Goal: Task Accomplishment & Management: Use online tool/utility

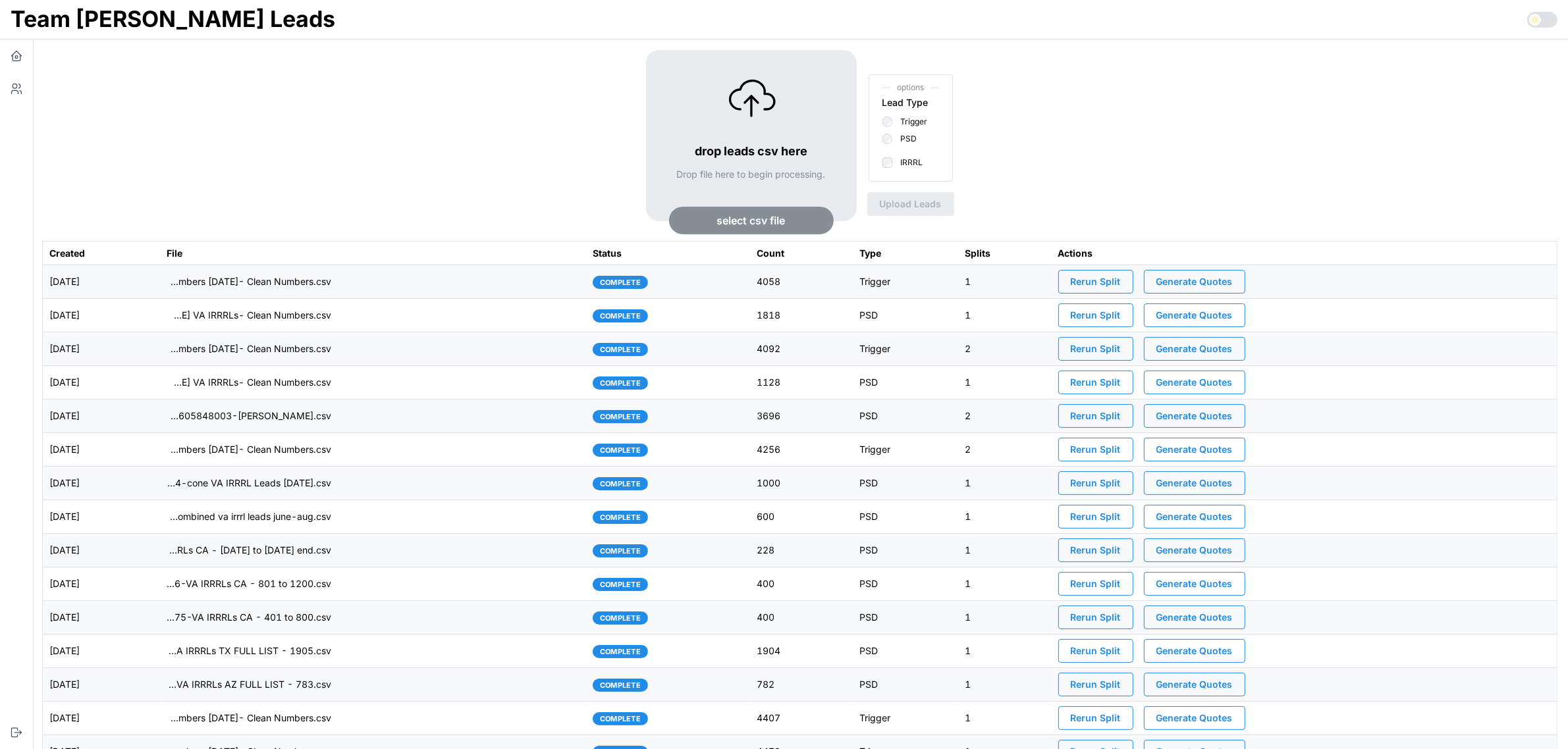
click at [778, 222] on span "select csv file" at bounding box center [751, 221] width 68 height 27
click at [10, 92] on icon "button" at bounding box center [17, 89] width 13 height 13
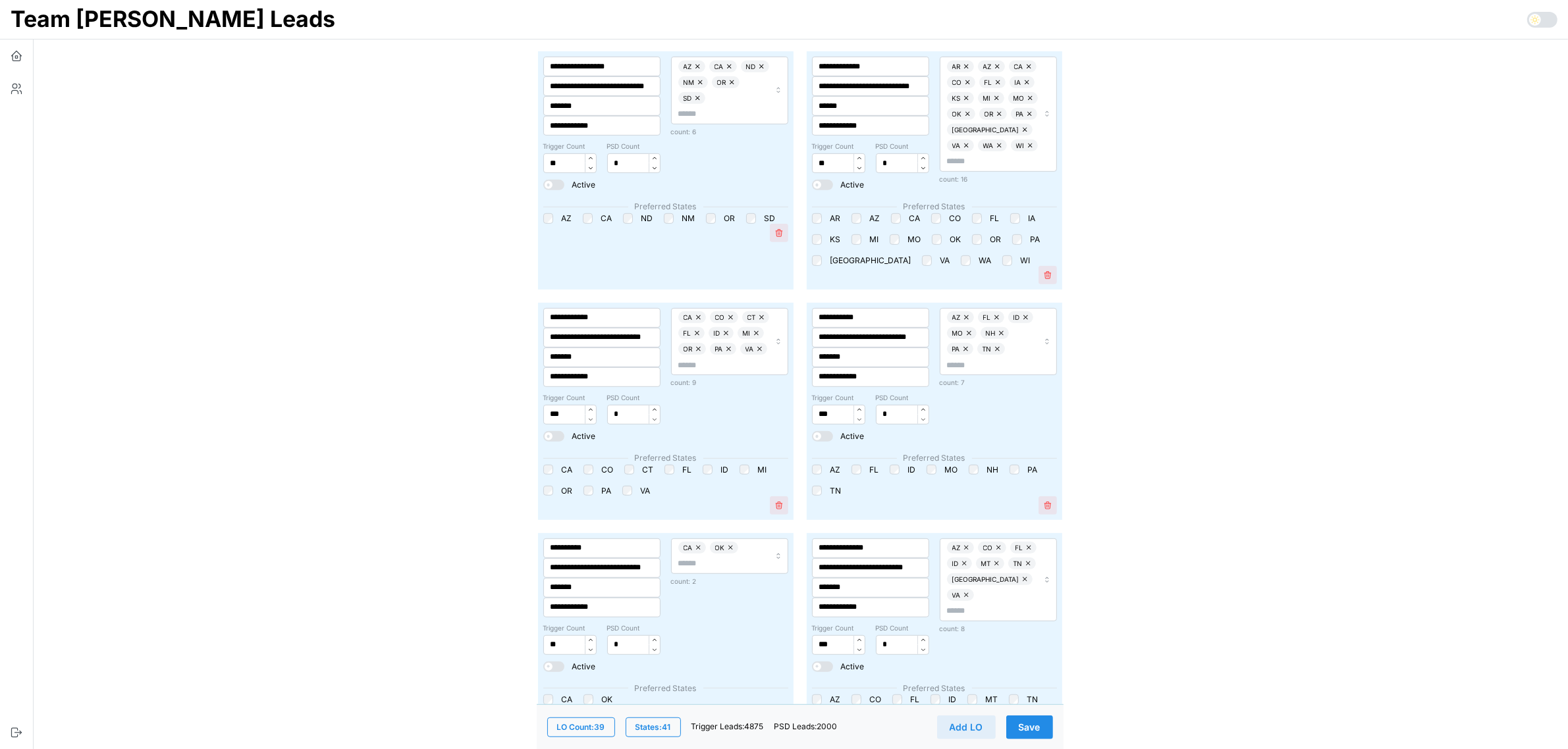
scroll to position [1069, 0]
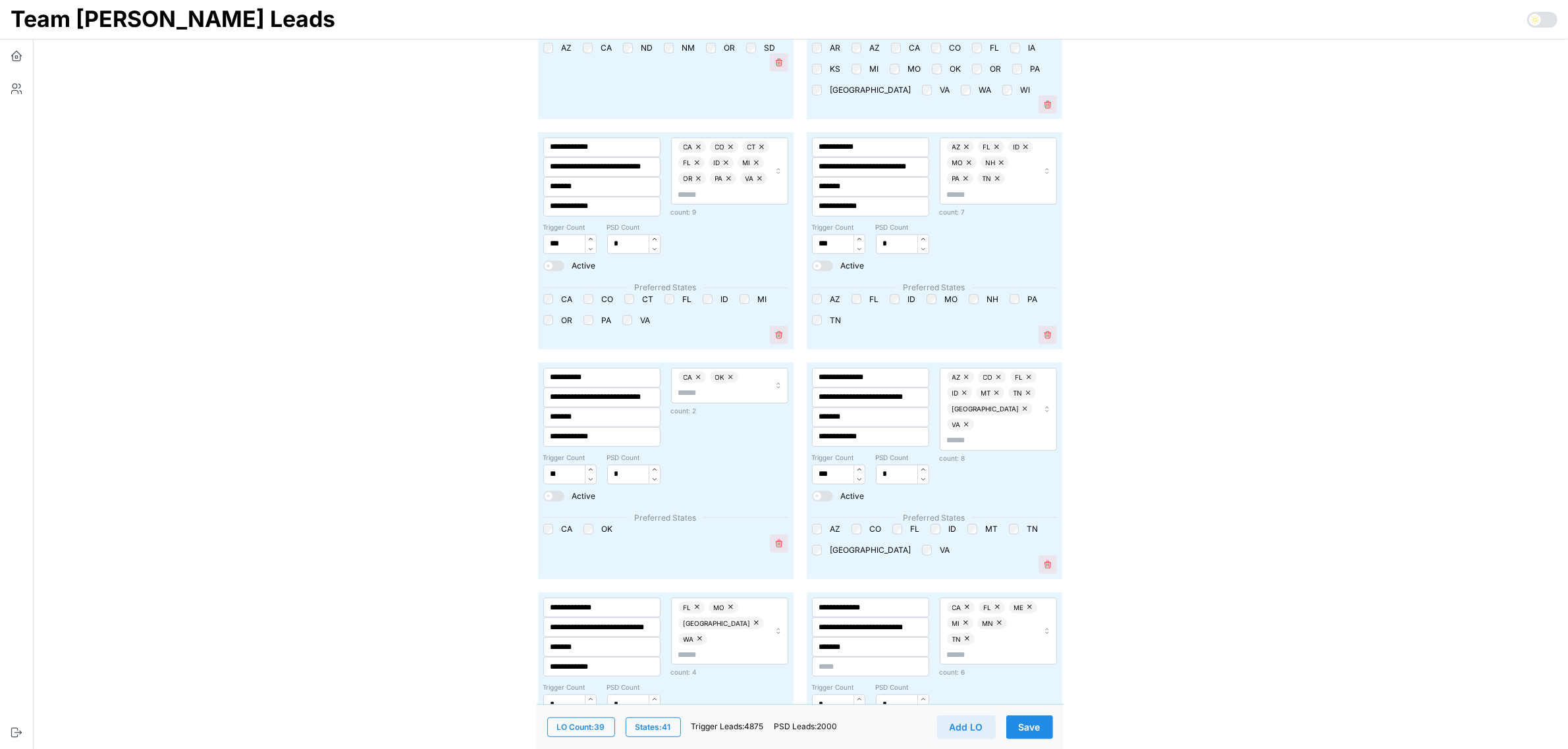
click at [1041, 731] on button "Save" at bounding box center [1029, 727] width 47 height 23
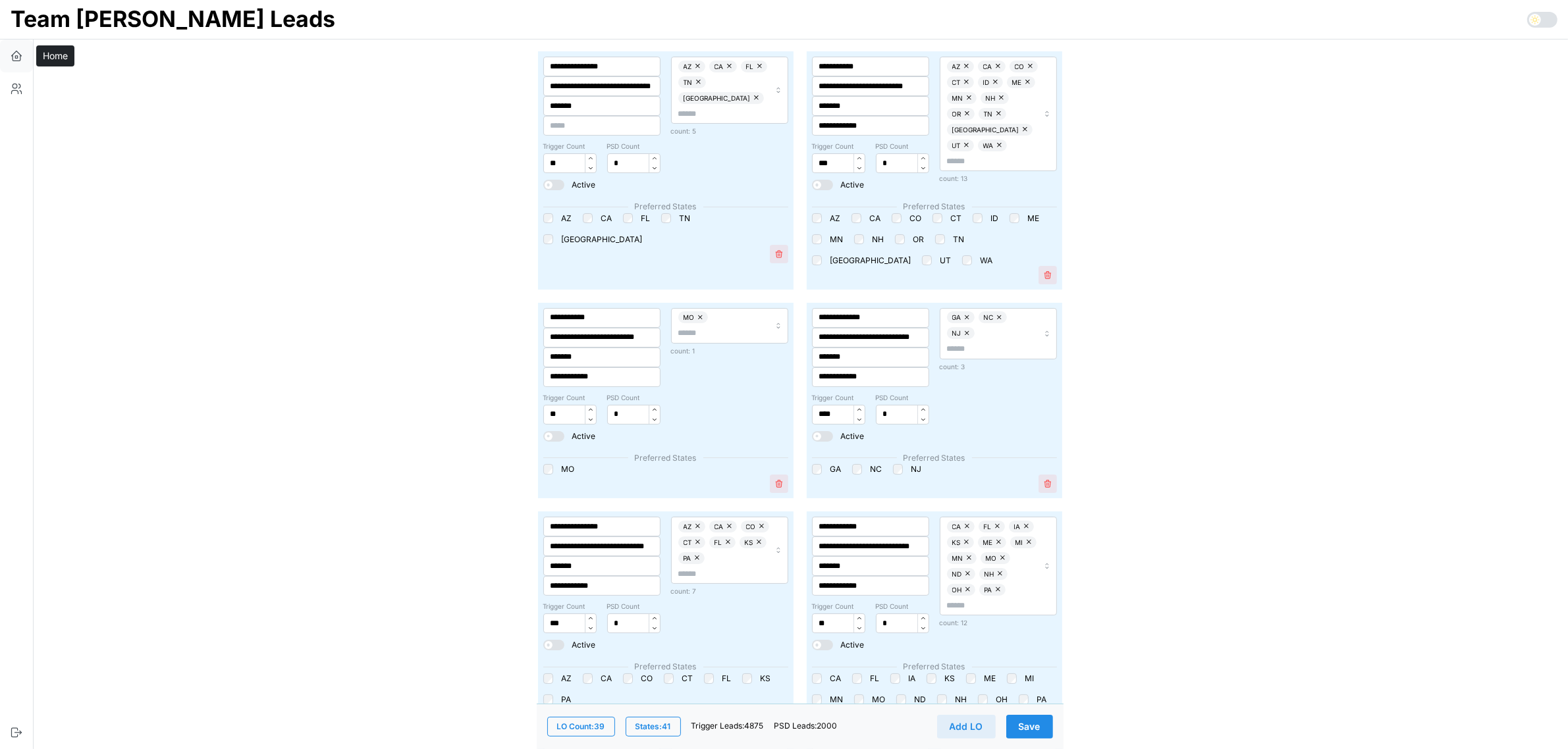
click at [21, 54] on icon "button" at bounding box center [17, 56] width 13 height 13
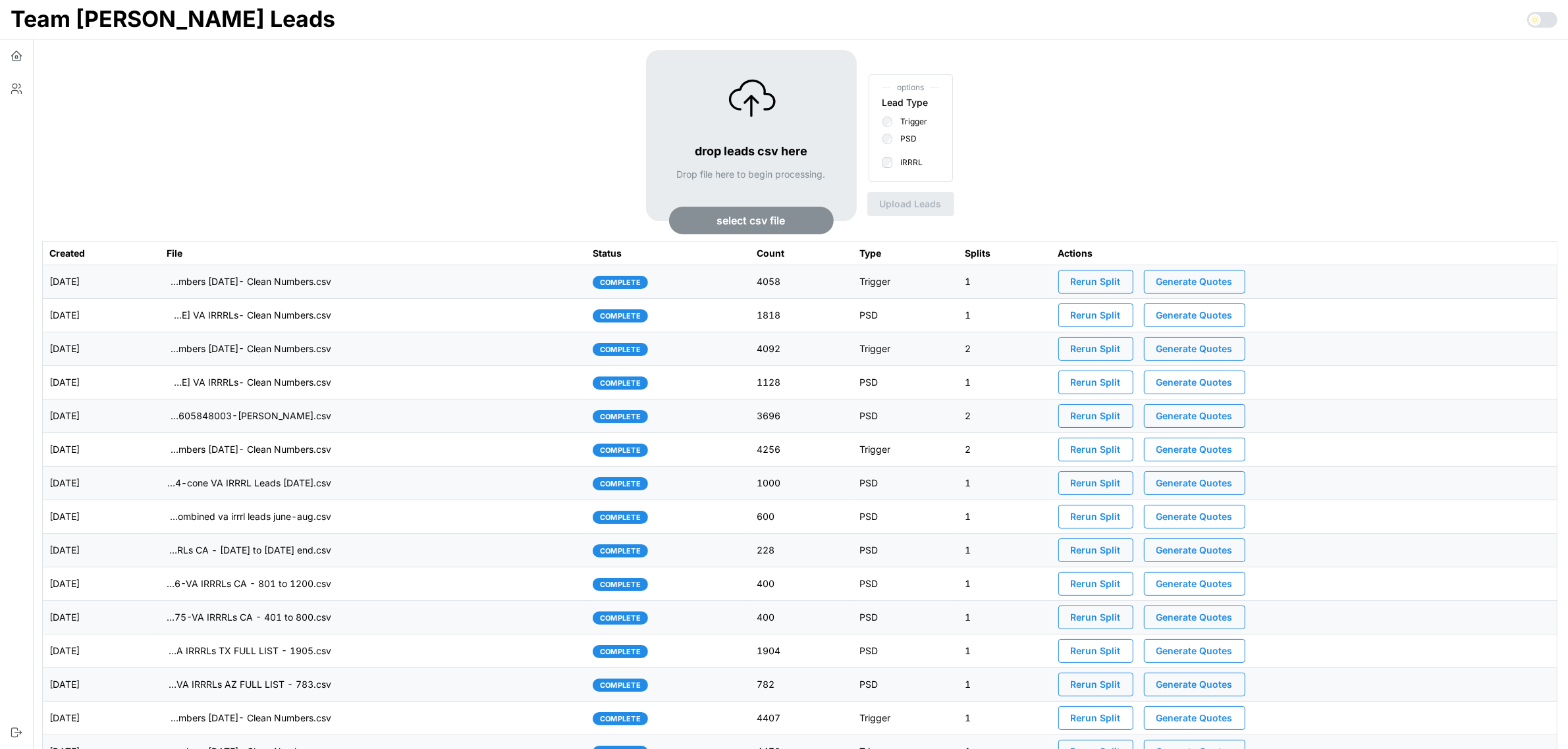
click at [724, 217] on span "select csv file" at bounding box center [751, 221] width 68 height 27
click at [761, 217] on span "select csv file" at bounding box center [751, 221] width 68 height 27
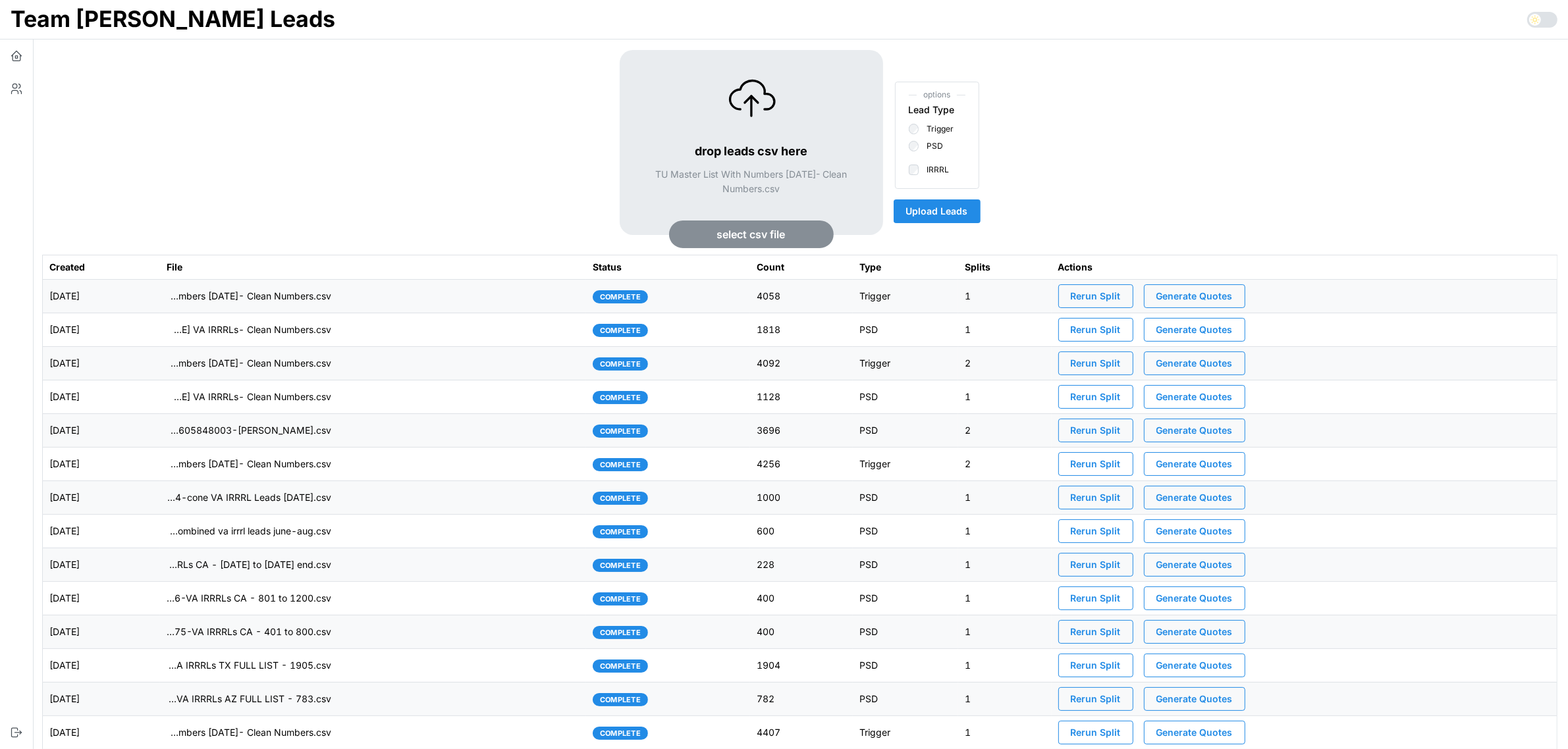
click at [950, 212] on span "Upload Leads" at bounding box center [937, 211] width 62 height 22
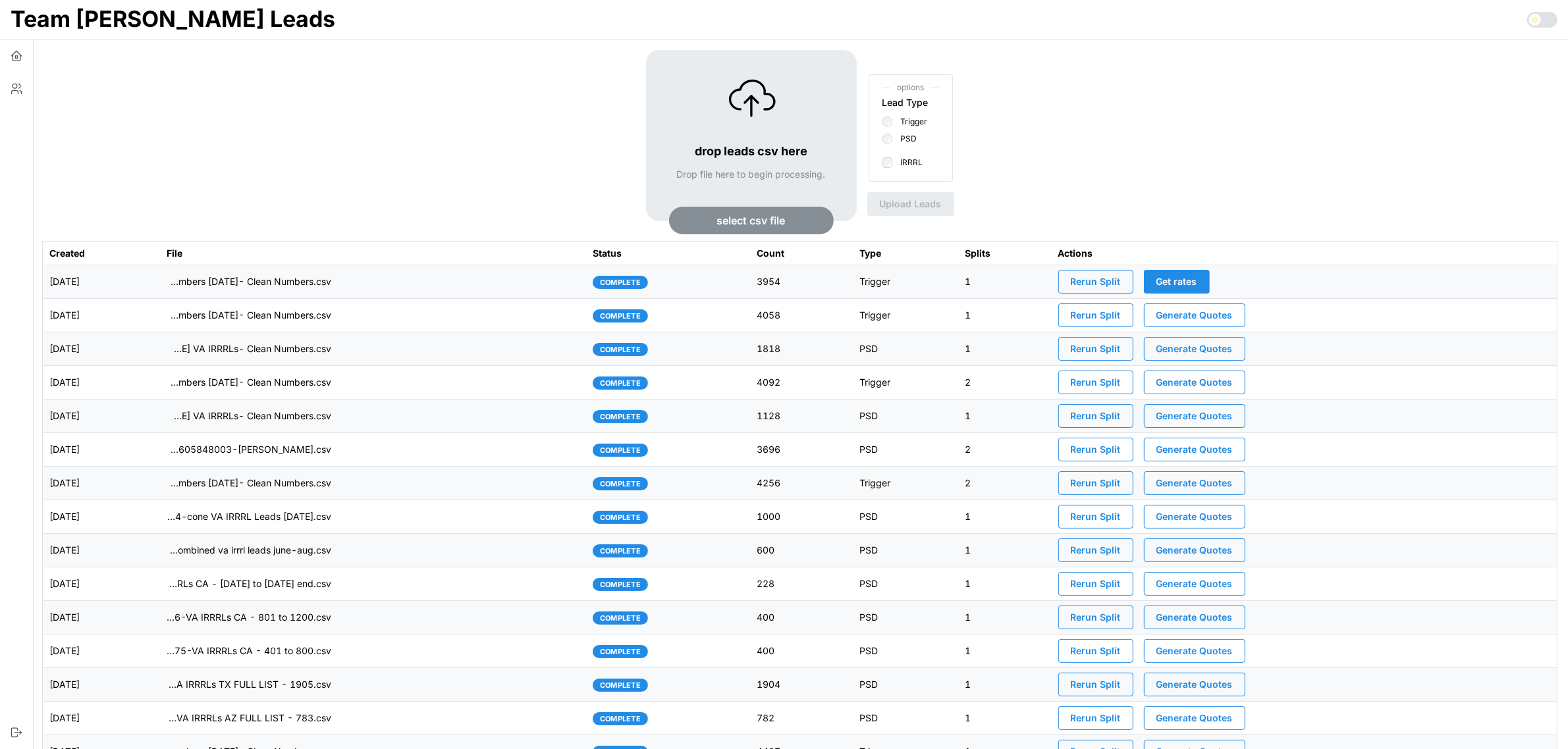
click at [500, 283] on td "imports/[PERSON_NAME]/1758033115597-TU Master List With Numbers [DATE]- Clean N…" at bounding box center [373, 282] width 426 height 33
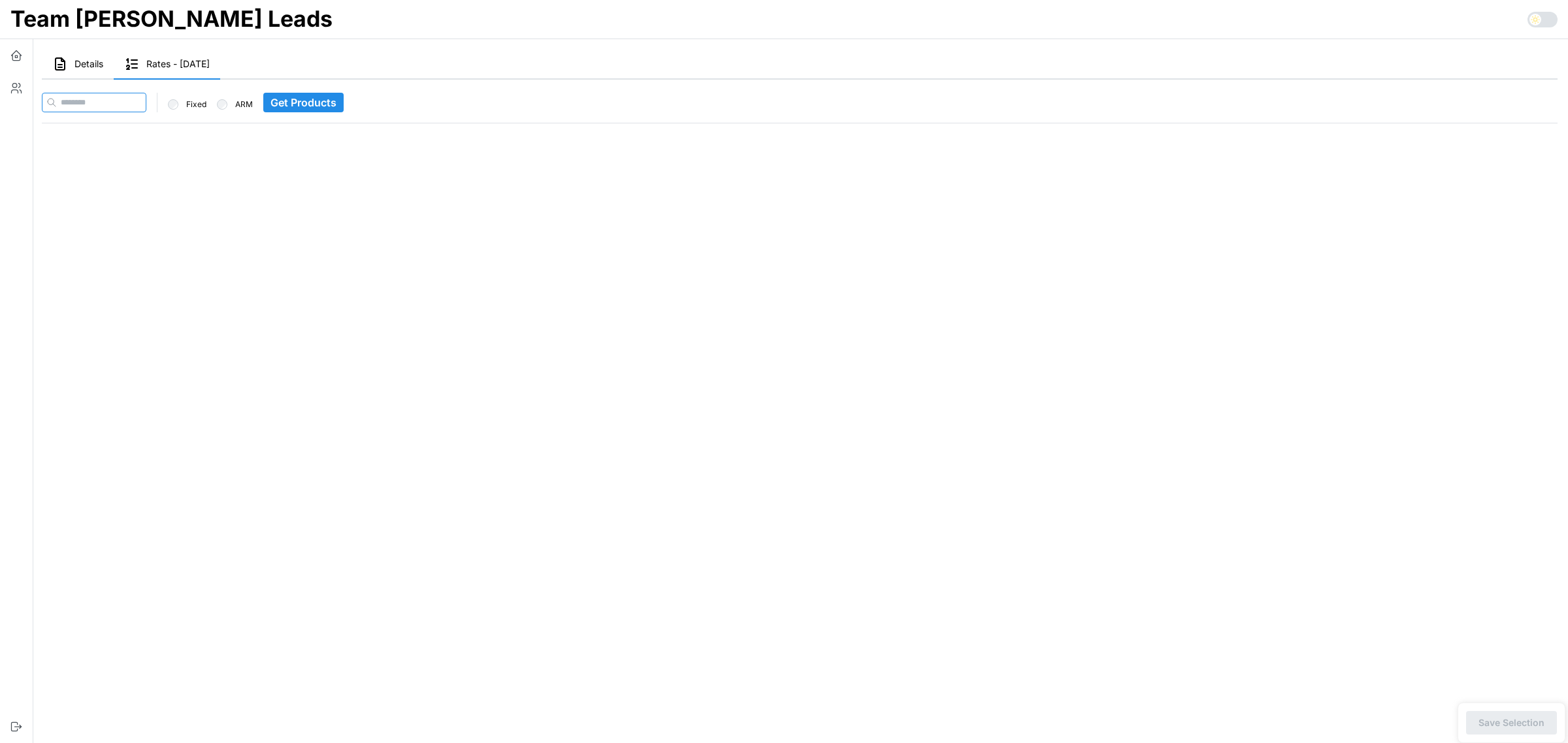
click at [105, 105] on input at bounding box center [94, 102] width 104 height 20
paste input "**********"
type input "**********"
click at [334, 98] on span "Get Products" at bounding box center [329, 102] width 66 height 18
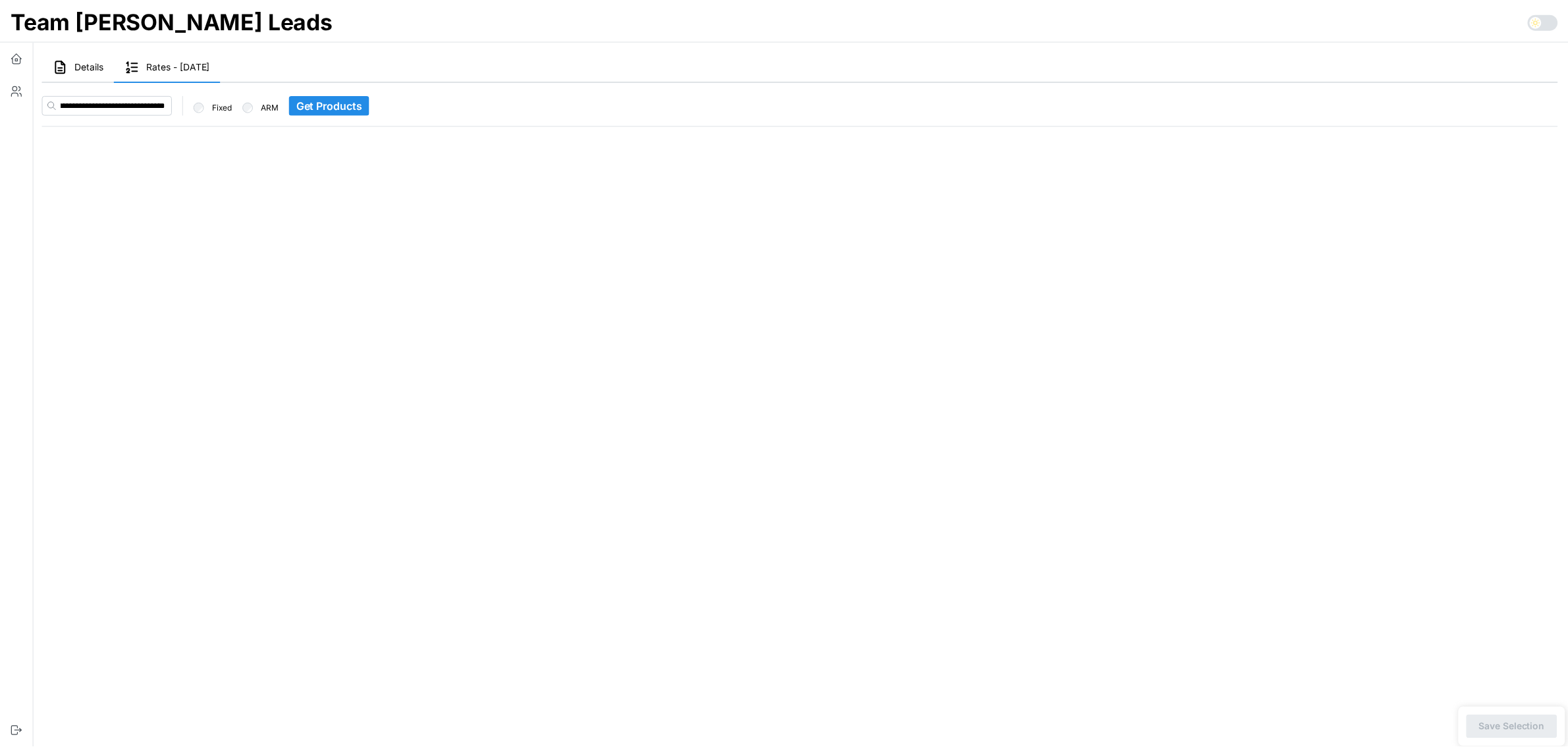
scroll to position [0, 0]
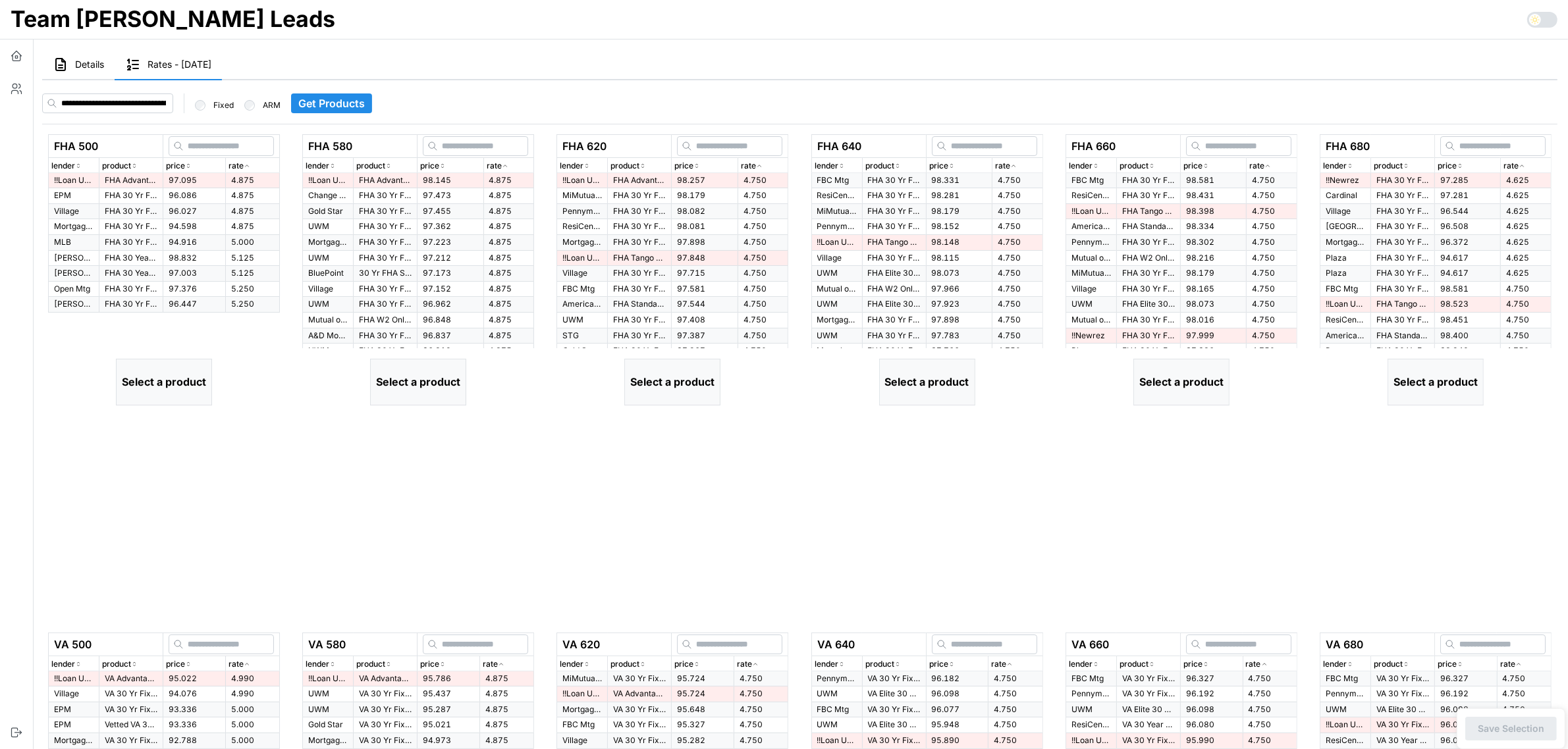
click at [187, 177] on span "97.095" at bounding box center [183, 180] width 28 height 10
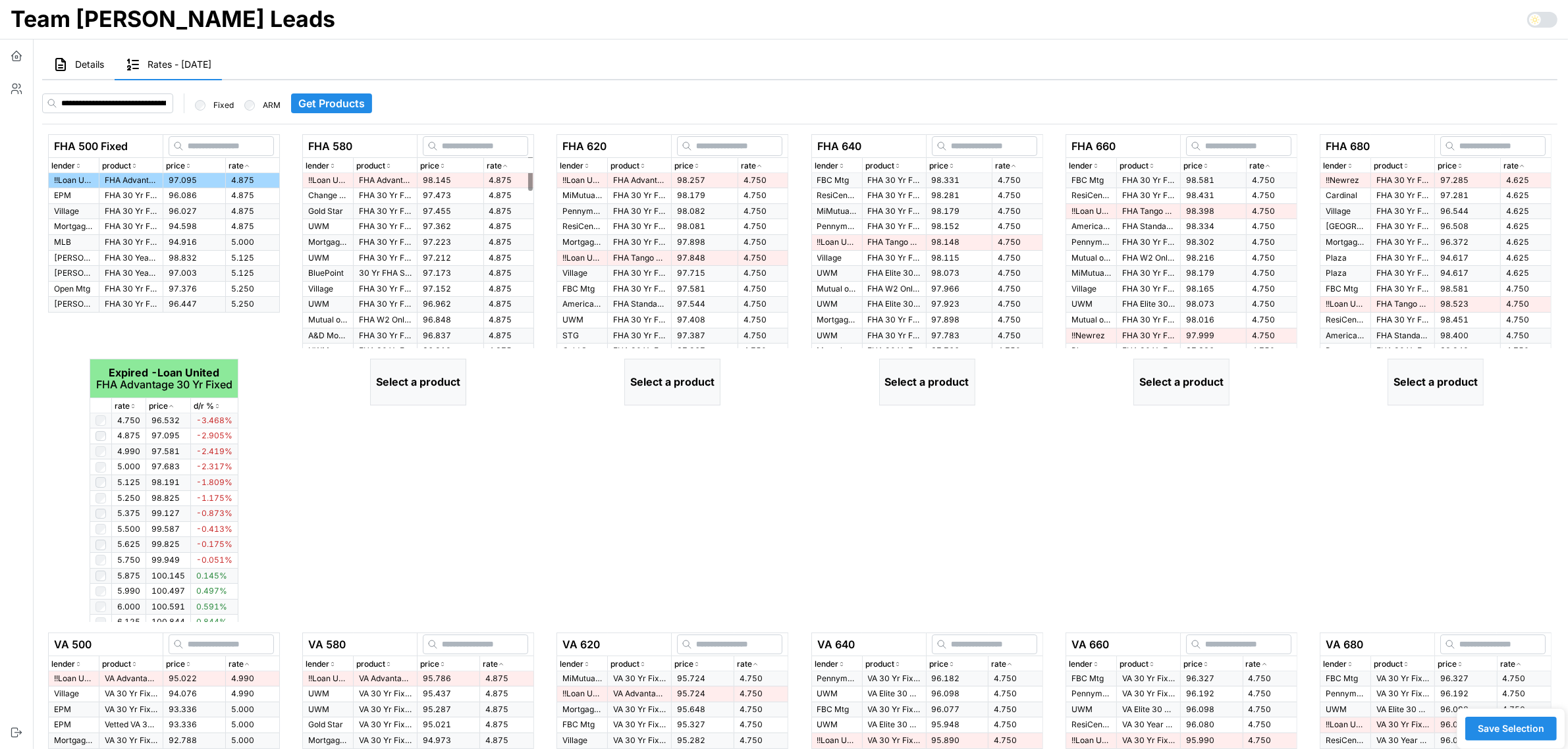
click at [469, 181] on td "98.145" at bounding box center [450, 181] width 66 height 15
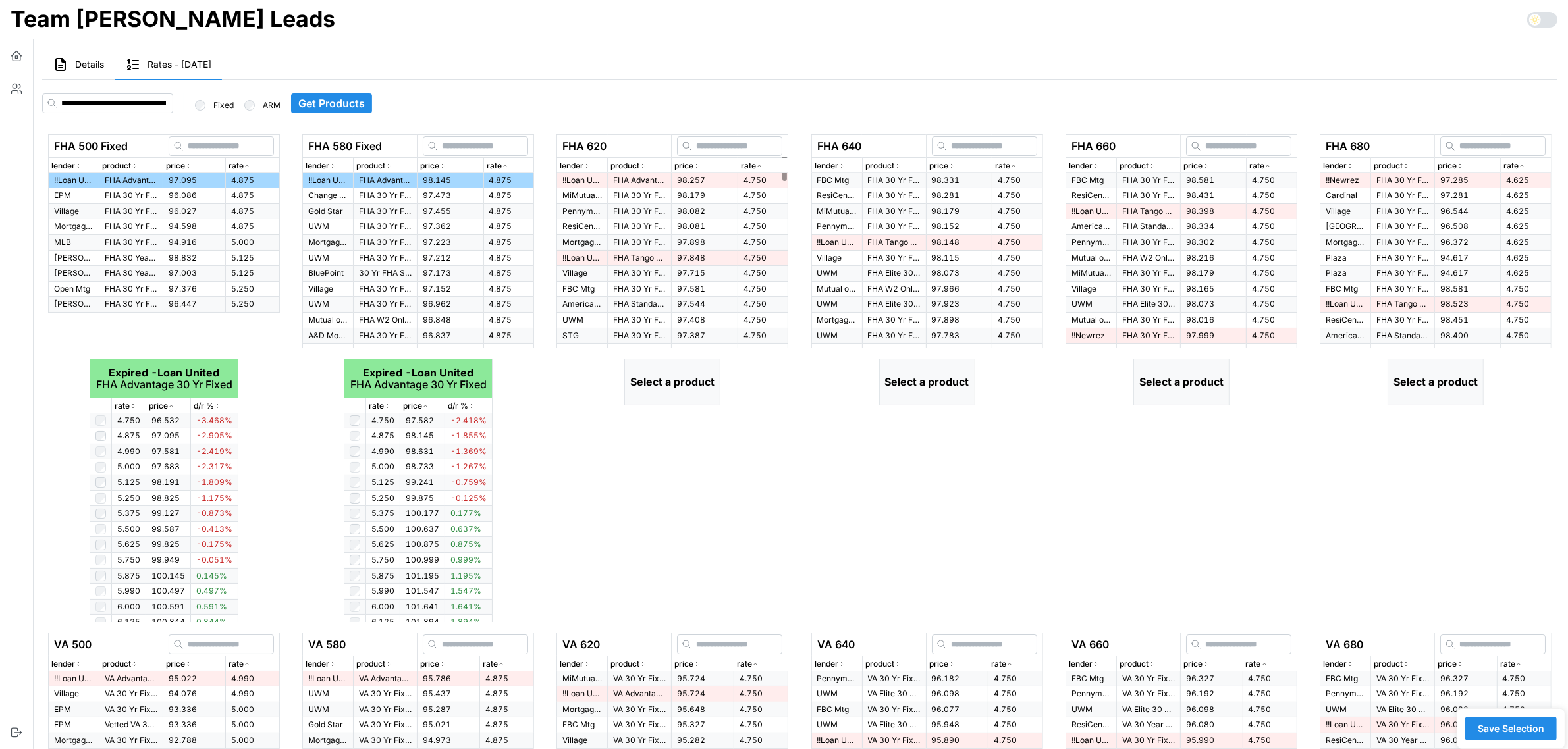
click at [702, 179] on td "98.257" at bounding box center [704, 181] width 66 height 15
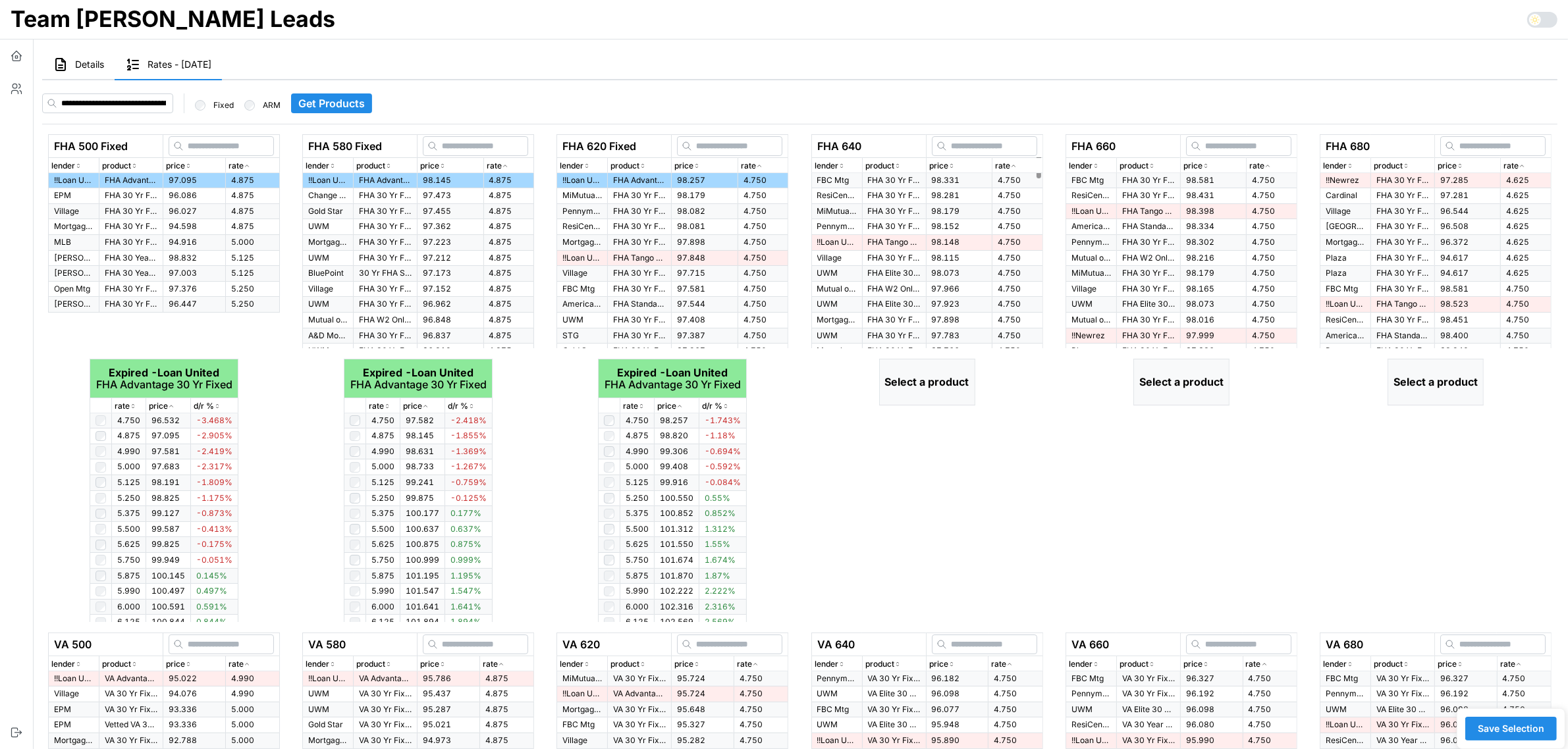
click at [968, 177] on td "98.331" at bounding box center [958, 181] width 66 height 15
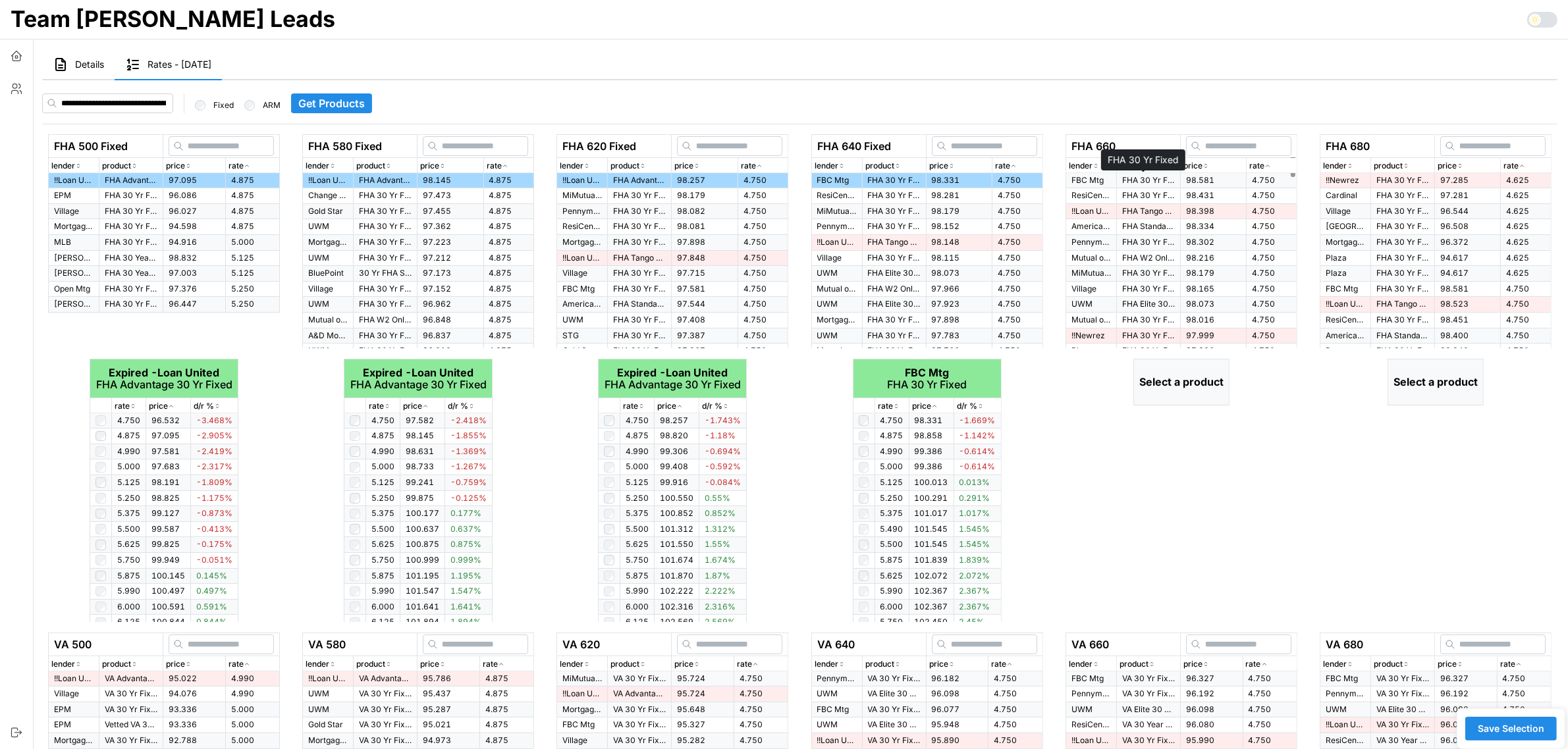
click at [1152, 181] on p "FHA 30 Yr Fixed" at bounding box center [1148, 180] width 53 height 11
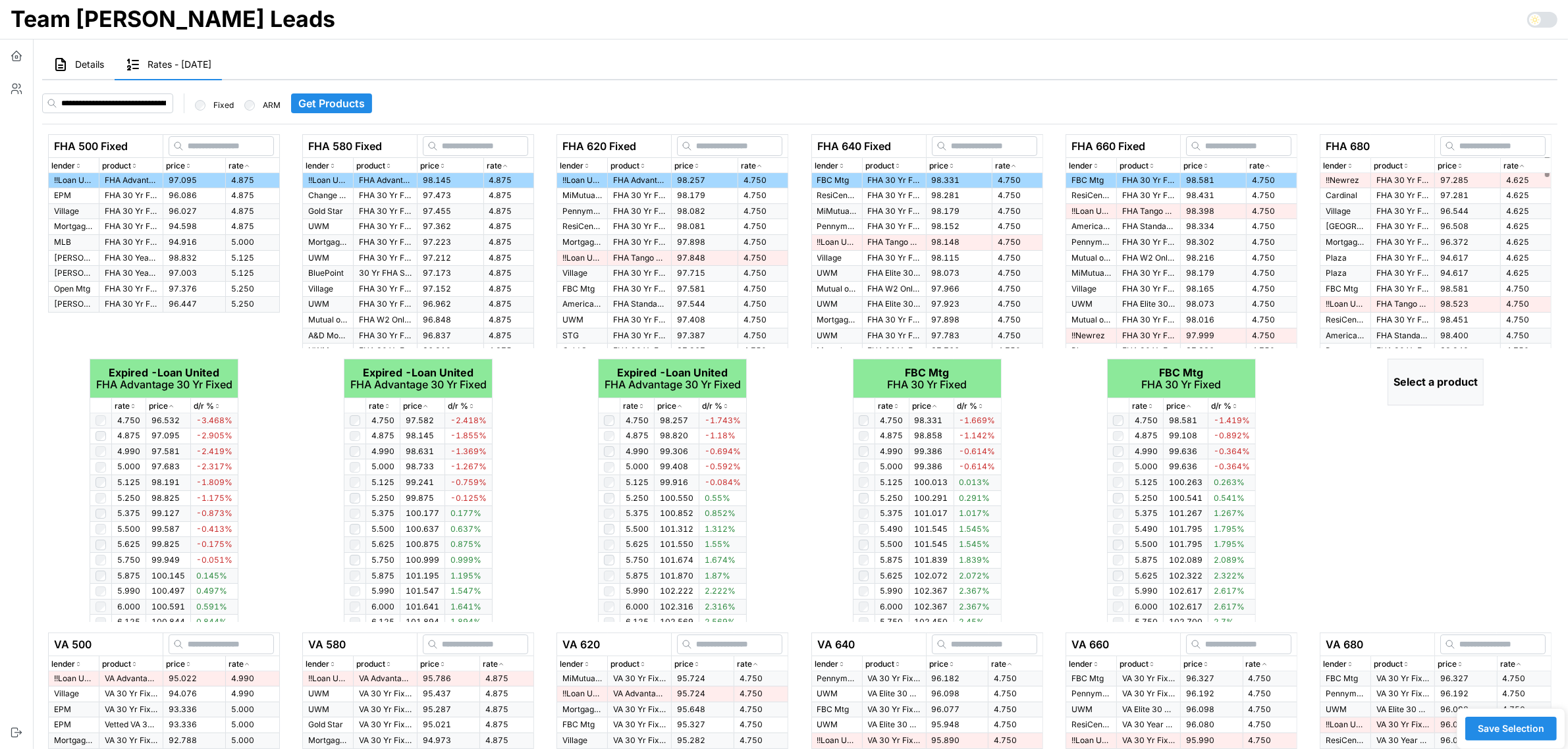
click at [1518, 164] on icon "button" at bounding box center [1521, 165] width 7 height 7
click at [1419, 183] on p "FHA 30 Yr Fixed" at bounding box center [1402, 180] width 53 height 11
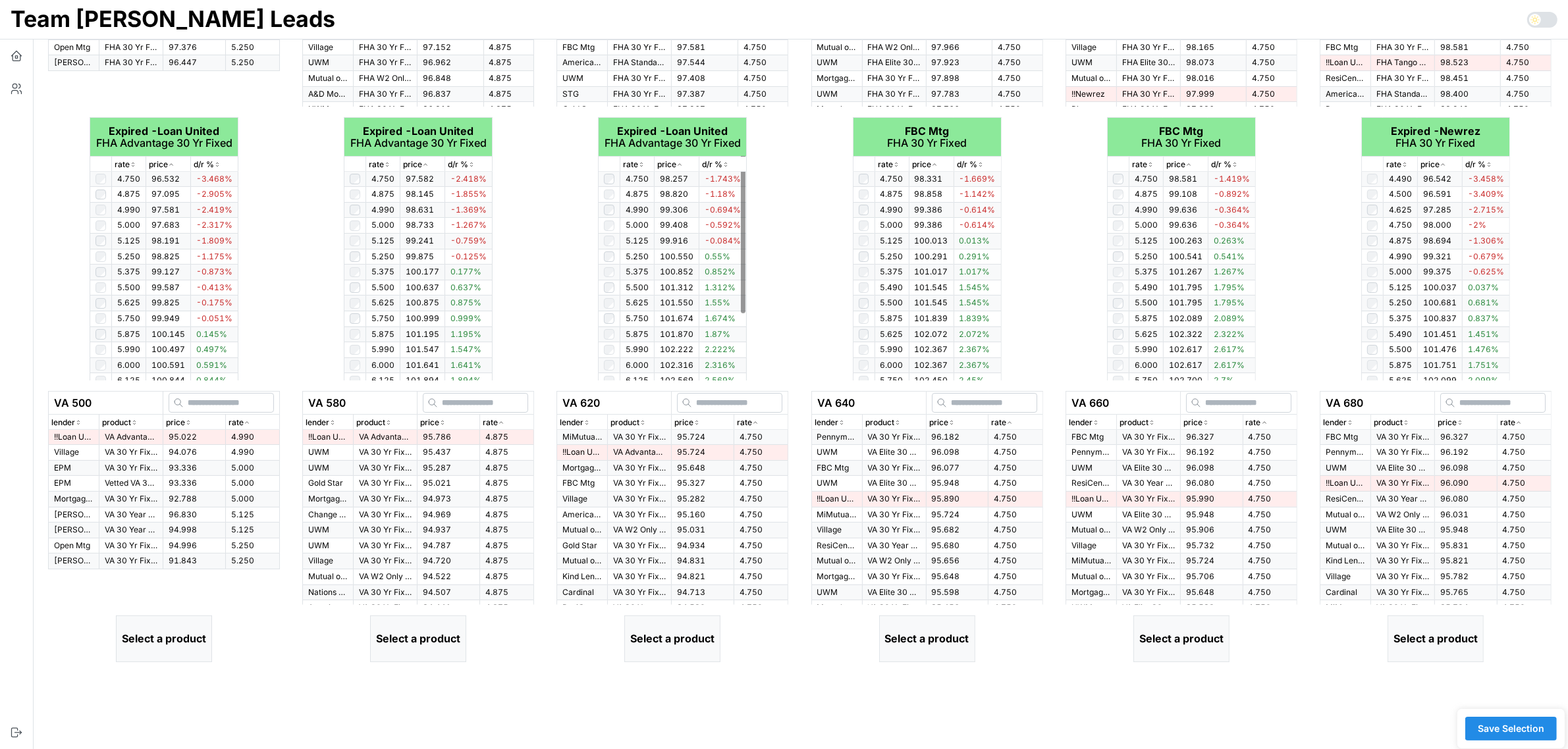
scroll to position [247, 0]
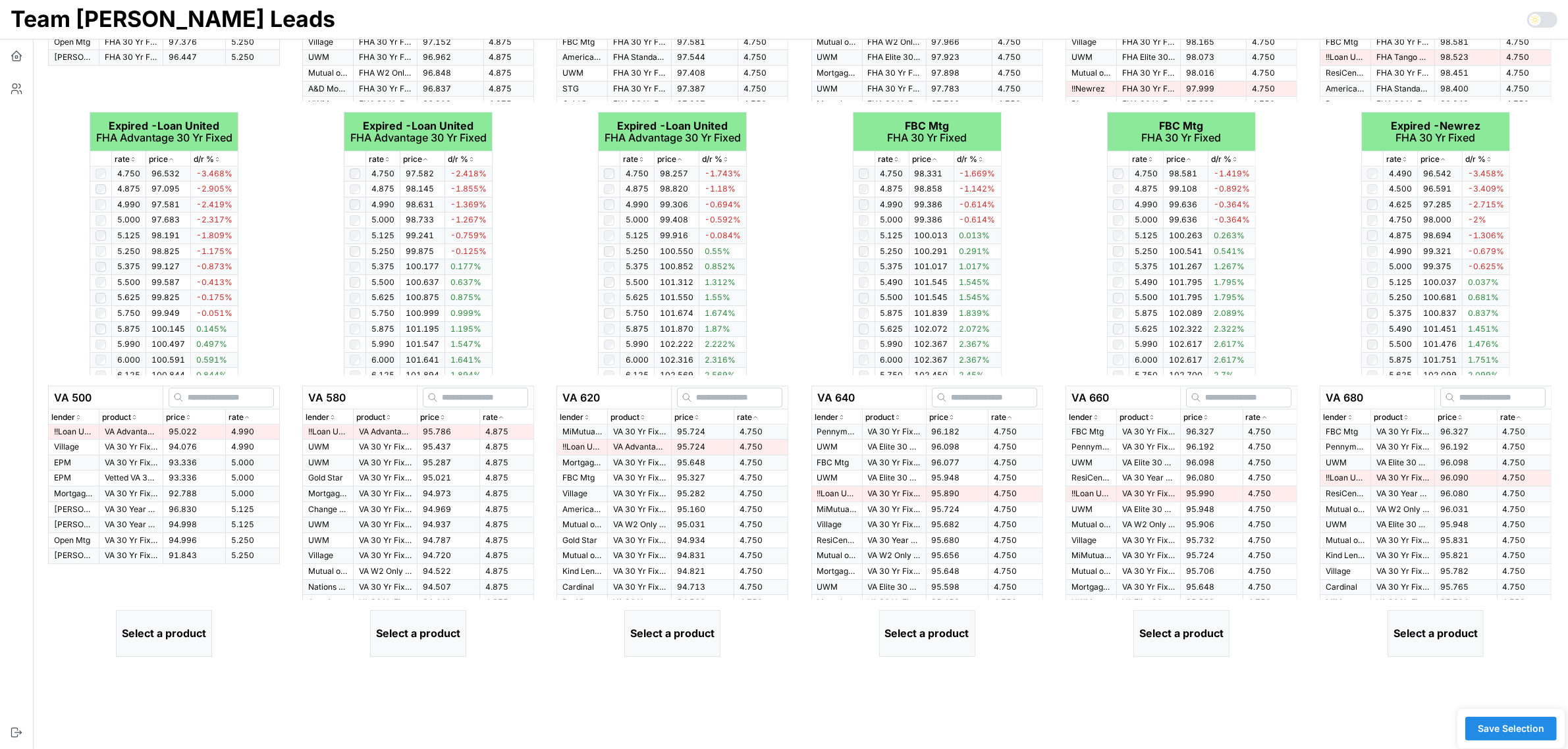
click at [233, 428] on span "4.990" at bounding box center [243, 432] width 23 height 10
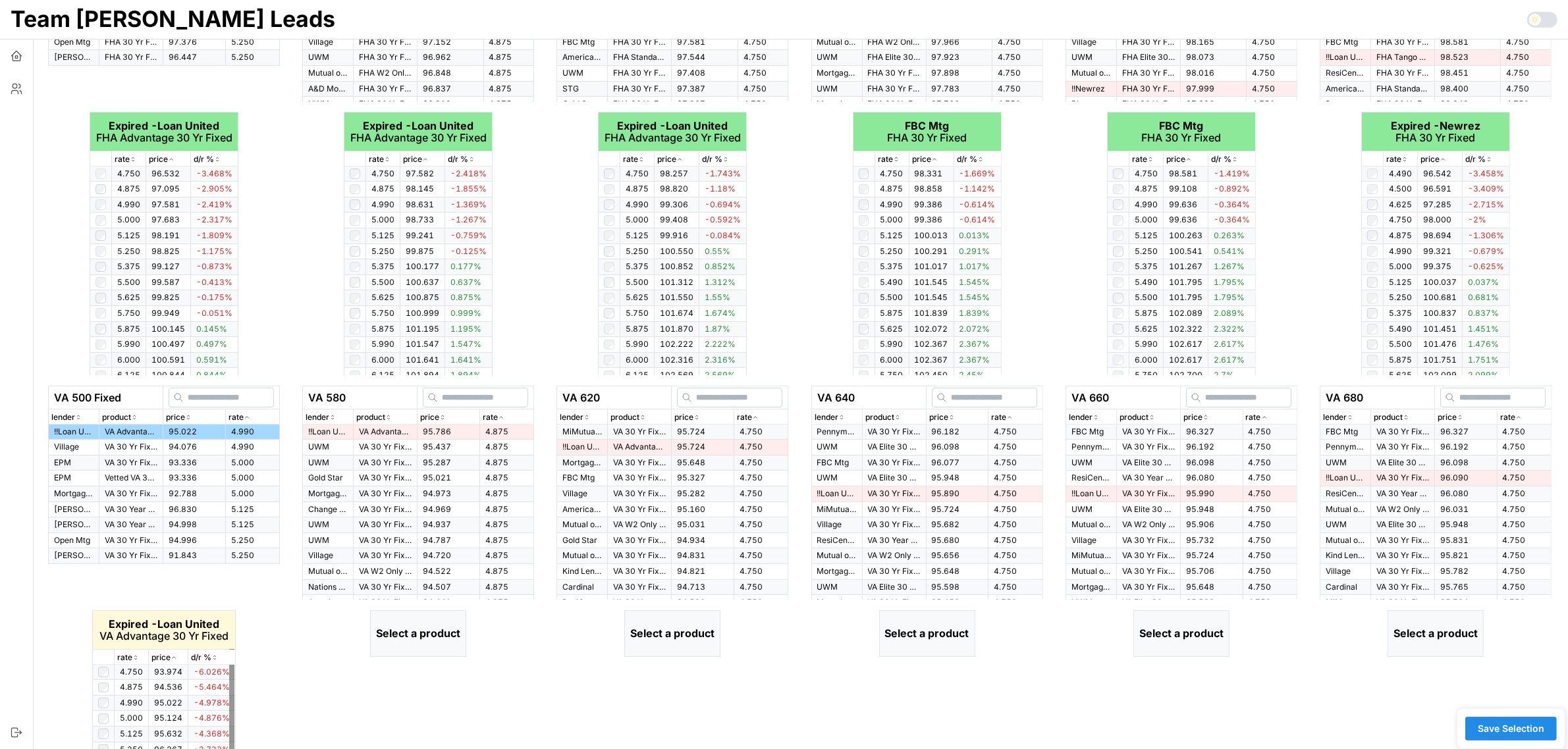
click at [265, 606] on div "VA 500 Fixed lender product price rate !! Loan United VA Advantage 30 Yr Fixed …" at bounding box center [164, 629] width 243 height 487
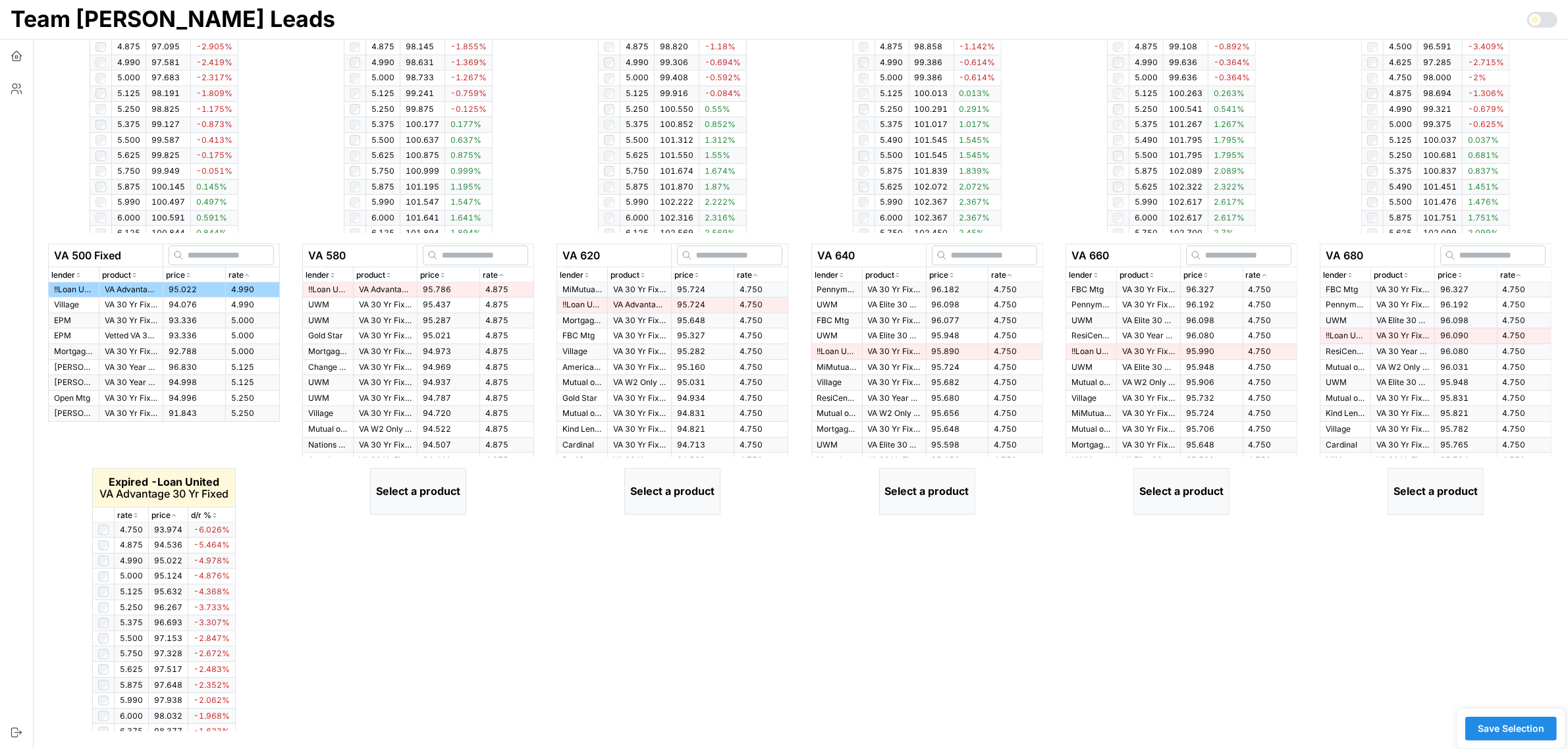
scroll to position [392, 0]
click at [136, 509] on icon "button" at bounding box center [136, 512] width 7 height 7
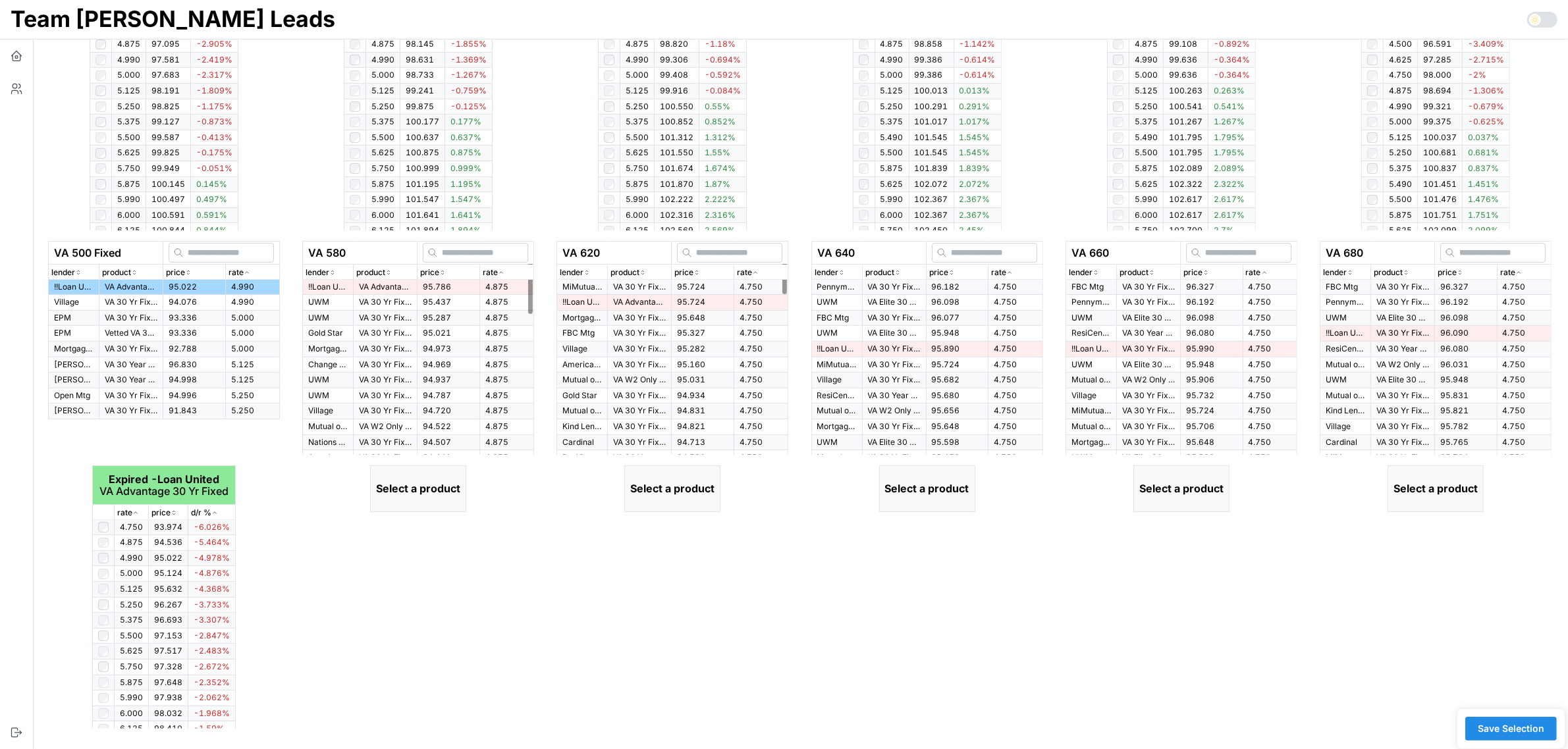
click at [445, 283] on td "95.786" at bounding box center [448, 287] width 63 height 15
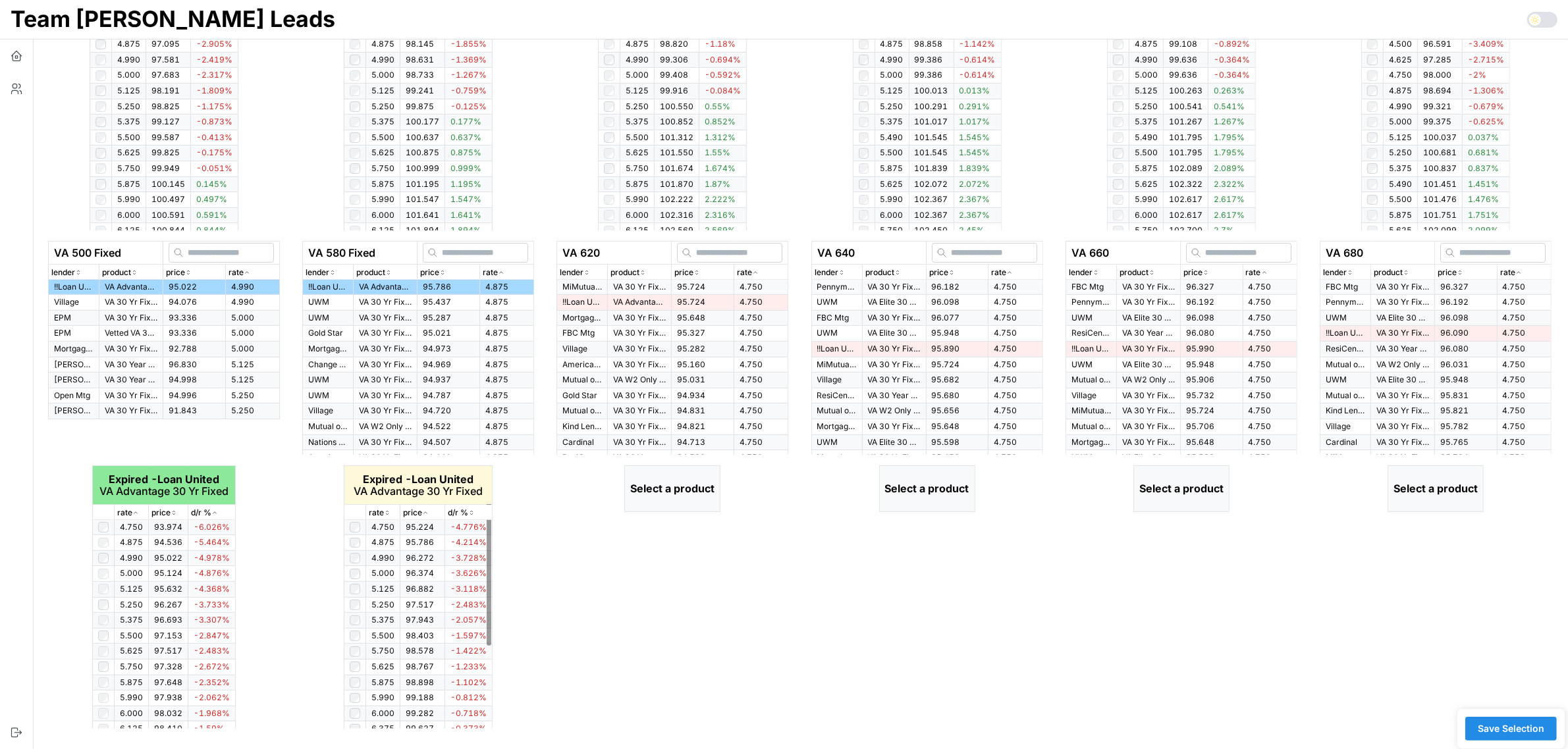
click at [383, 509] on icon "button" at bounding box center [387, 512] width 7 height 7
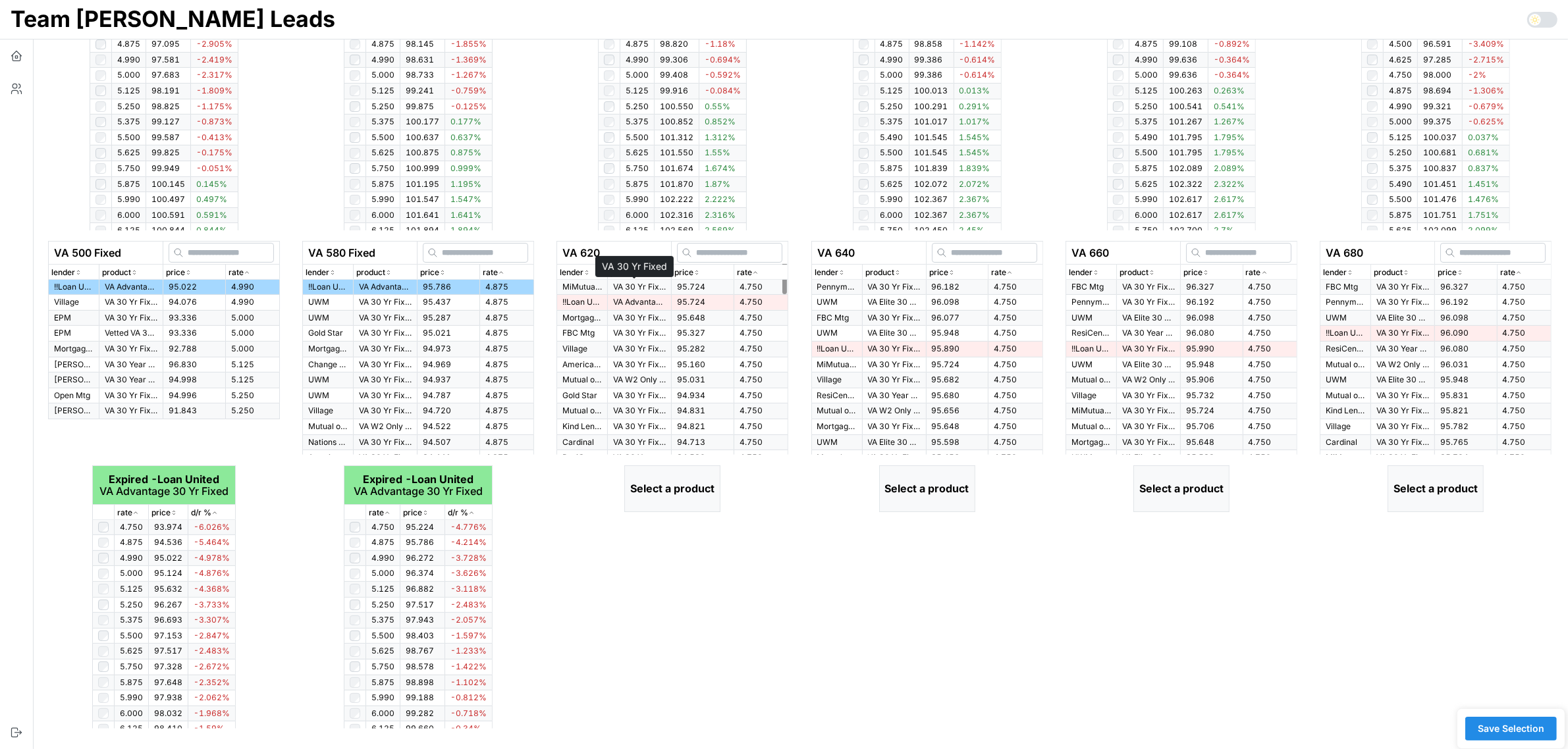
click at [659, 287] on p "VA 30 Yr Fixed" at bounding box center [639, 287] width 53 height 11
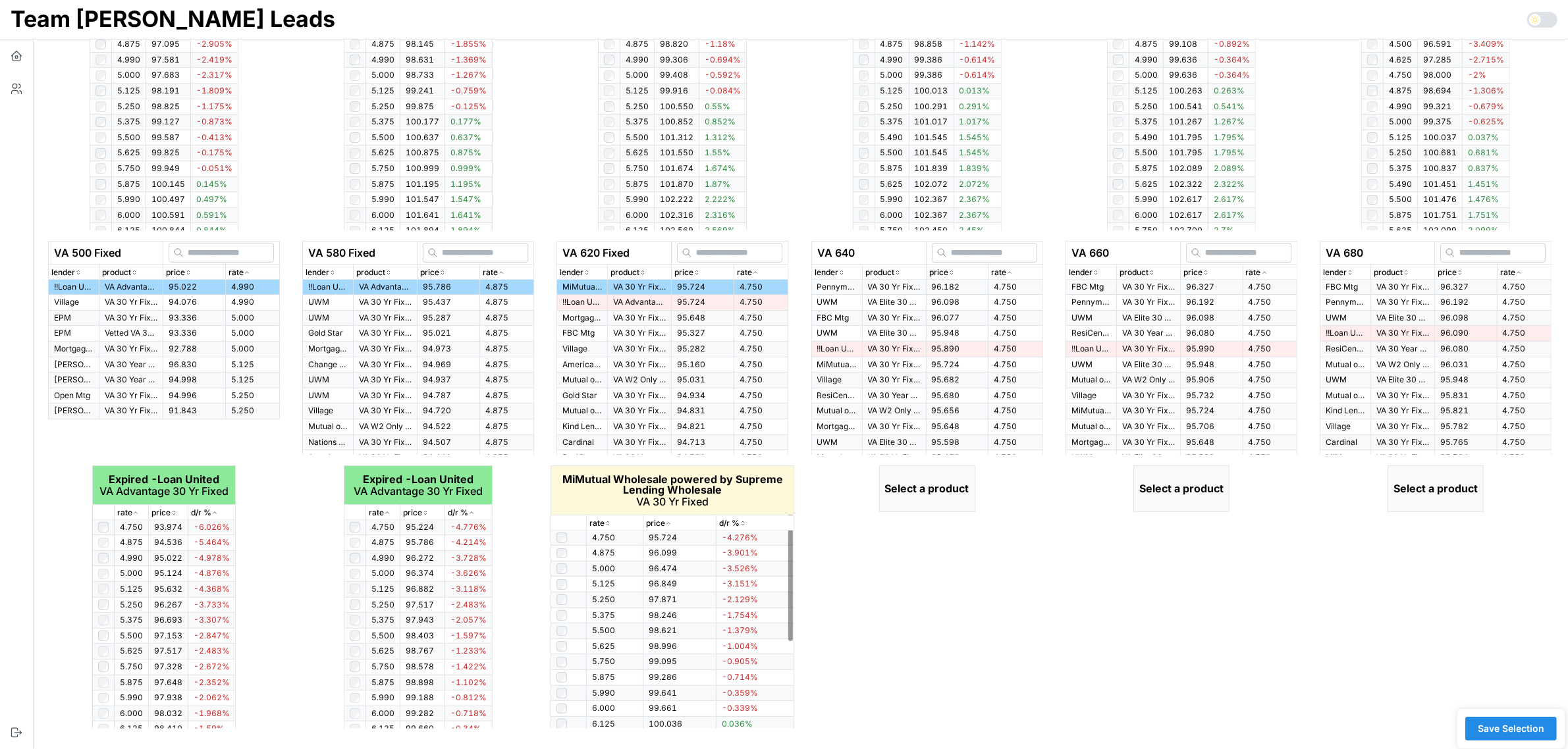
click at [607, 524] on icon "button" at bounding box center [608, 525] width 2 height 2
click at [607, 524] on icon "button" at bounding box center [608, 522] width 7 height 7
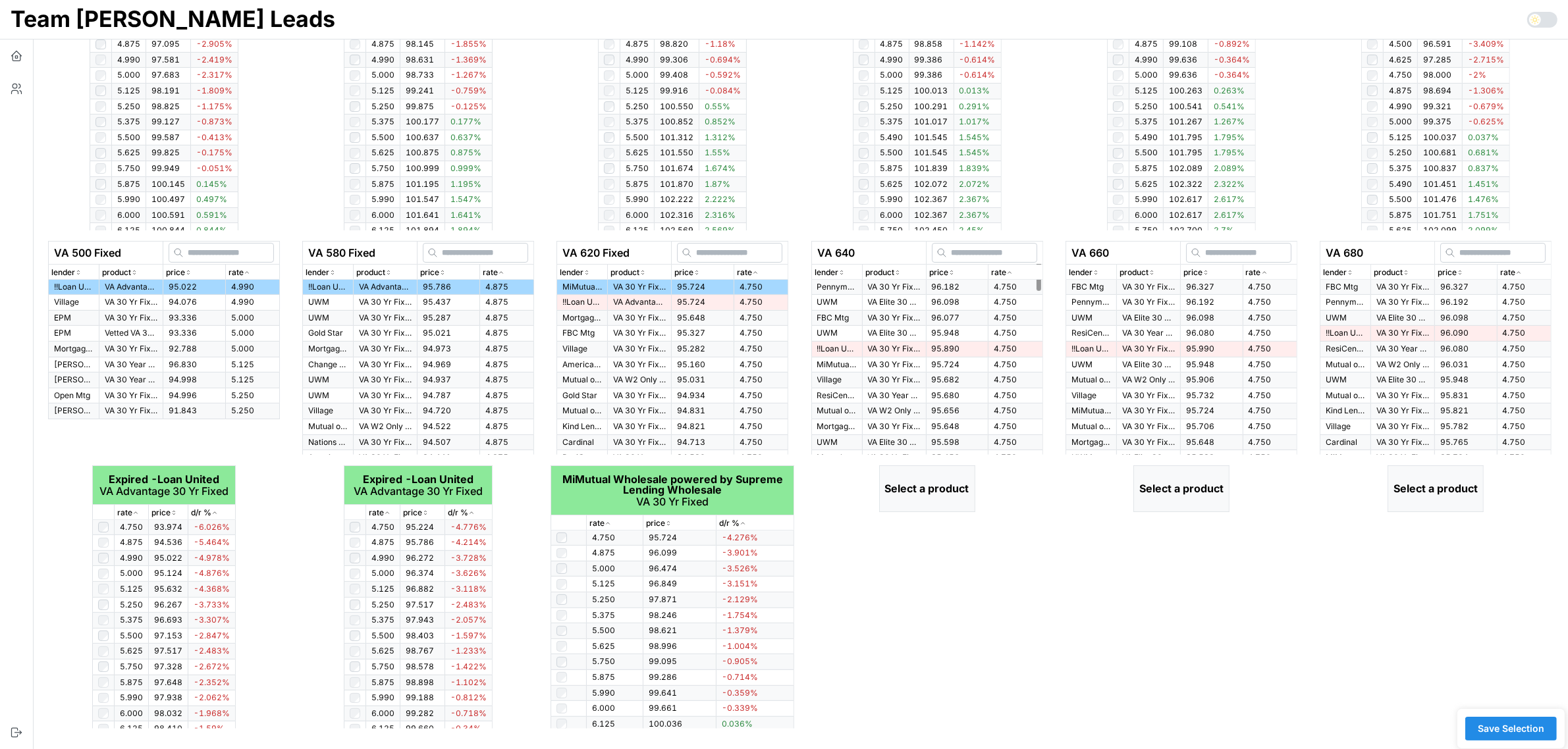
click at [955, 287] on td "96.182" at bounding box center [956, 287] width 63 height 15
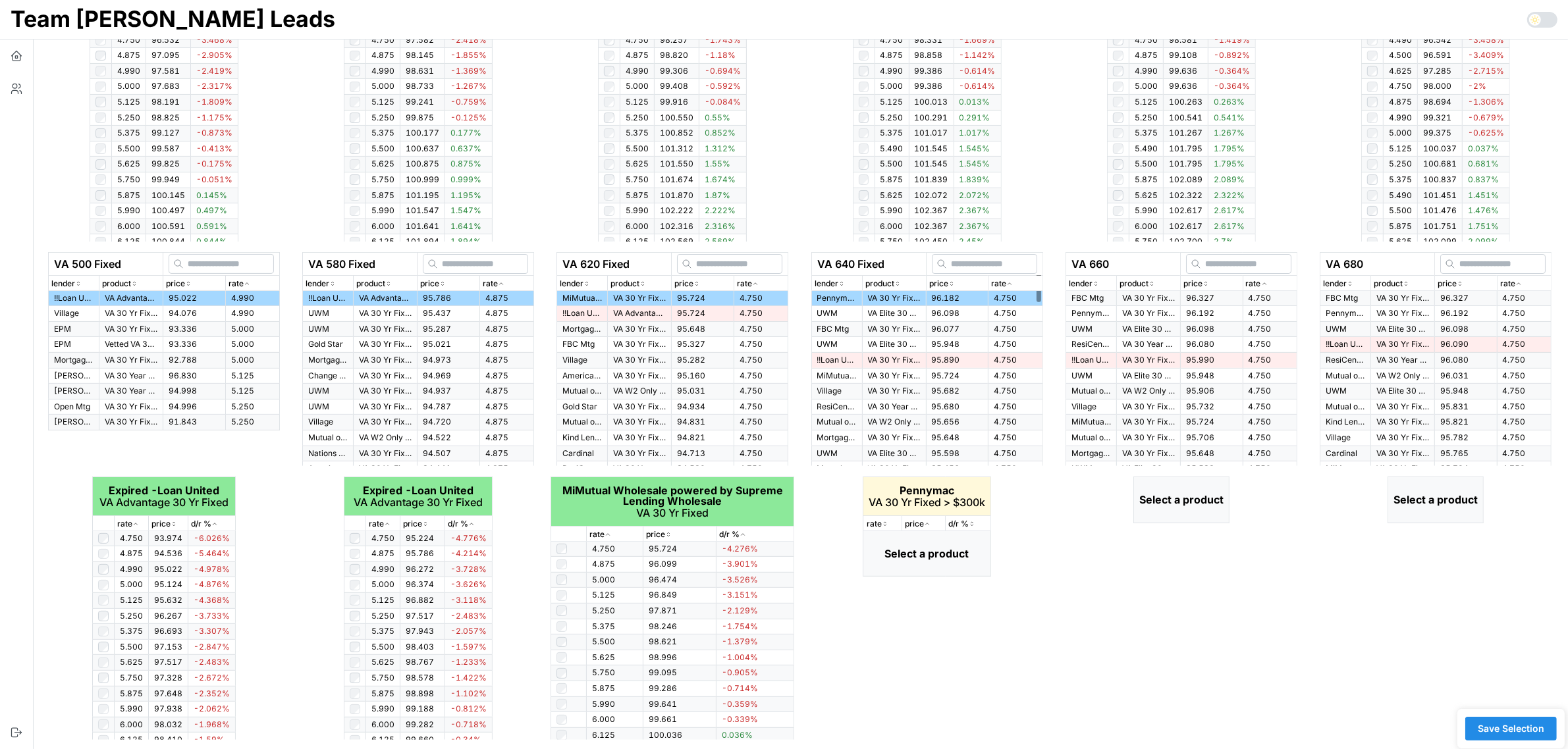
scroll to position [402, 0]
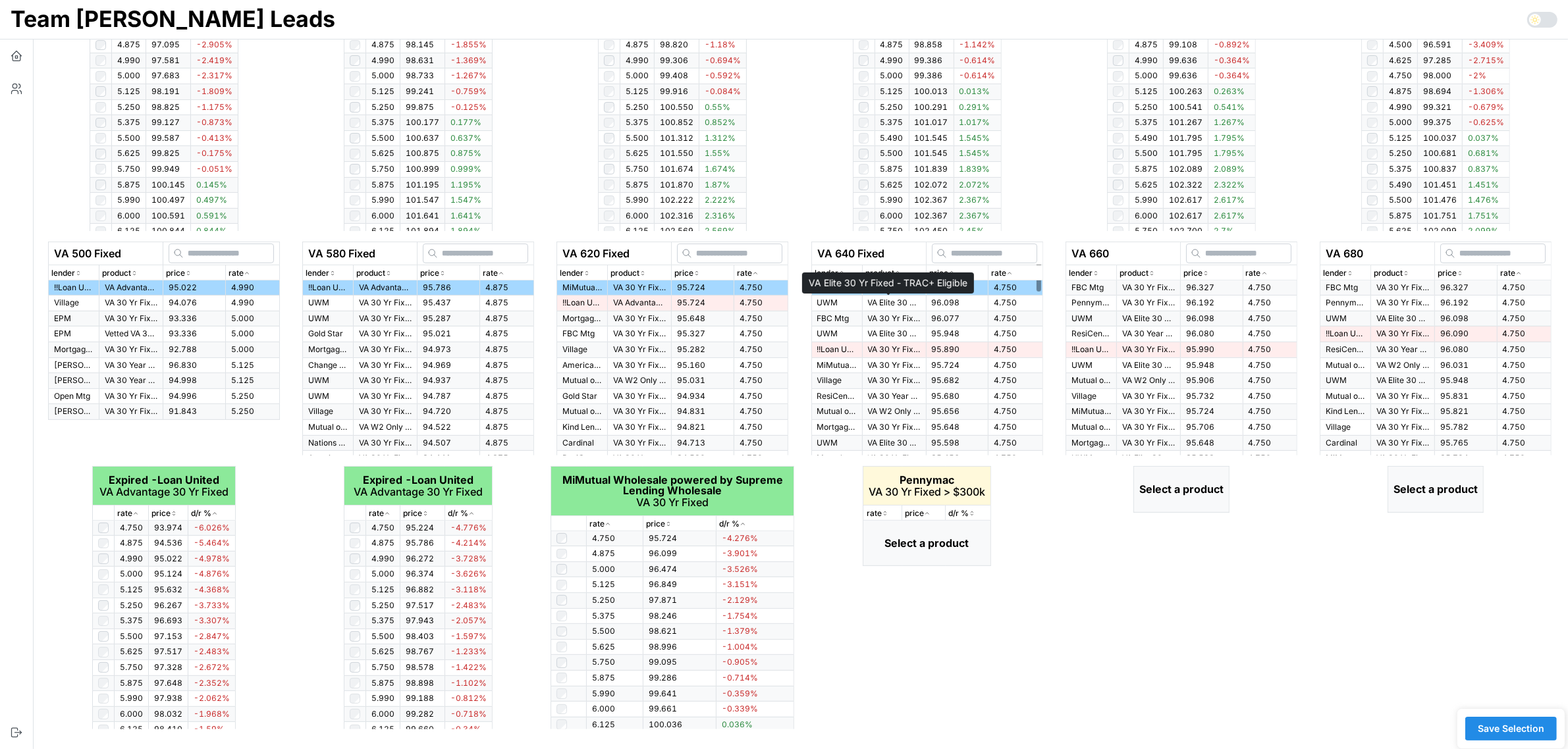
click at [884, 305] on p "VA Elite 30 Yr Fixed - TRAC+ Eligible" at bounding box center [894, 302] width 53 height 11
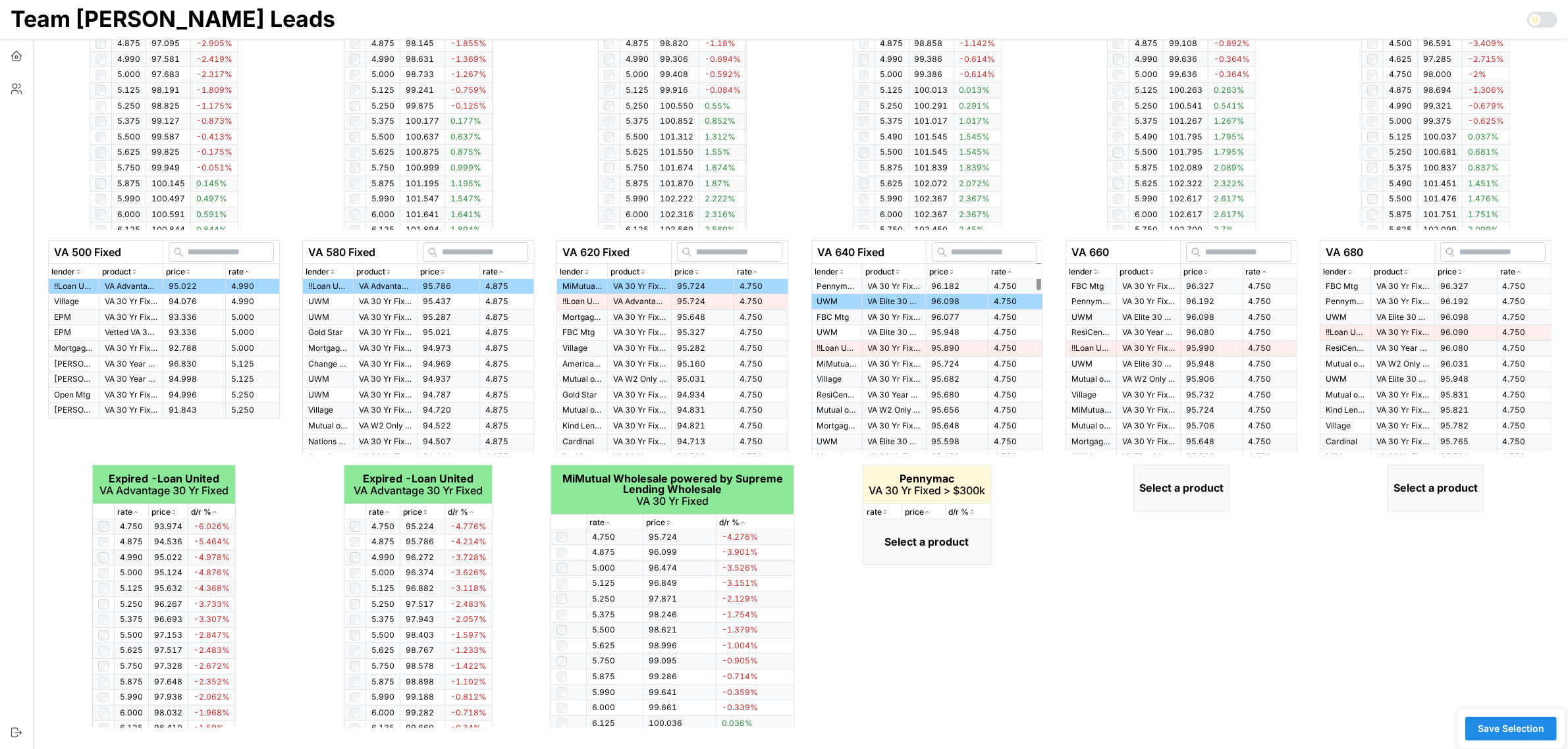
scroll to position [392, 0]
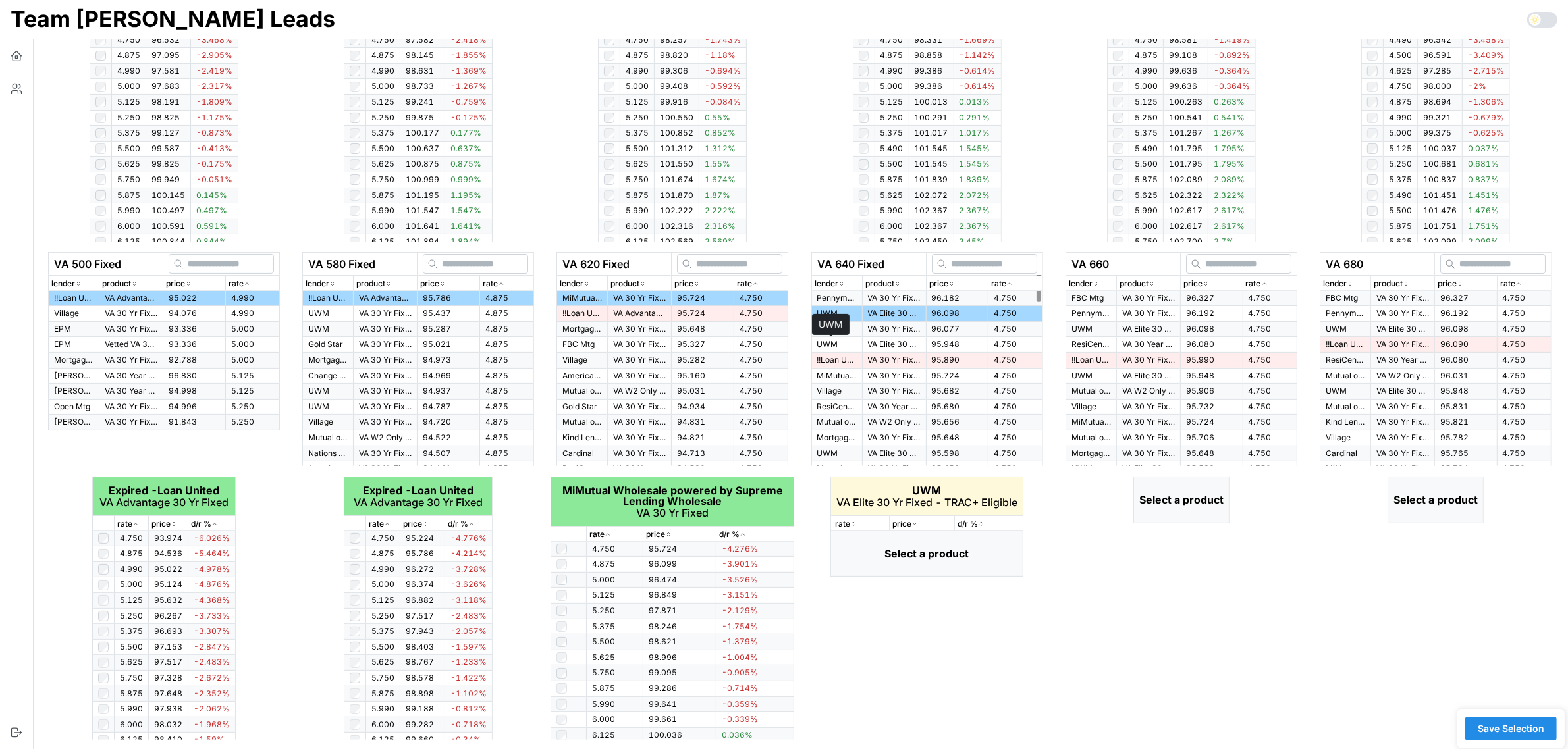
click at [902, 292] on p "VA 30 Yr Fixed > $300k" at bounding box center [894, 297] width 53 height 11
click at [1137, 292] on p "VA 30 Yr Fixed" at bounding box center [1148, 297] width 53 height 11
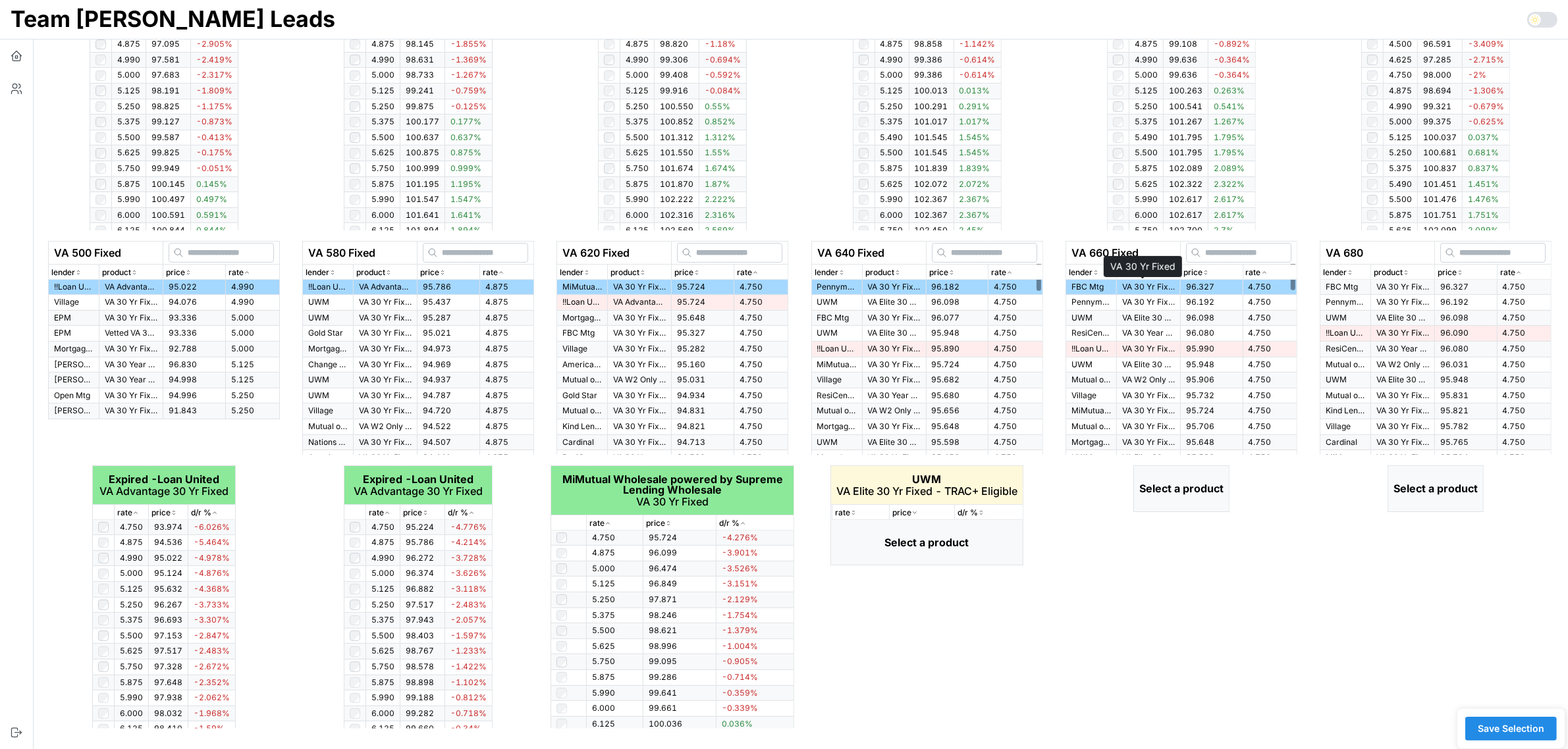
scroll to position [402, 0]
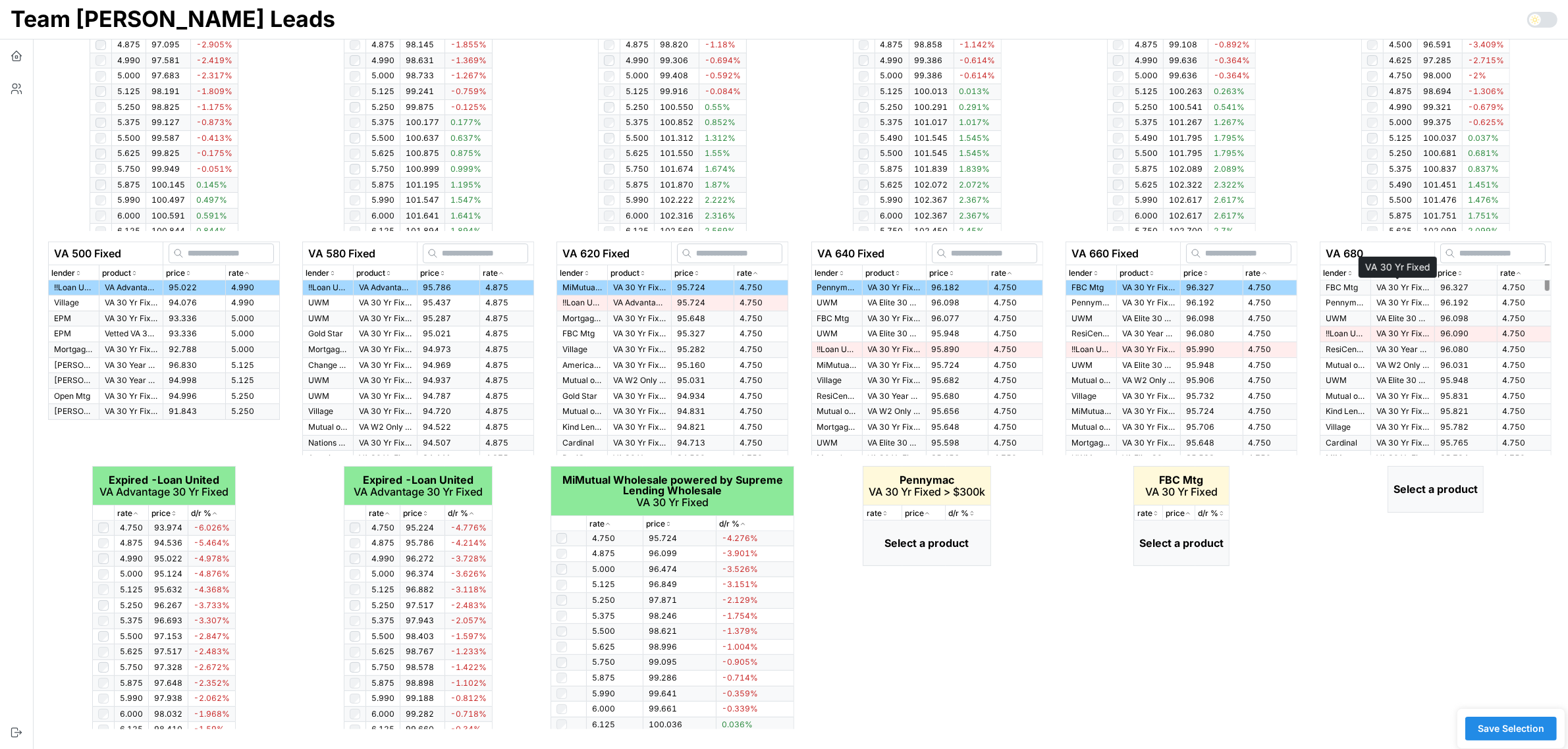
click at [1406, 287] on p "VA 30 Yr Fixed" at bounding box center [1402, 287] width 53 height 11
click at [1505, 728] on span "Save Selection" at bounding box center [1510, 728] width 67 height 22
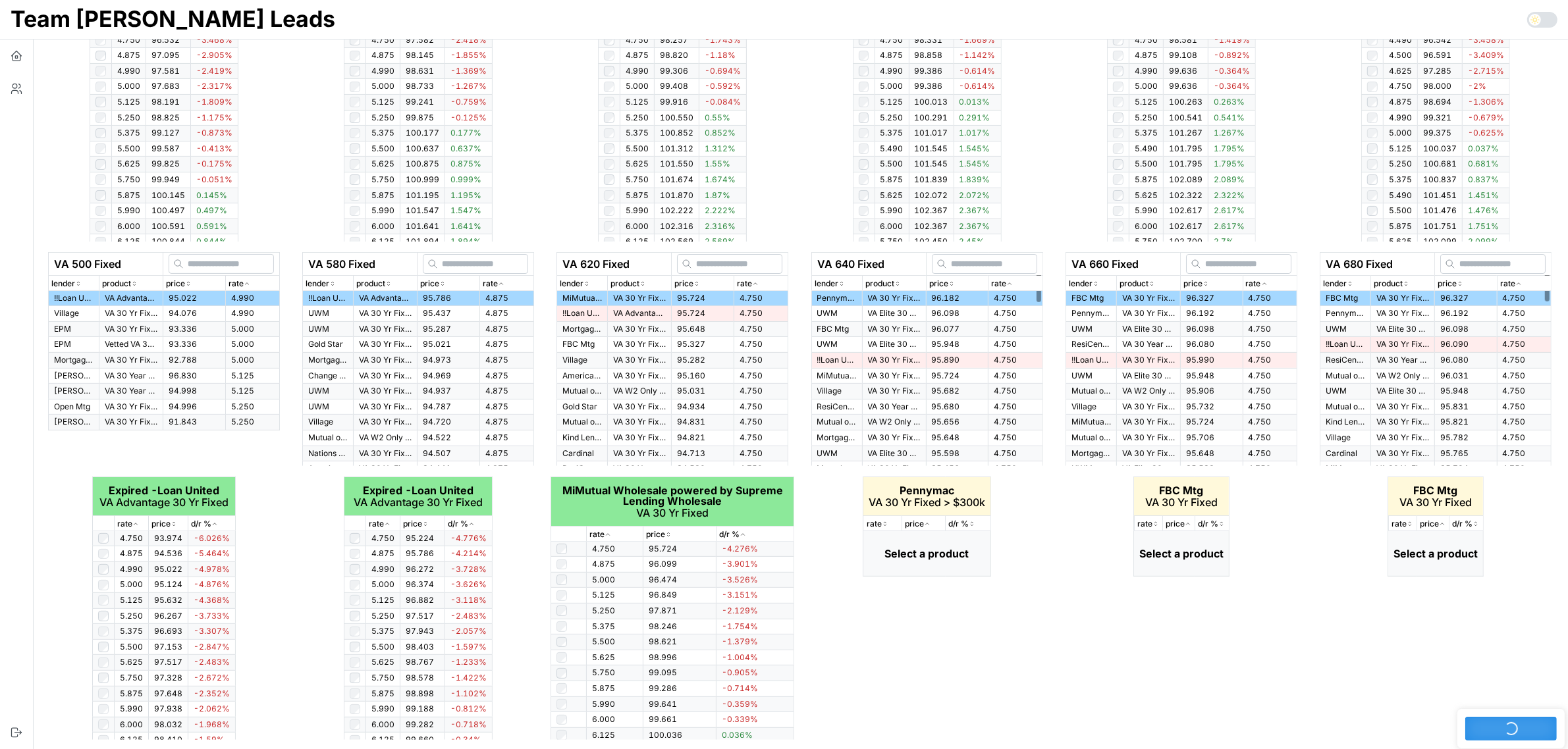
scroll to position [402, 0]
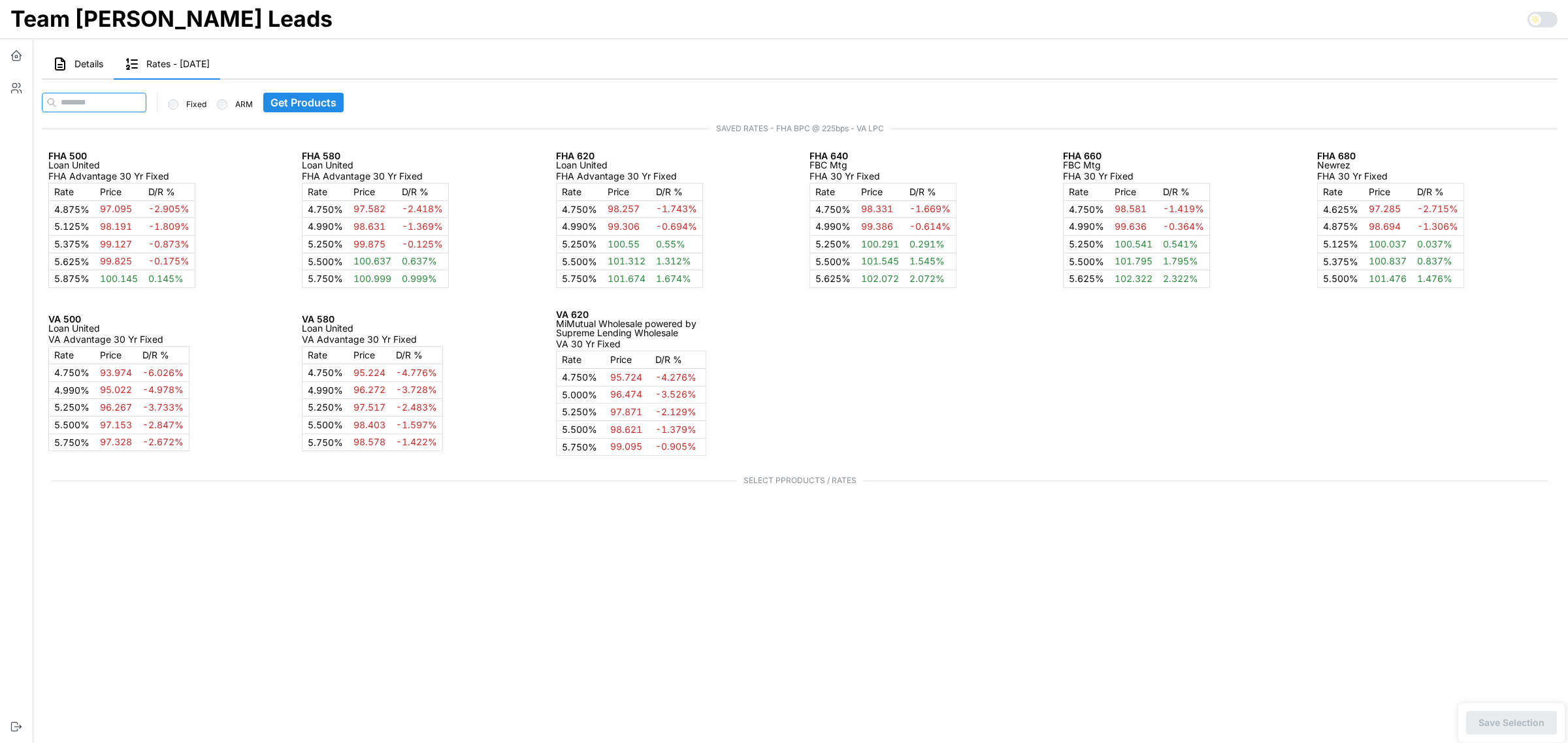
click at [132, 104] on input at bounding box center [94, 102] width 104 height 20
click at [132, 102] on input at bounding box center [94, 102] width 104 height 20
paste input "**********"
type input "**********"
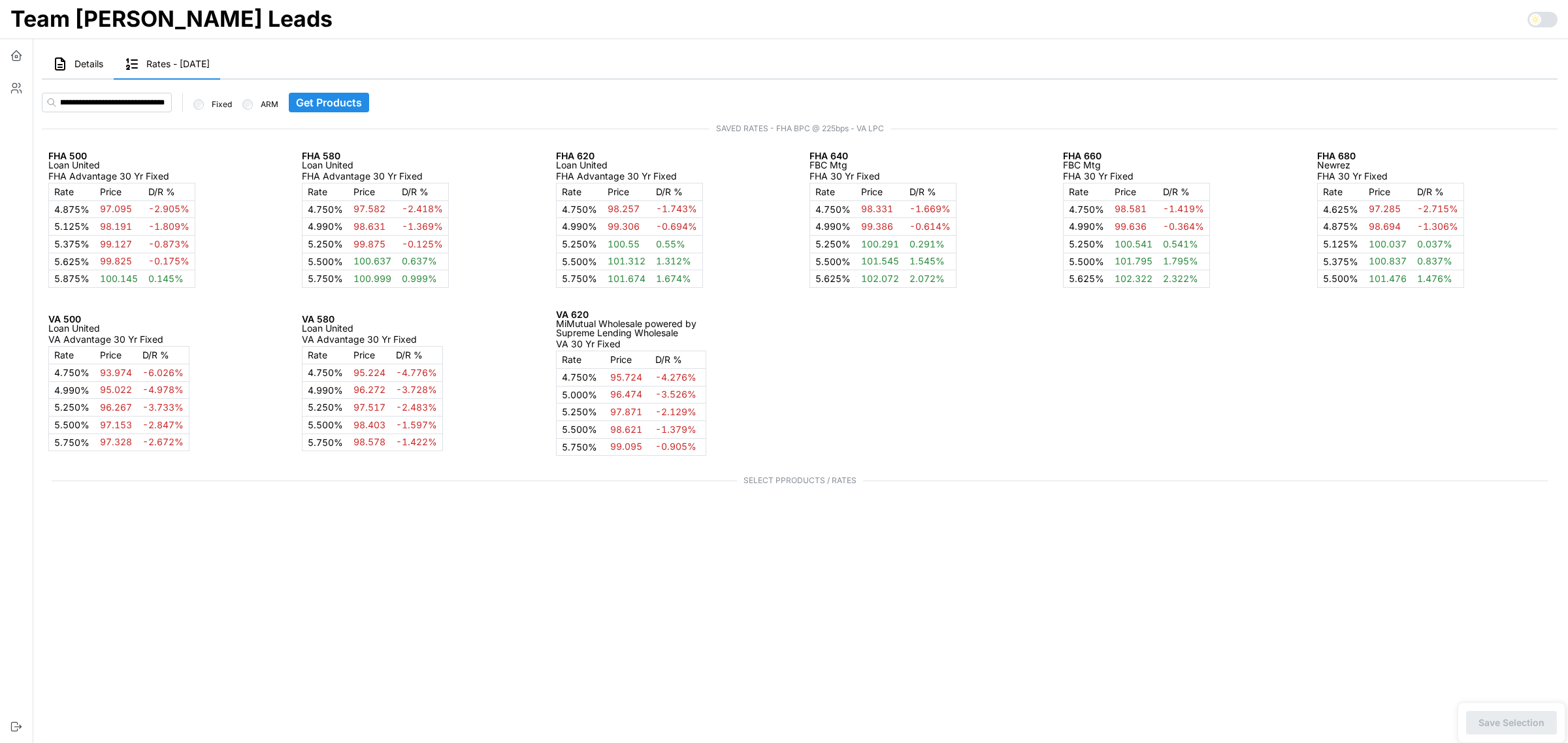
click at [323, 98] on span "Get Products" at bounding box center [329, 102] width 66 height 18
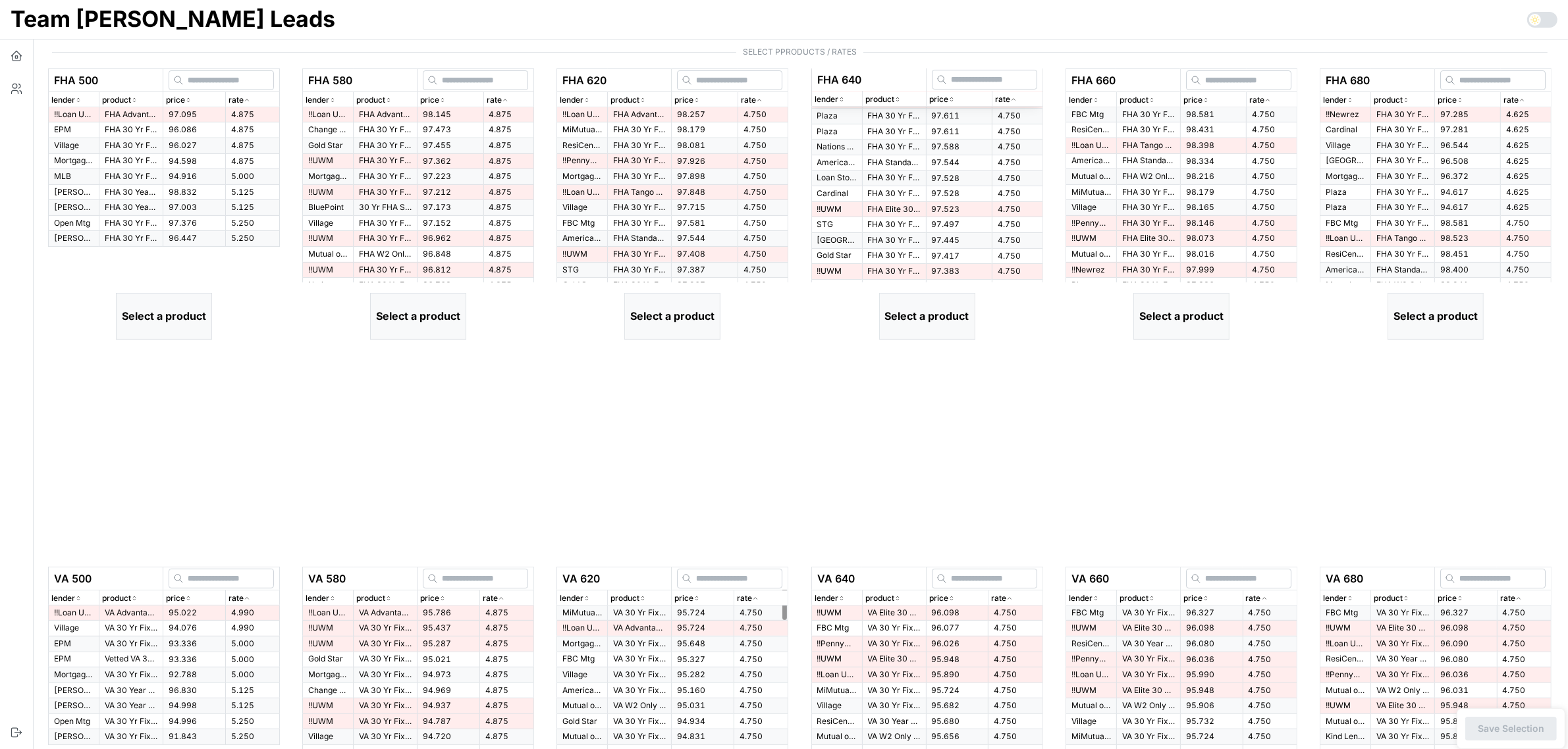
scroll to position [431, 0]
click at [248, 97] on div "rate" at bounding box center [253, 102] width 48 height 12
click at [229, 118] on td "4.875" at bounding box center [252, 116] width 54 height 15
click at [510, 101] on div "rate" at bounding box center [509, 102] width 45 height 12
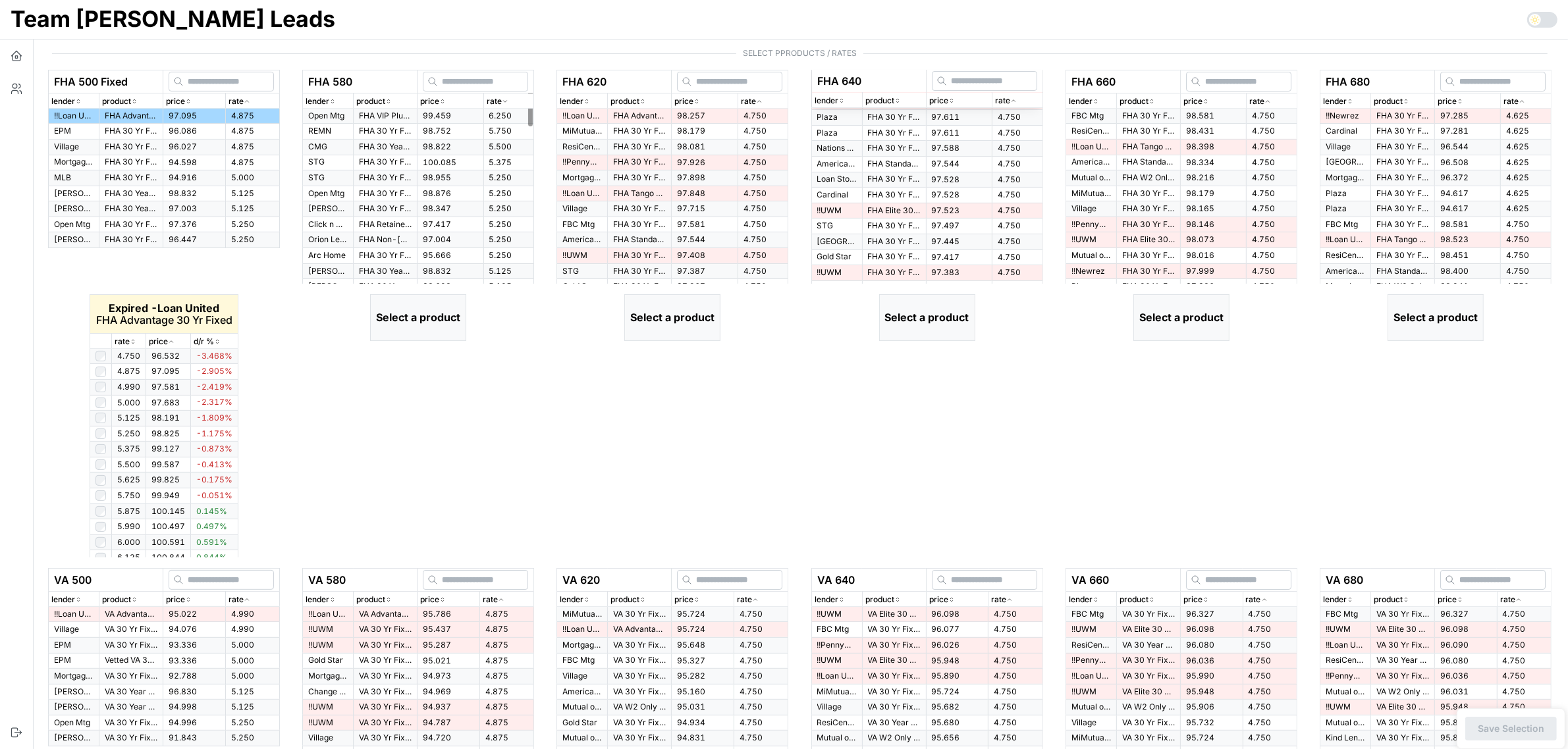
click at [503, 102] on icon "button" at bounding box center [505, 101] width 7 height 7
click at [459, 119] on td "98.145" at bounding box center [450, 116] width 66 height 15
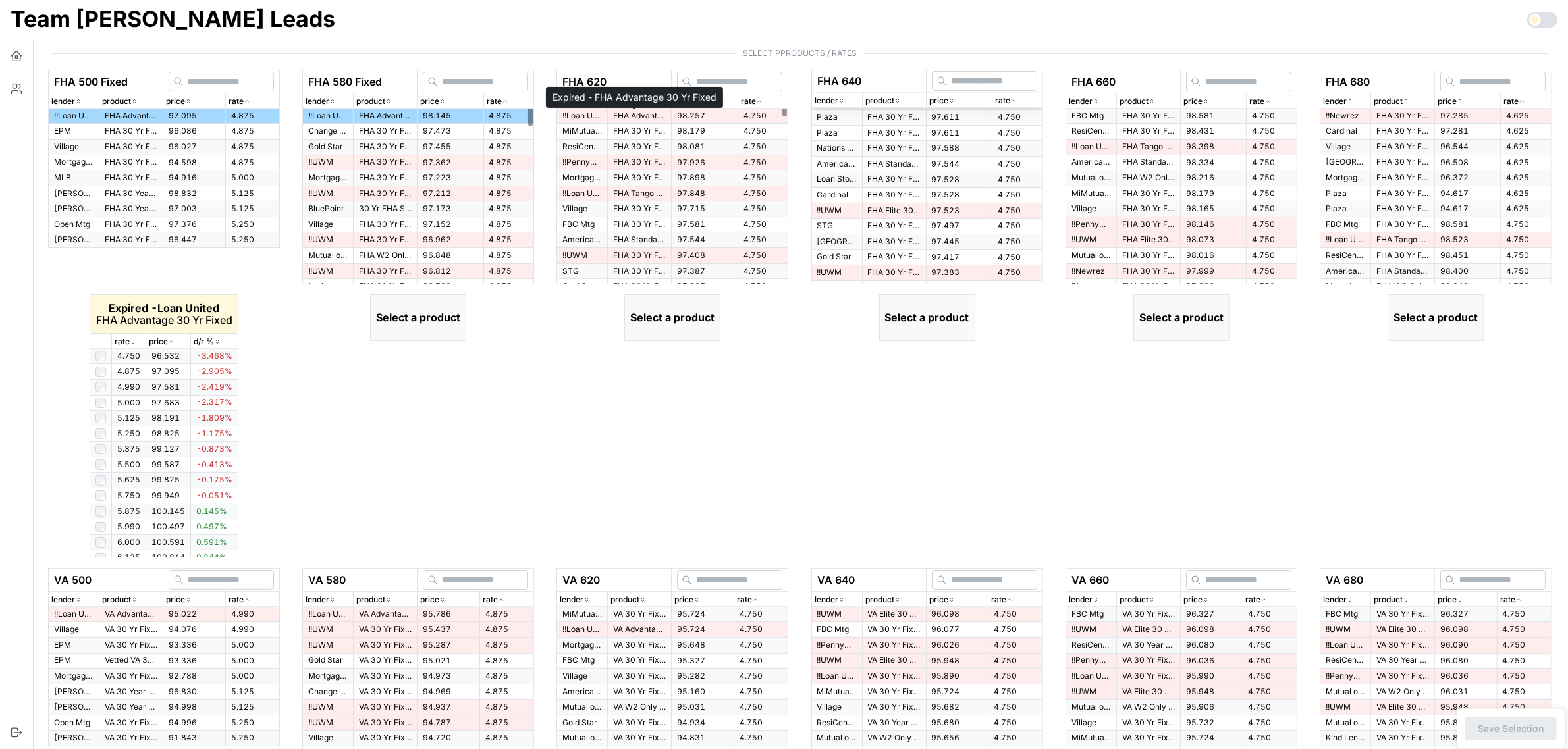
click at [686, 119] on span "98.257" at bounding box center [691, 116] width 28 height 10
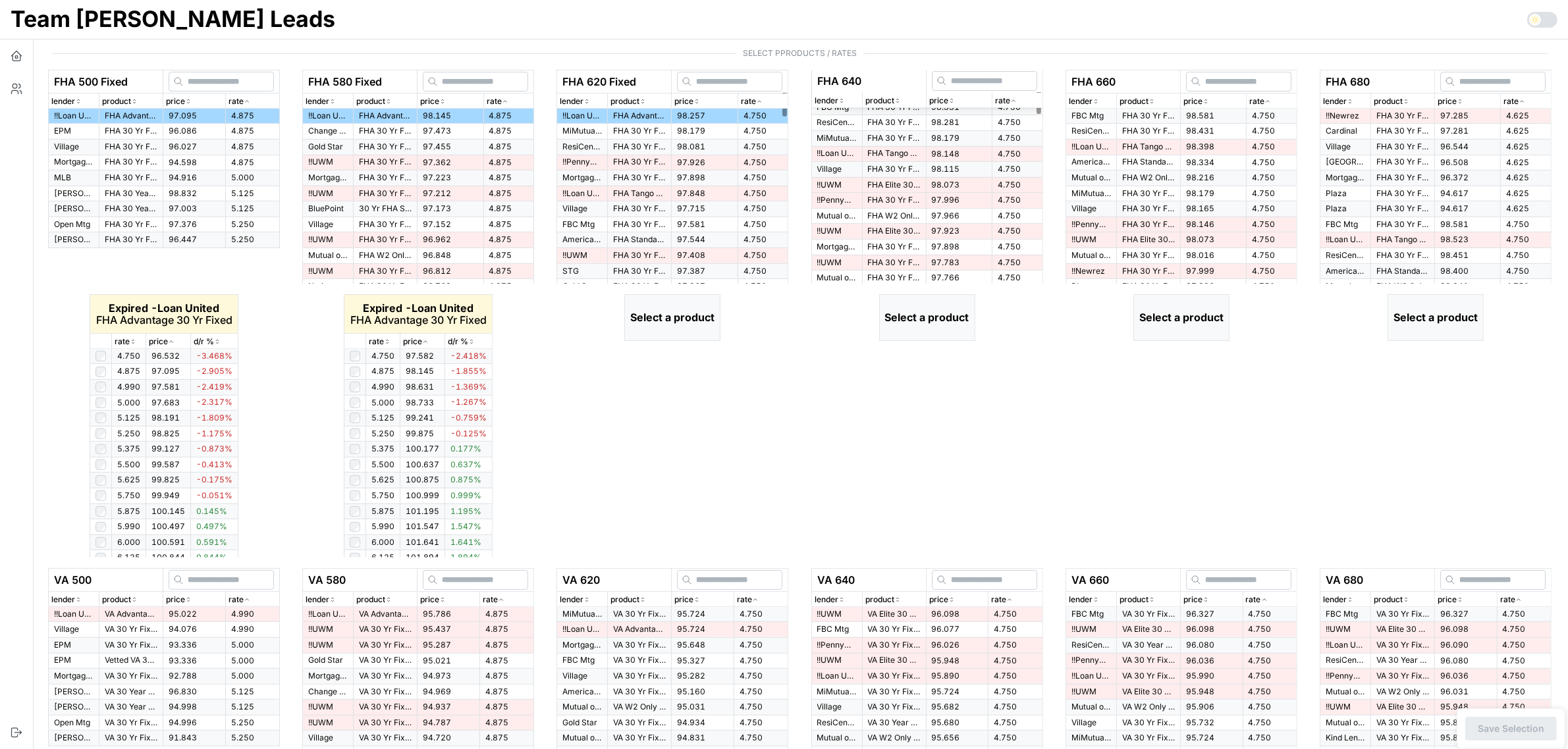
scroll to position [0, 0]
click at [938, 121] on span "98.331" at bounding box center [946, 116] width 28 height 10
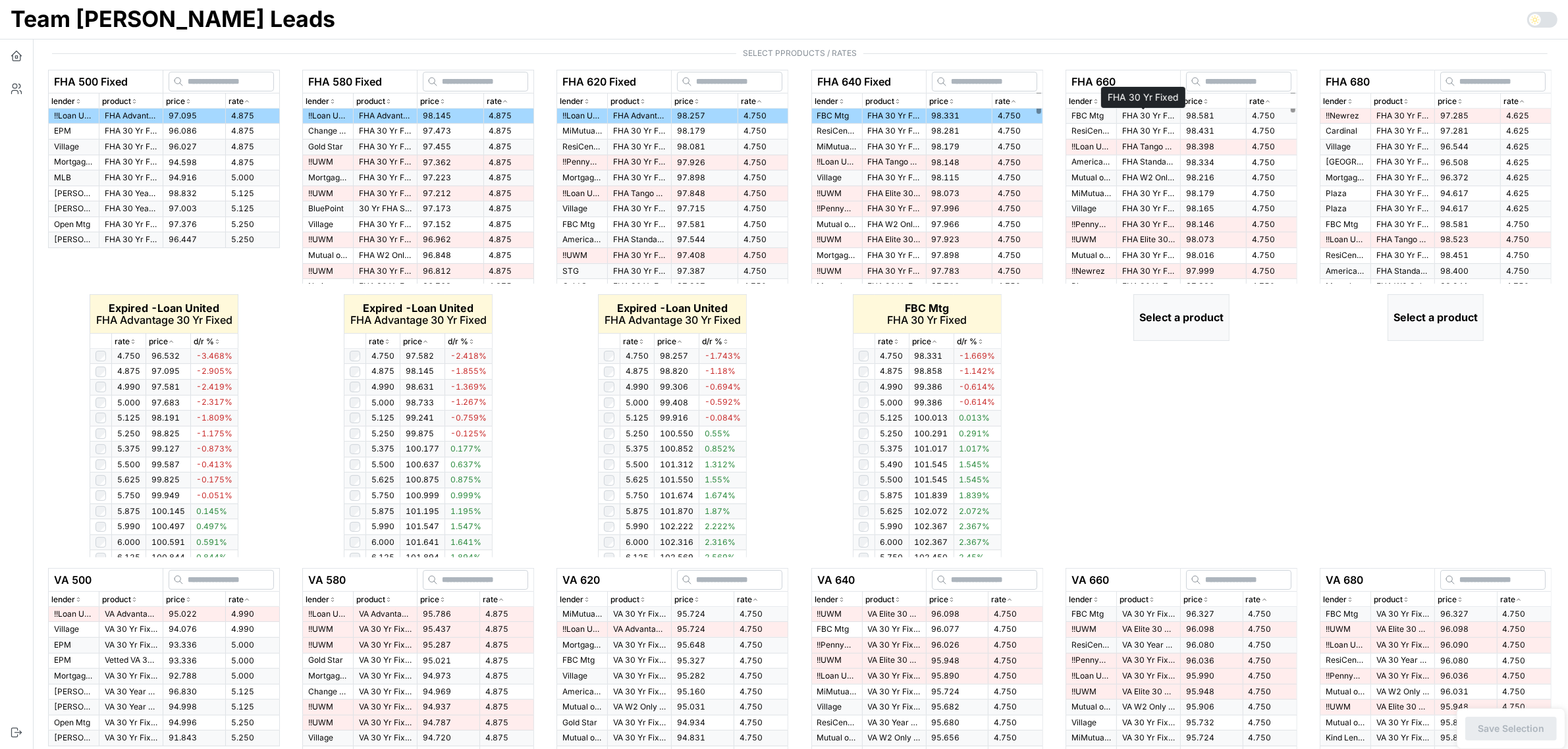
click at [1133, 114] on p "FHA 30 Yr Fixed" at bounding box center [1148, 116] width 53 height 11
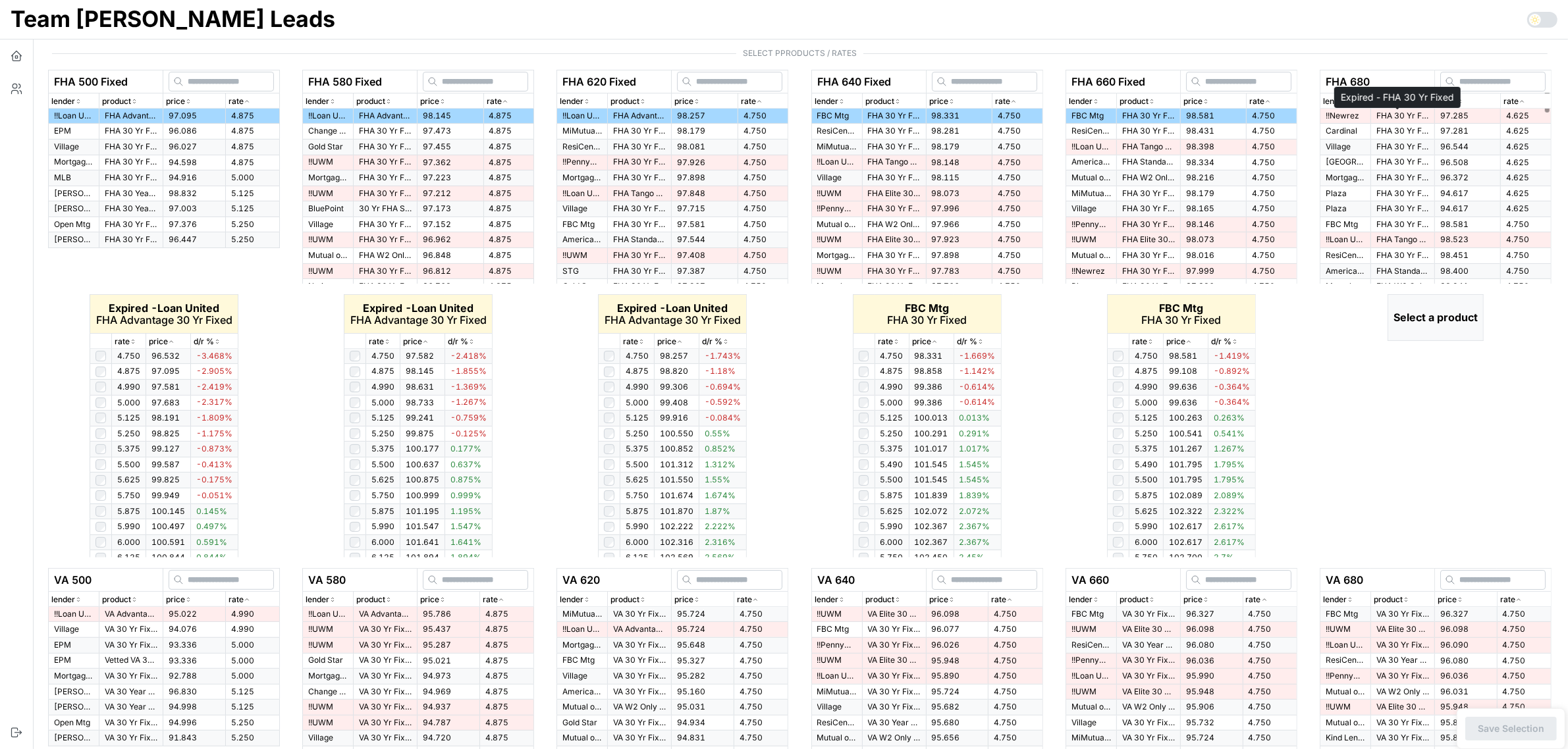
click at [1419, 119] on p "FHA 30 Yr Fixed" at bounding box center [1402, 116] width 53 height 11
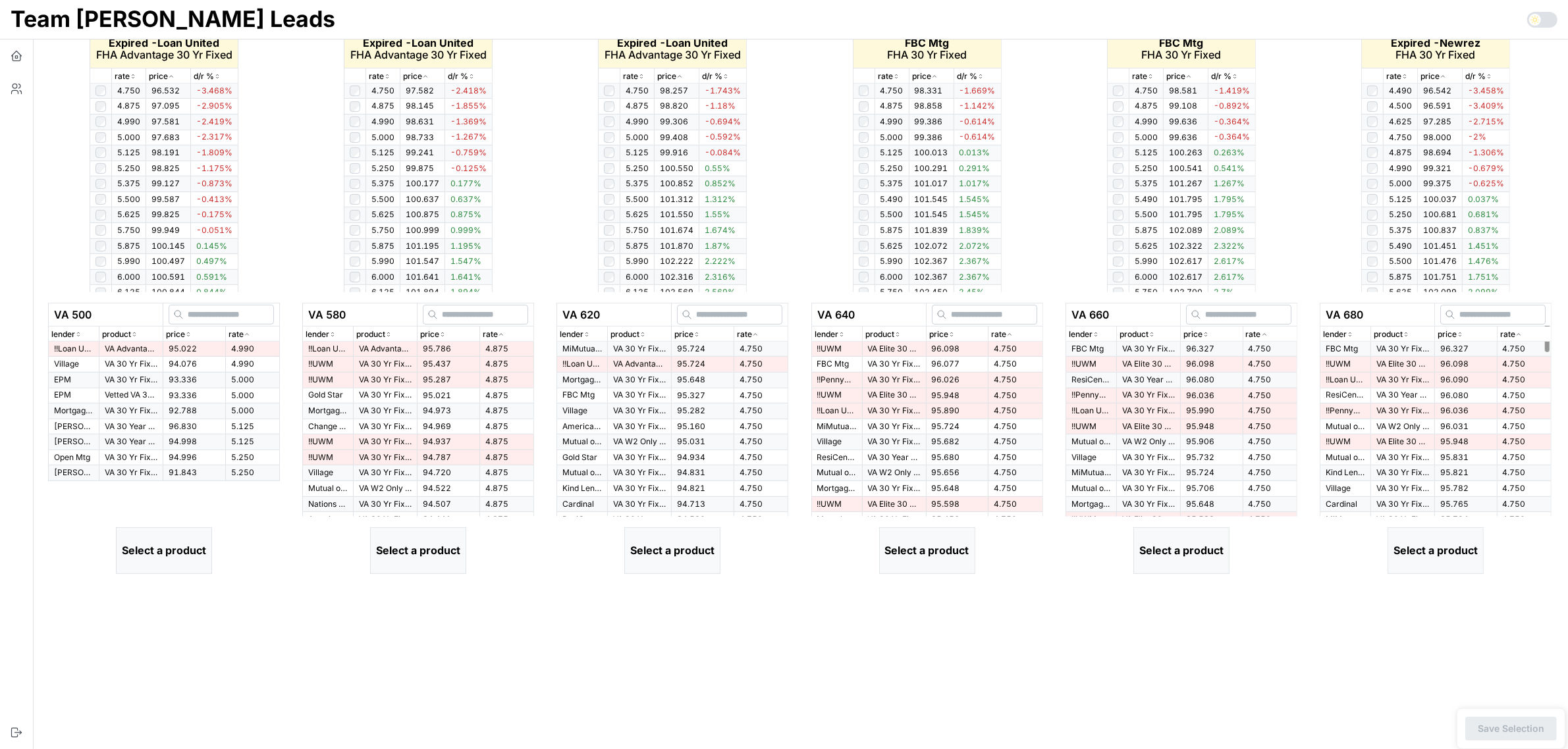
scroll to position [760, 0]
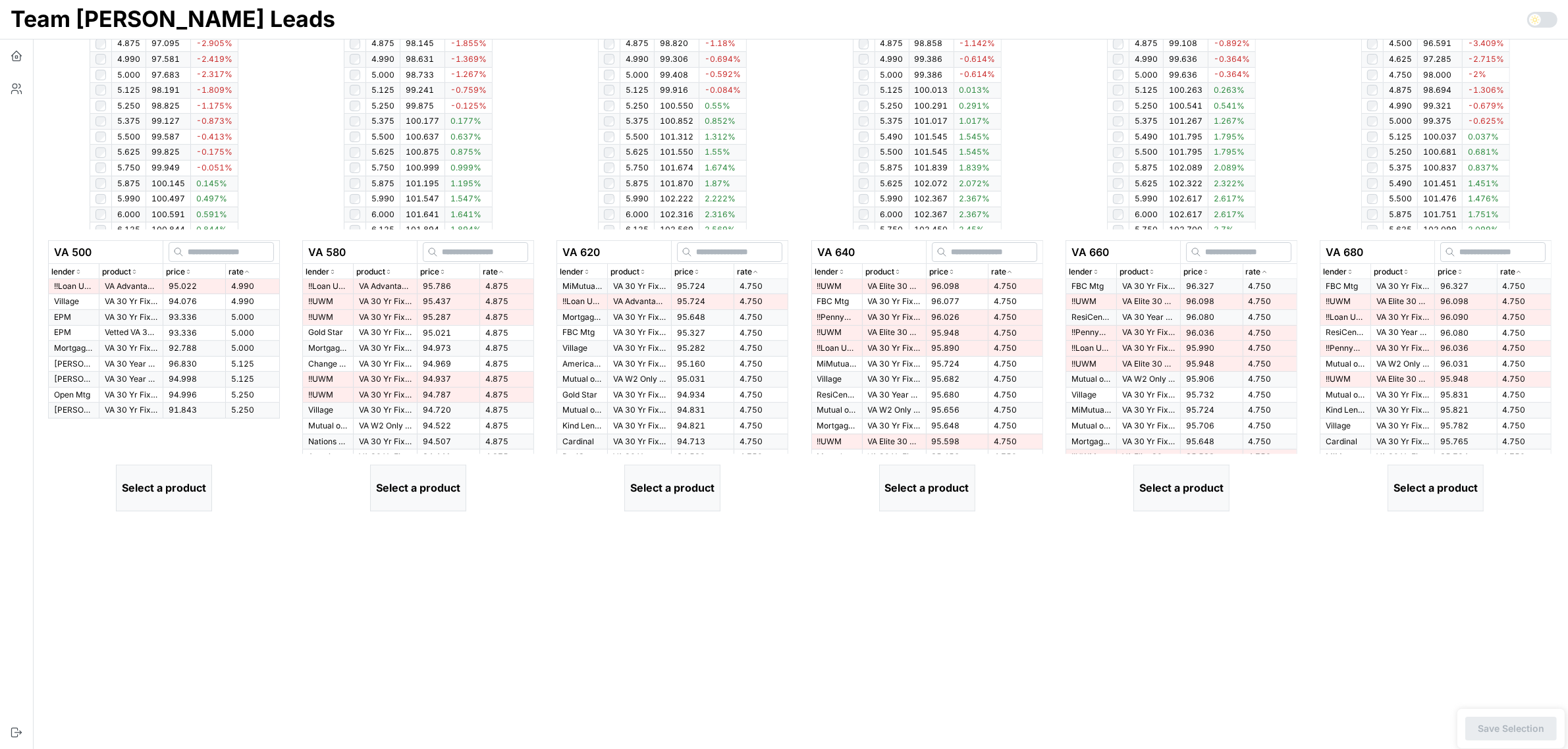
click at [184, 287] on span "95.022" at bounding box center [183, 286] width 28 height 10
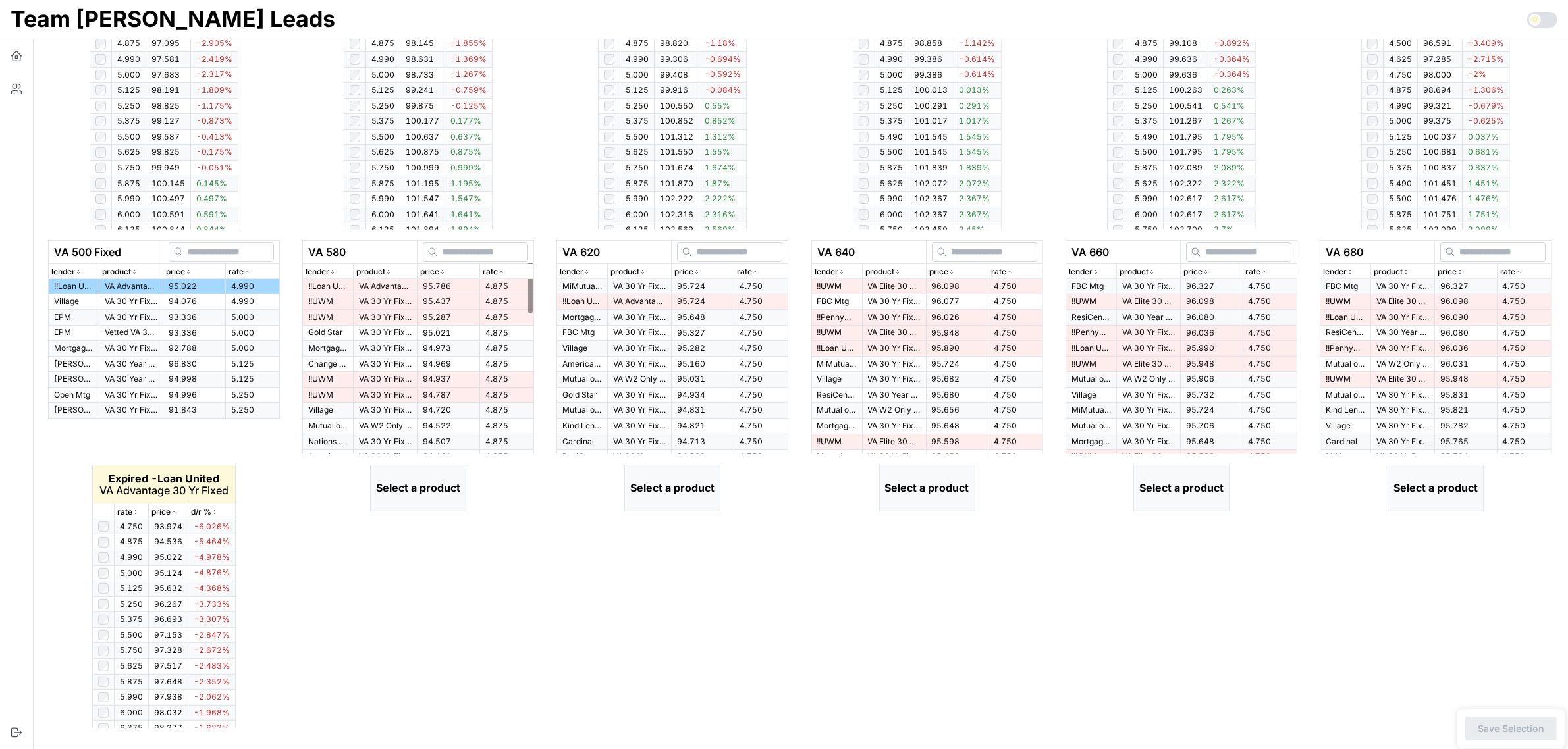
click at [452, 290] on td "95.786" at bounding box center [448, 287] width 63 height 15
click at [709, 283] on td "95.724" at bounding box center [703, 287] width 63 height 15
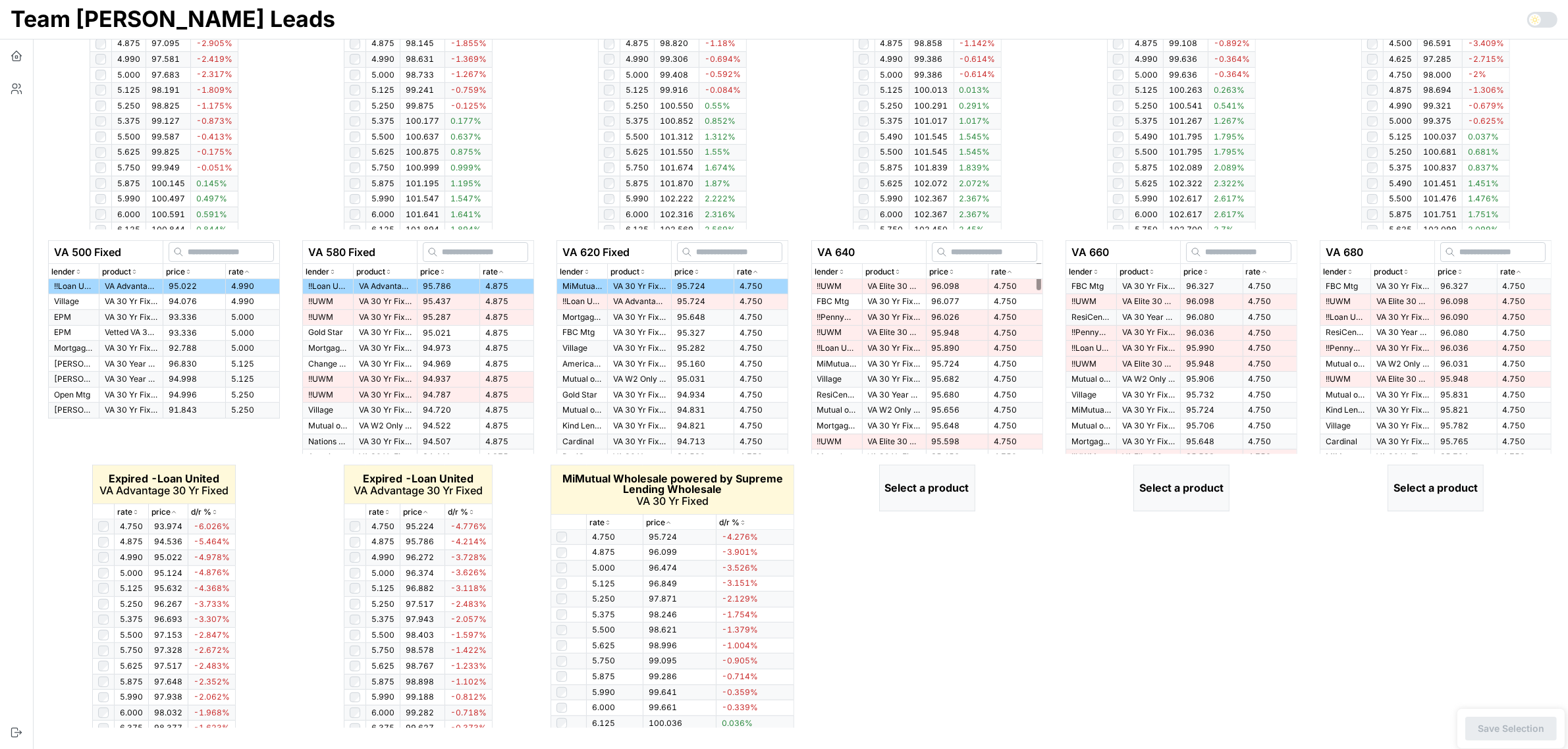
click at [960, 287] on td "96.098" at bounding box center [956, 287] width 63 height 15
click at [1201, 290] on span "96.327" at bounding box center [1200, 286] width 28 height 10
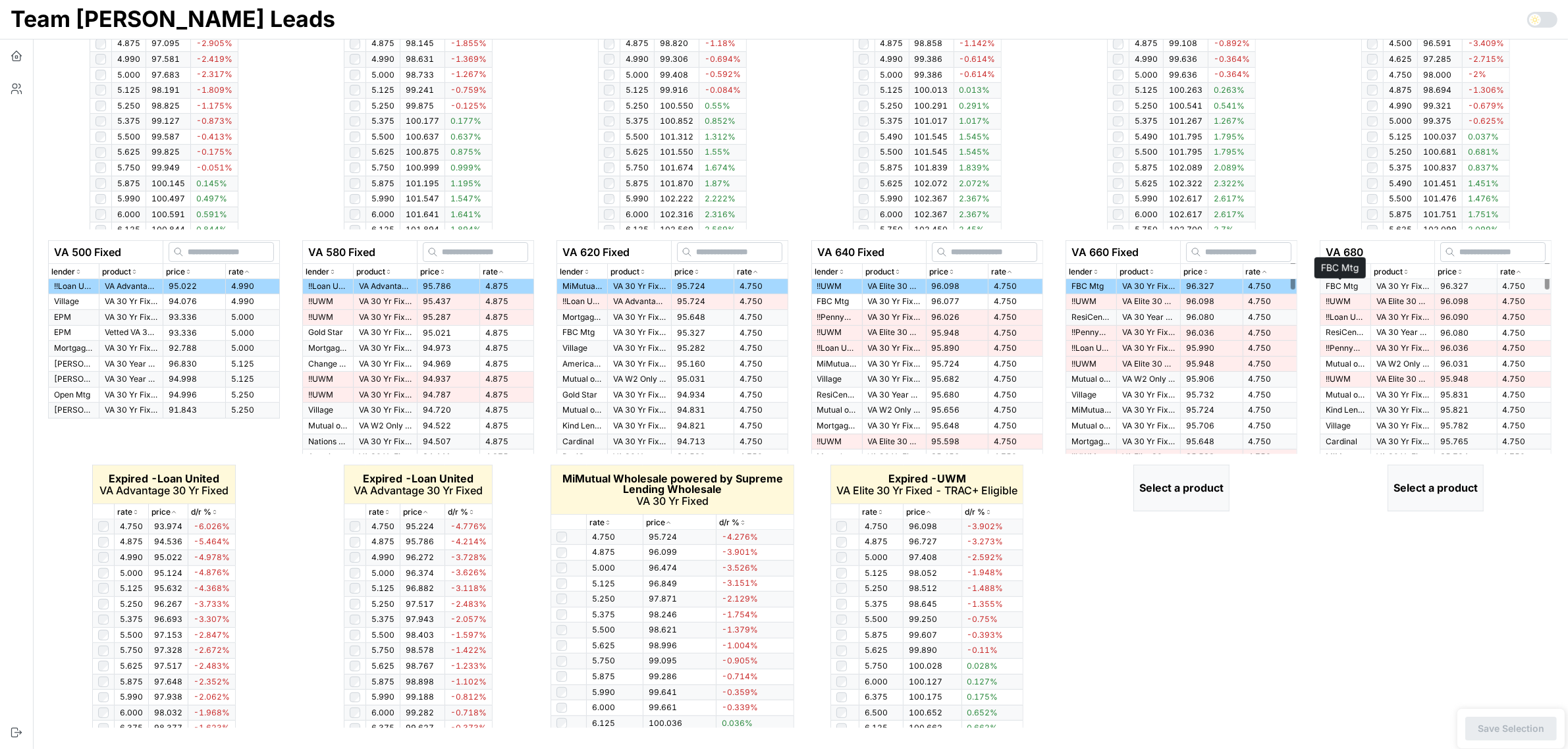
click at [1325, 285] on p "FBC Mtg" at bounding box center [1345, 286] width 39 height 11
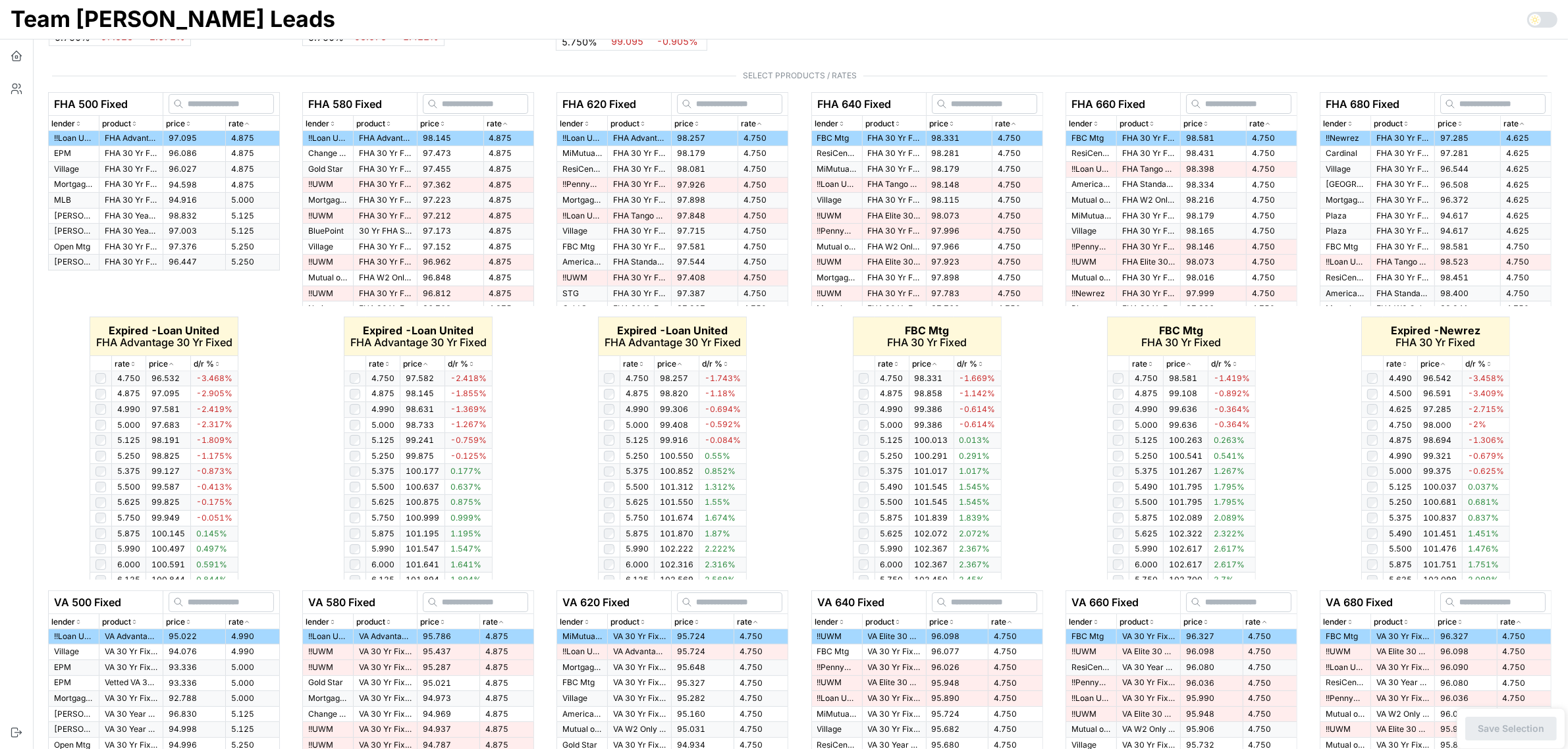
scroll to position [431, 0]
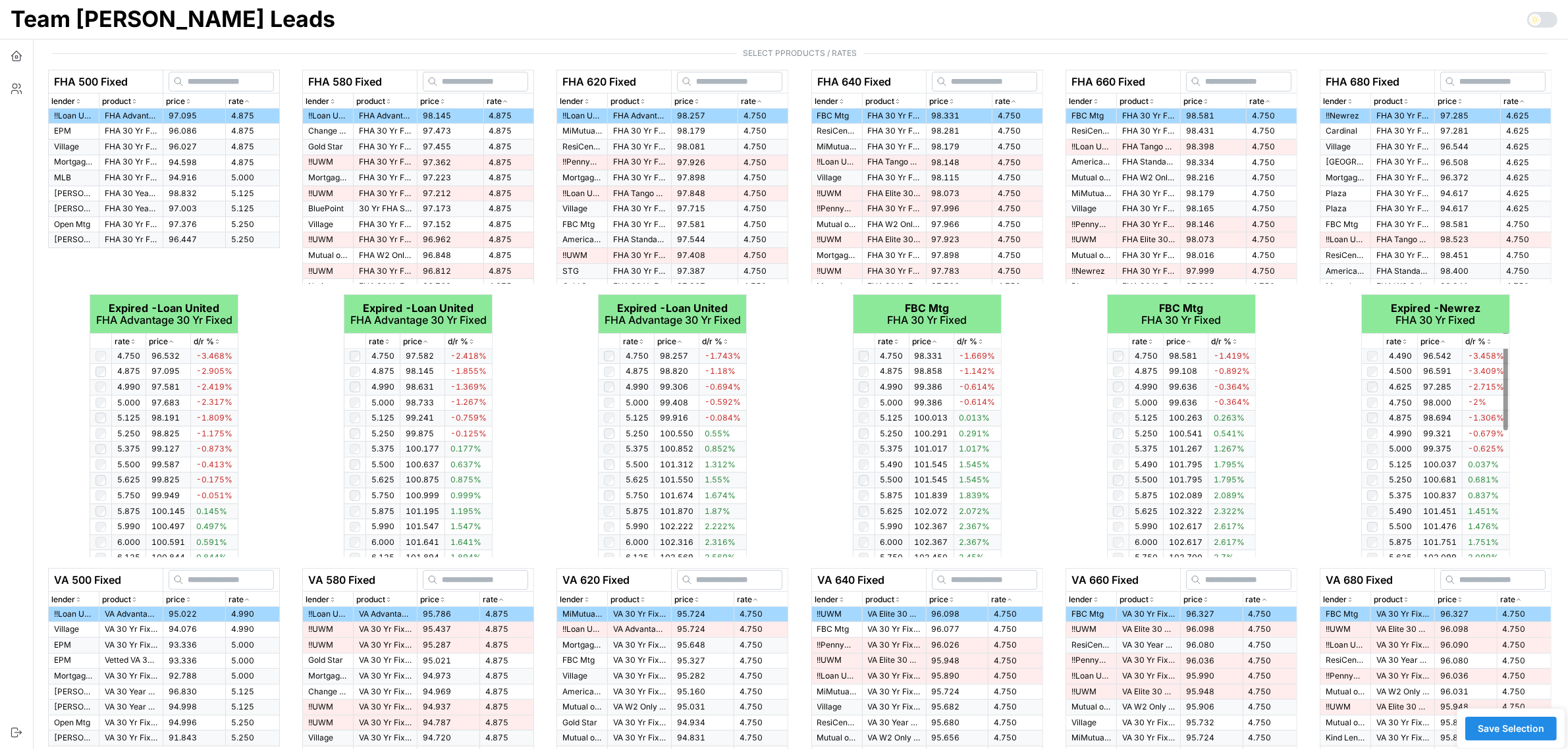
click at [1301, 535] on div "FHA 660 Fixed lender product price rate FBC Mtg FHA 30 Yr Fixed 98.581 4.750 Re…" at bounding box center [1181, 313] width 243 height 487
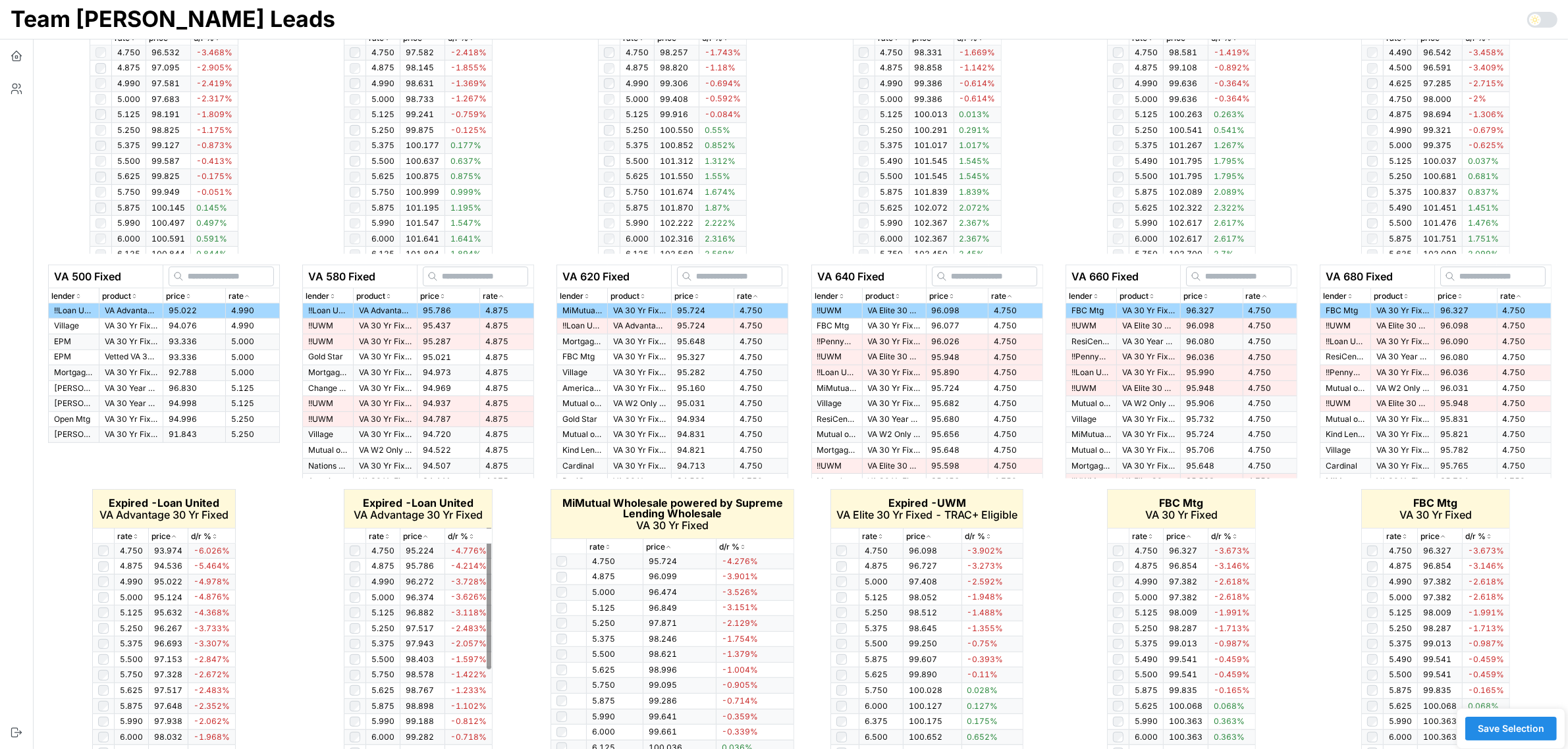
scroll to position [760, 0]
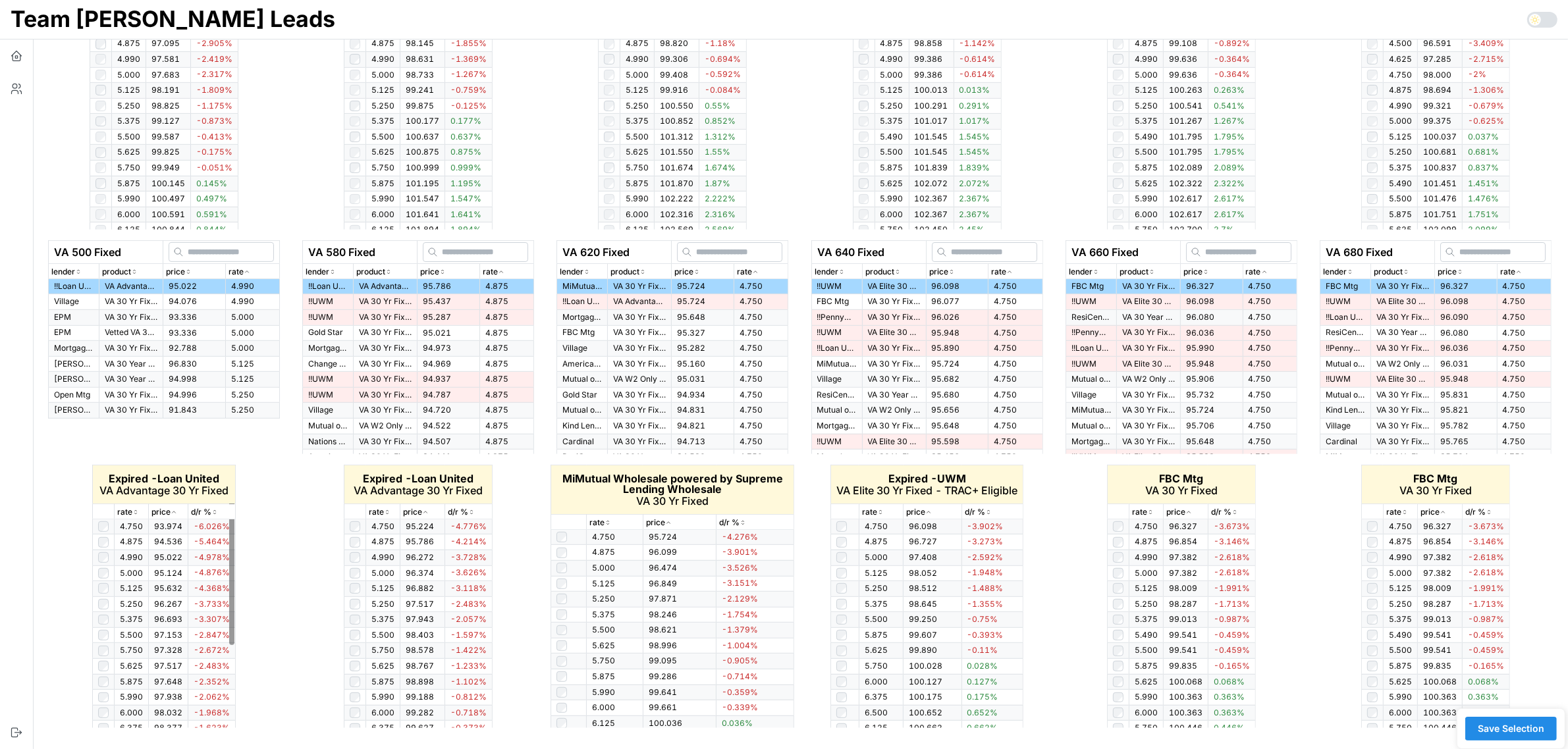
click at [135, 514] on icon "button" at bounding box center [135, 514] width 2 height 2
click at [135, 514] on icon "button" at bounding box center [136, 512] width 7 height 7
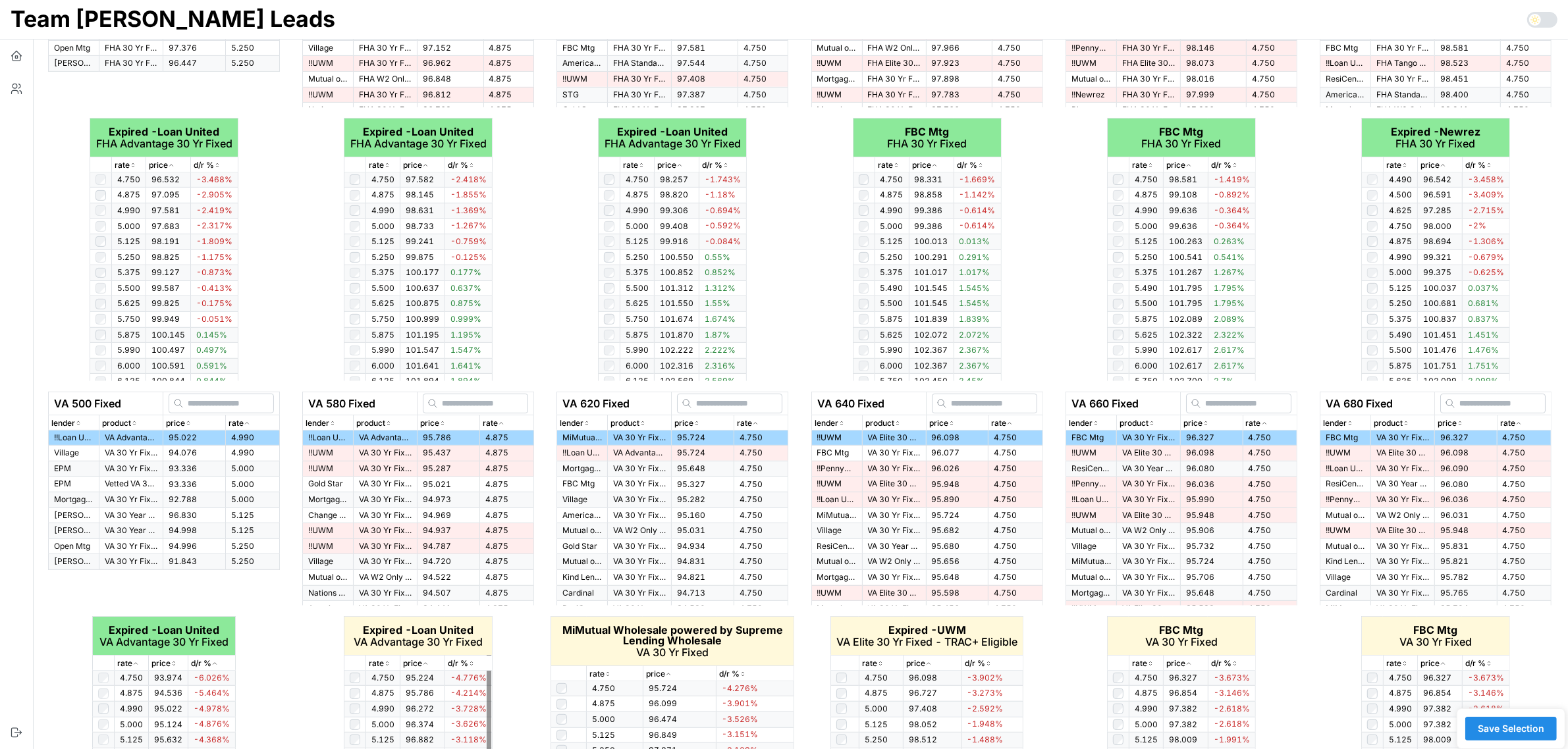
scroll to position [596, 0]
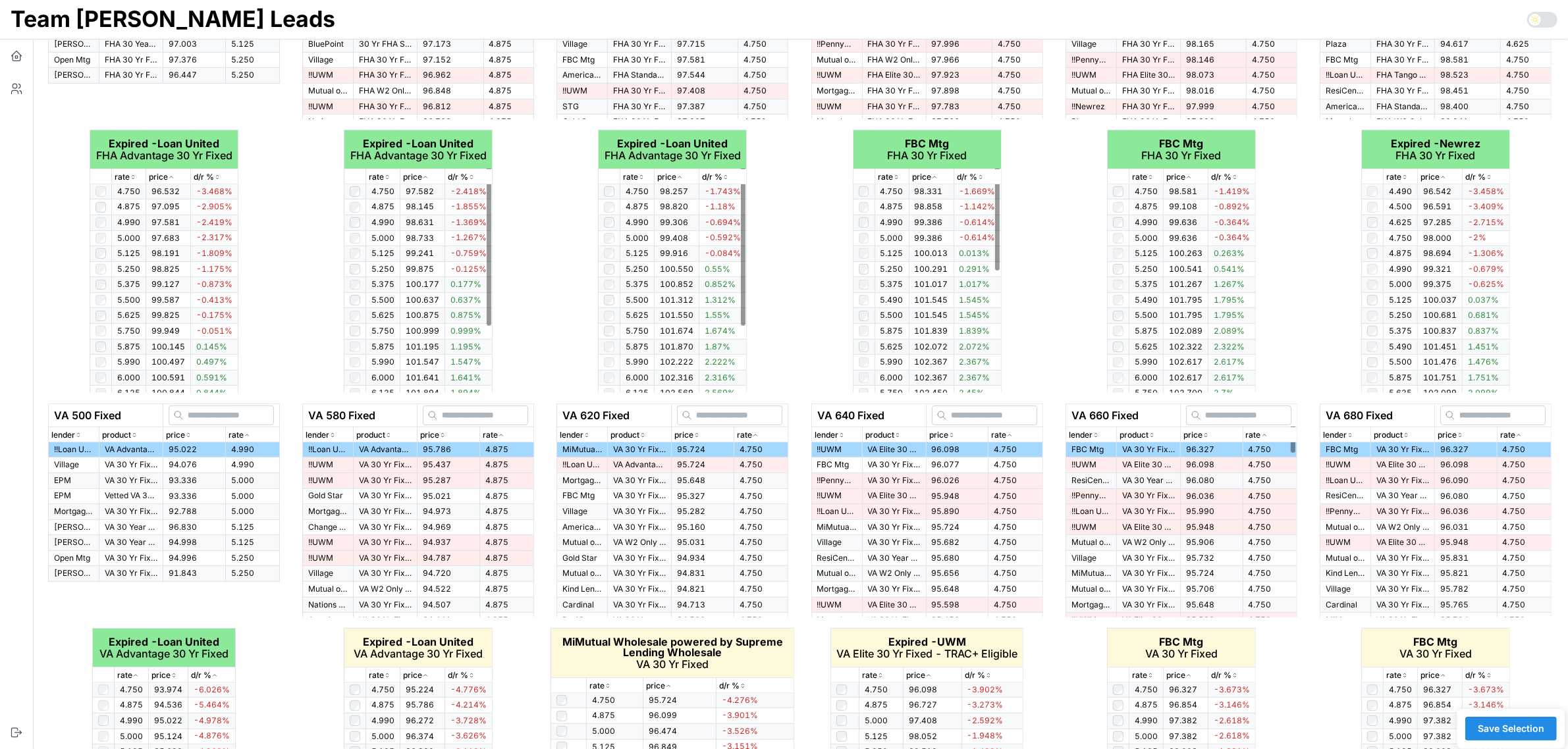
click at [547, 303] on div "FHA 620 Fixed lender product price rate !! Loan United FHA Advantage 30 Yr Fixe…" at bounding box center [672, 149] width 254 height 498
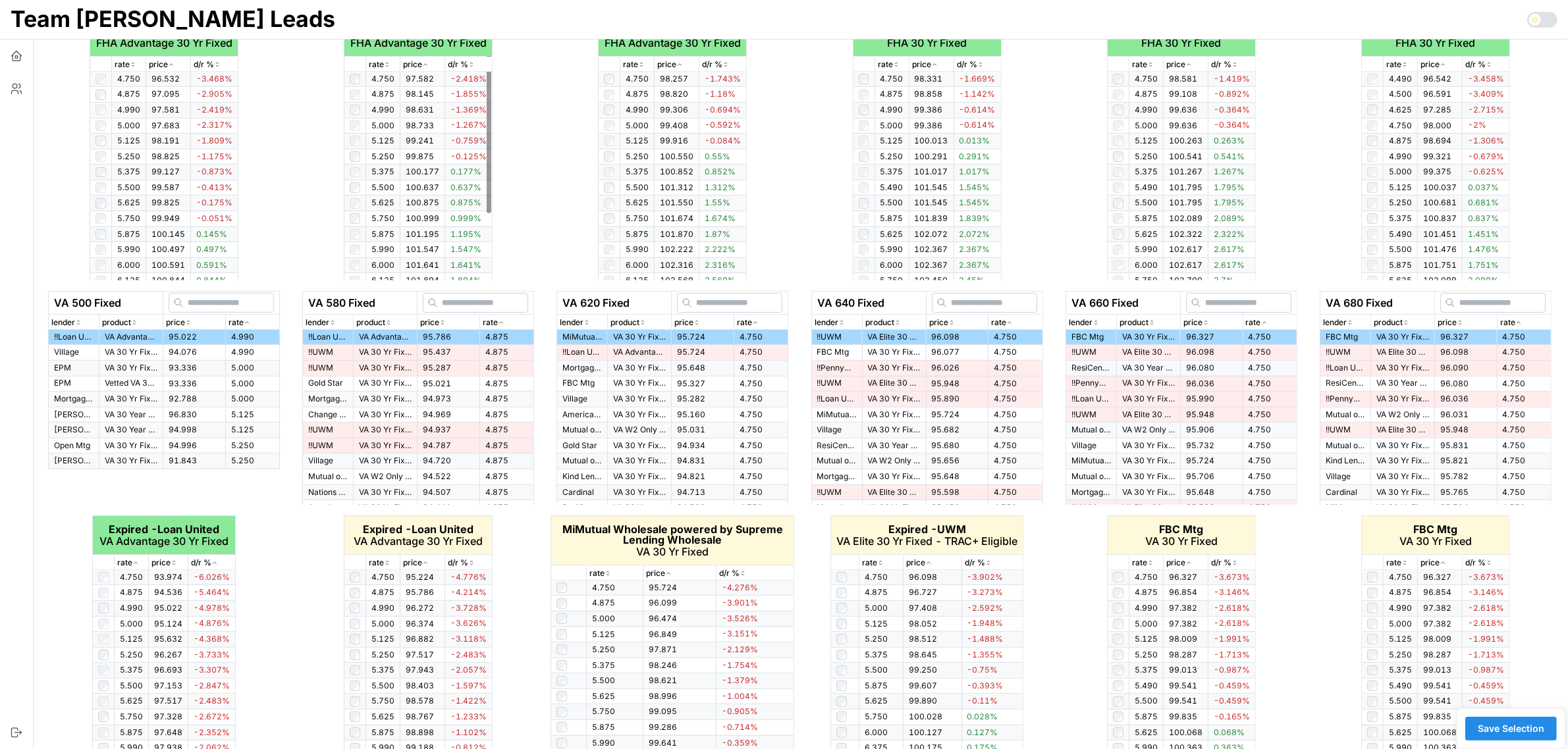
scroll to position [760, 0]
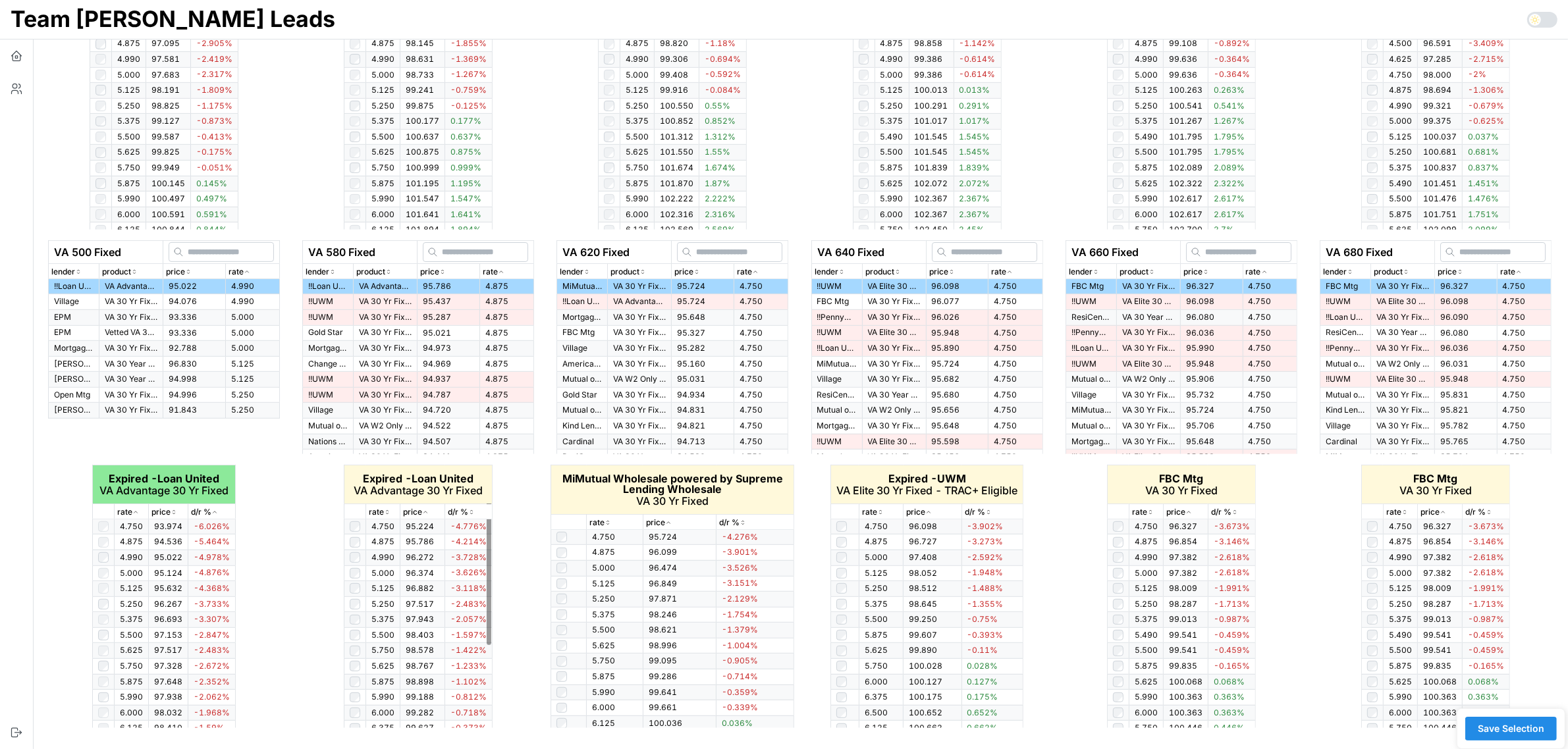
click at [388, 512] on icon "button" at bounding box center [387, 512] width 7 height 7
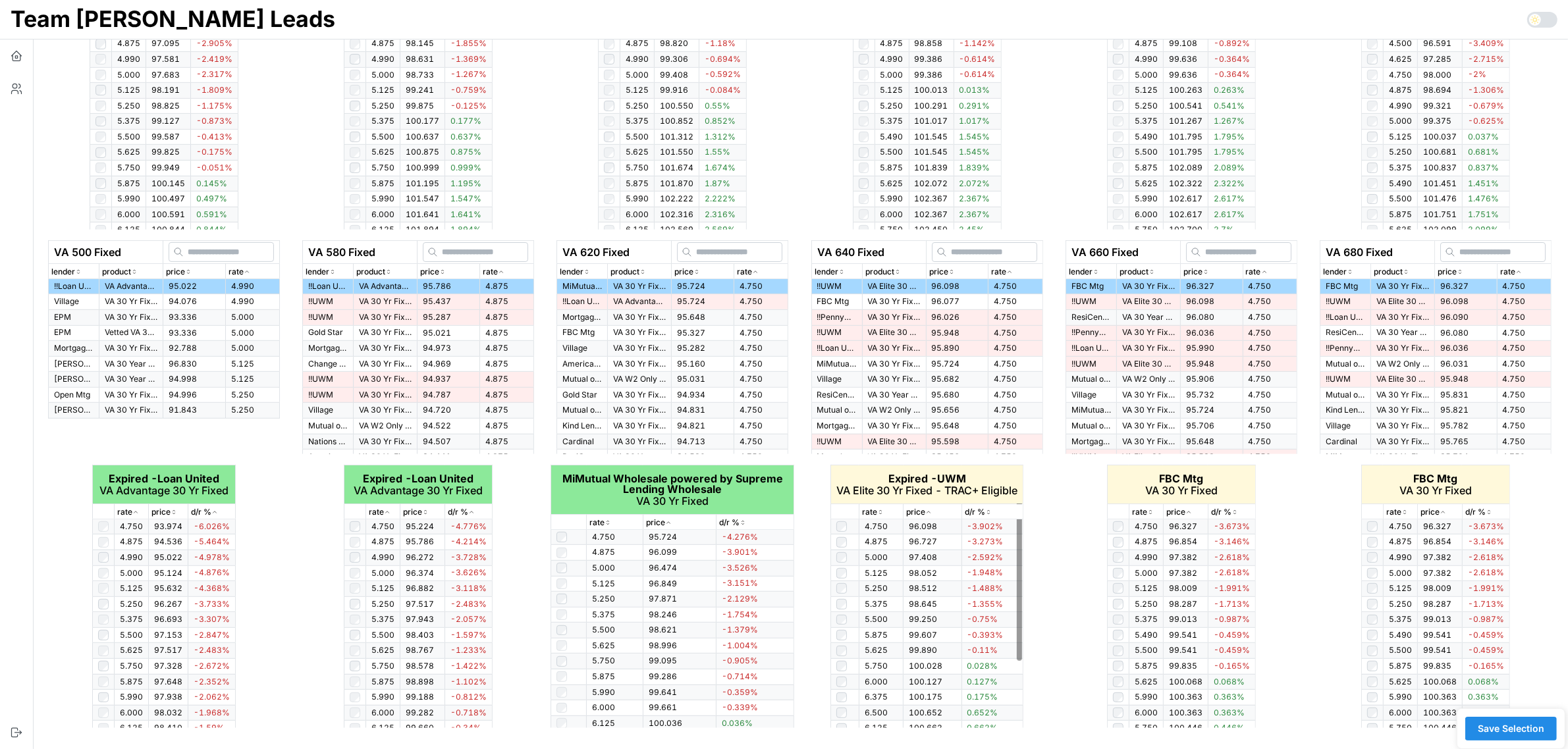
click at [879, 514] on icon "button" at bounding box center [880, 512] width 7 height 7
click at [1147, 513] on icon "button" at bounding box center [1150, 512] width 7 height 7
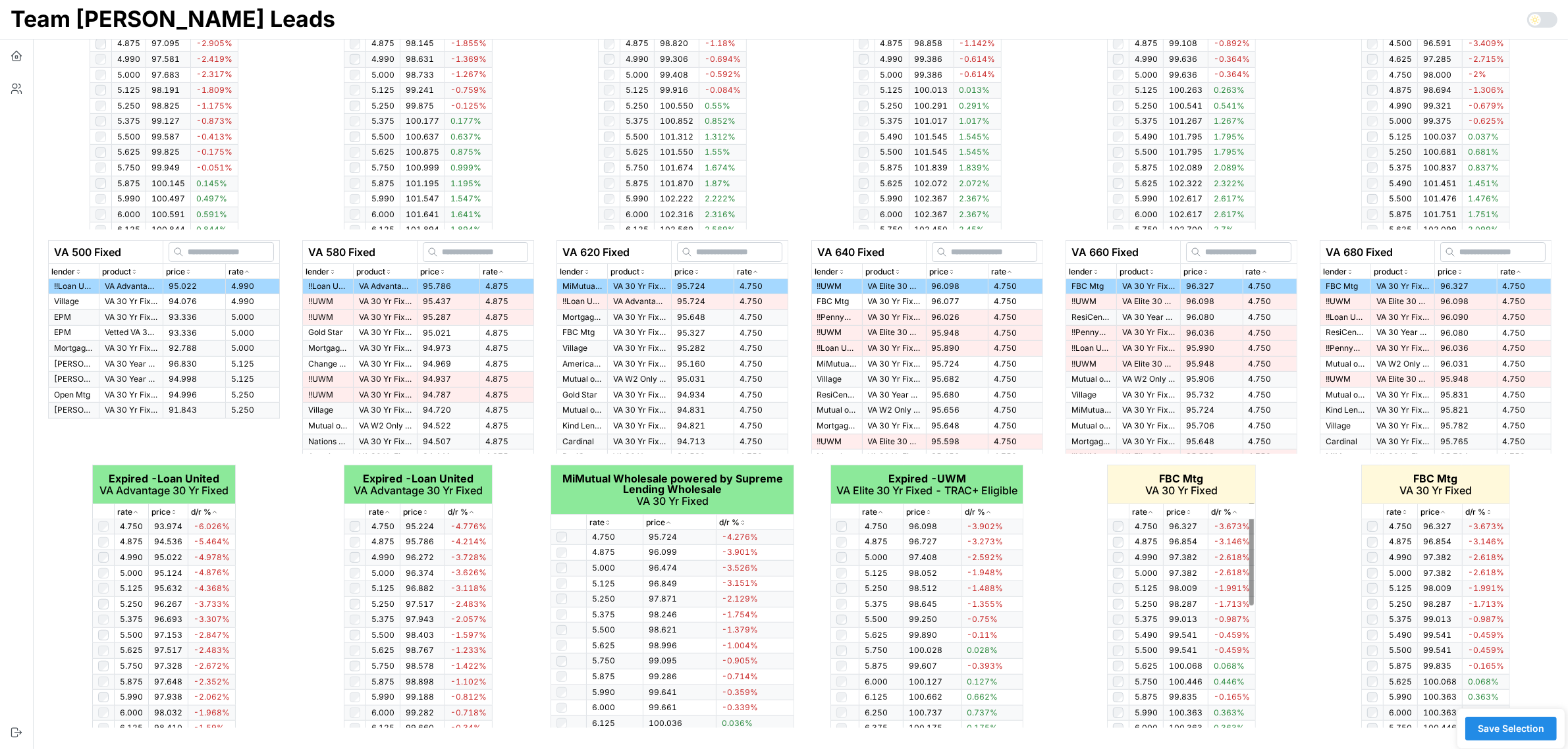
click at [1147, 513] on icon "button" at bounding box center [1150, 512] width 7 height 7
click at [1405, 511] on icon "button" at bounding box center [1404, 511] width 2 height 2
click at [1405, 510] on icon "button" at bounding box center [1405, 512] width 7 height 7
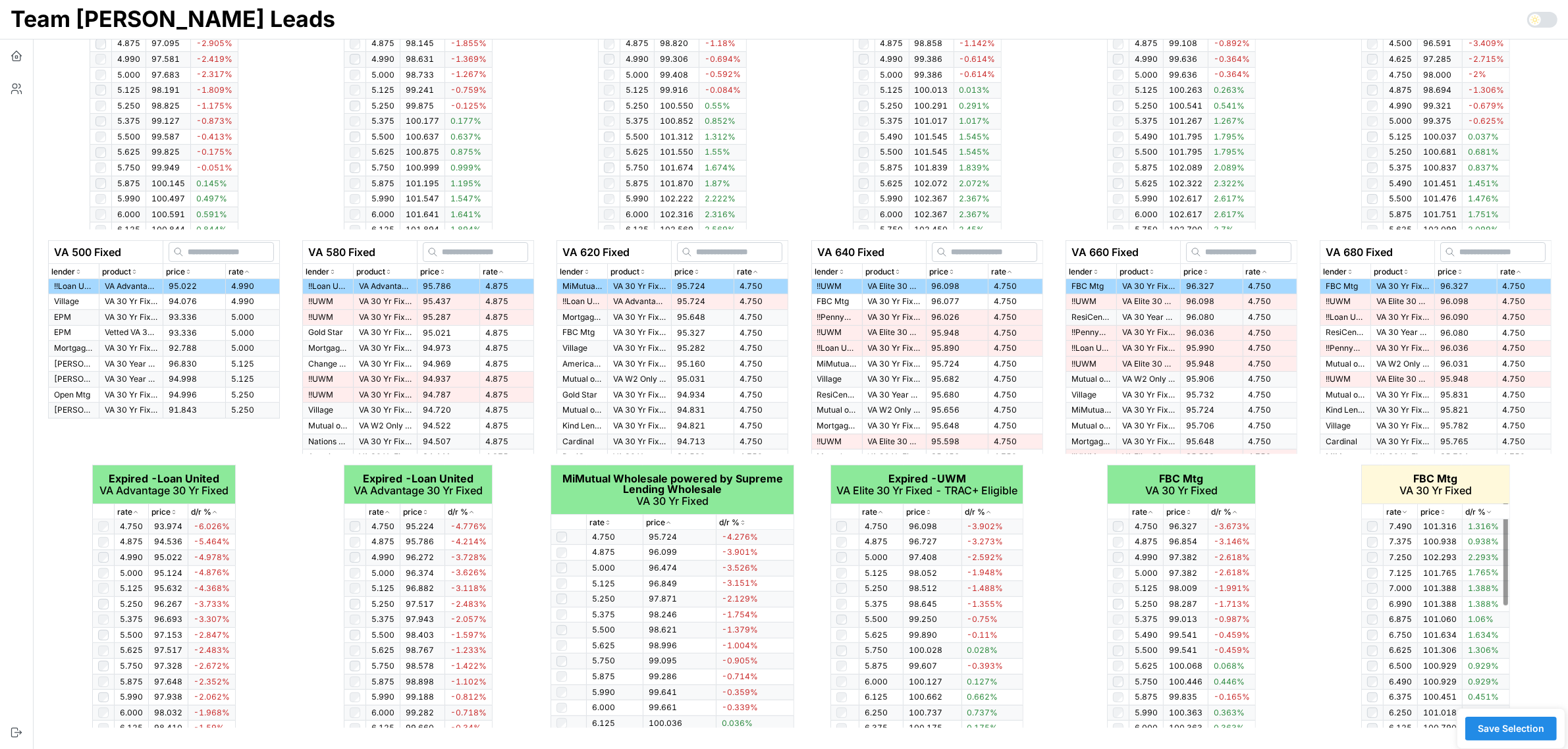
click at [1405, 510] on icon "button" at bounding box center [1405, 512] width 7 height 7
click at [1527, 731] on span "Save Selection" at bounding box center [1510, 728] width 67 height 22
click at [1526, 731] on span "Save Selection" at bounding box center [1510, 728] width 67 height 22
click at [1518, 731] on span "Save Selection" at bounding box center [1510, 728] width 67 height 22
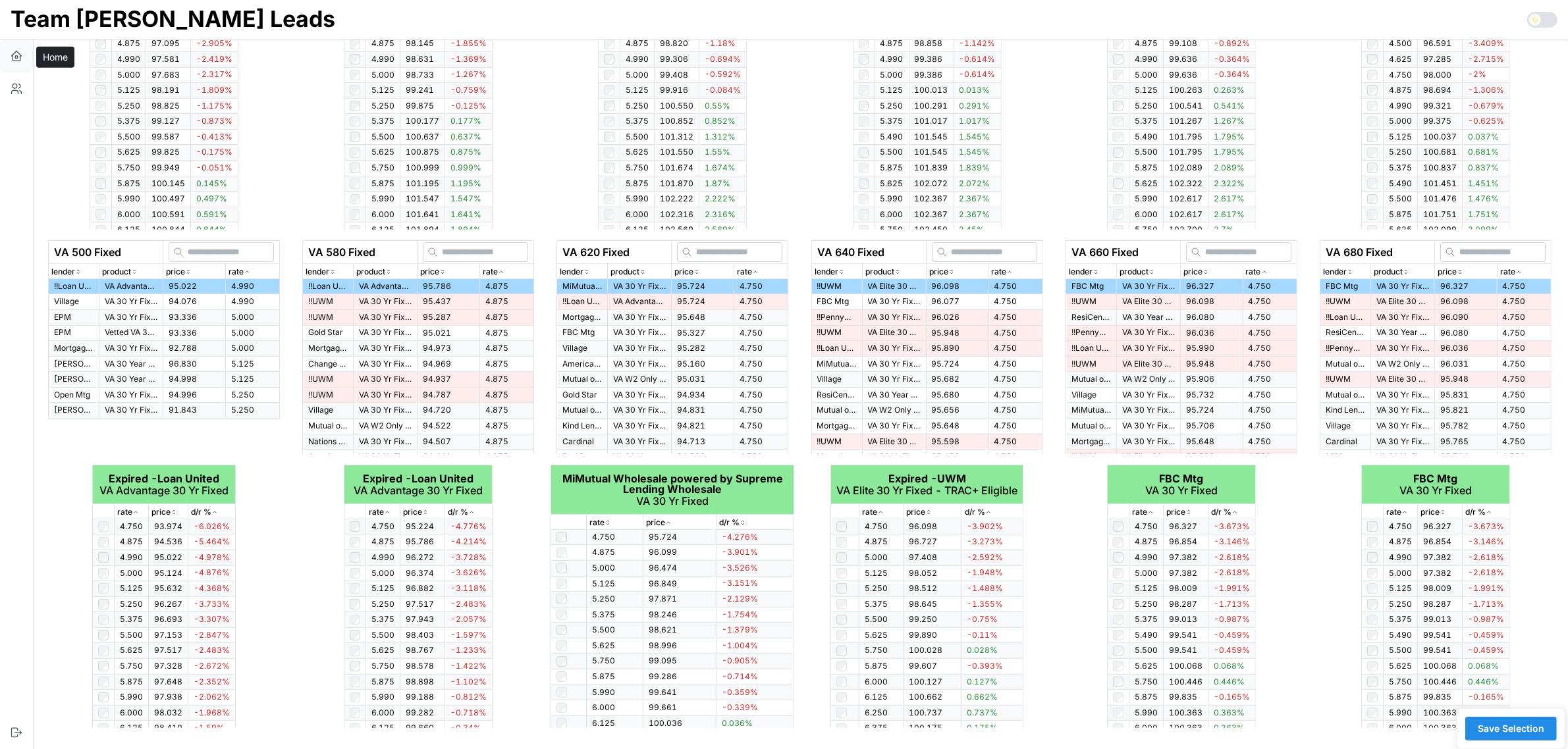
click at [13, 54] on icon "button" at bounding box center [17, 54] width 10 height 5
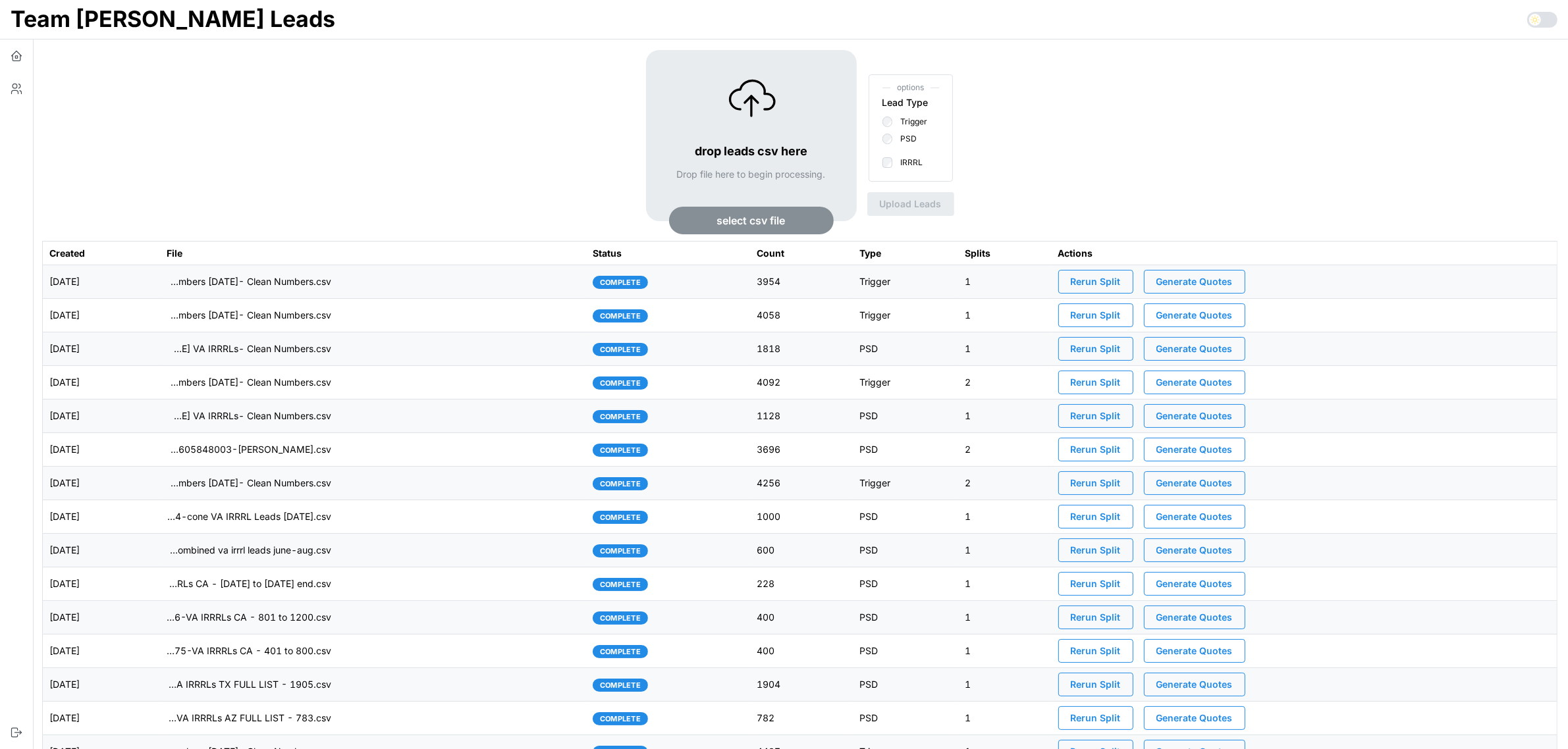
click at [1230, 281] on span "Generate Quotes" at bounding box center [1195, 282] width 77 height 22
click at [549, 283] on td "imports/[PERSON_NAME]/1758033115597-TU Master List With Numbers [DATE]- Clean N…" at bounding box center [373, 282] width 426 height 33
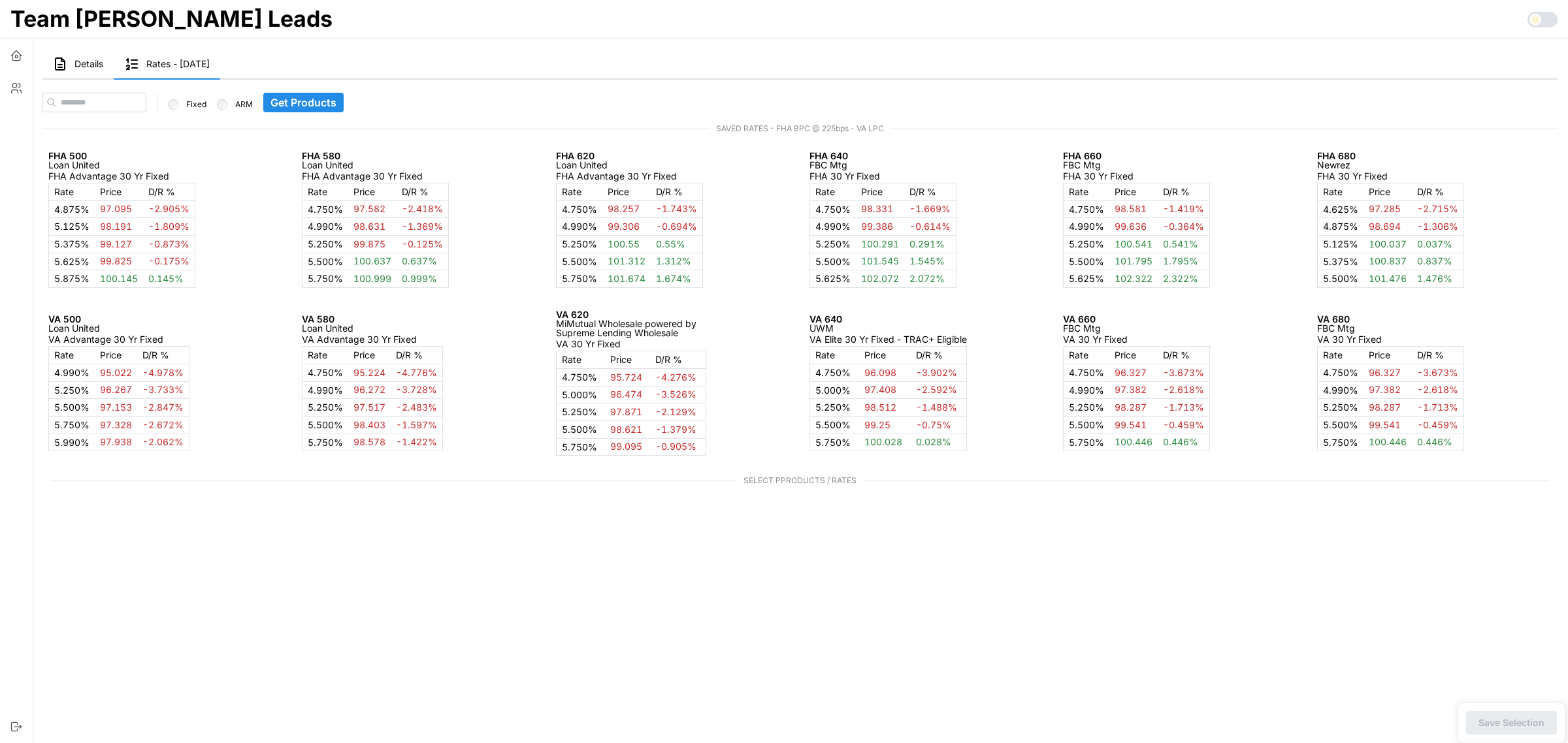
click at [76, 69] on button "Details" at bounding box center [78, 64] width 72 height 30
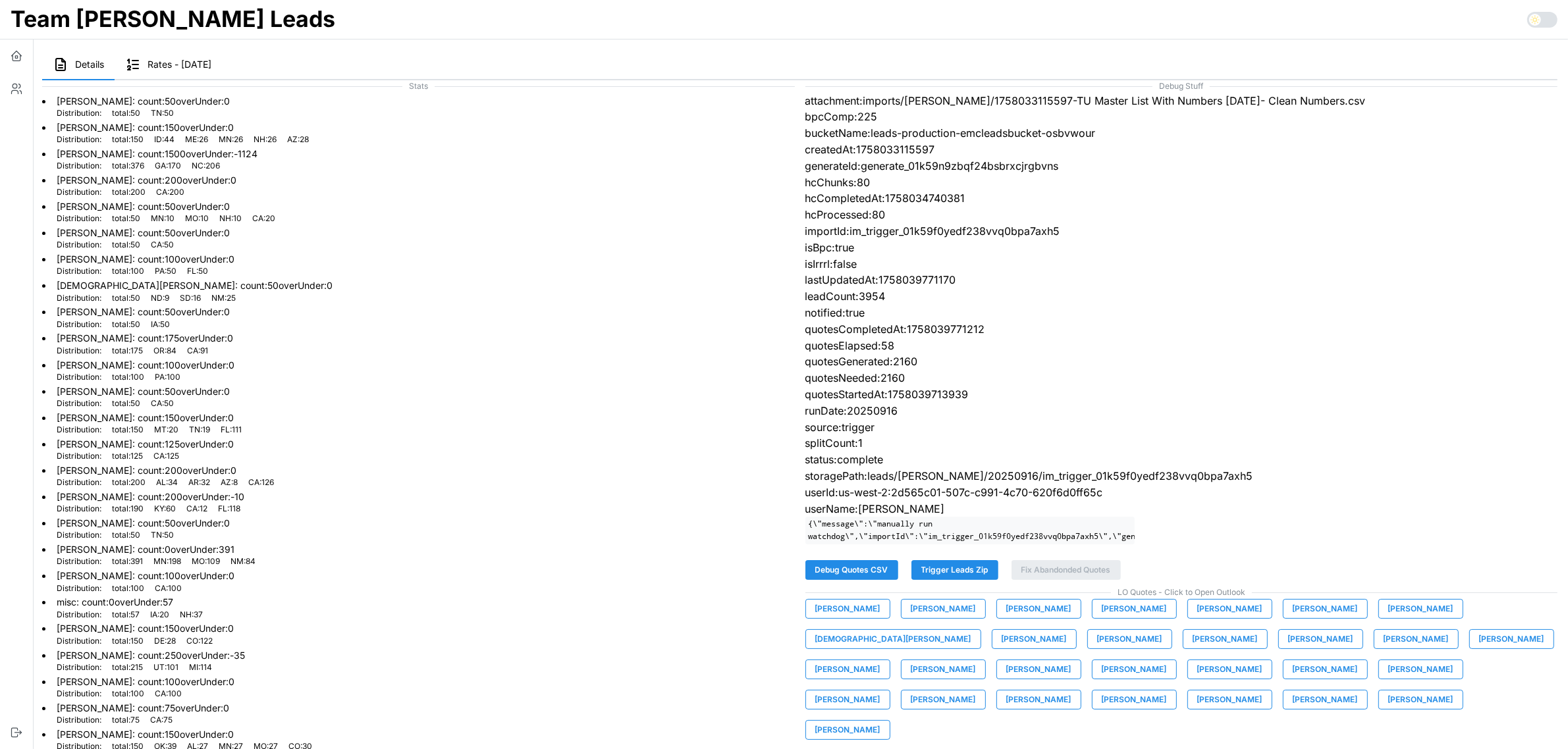
click at [1135, 618] on span "[PERSON_NAME]" at bounding box center [1134, 609] width 65 height 18
click at [15, 59] on icon "button" at bounding box center [17, 56] width 13 height 13
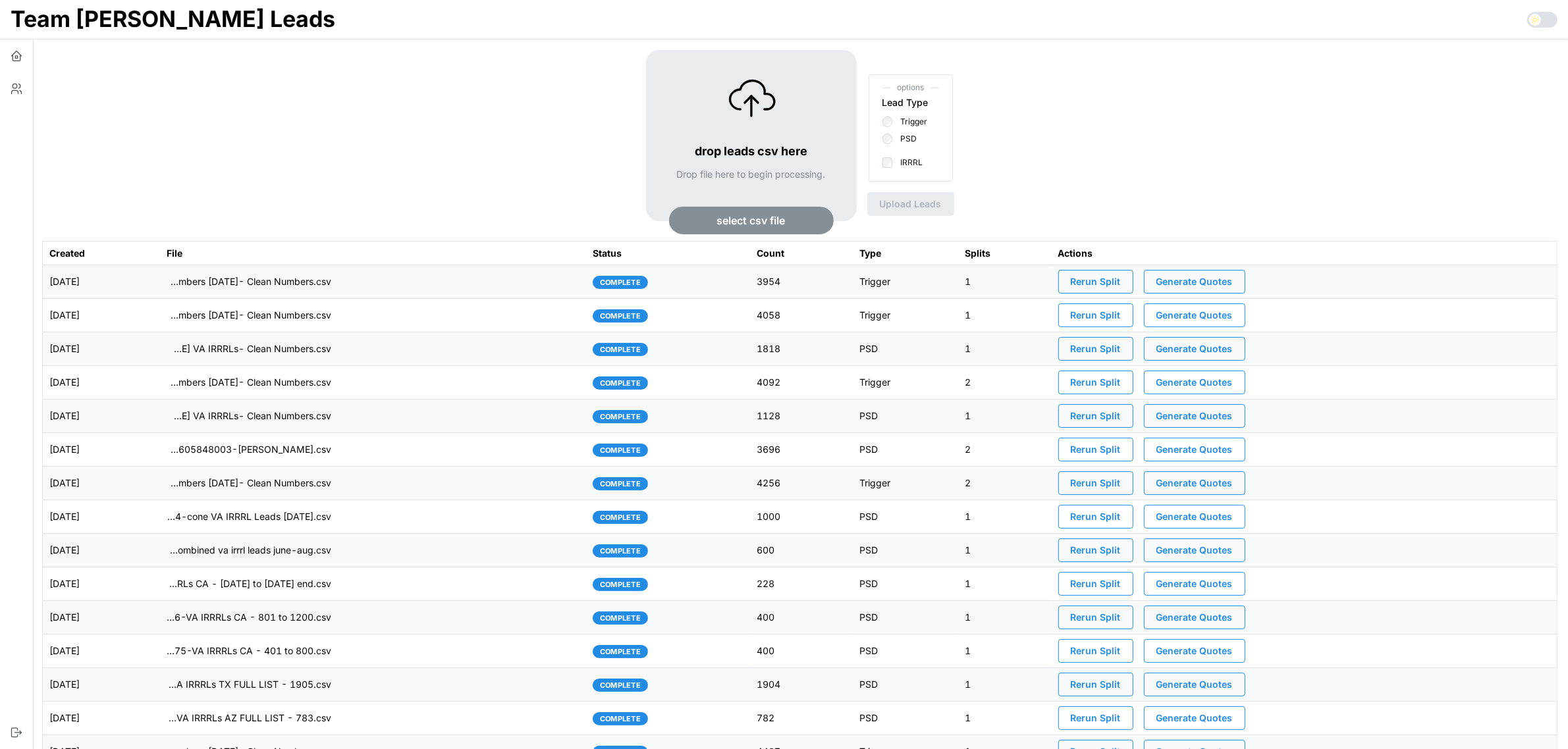
click at [518, 283] on td "imports/[PERSON_NAME]/1758033115597-TU Master List With Numbers [DATE]- Clean N…" at bounding box center [373, 282] width 426 height 33
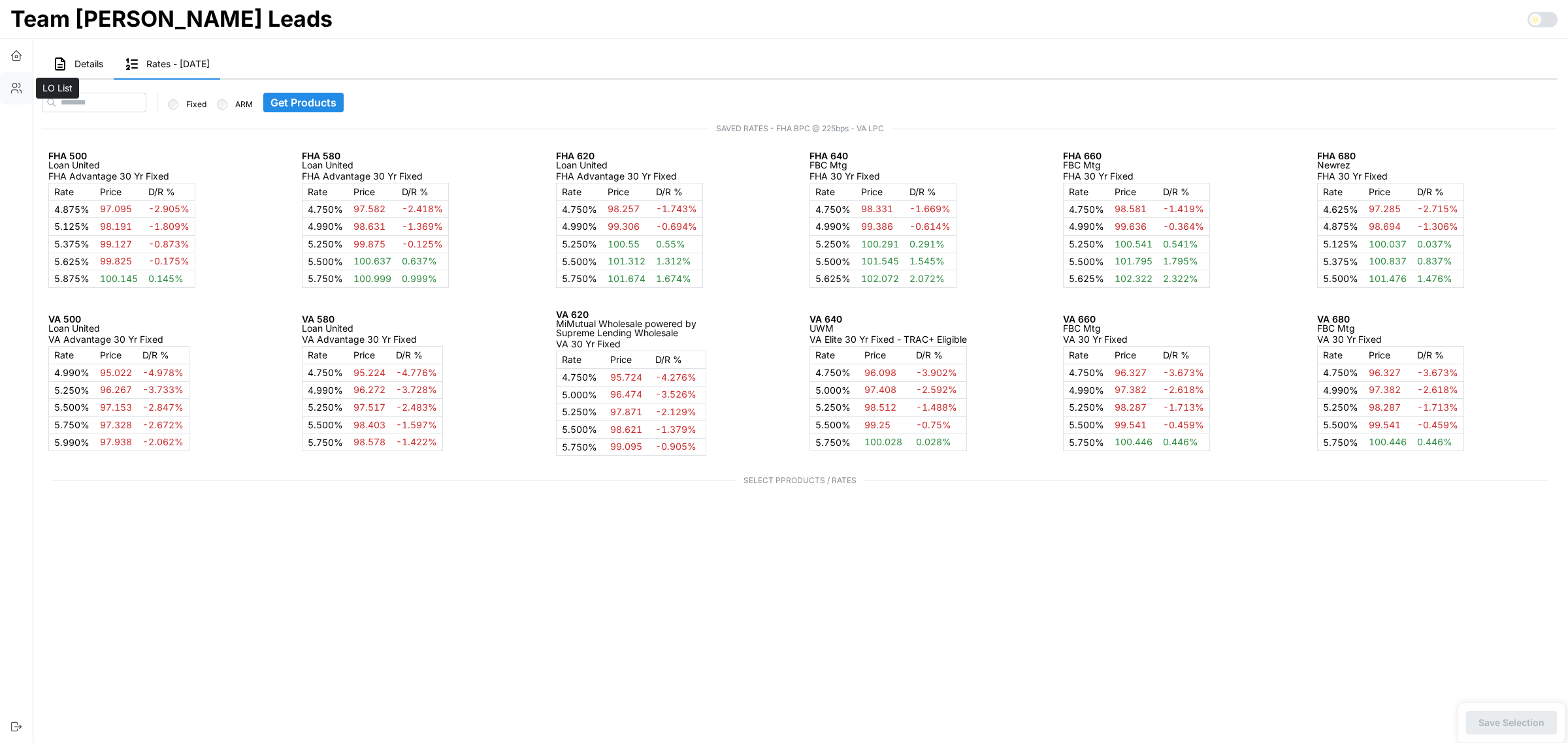
click at [18, 95] on button "button" at bounding box center [16, 88] width 32 height 32
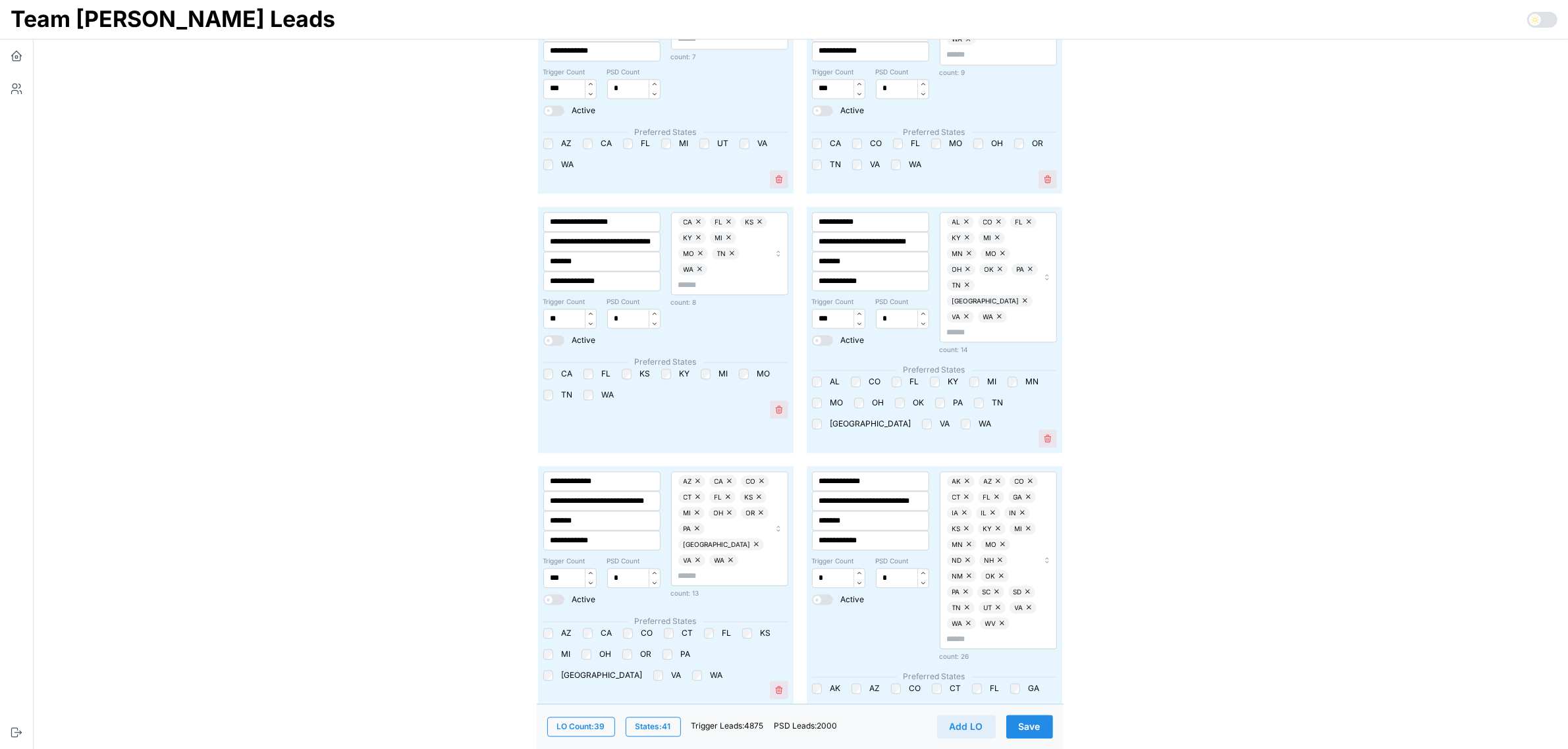
scroll to position [3455, 0]
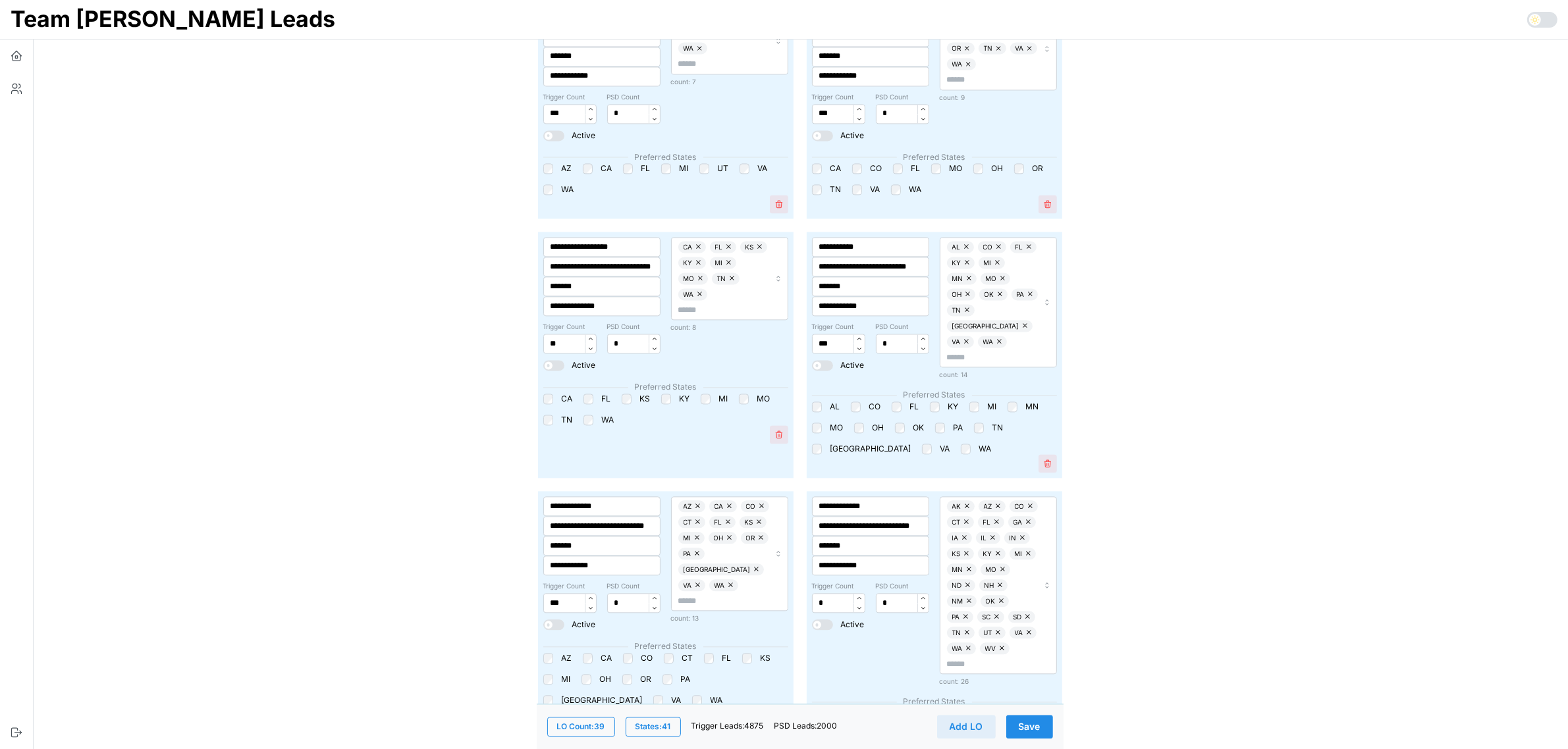
click at [1034, 722] on span "Save" at bounding box center [1029, 727] width 22 height 22
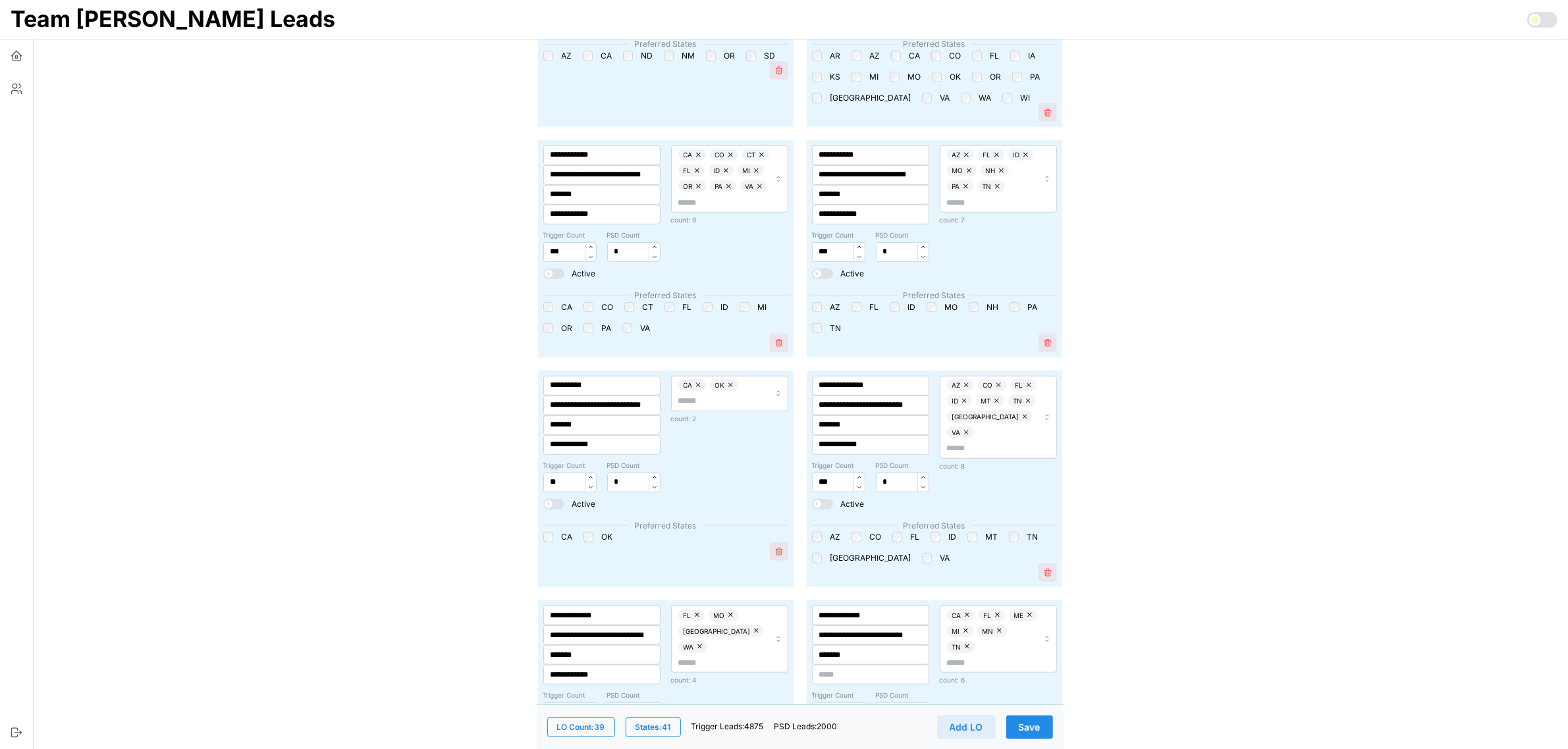
scroll to position [1151, 0]
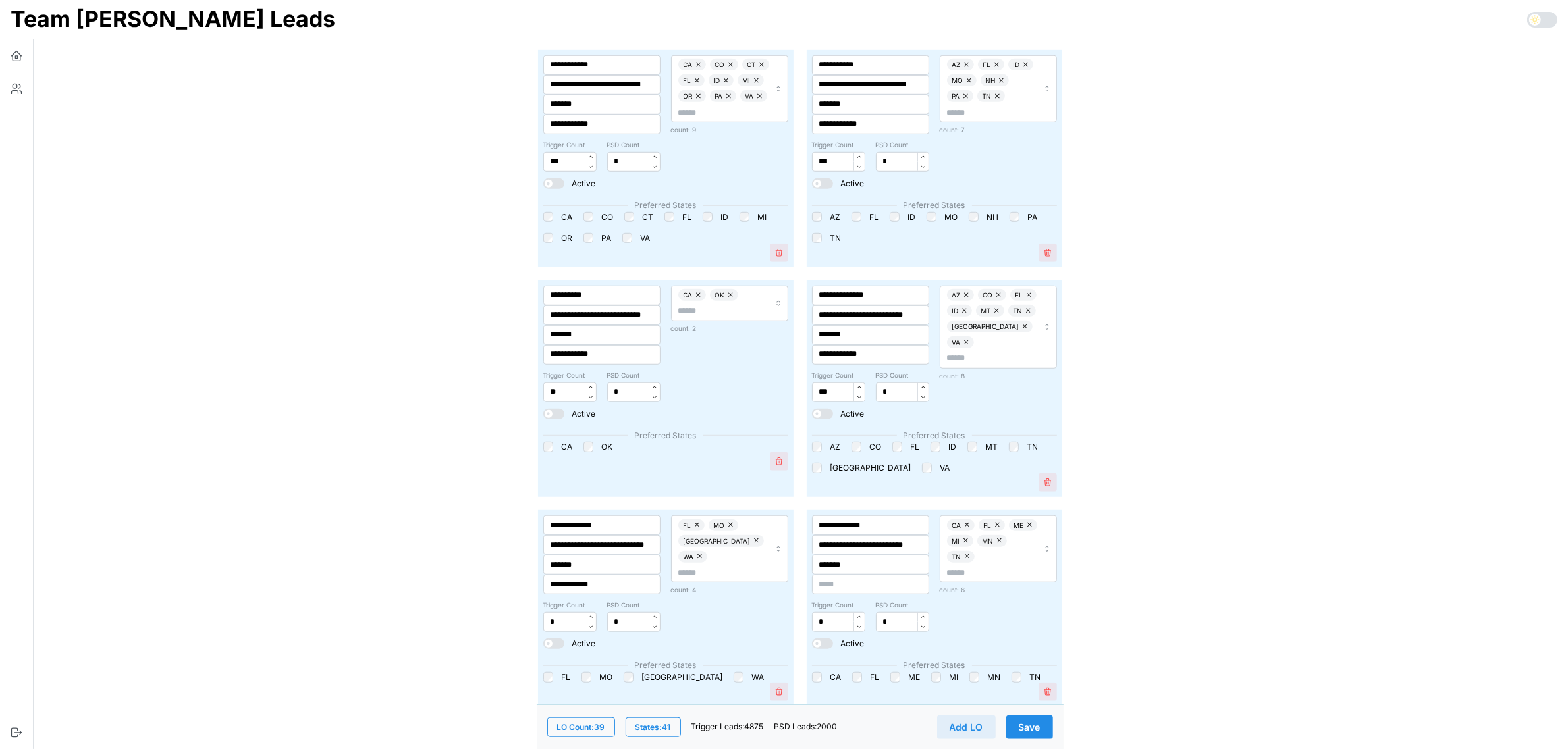
click at [1042, 724] on button "Save" at bounding box center [1029, 727] width 47 height 23
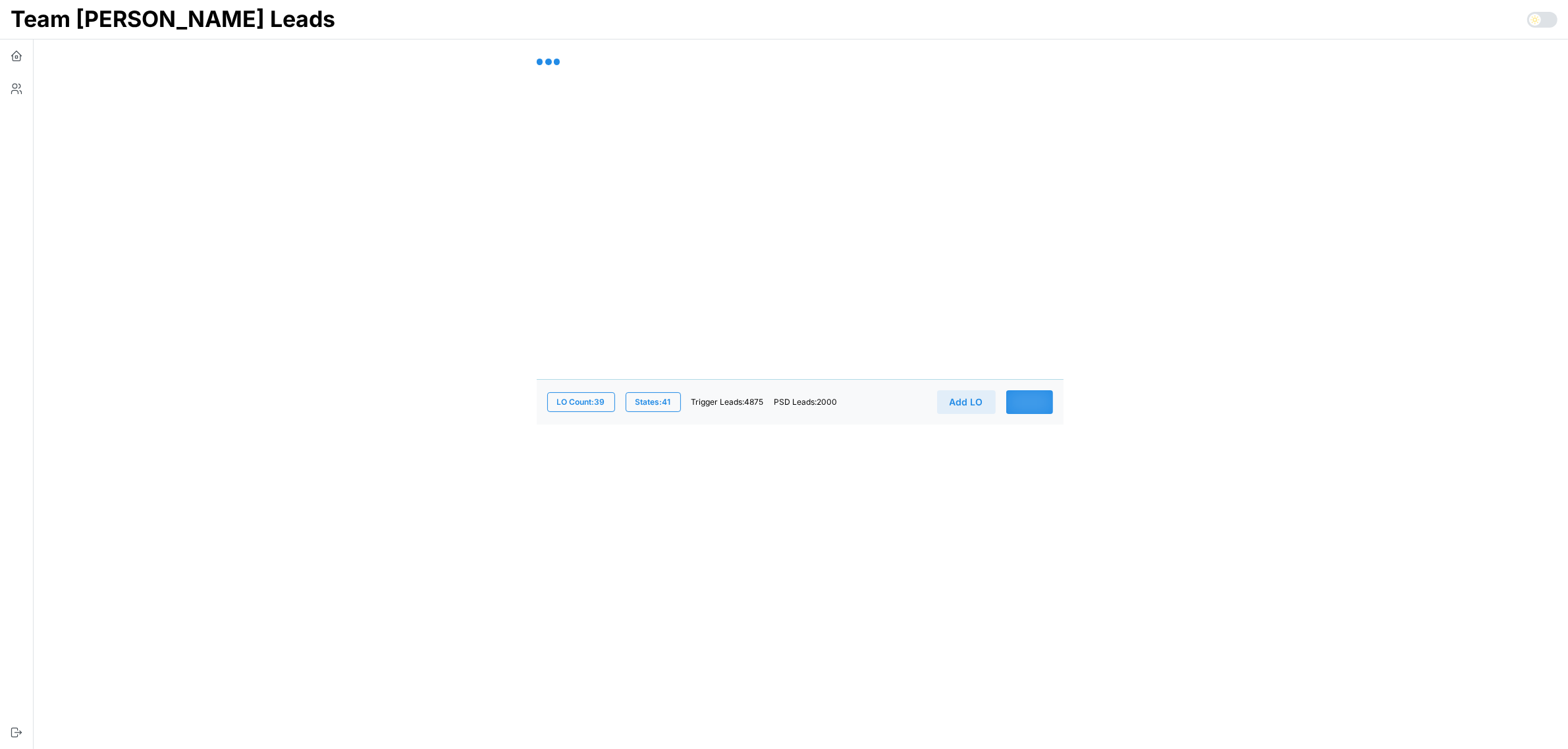
scroll to position [0, 0]
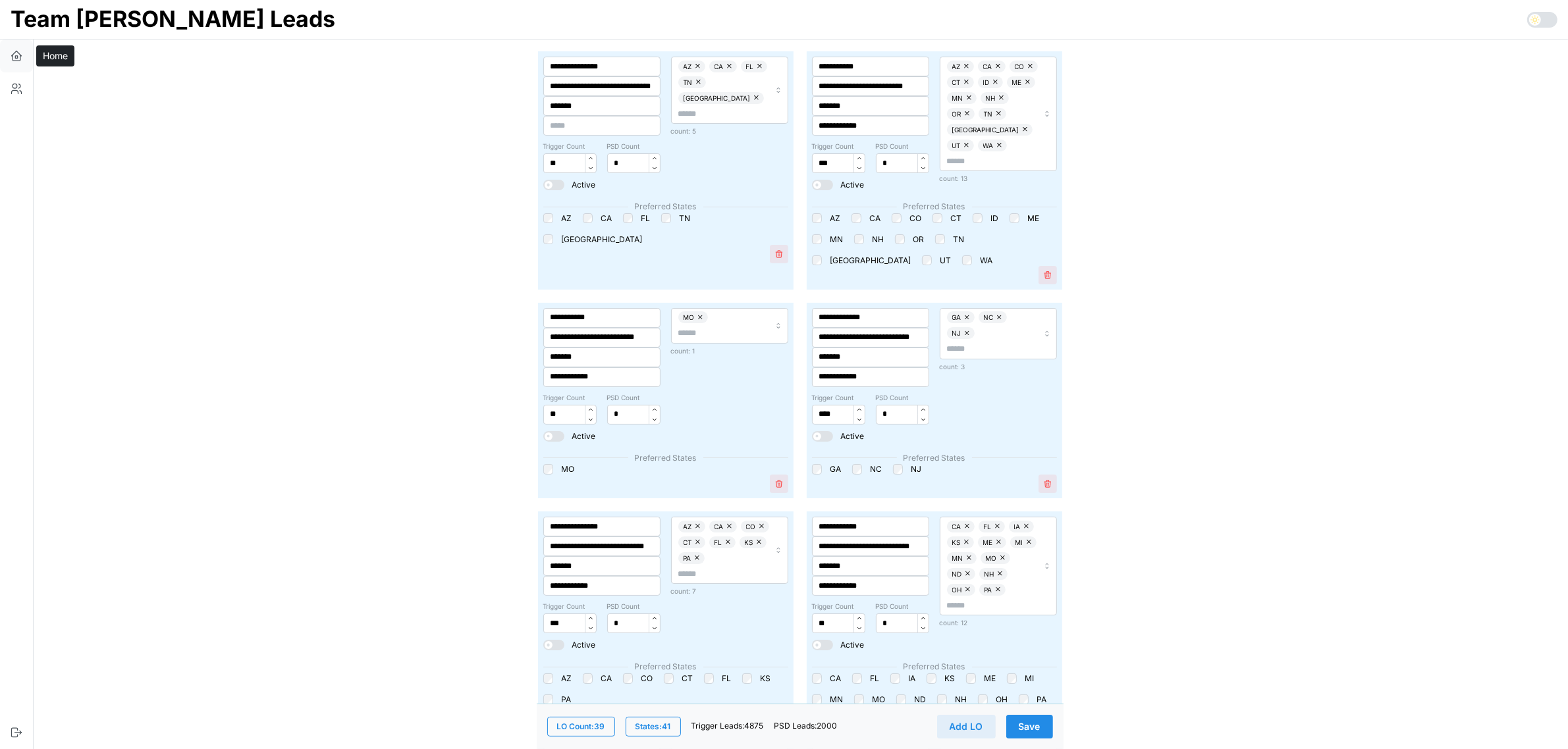
click at [18, 55] on icon "button" at bounding box center [17, 56] width 13 height 13
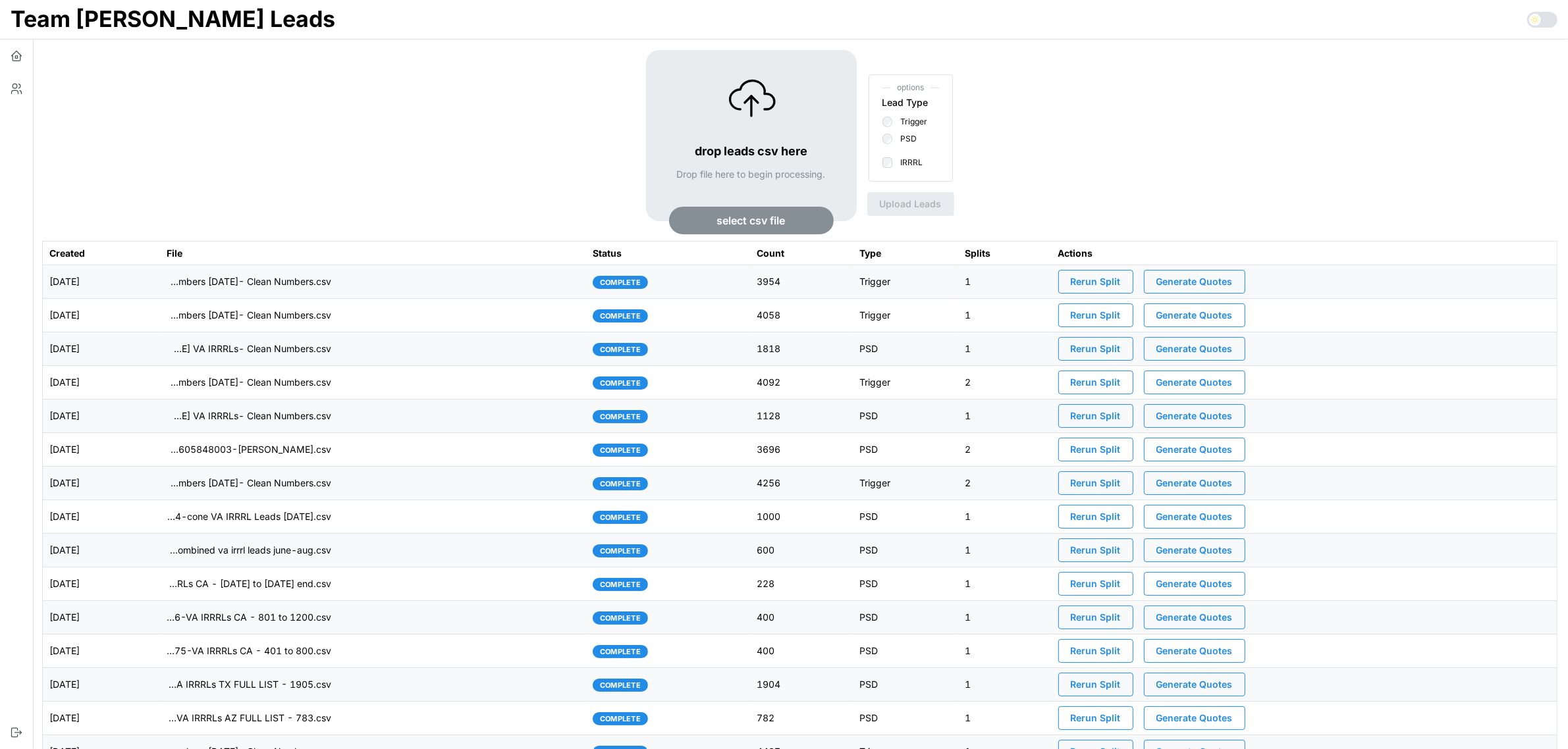
click at [1107, 281] on span "Rerun Split" at bounding box center [1095, 282] width 50 height 22
click at [23, 86] on button "button" at bounding box center [16, 88] width 33 height 32
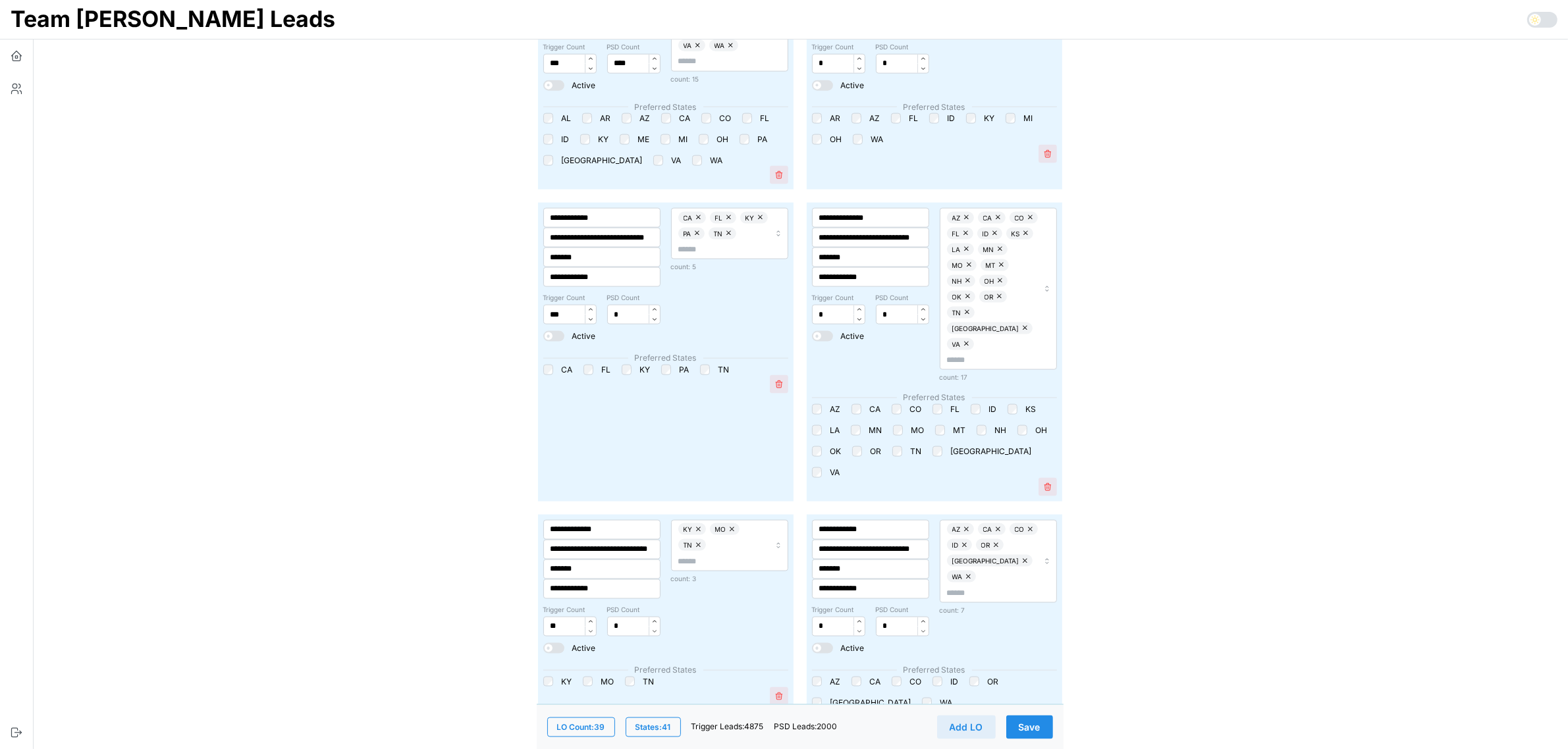
scroll to position [1974, 0]
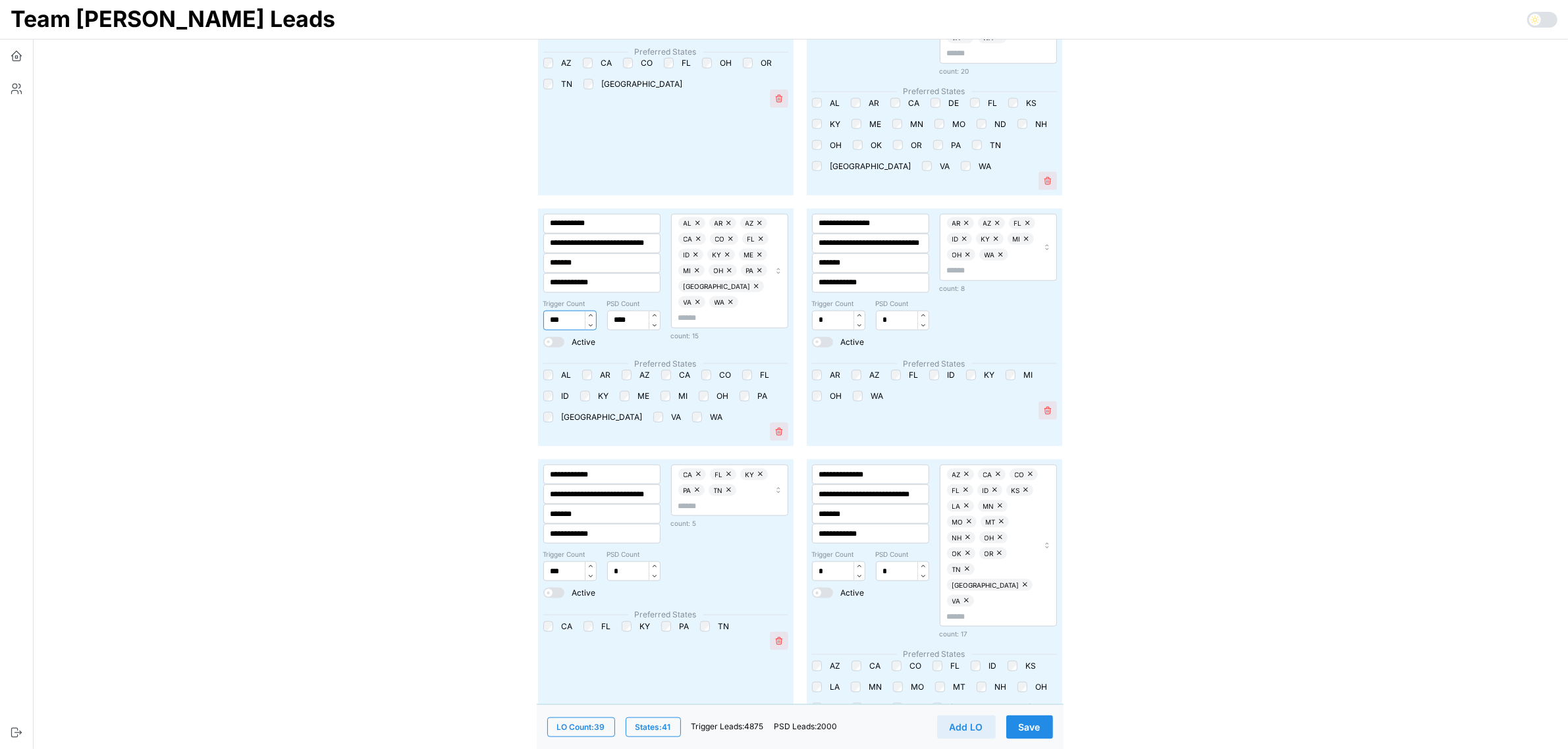
click at [558, 311] on input "***" at bounding box center [570, 321] width 53 height 20
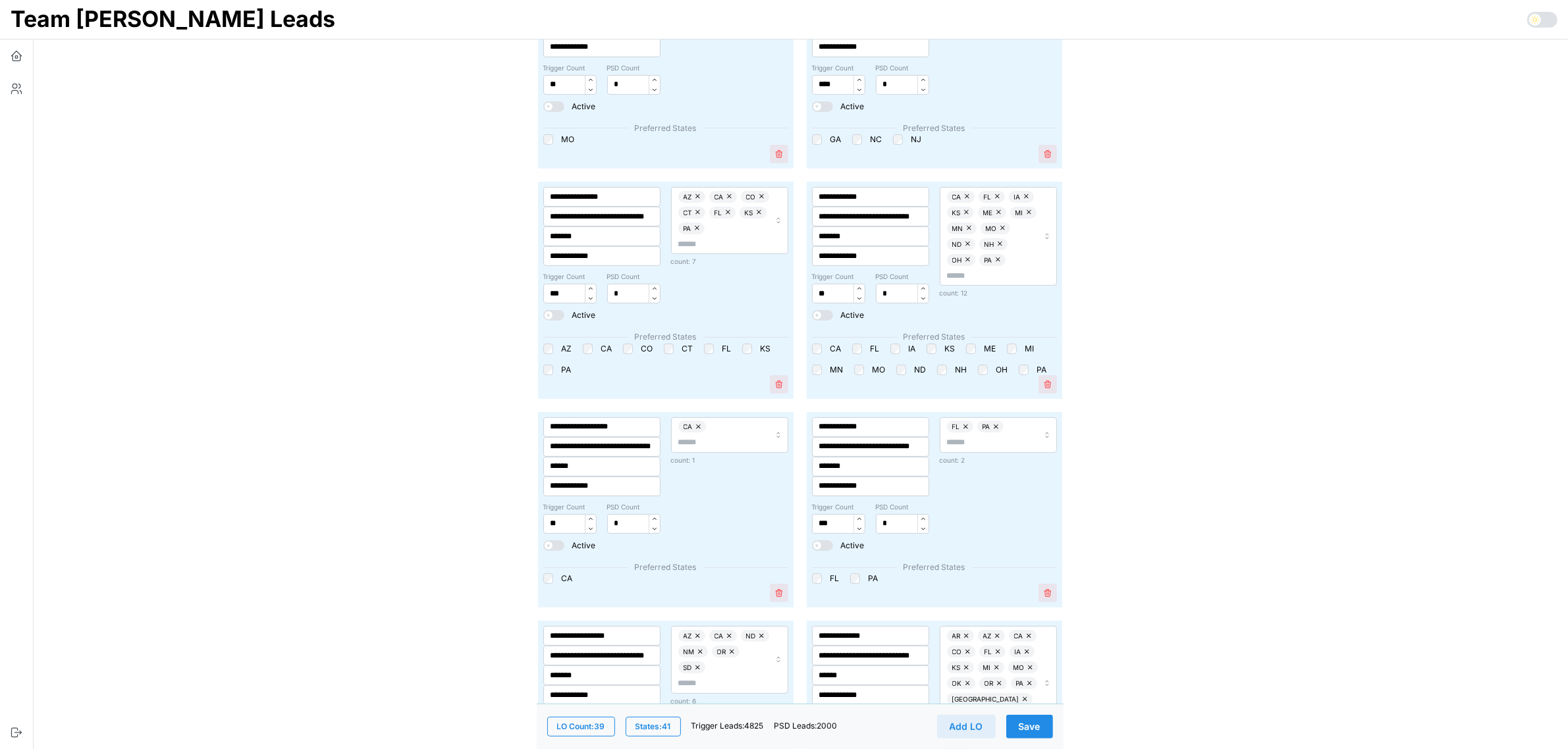
scroll to position [329, 0]
type input "***"
click at [553, 291] on input "***" at bounding box center [570, 294] width 53 height 20
type input "***"
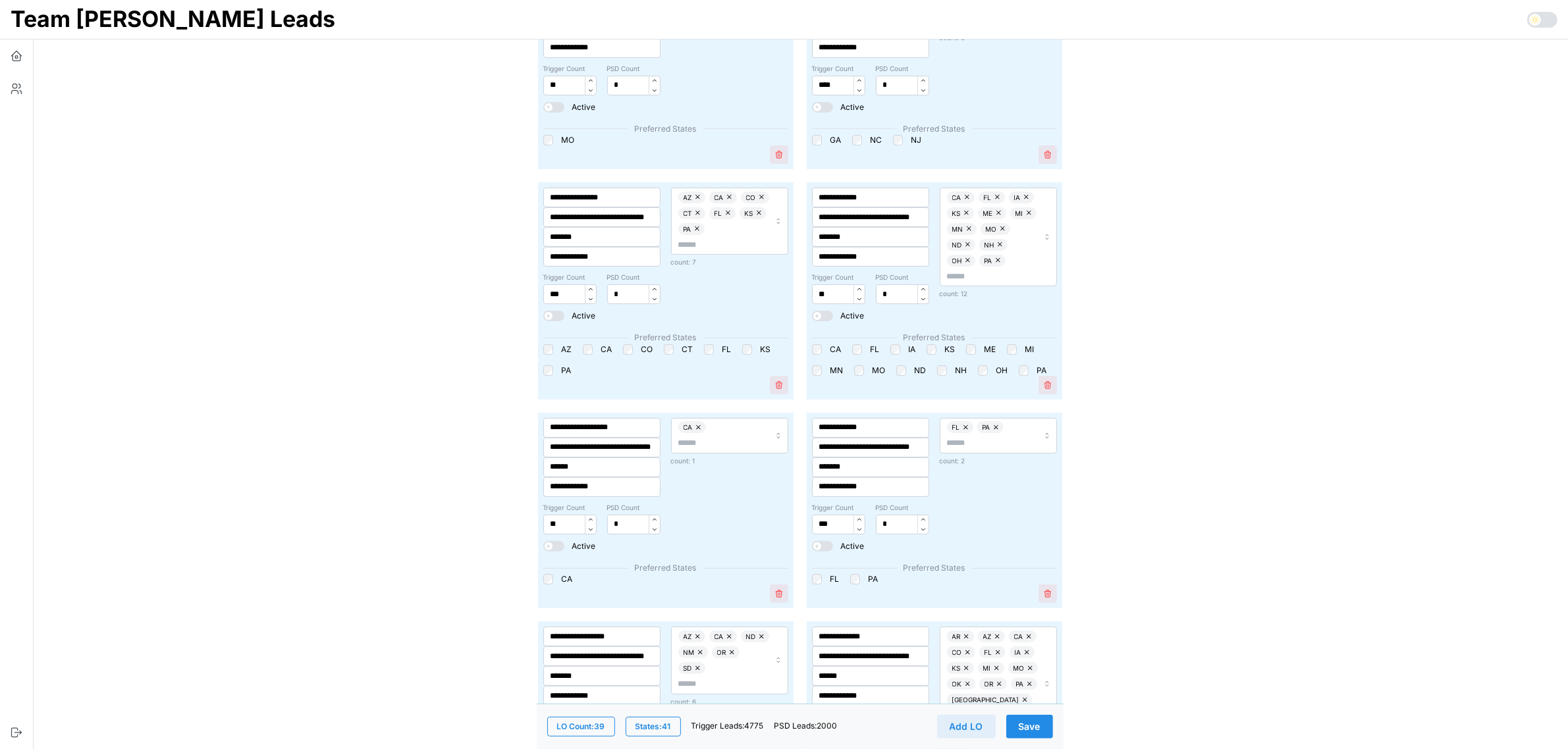
click at [1032, 722] on span "Save" at bounding box center [1029, 727] width 22 height 22
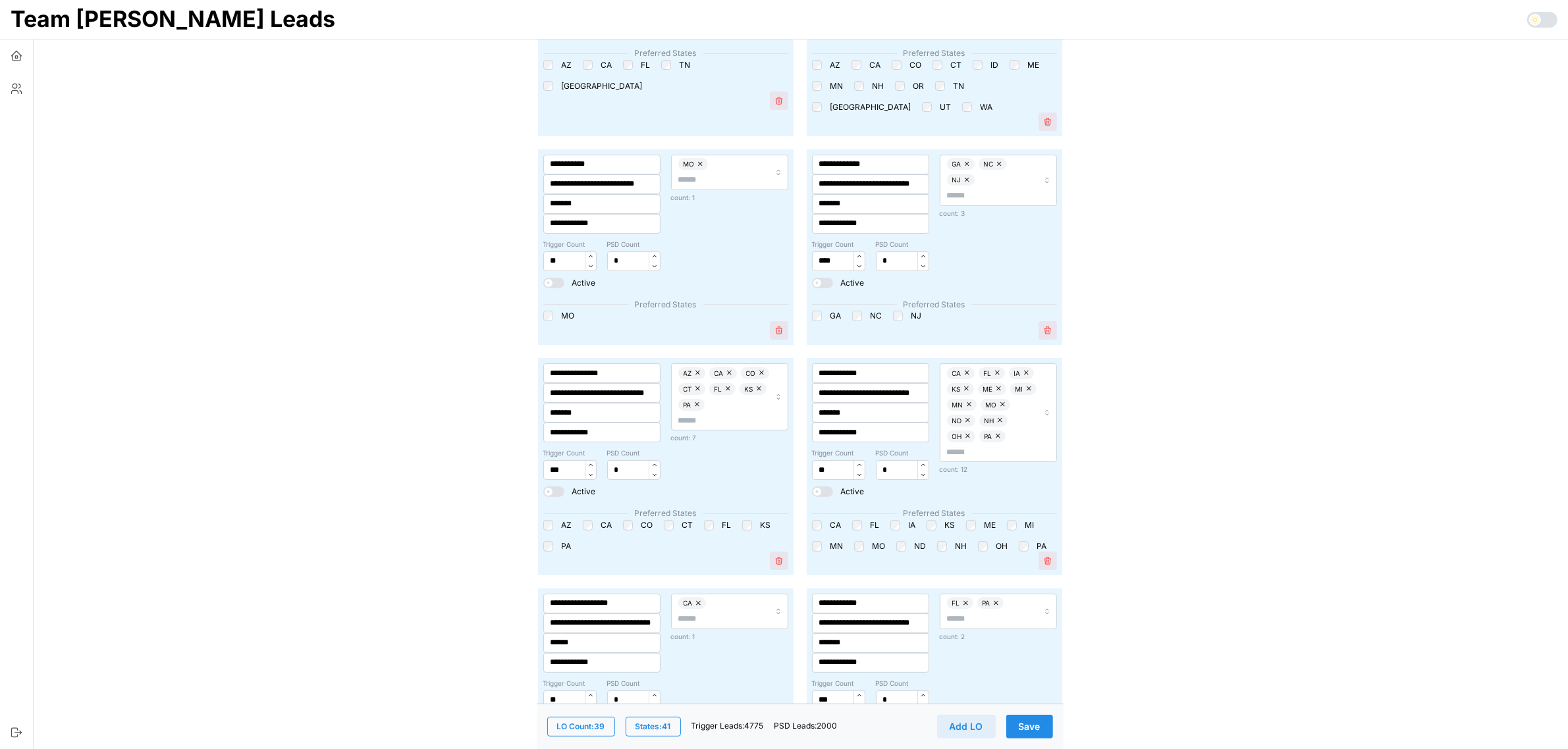
scroll to position [164, 0]
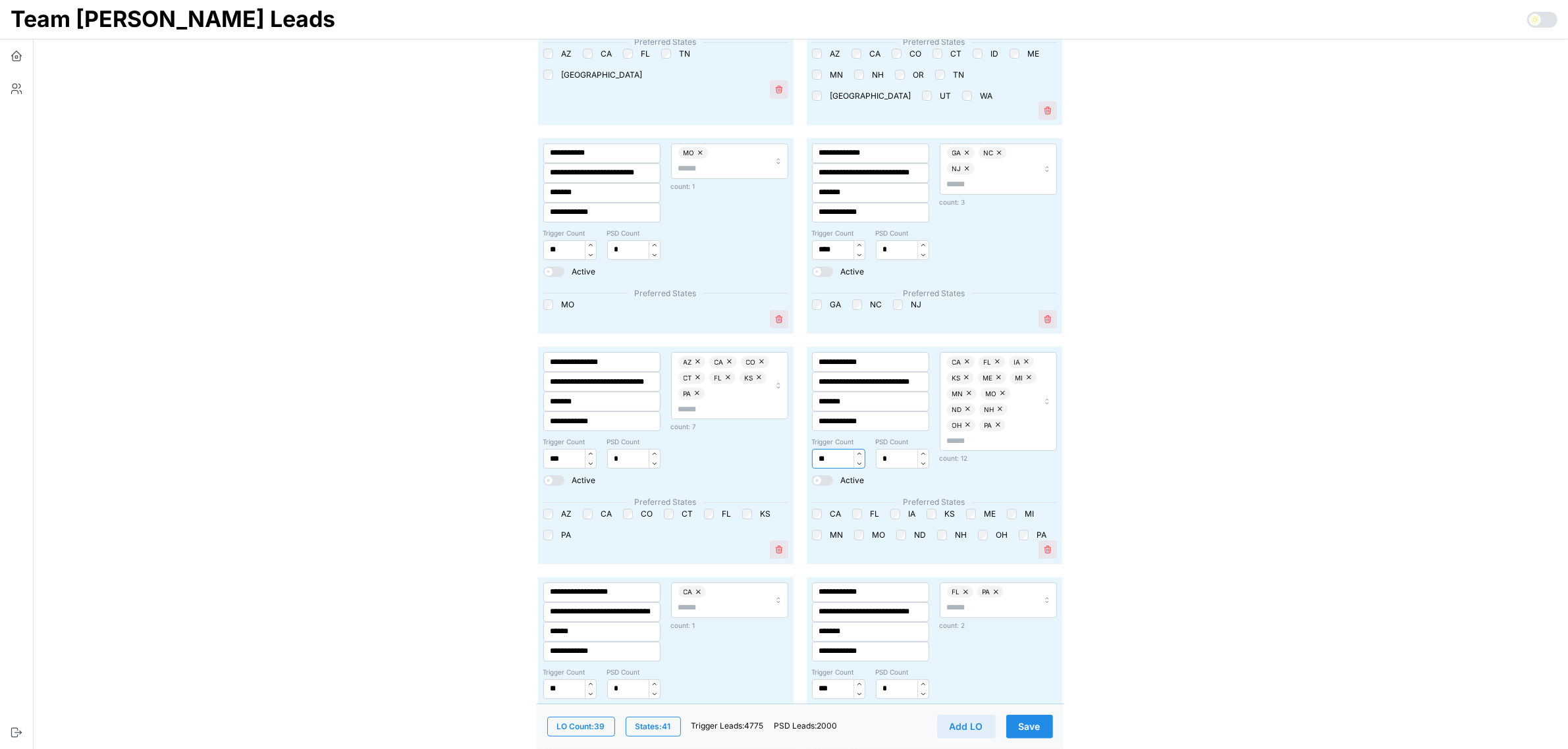
click at [833, 459] on input "**" at bounding box center [839, 459] width 53 height 20
type input "***"
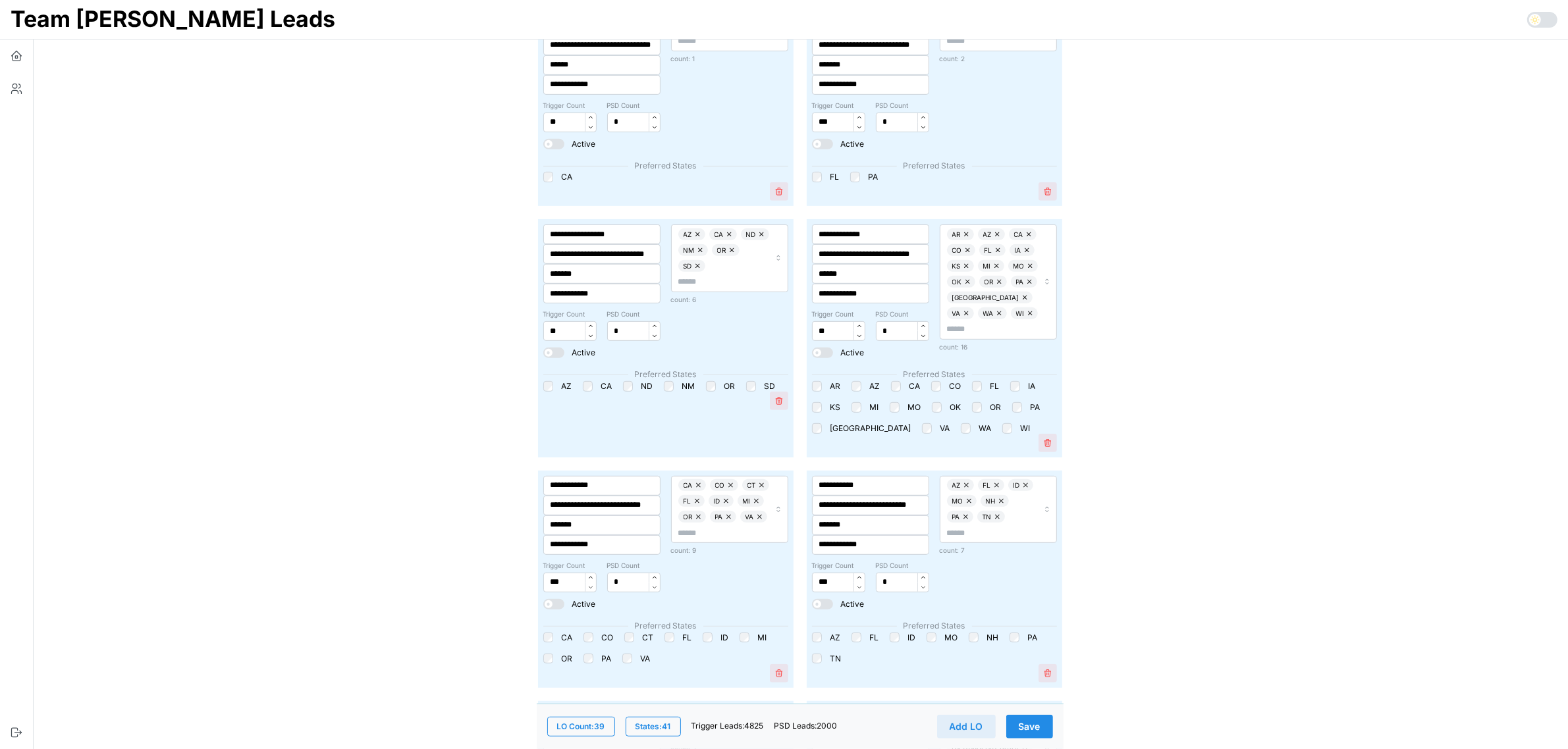
scroll to position [741, 0]
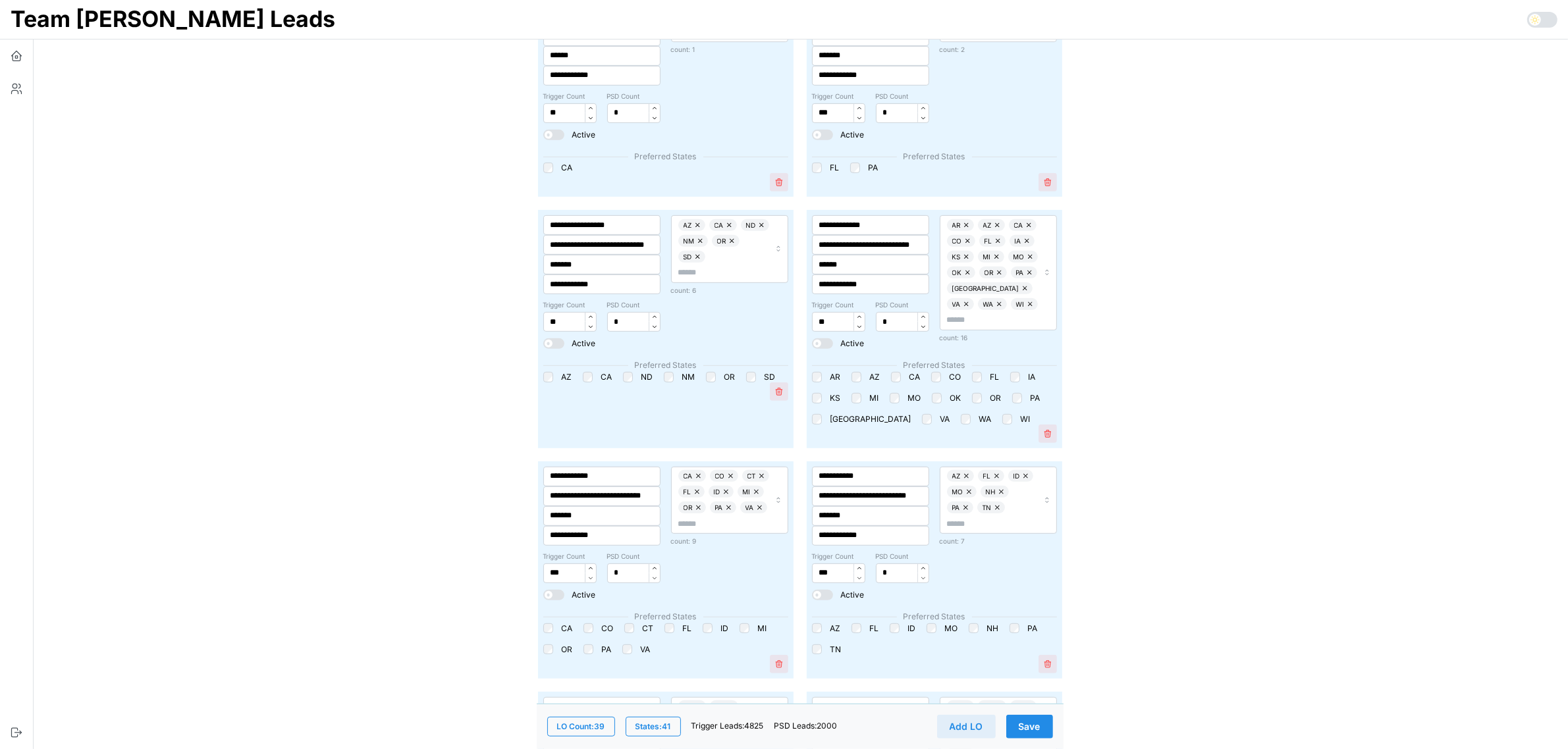
click at [1038, 721] on span "Save" at bounding box center [1029, 727] width 22 height 22
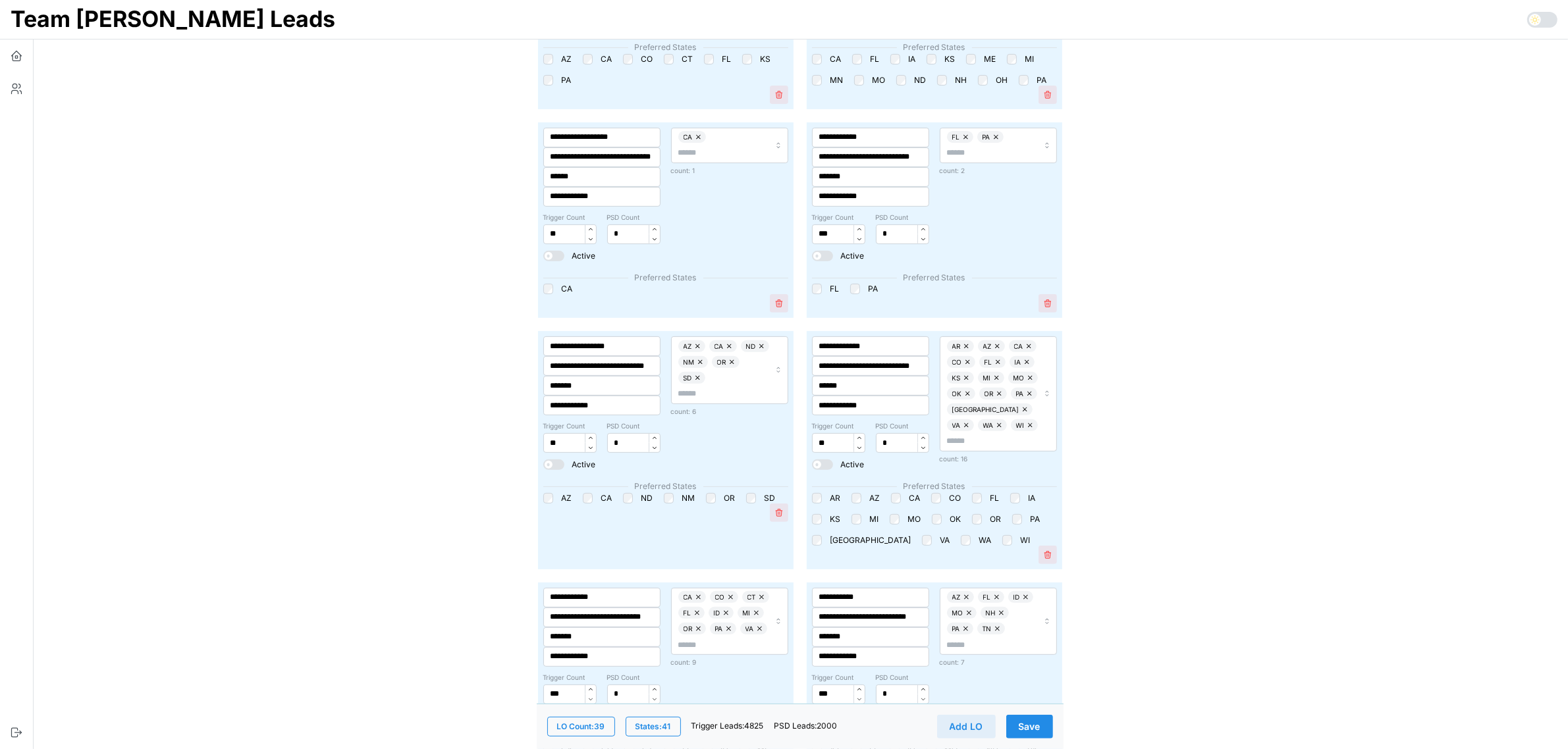
scroll to position [658, 0]
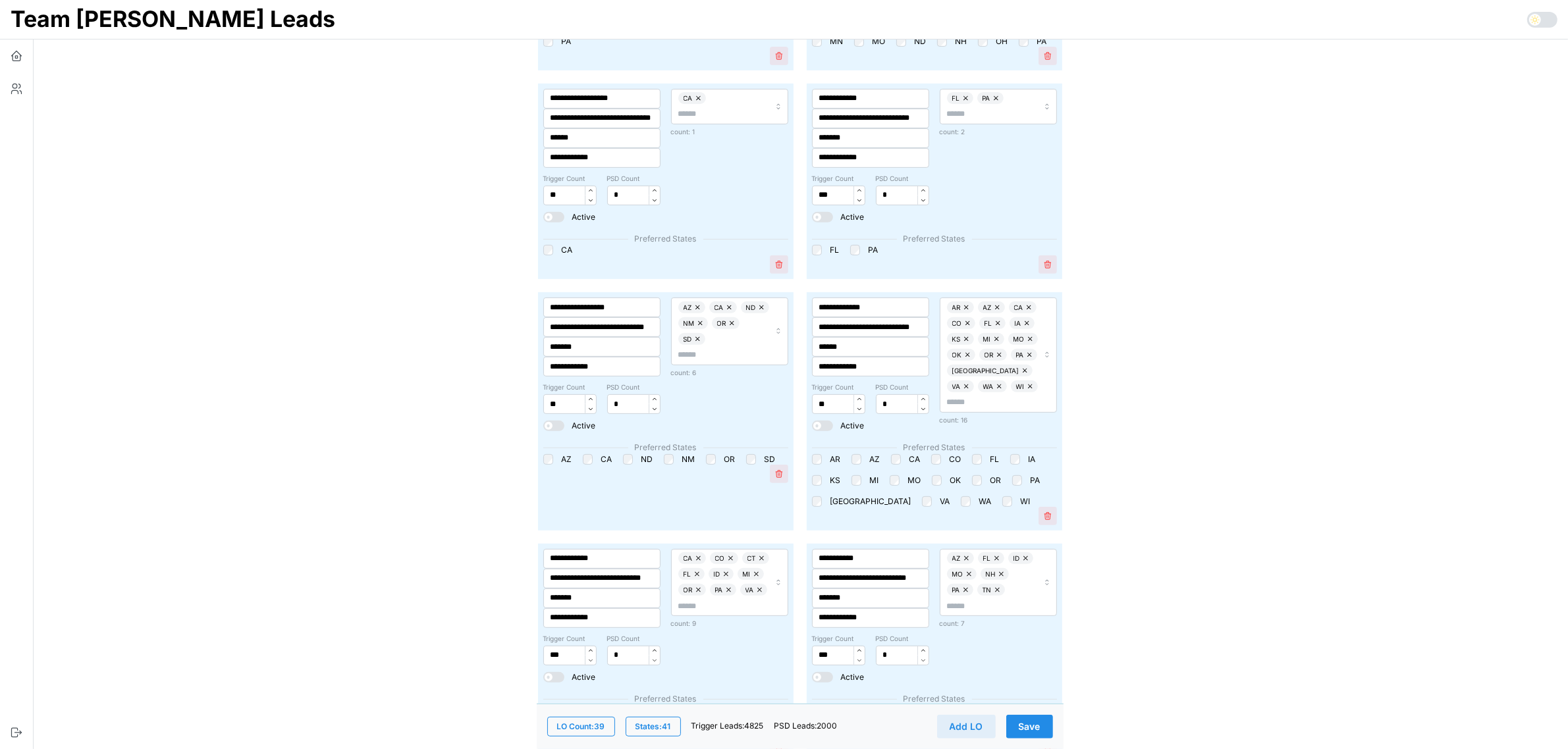
click at [1038, 728] on span "Save" at bounding box center [1029, 727] width 22 height 22
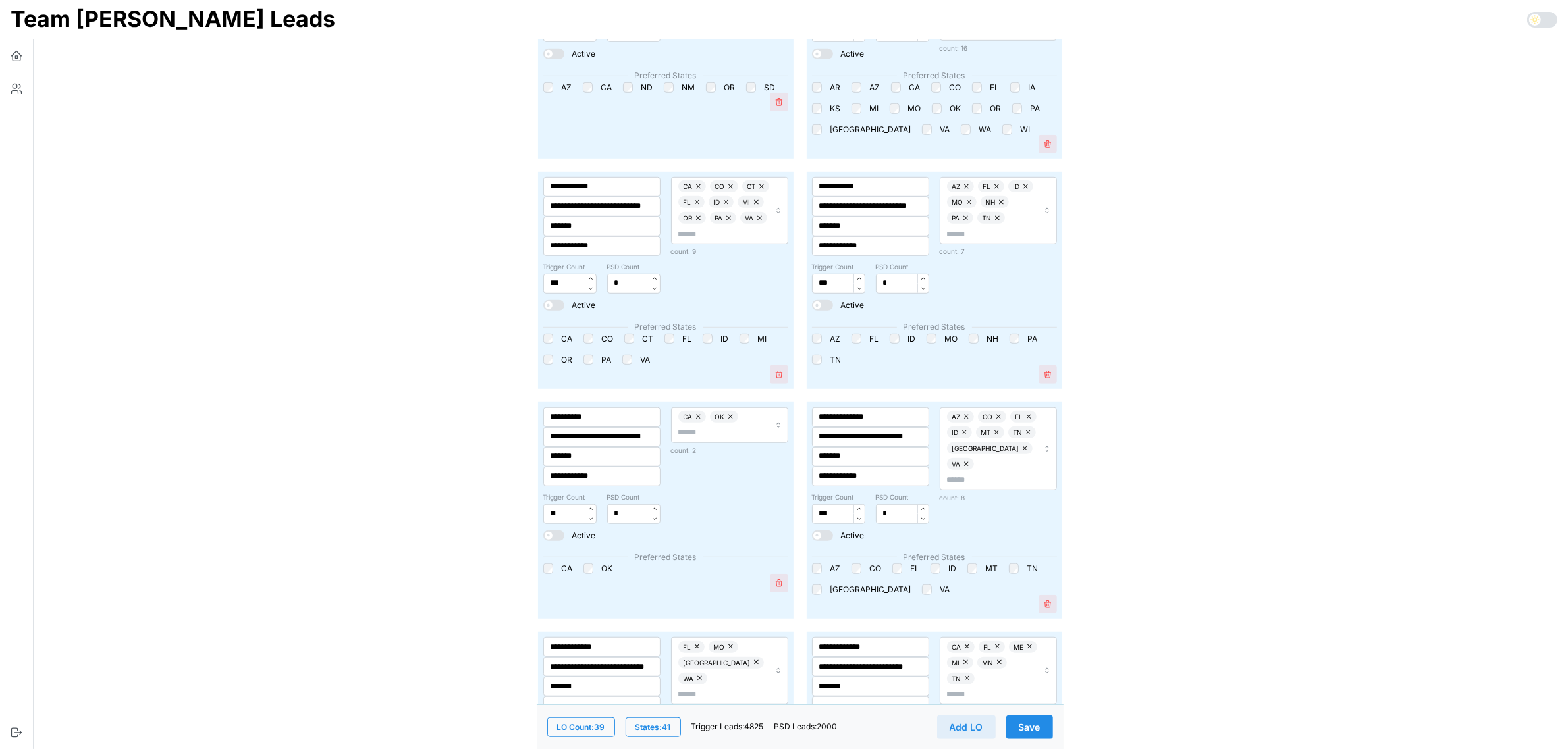
scroll to position [1069, 0]
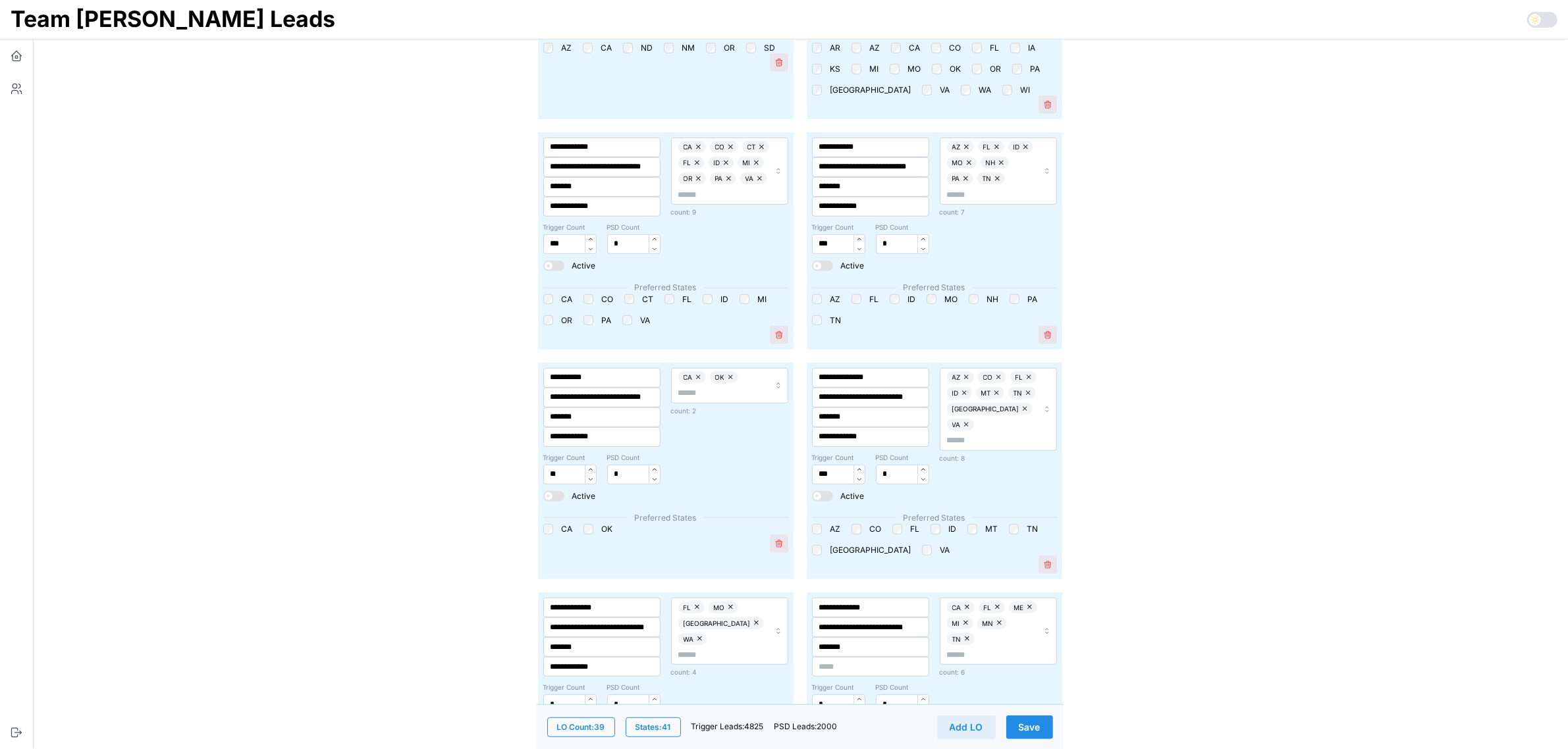
click at [1030, 725] on span "Save" at bounding box center [1029, 727] width 22 height 22
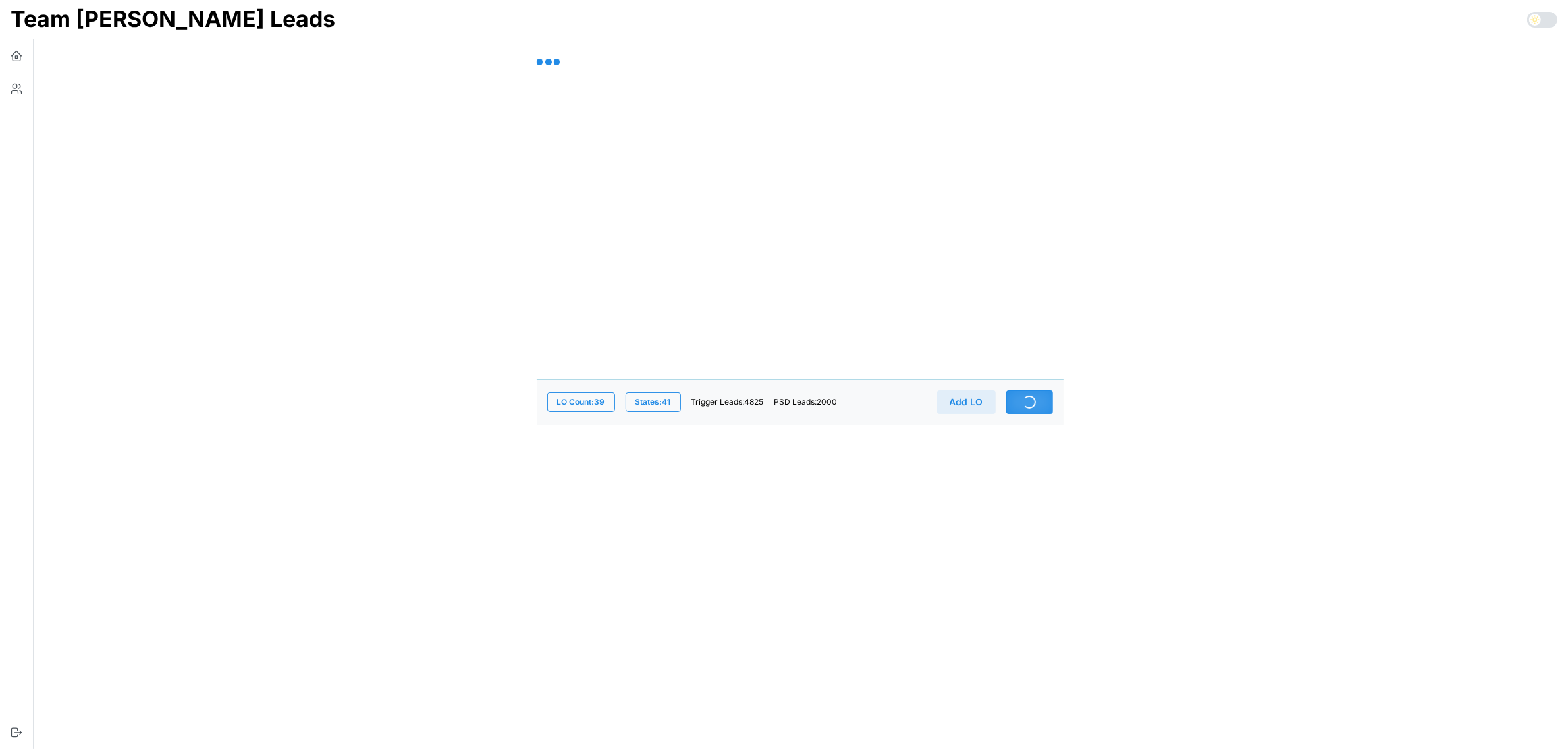
scroll to position [0, 0]
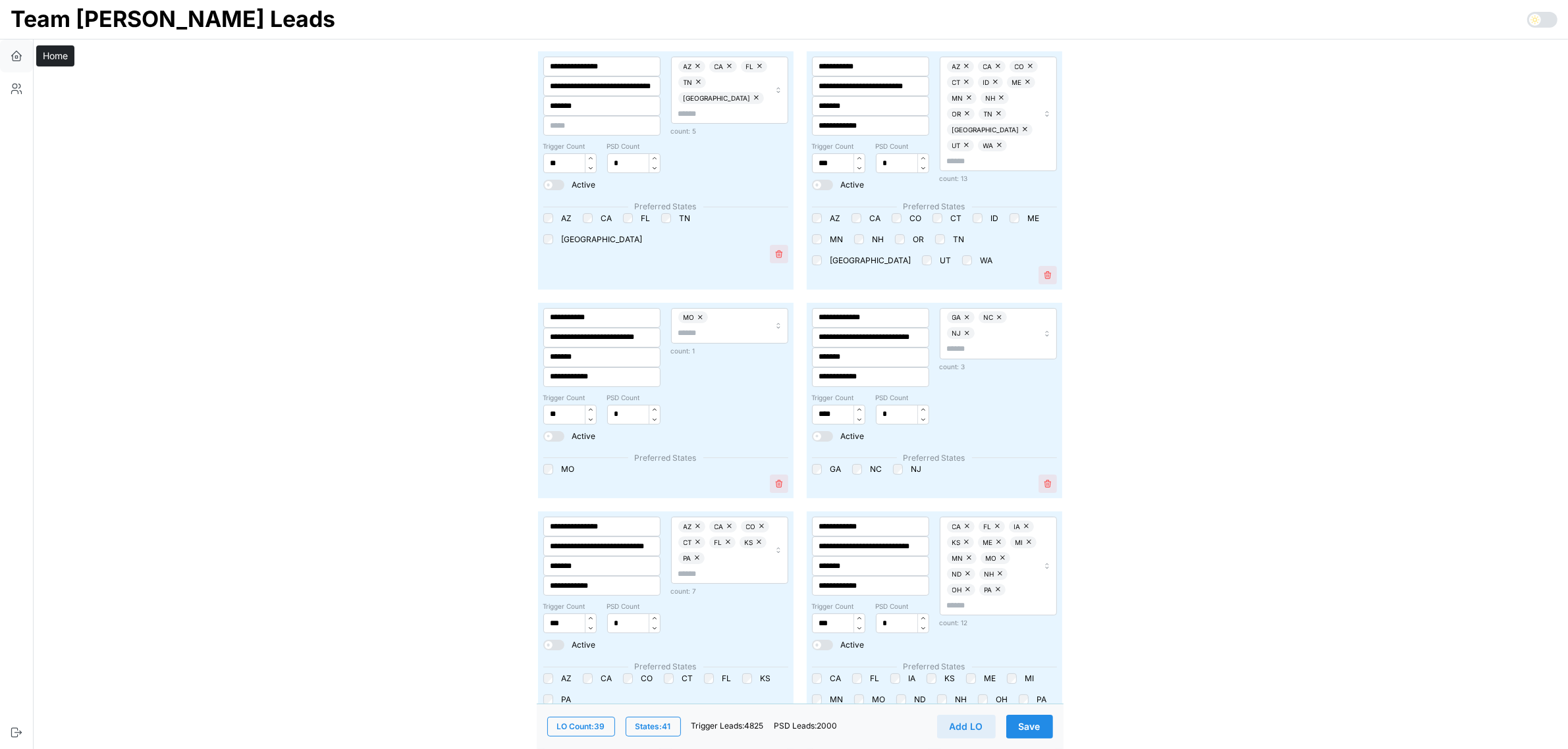
click at [14, 56] on icon "button" at bounding box center [17, 56] width 13 height 13
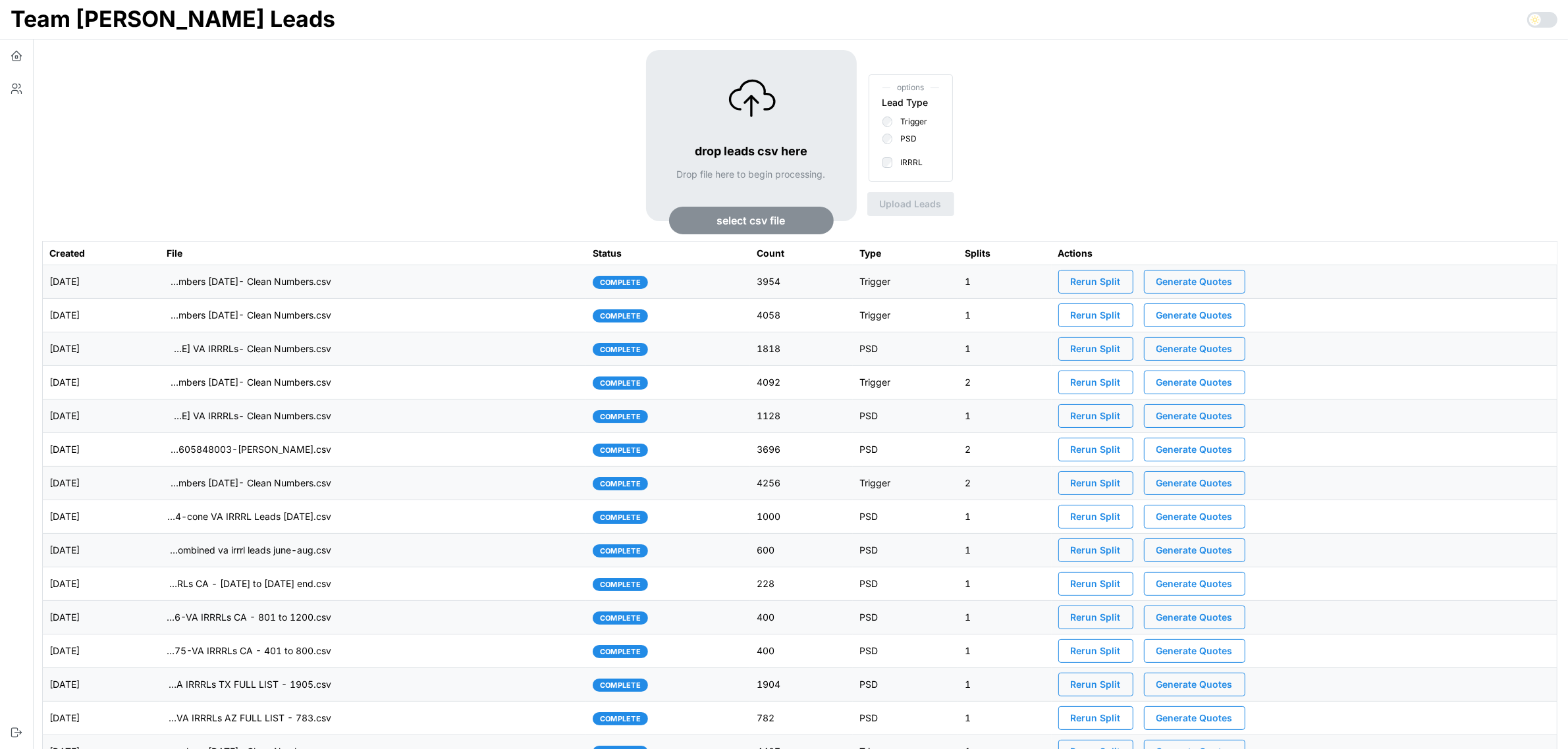
click at [1107, 277] on span "Rerun Split" at bounding box center [1095, 282] width 50 height 22
click at [497, 291] on td "imports/[PERSON_NAME]/1758033115597-TU Master List With Numbers [DATE]- Clean N…" at bounding box center [373, 282] width 426 height 33
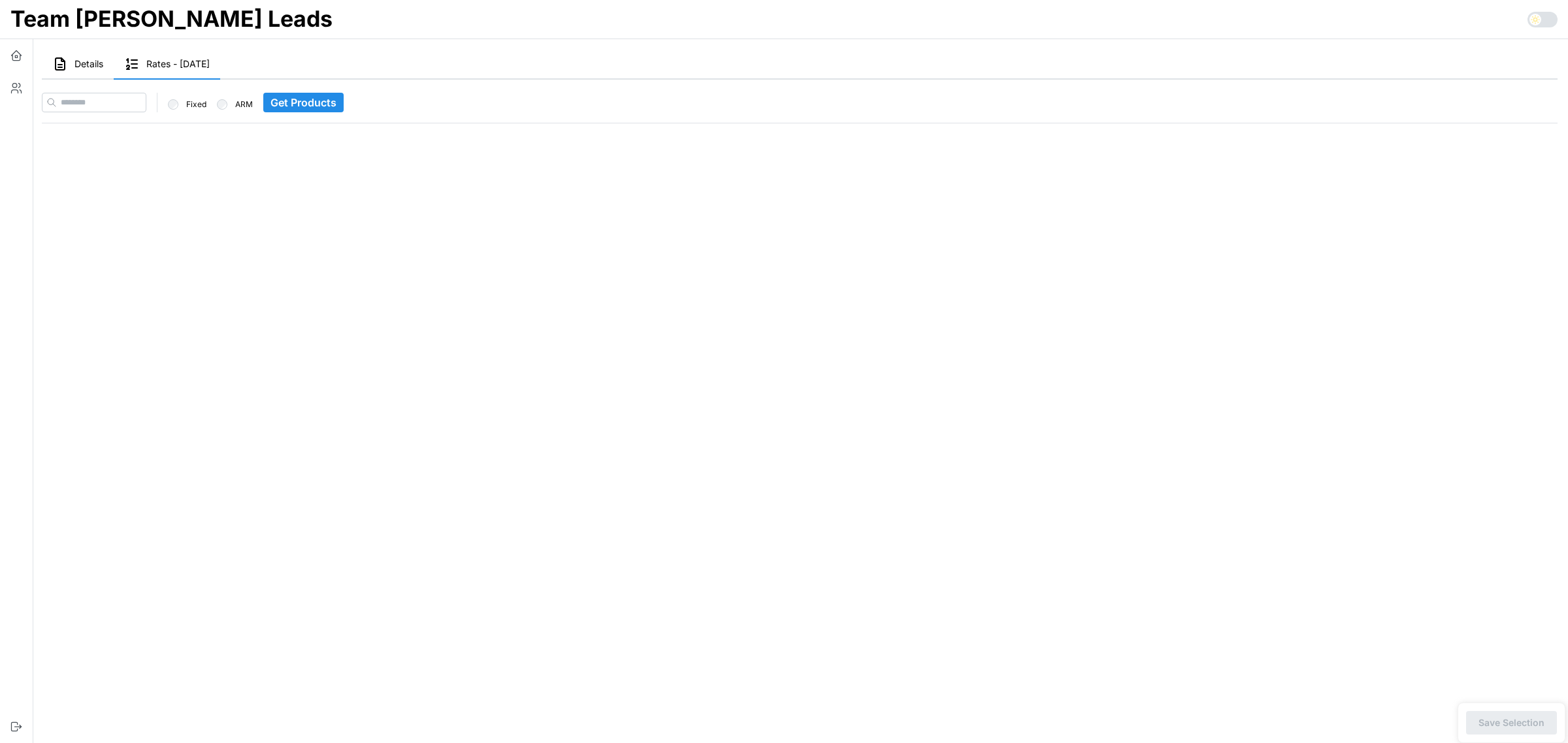
click at [88, 70] on button "Details" at bounding box center [78, 64] width 72 height 30
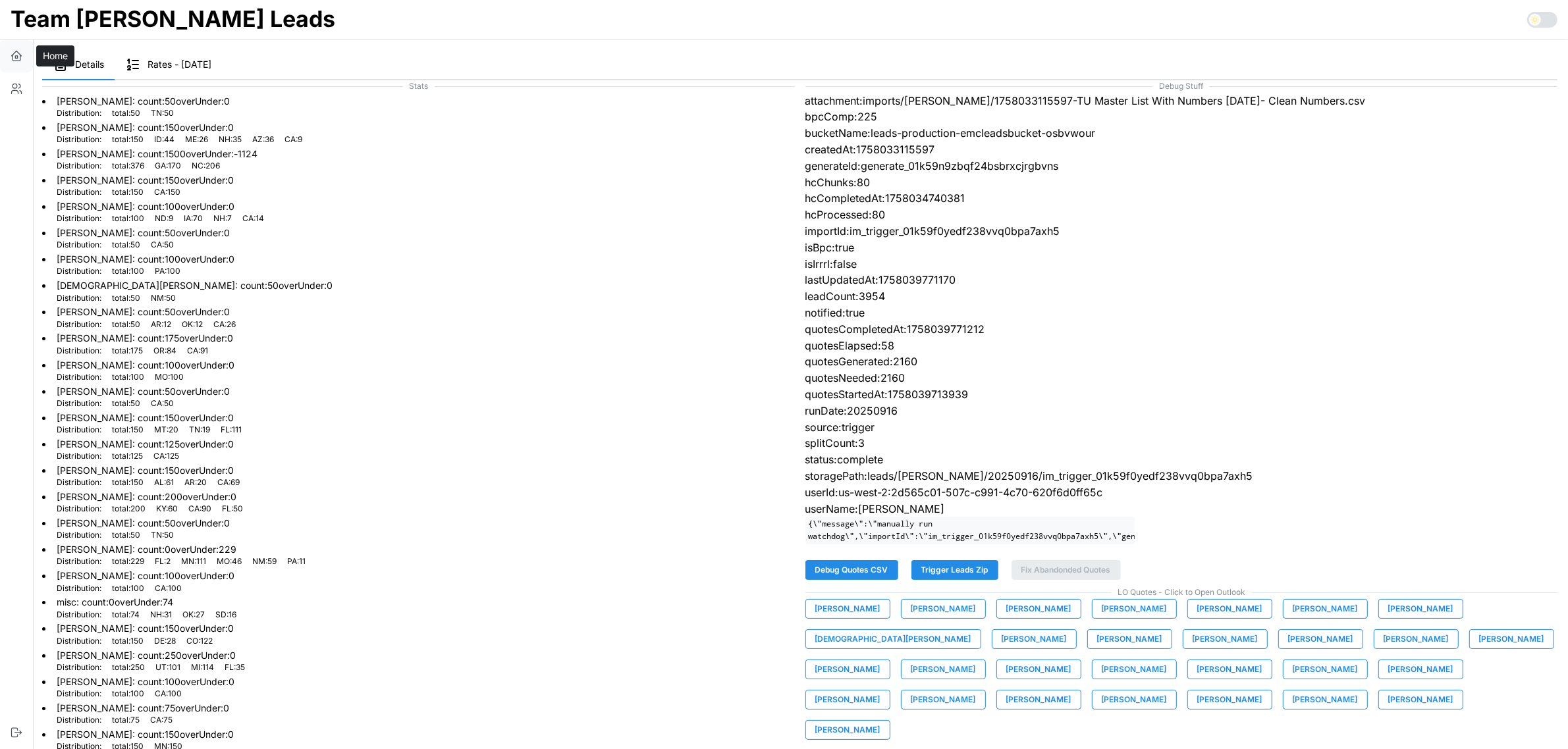
click at [8, 52] on button "button" at bounding box center [16, 55] width 33 height 32
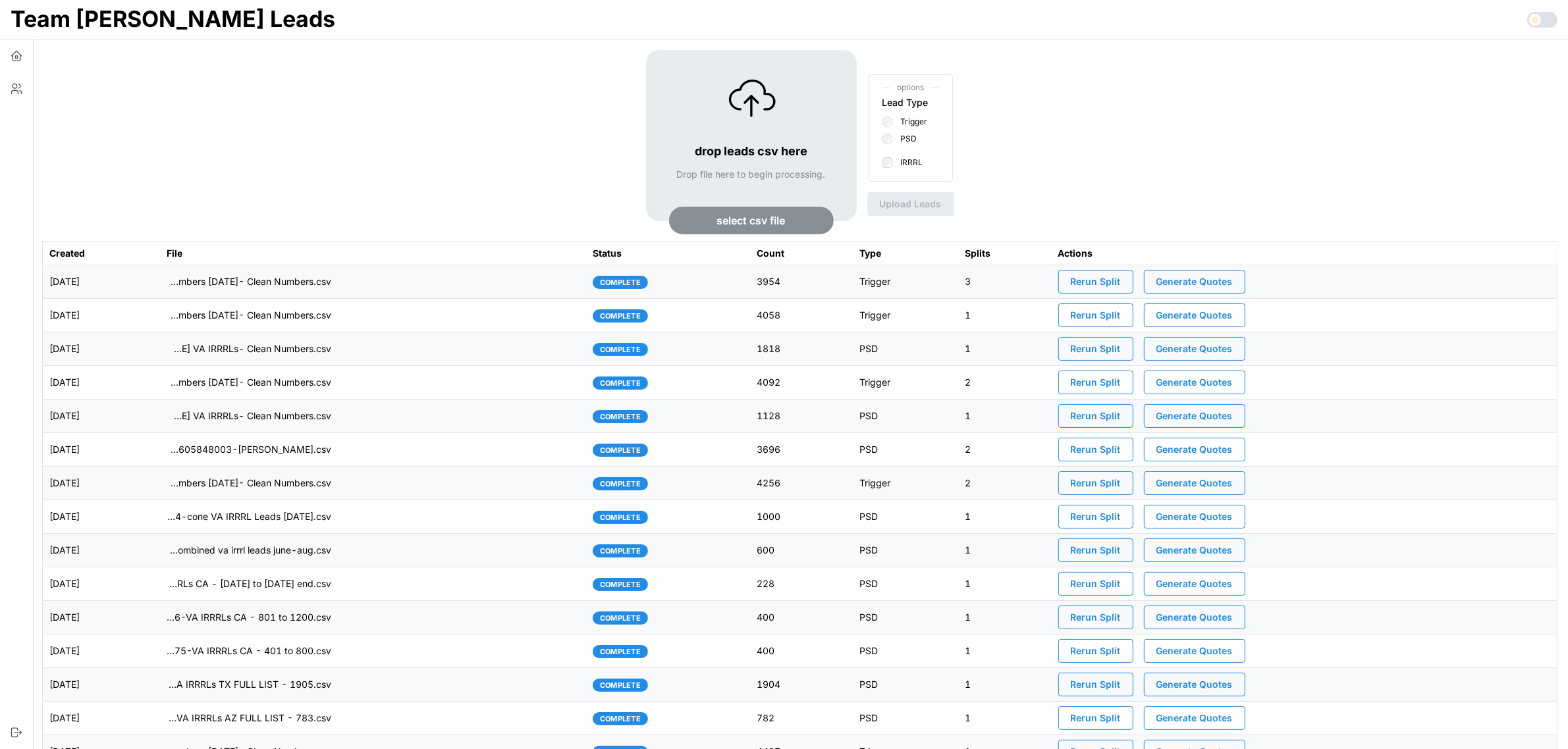
click at [531, 284] on td "imports/[PERSON_NAME]/1758033115597-TU Master List With Numbers [DATE]- Clean N…" at bounding box center [373, 282] width 426 height 33
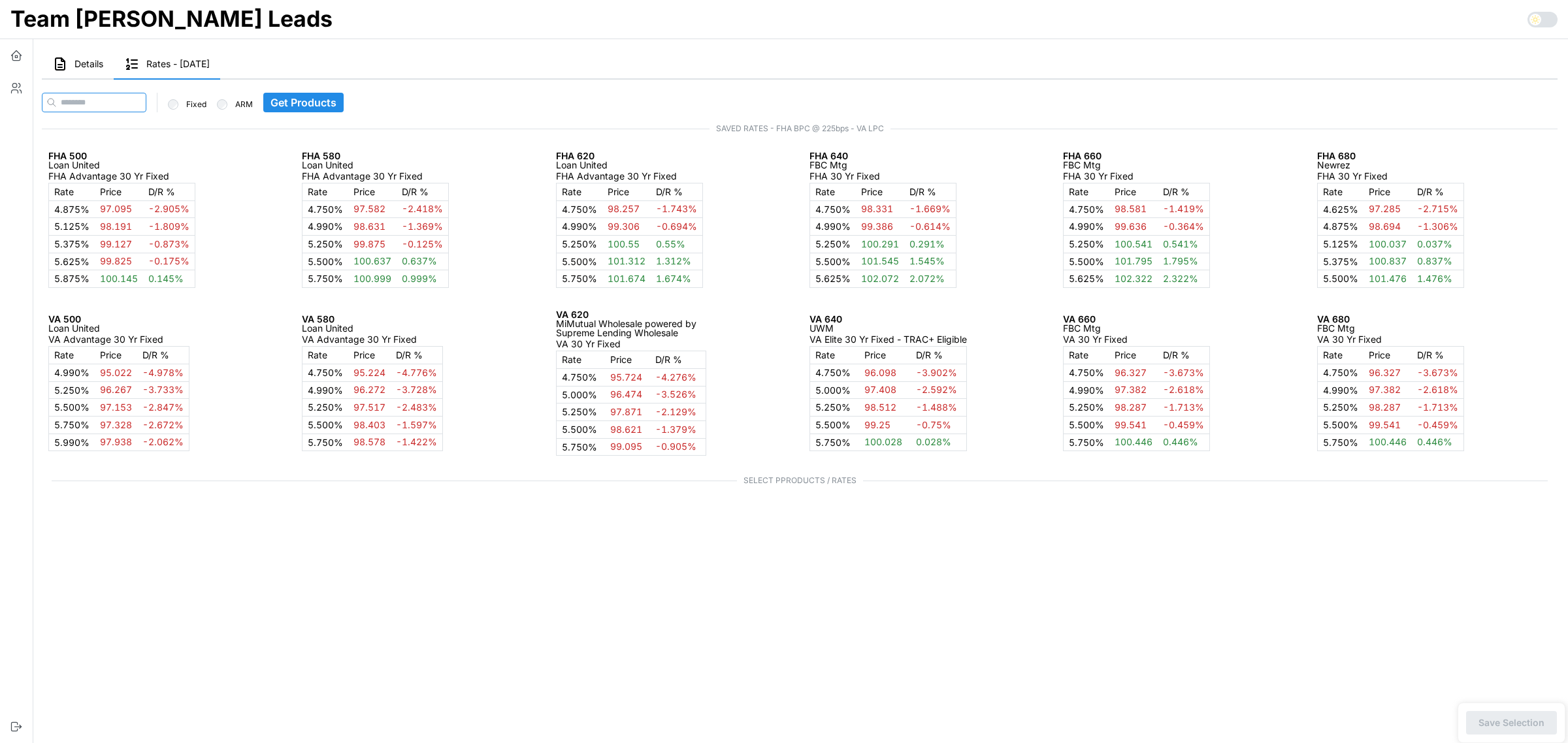
click at [129, 97] on input at bounding box center [94, 102] width 104 height 20
paste input "**********"
type input "**********"
click at [325, 97] on span "Get Products" at bounding box center [329, 102] width 66 height 18
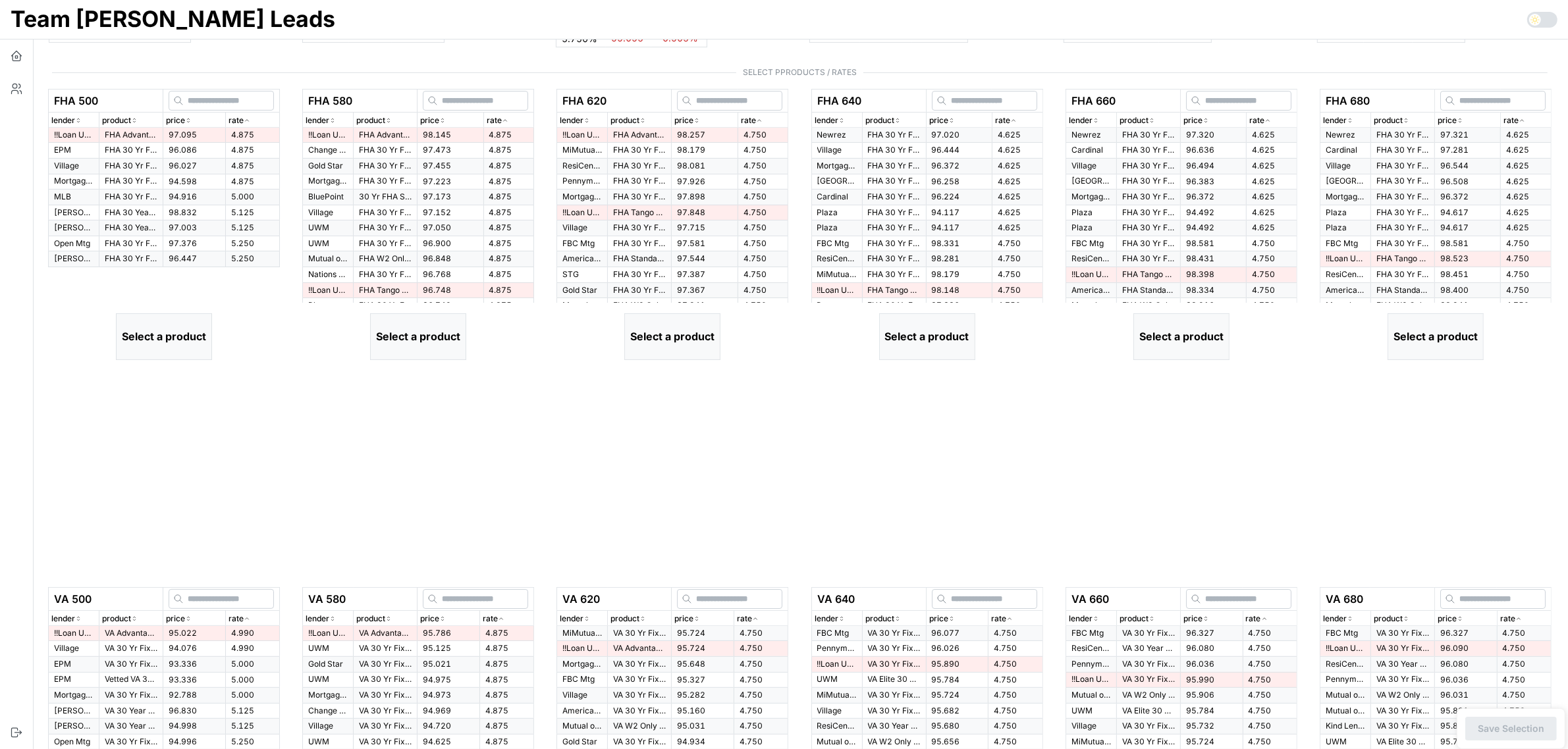
scroll to position [412, 0]
click at [205, 139] on td "97.095" at bounding box center [194, 136] width 63 height 15
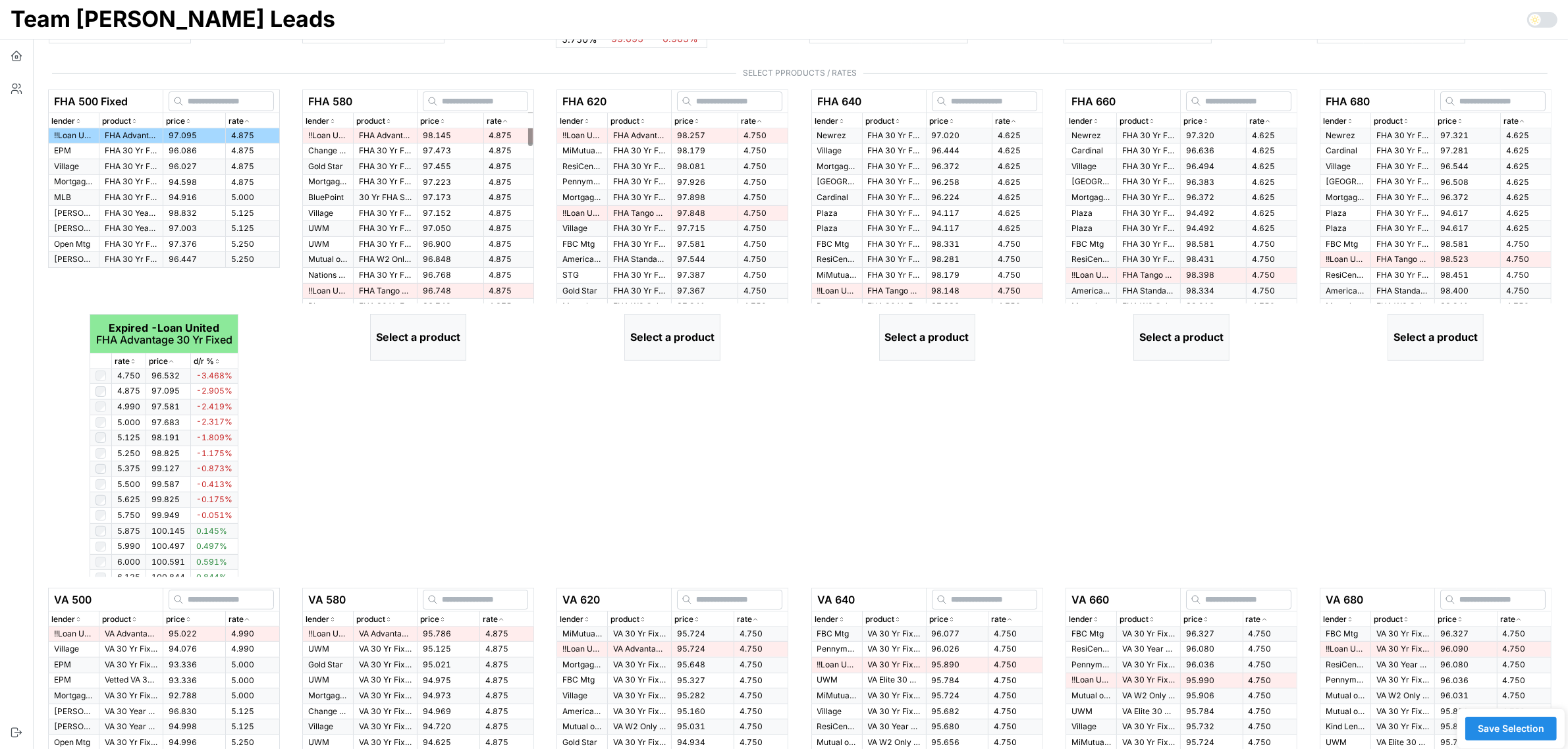
click at [465, 138] on td "98.145" at bounding box center [450, 136] width 66 height 15
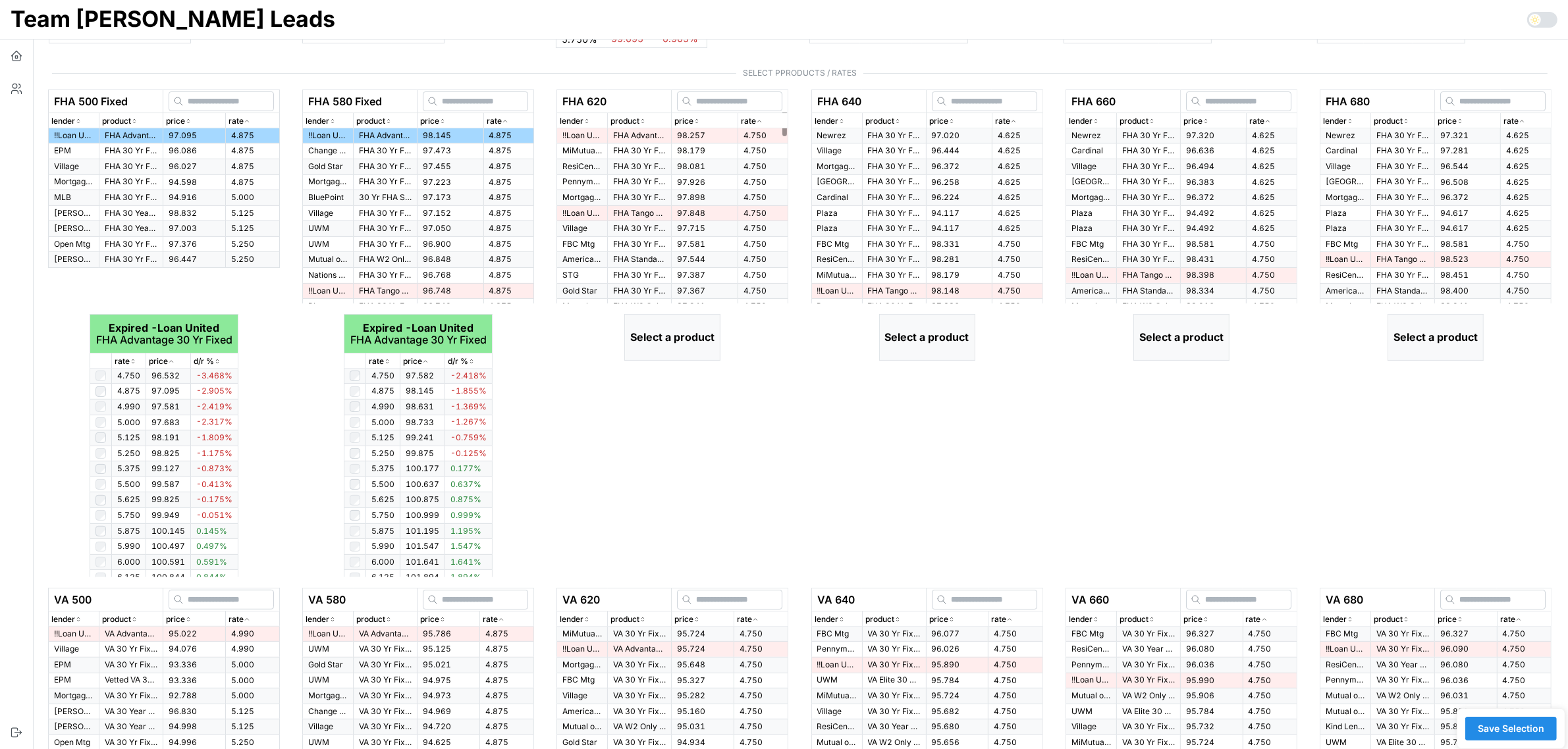
click at [719, 136] on td "98.257" at bounding box center [704, 136] width 66 height 15
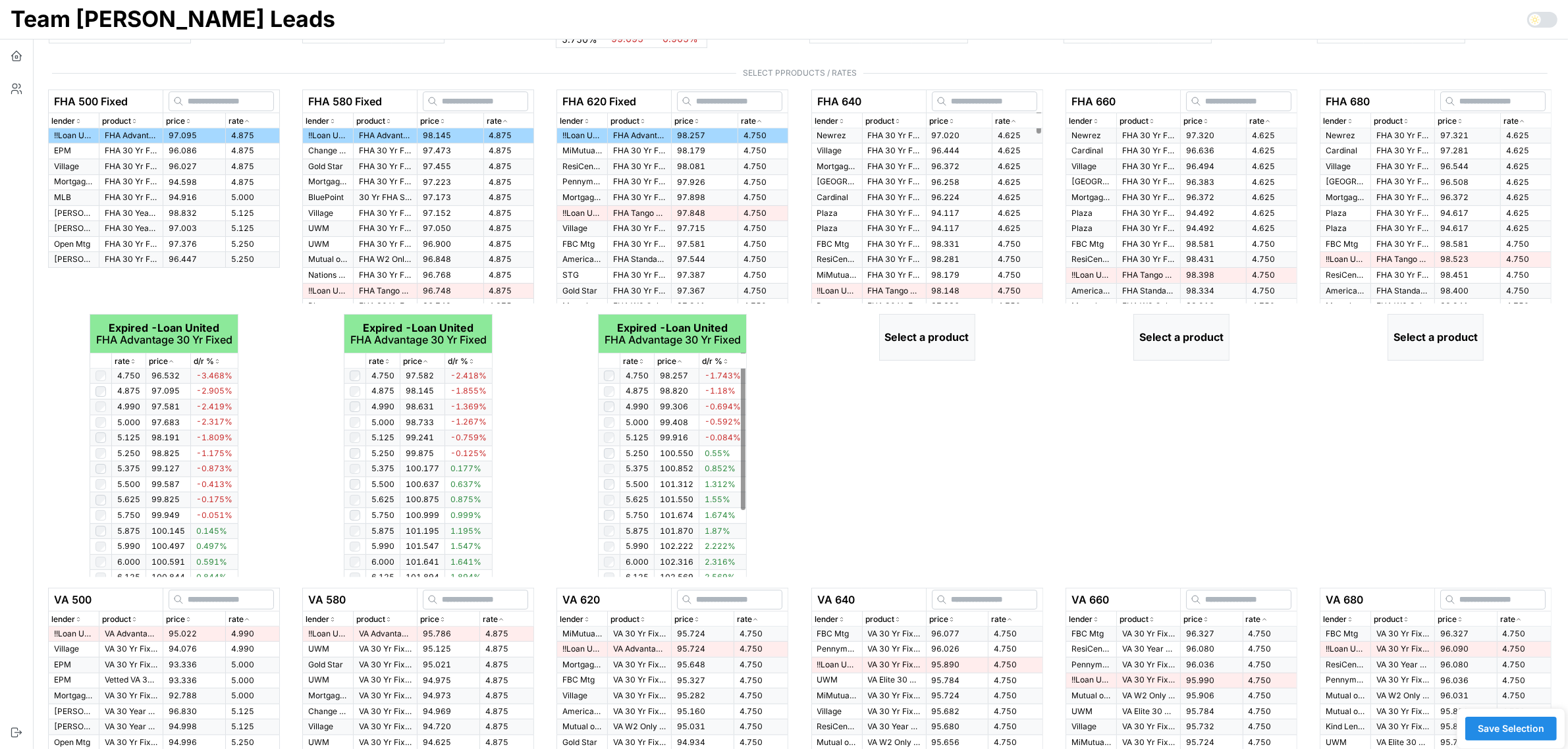
click at [944, 135] on span "97.020" at bounding box center [946, 135] width 28 height 10
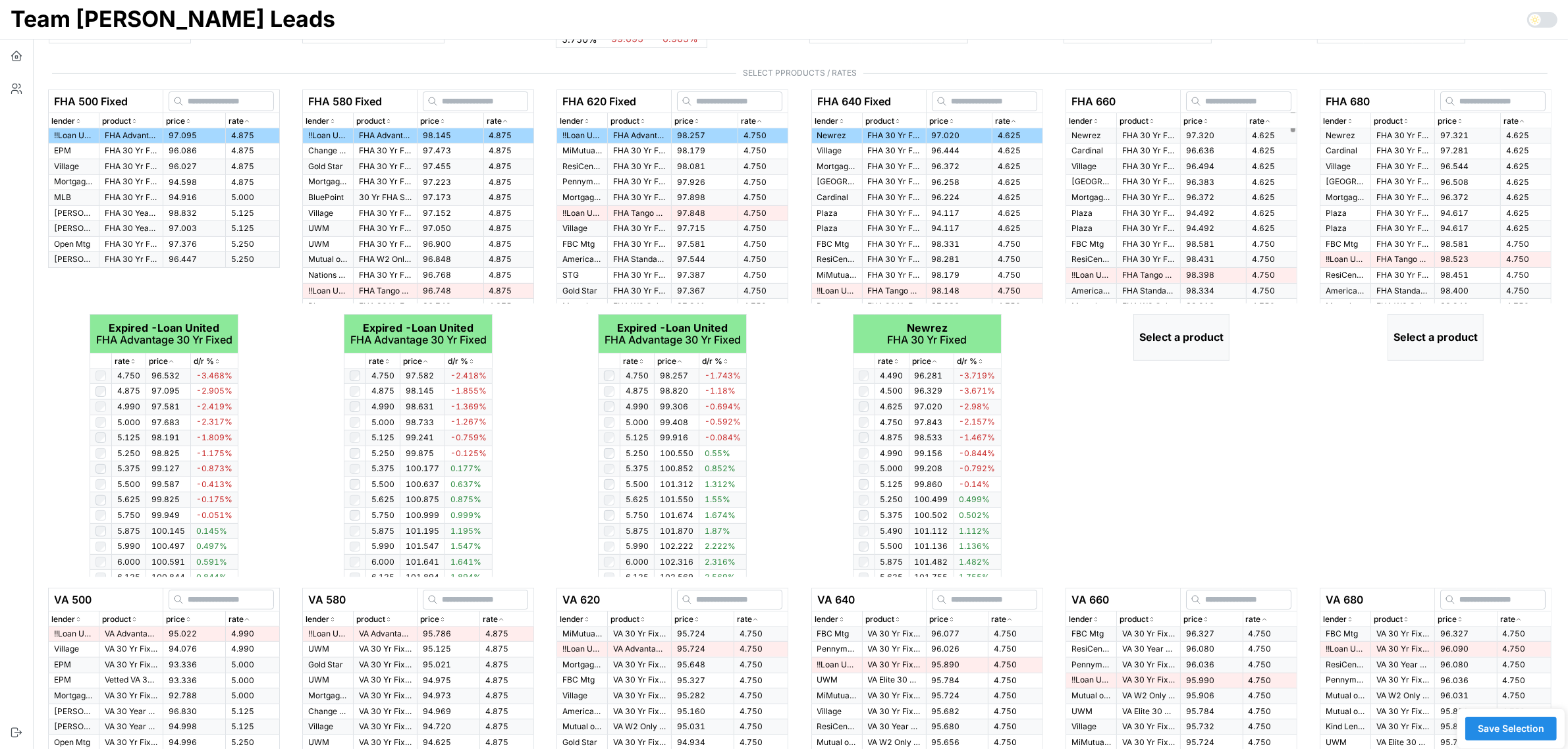
click at [1197, 137] on span "97.320" at bounding box center [1200, 135] width 28 height 10
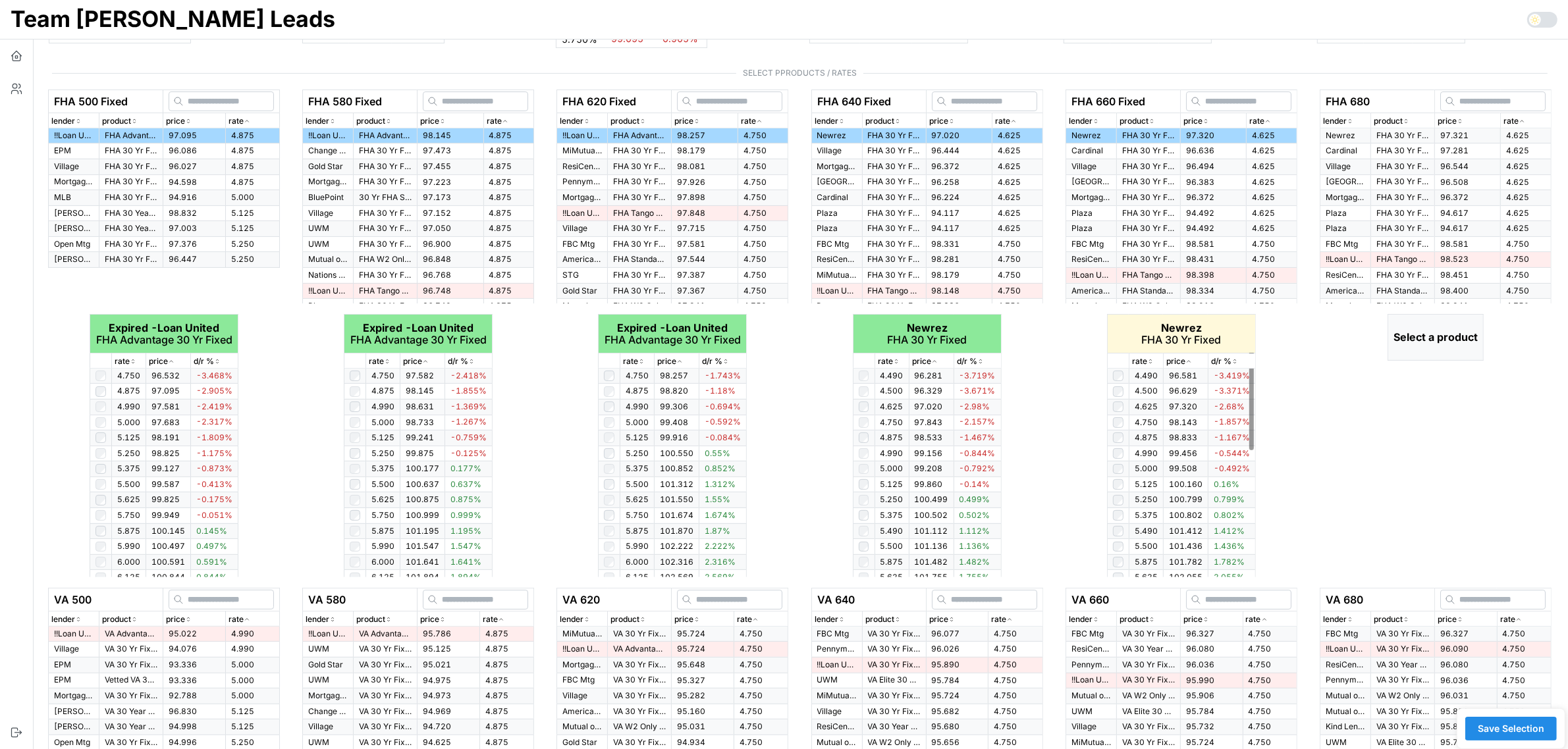
click at [1153, 363] on icon "button" at bounding box center [1150, 361] width 7 height 7
click at [900, 363] on div "rate" at bounding box center [892, 362] width 28 height 12
click at [898, 362] on icon "button" at bounding box center [896, 361] width 7 height 7
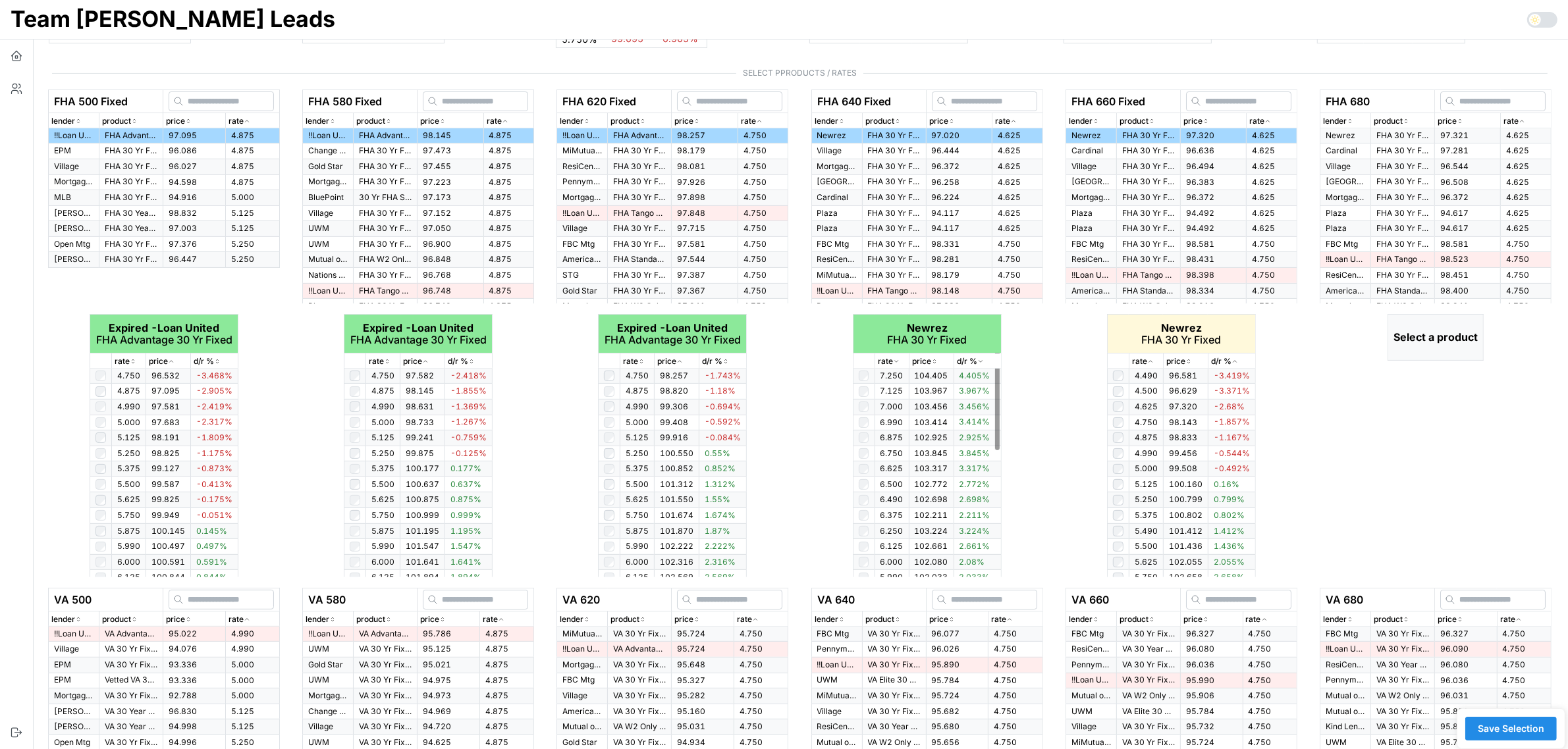
click at [898, 362] on icon "button" at bounding box center [896, 361] width 7 height 7
click at [1145, 362] on p "rate" at bounding box center [1140, 362] width 15 height 12
click at [1529, 122] on div "rate" at bounding box center [1525, 121] width 45 height 12
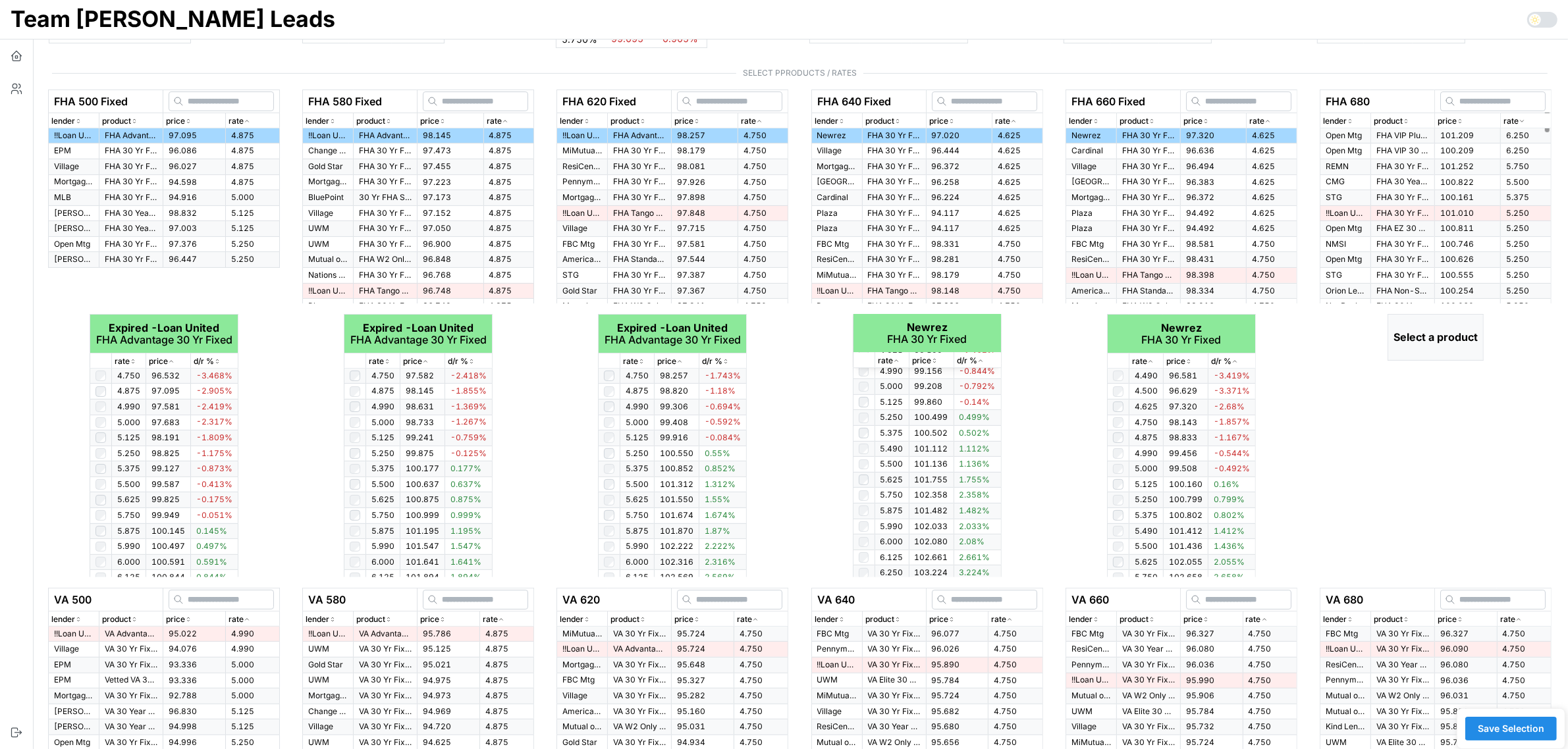
click at [1529, 122] on div "rate" at bounding box center [1525, 121] width 45 height 12
click at [1443, 136] on span "97.321" at bounding box center [1454, 135] width 28 height 10
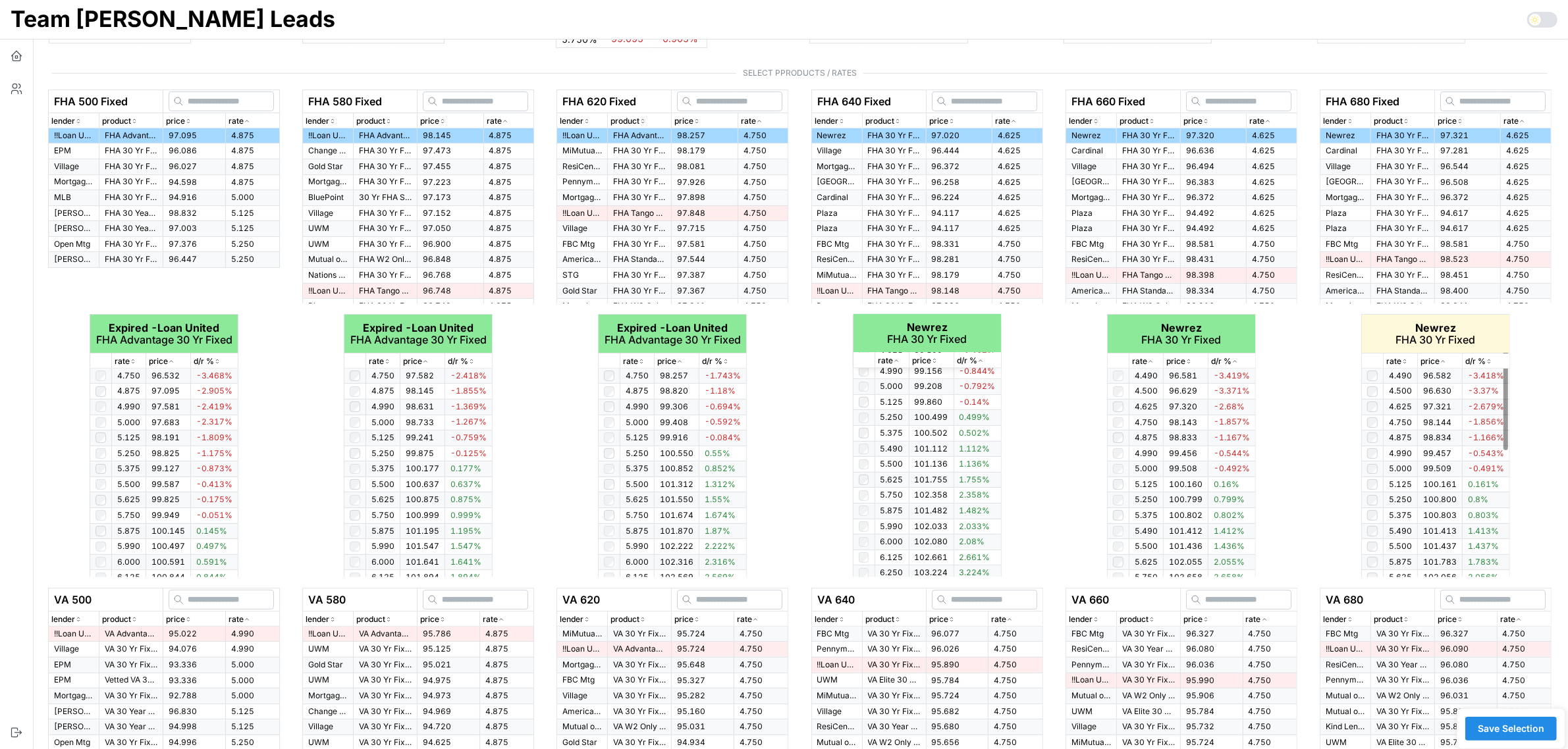
click at [1398, 368] on thead "Newrez FHA 30 Yr Fixed rate price d/r %" at bounding box center [1435, 342] width 148 height 54
click at [1405, 363] on icon "button" at bounding box center [1405, 361] width 7 height 7
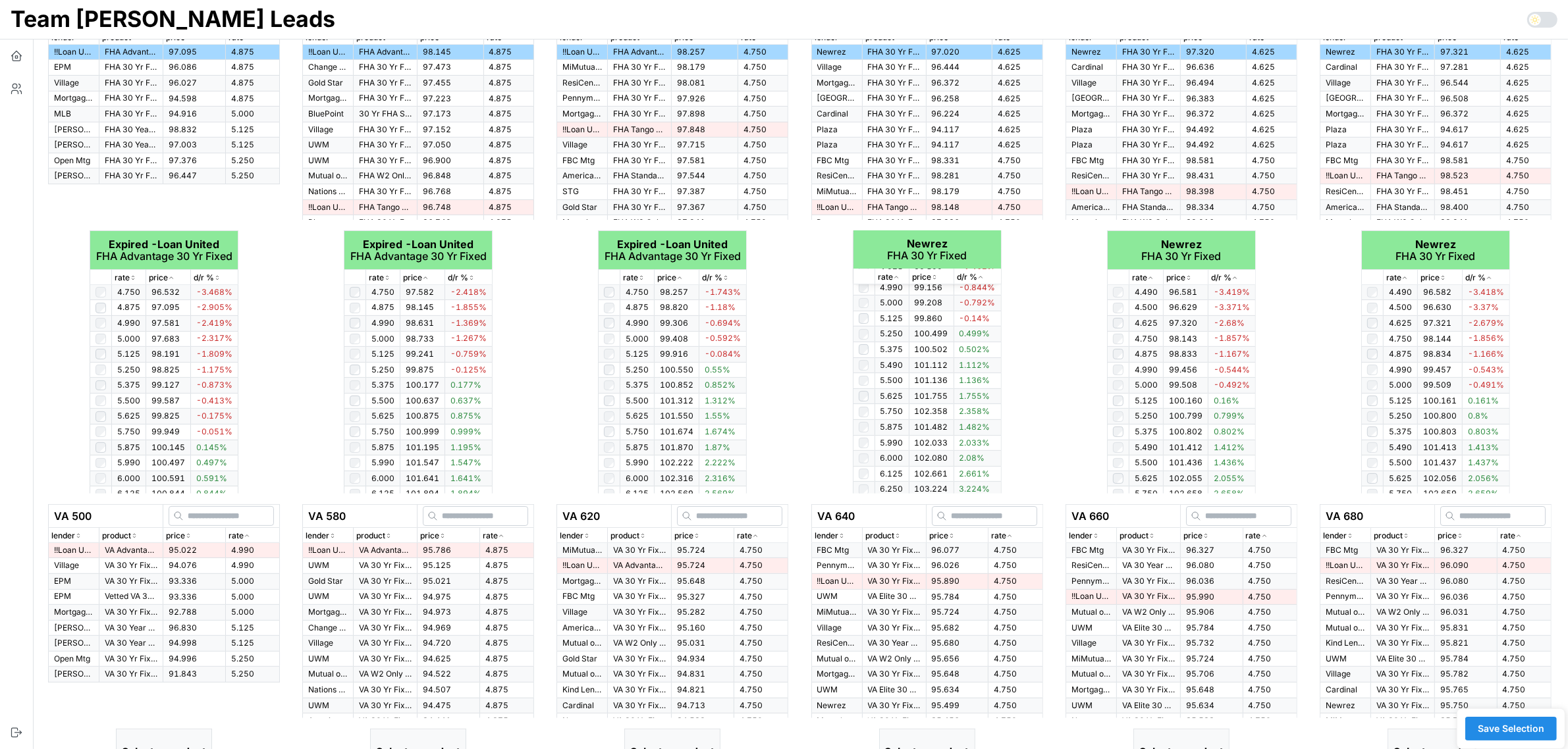
scroll to position [576, 0]
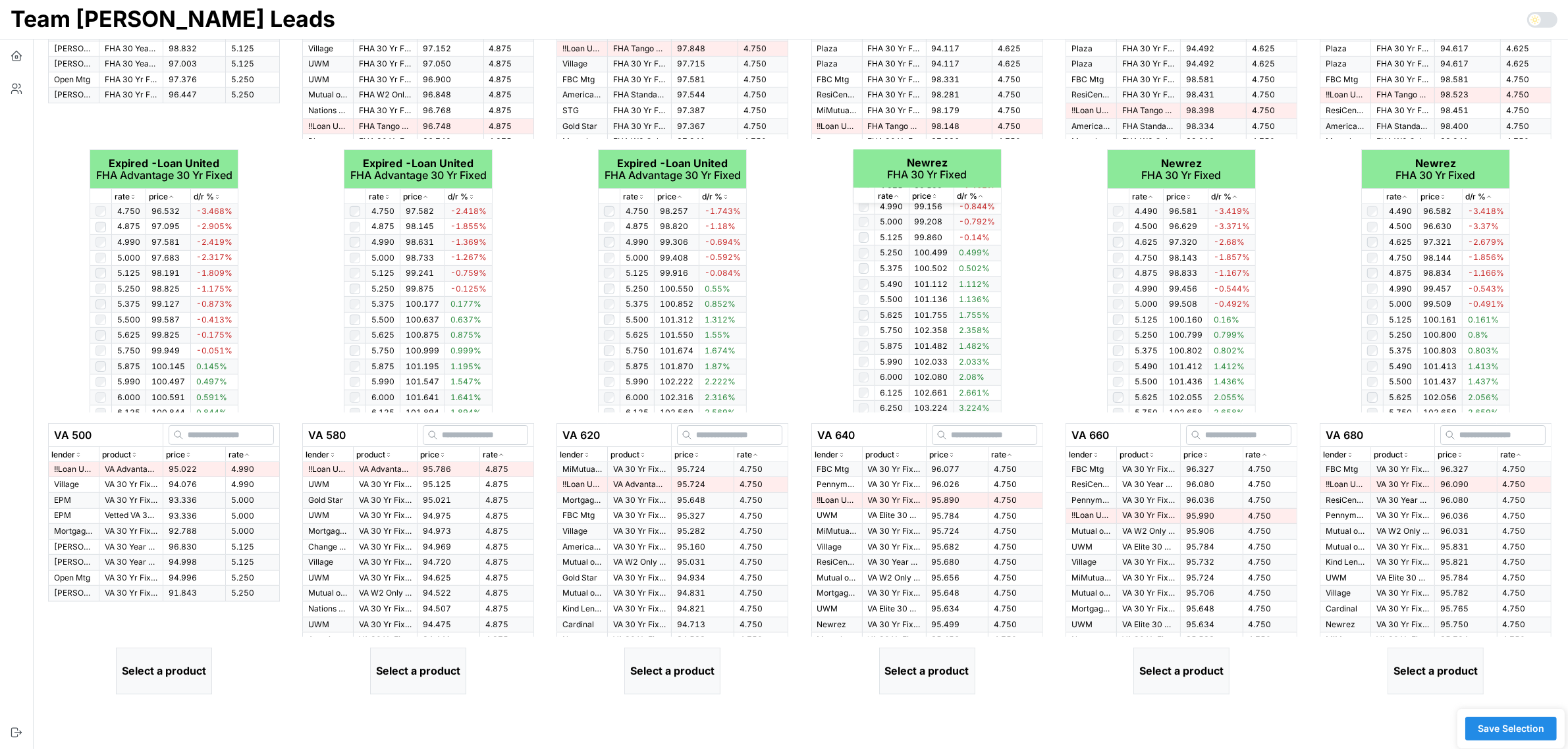
click at [247, 455] on icon "button" at bounding box center [247, 454] width 7 height 7
click at [188, 477] on td "95.022" at bounding box center [194, 469] width 63 height 15
click at [498, 457] on icon "button" at bounding box center [501, 454] width 7 height 7
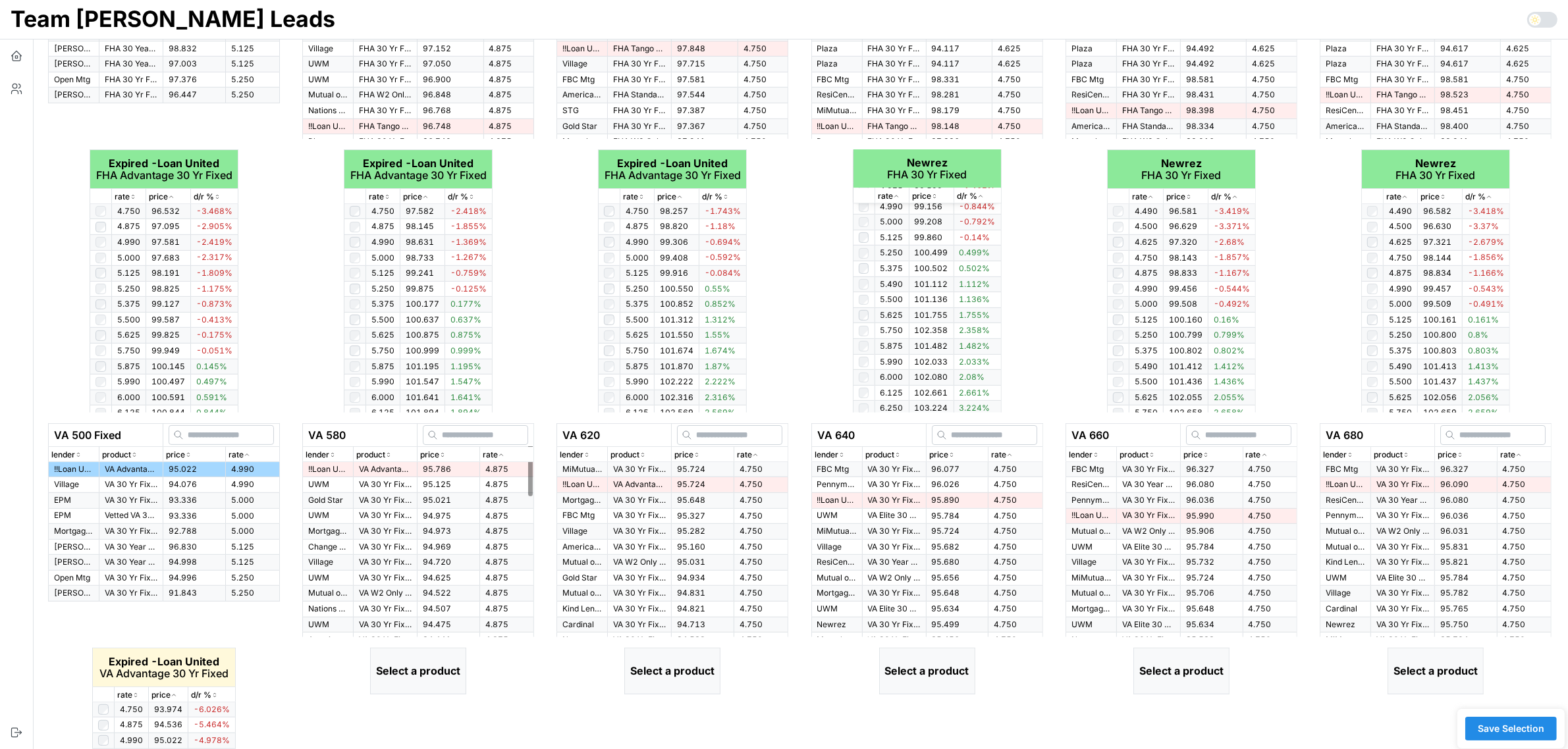
click at [427, 472] on span "95.786" at bounding box center [437, 469] width 28 height 10
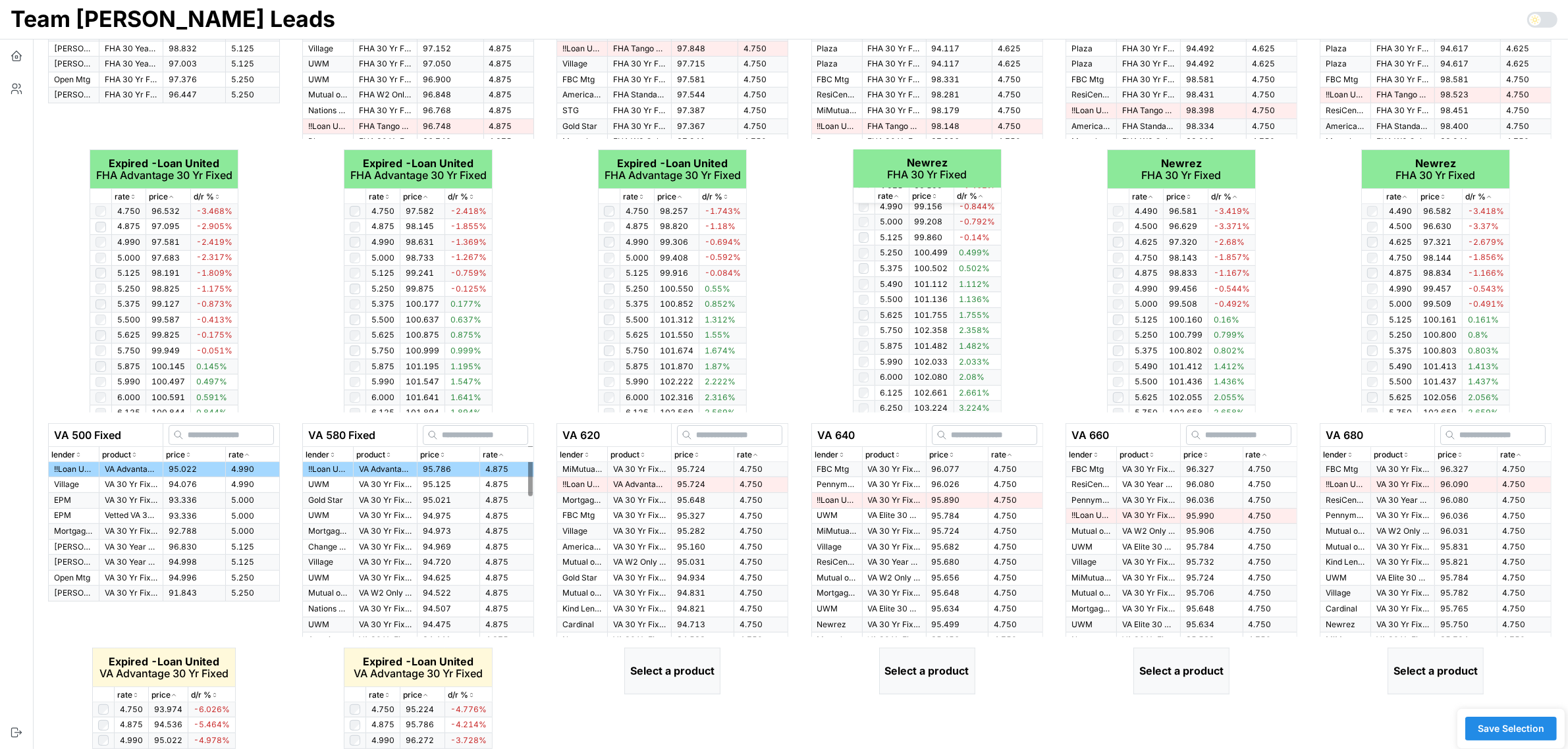
scroll to position [760, 0]
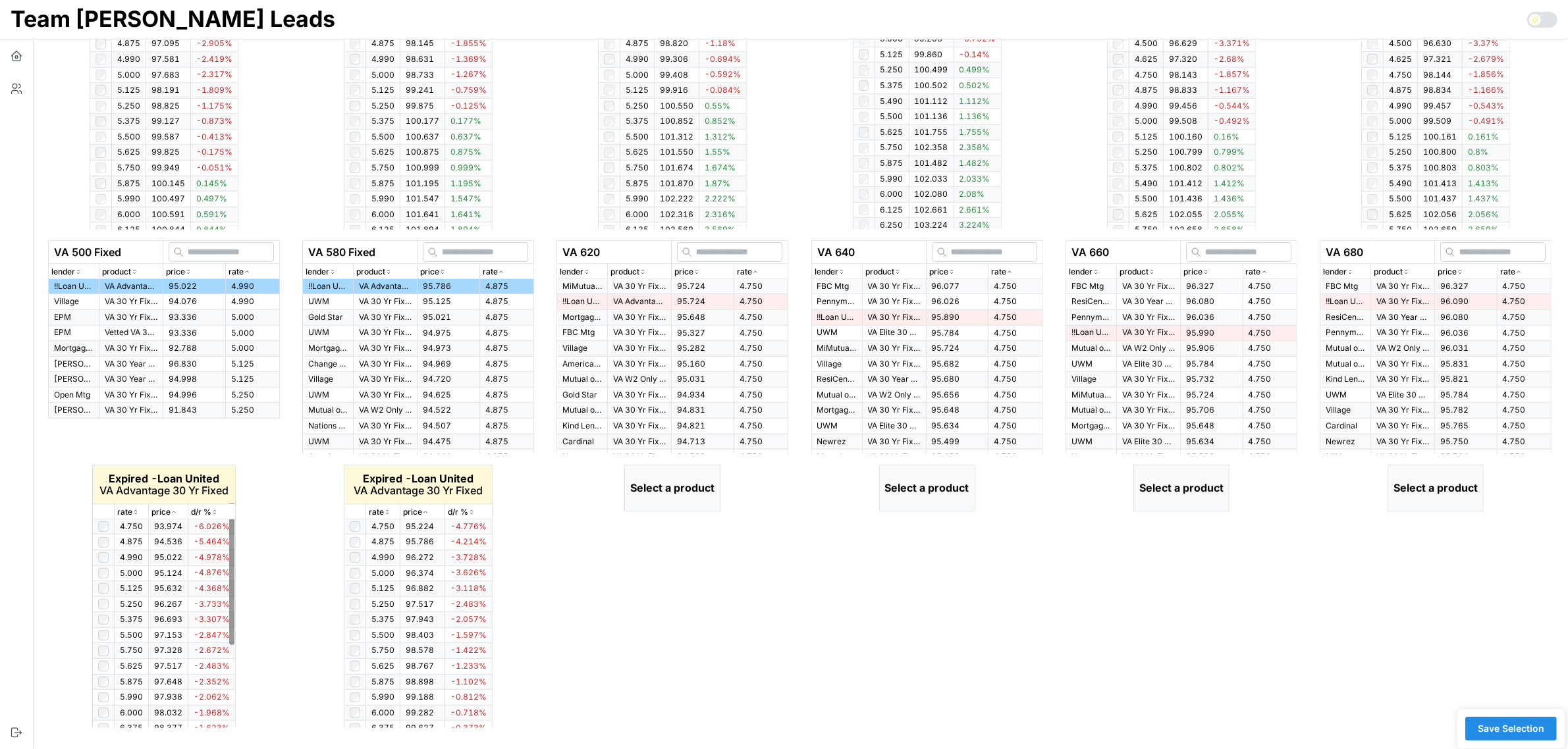
click at [137, 511] on icon "button" at bounding box center [136, 512] width 7 height 7
click at [137, 512] on icon "button" at bounding box center [136, 512] width 7 height 7
click at [388, 512] on icon "button" at bounding box center [387, 512] width 7 height 7
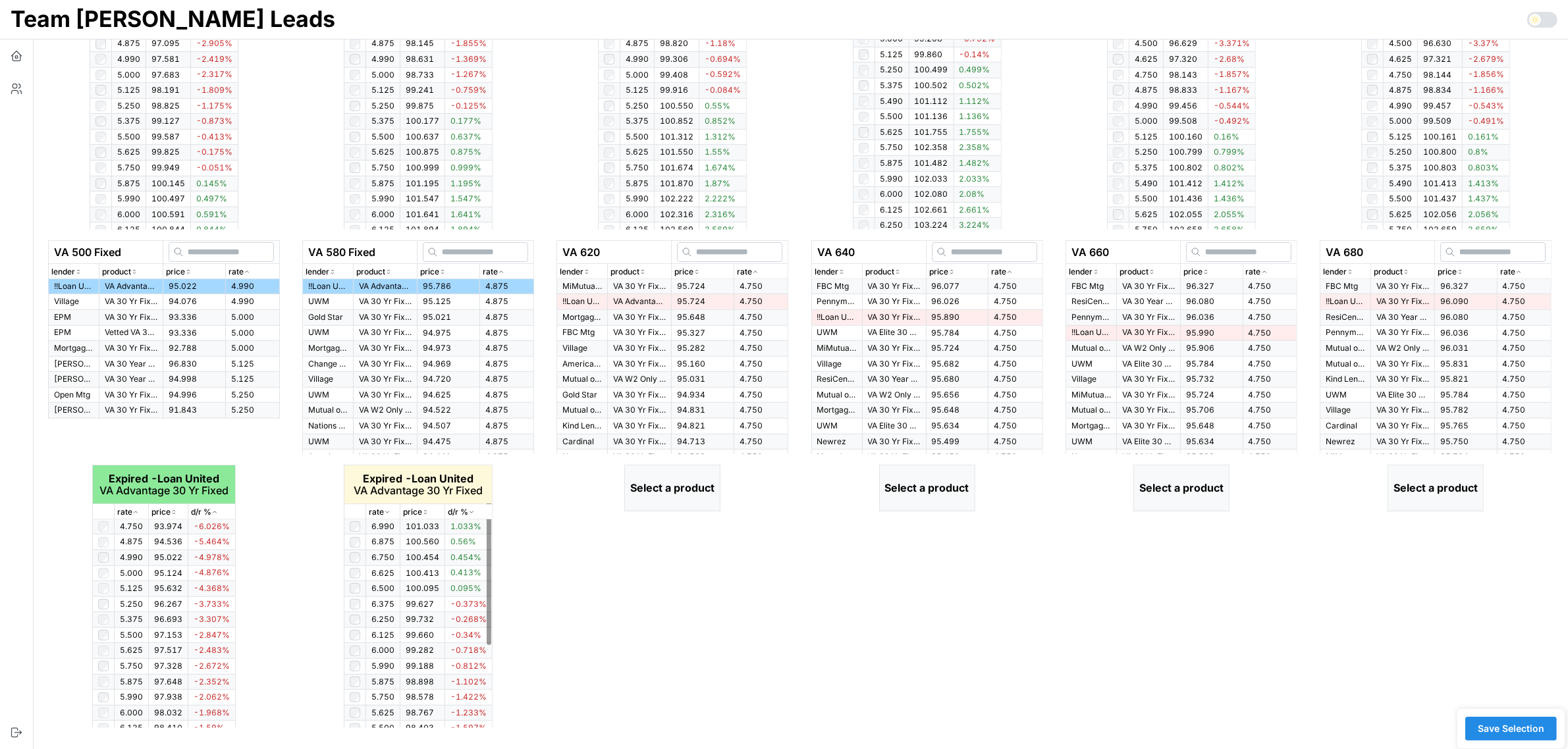
click at [388, 512] on icon "button" at bounding box center [387, 512] width 7 height 7
click at [754, 272] on icon "button" at bounding box center [755, 272] width 3 height 2
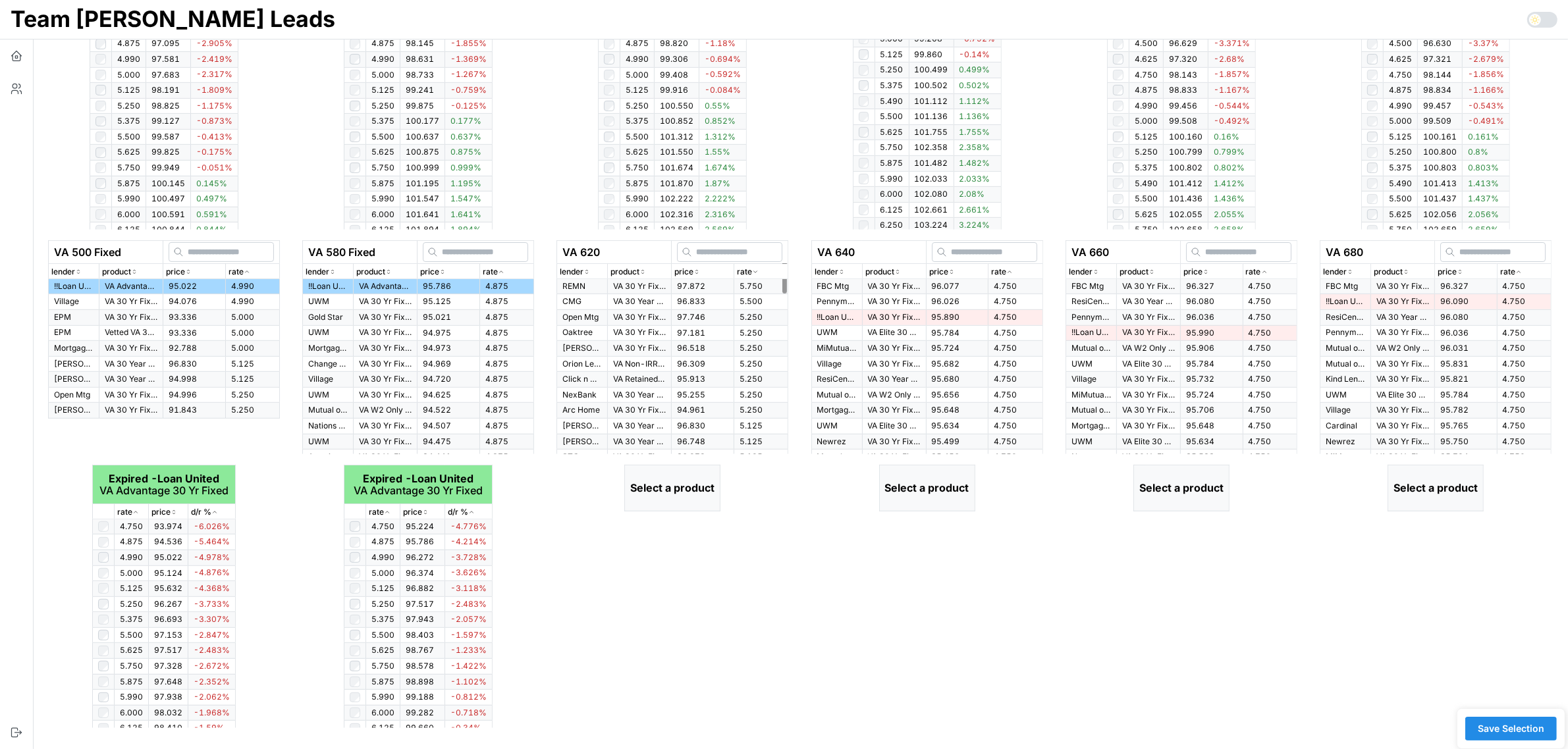
click at [754, 272] on icon "button" at bounding box center [755, 272] width 3 height 2
click at [709, 290] on td "95.724" at bounding box center [703, 287] width 63 height 15
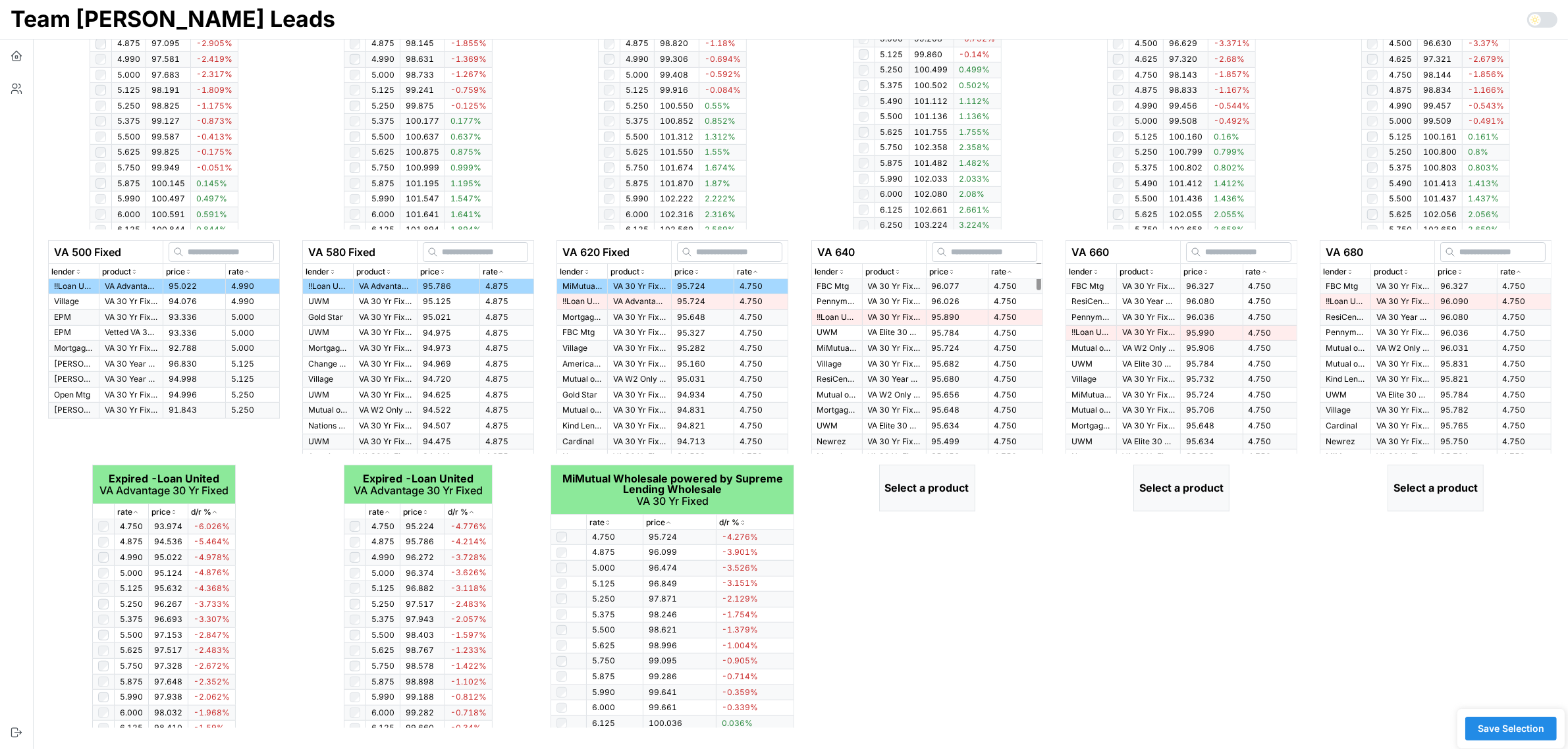
click at [1009, 271] on icon "button" at bounding box center [1009, 271] width 7 height 7
click at [900, 290] on p "VA 30 Yr Fixed" at bounding box center [894, 286] width 53 height 11
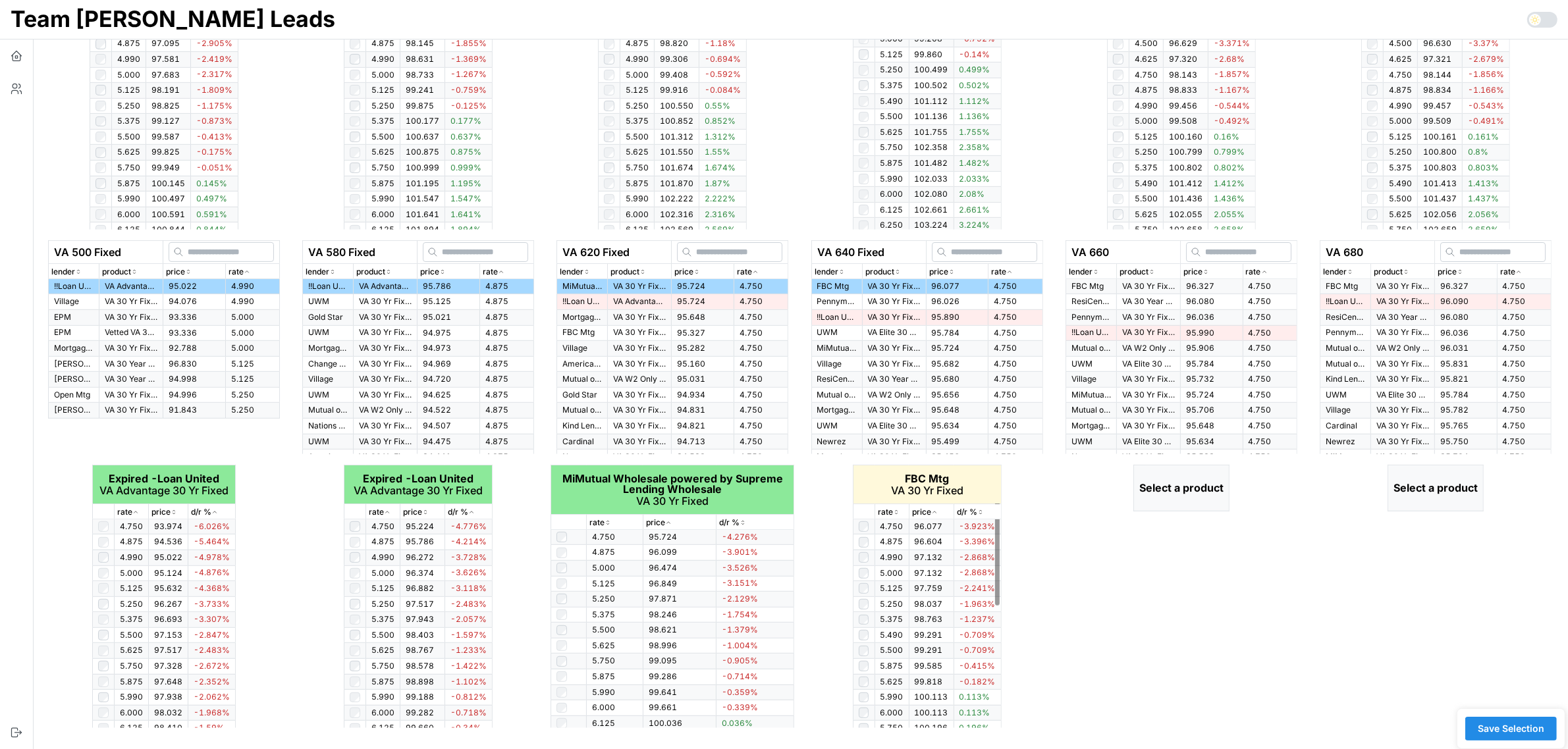
click at [886, 509] on p "rate" at bounding box center [885, 512] width 15 height 12
click at [900, 512] on div "rate" at bounding box center [892, 512] width 28 height 12
click at [1260, 274] on p "rate" at bounding box center [1253, 272] width 15 height 12
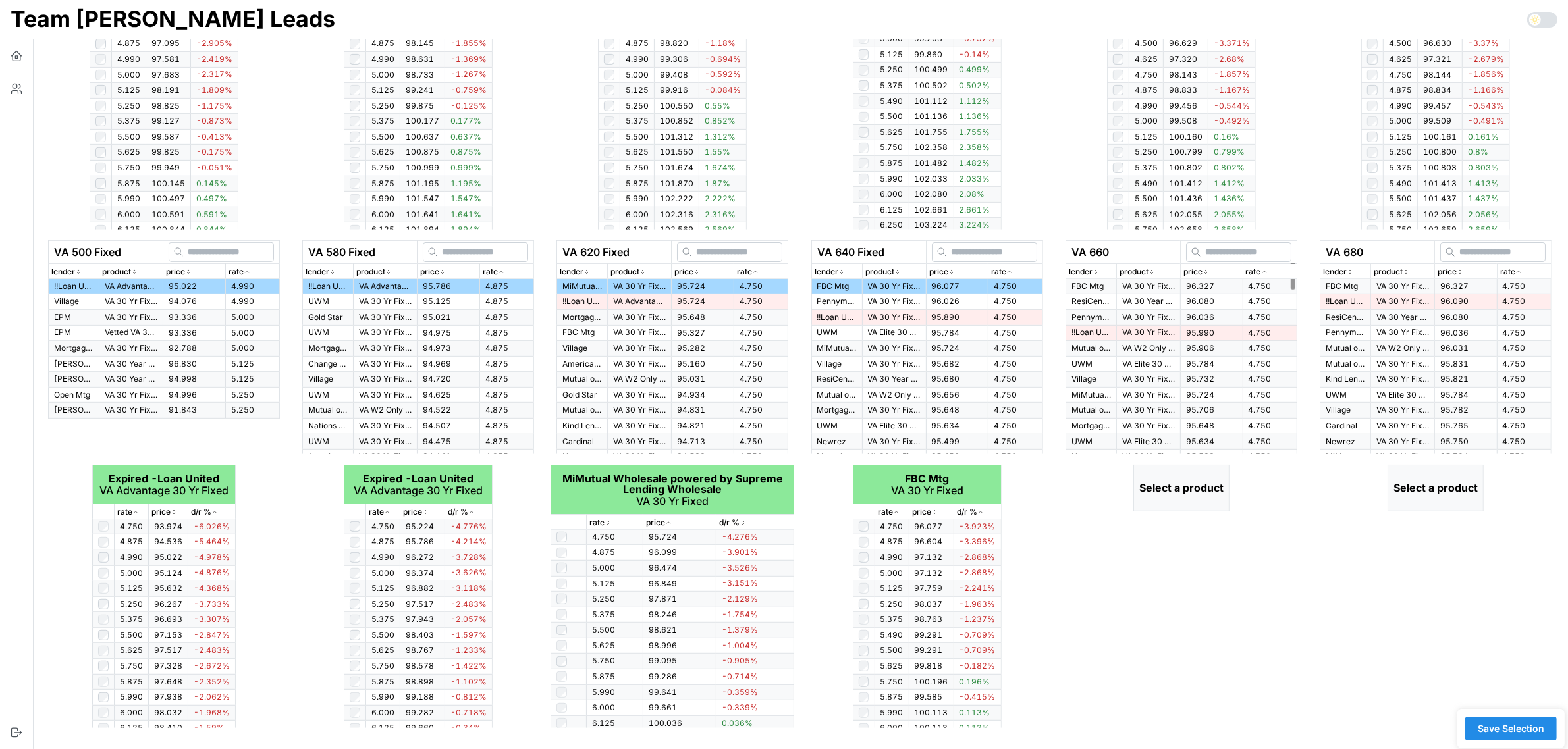
click at [1197, 288] on span "96.327" at bounding box center [1200, 286] width 28 height 10
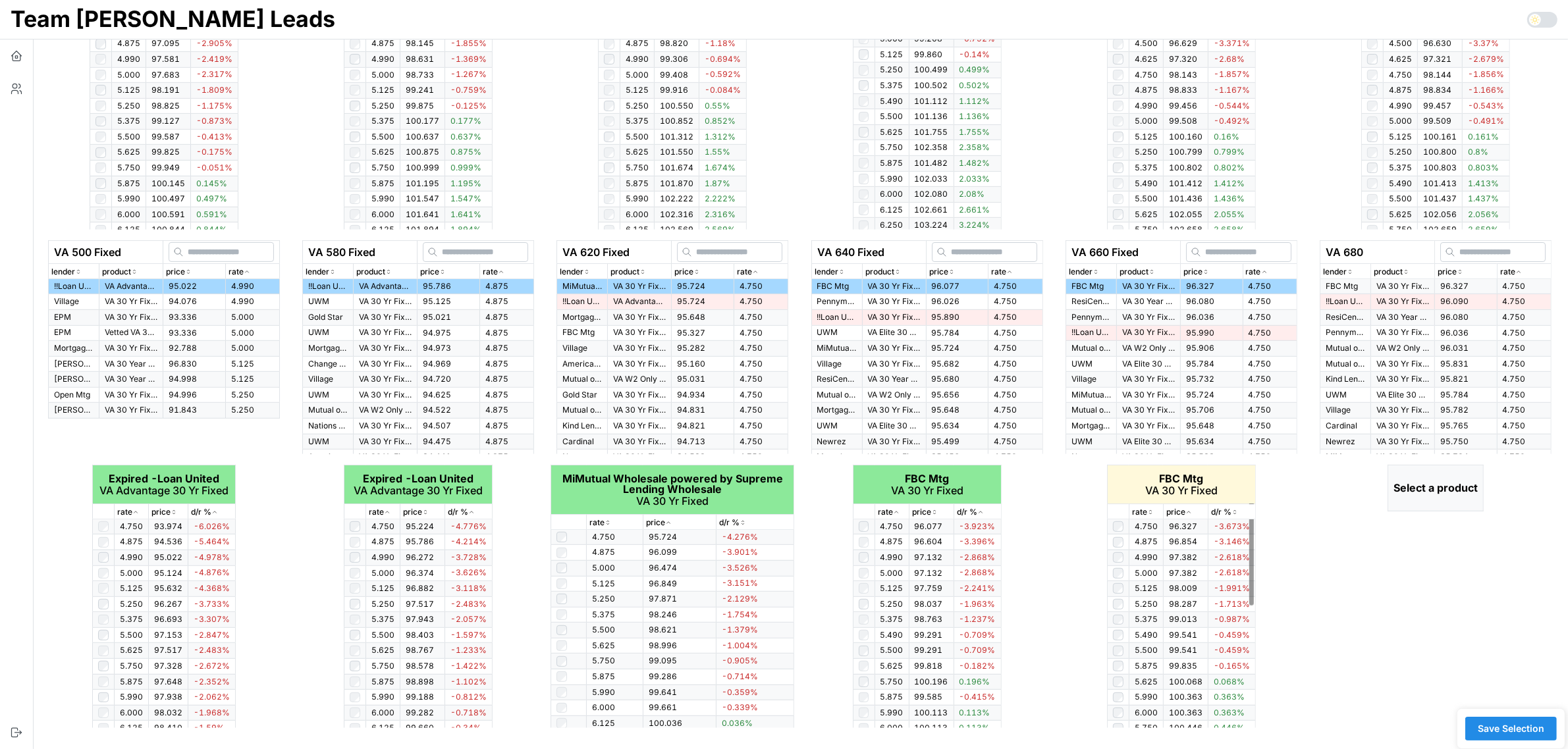
click at [1145, 508] on p "rate" at bounding box center [1140, 512] width 15 height 12
click at [1523, 271] on div "rate" at bounding box center [1524, 272] width 48 height 12
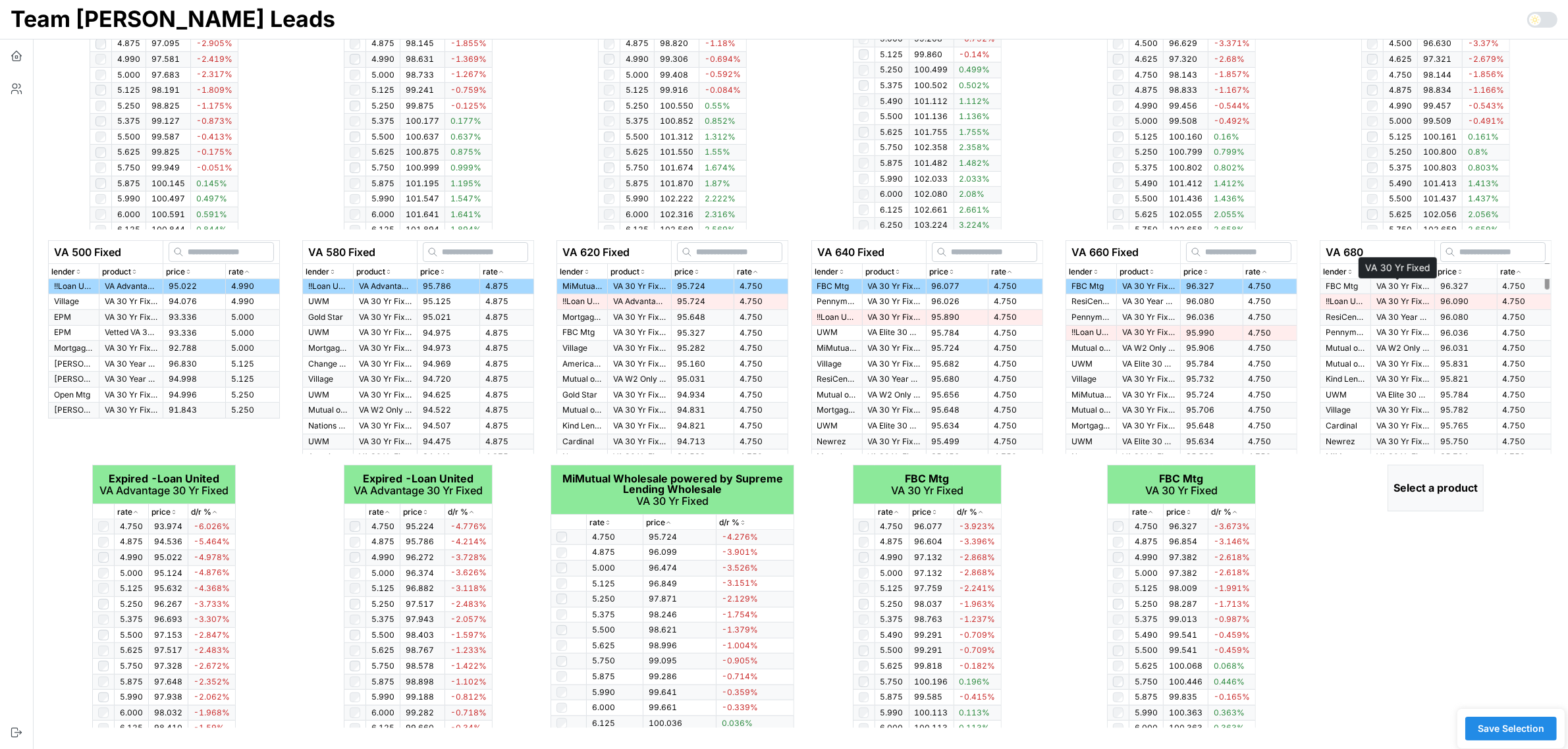
click at [1394, 287] on p "VA 30 Yr Fixed" at bounding box center [1402, 286] width 53 height 11
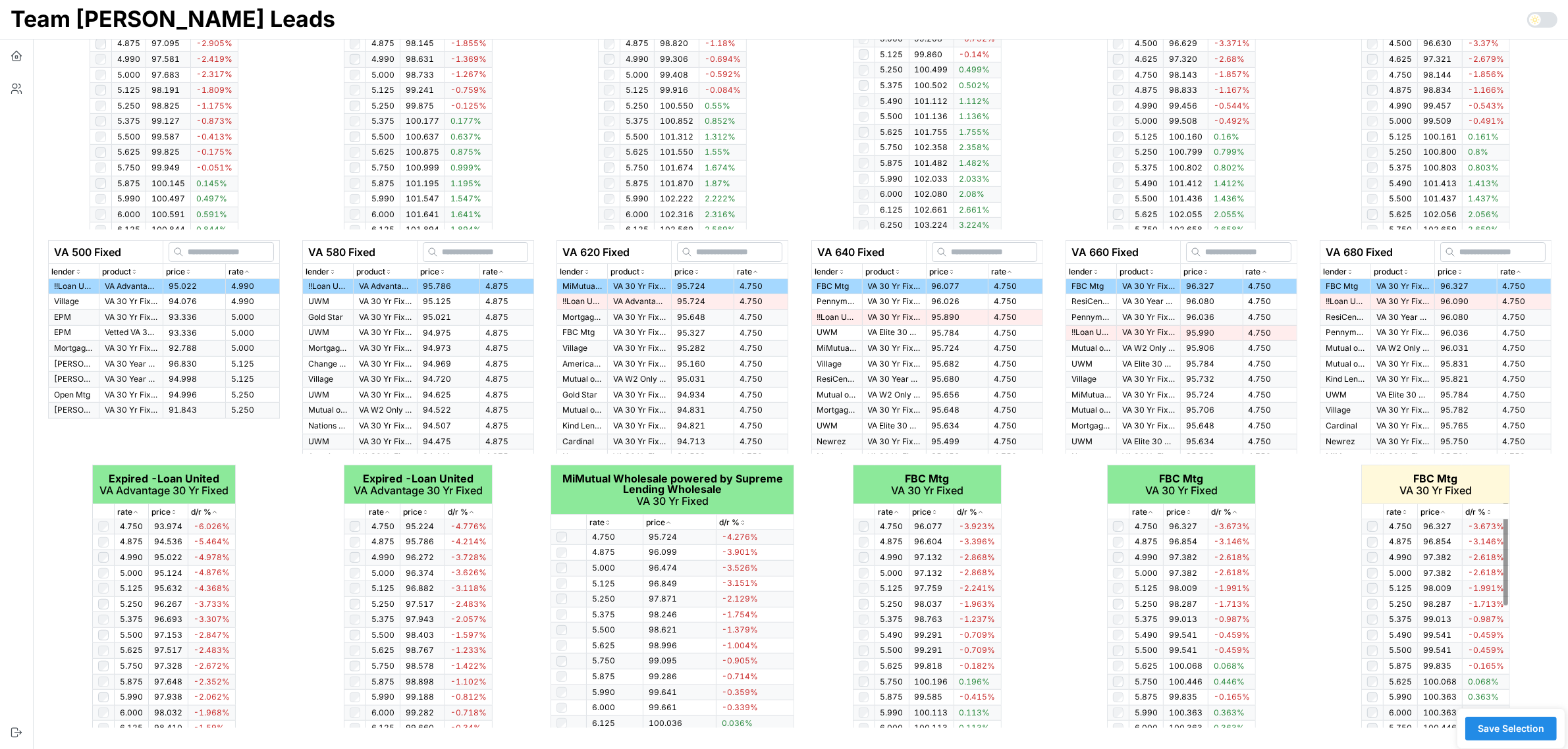
click at [1402, 508] on icon "button" at bounding box center [1405, 512] width 7 height 7
click at [1526, 722] on span "Save Selection" at bounding box center [1510, 728] width 67 height 22
click at [1503, 728] on span "Save Selection" at bounding box center [1510, 728] width 67 height 22
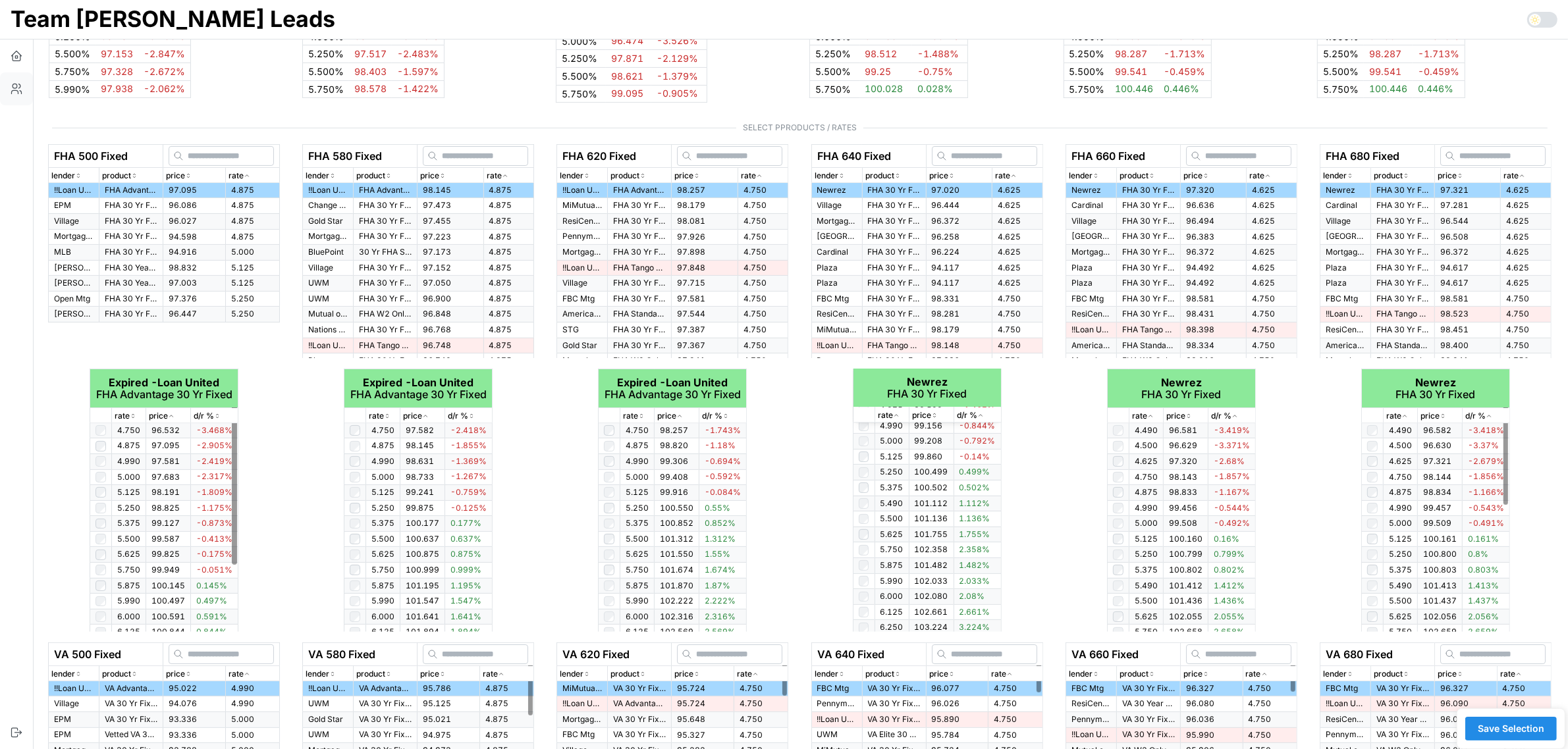
scroll to position [184, 0]
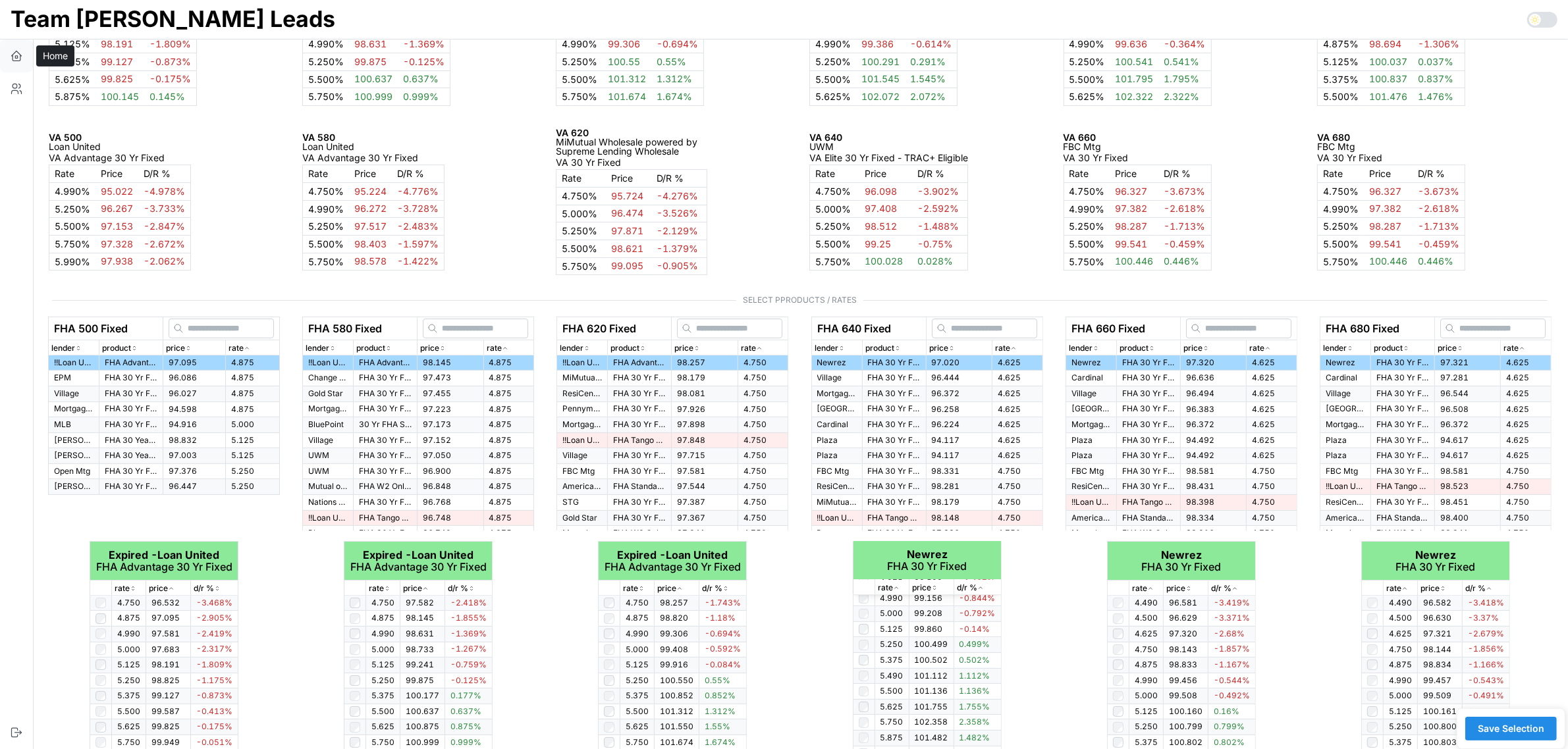
click at [14, 57] on icon "button" at bounding box center [17, 56] width 13 height 13
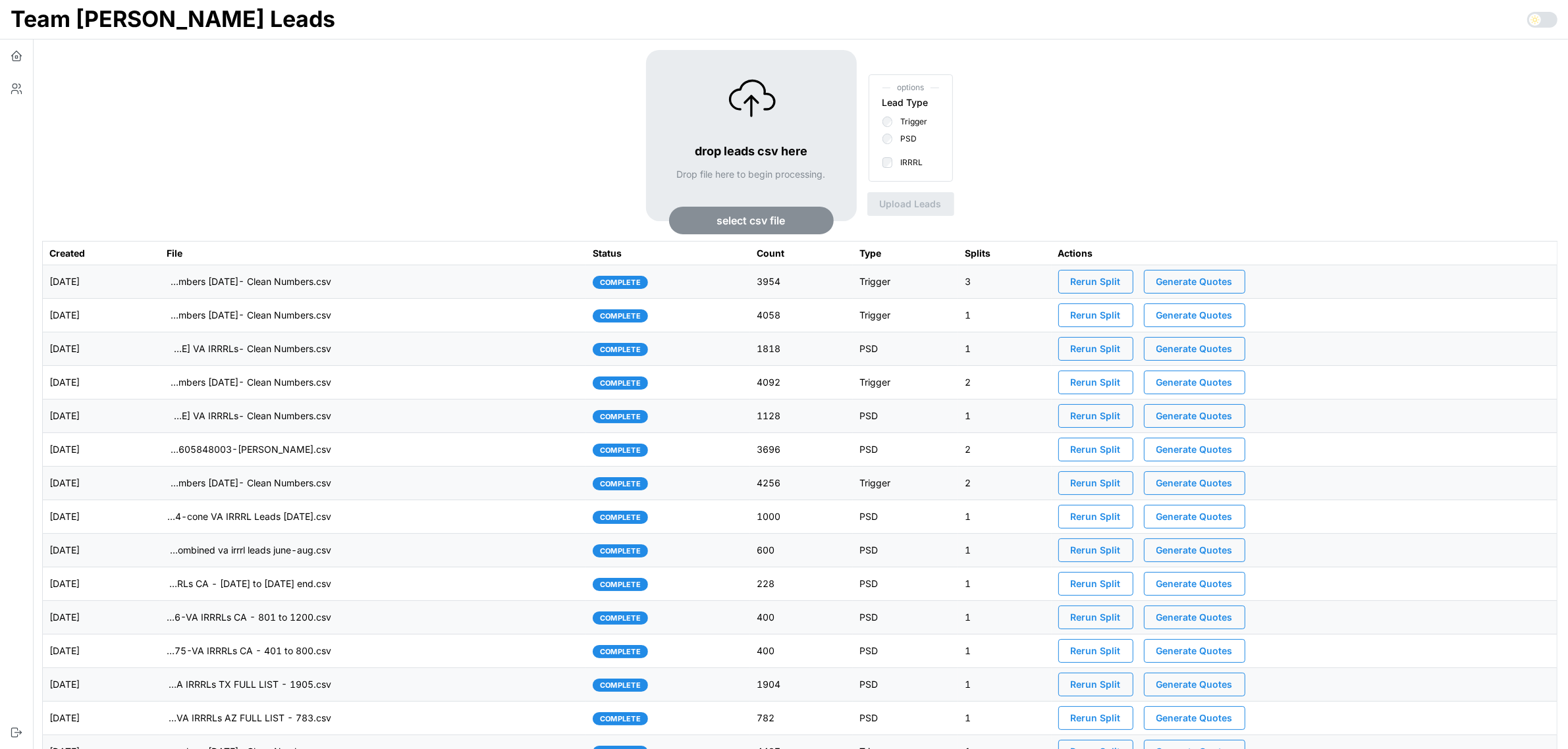
click at [1204, 273] on span "Generate Quotes" at bounding box center [1195, 282] width 77 height 22
click at [484, 281] on td "imports/[PERSON_NAME]/1758033115597-TU Master List With Numbers [DATE]- Clean N…" at bounding box center [373, 282] width 426 height 33
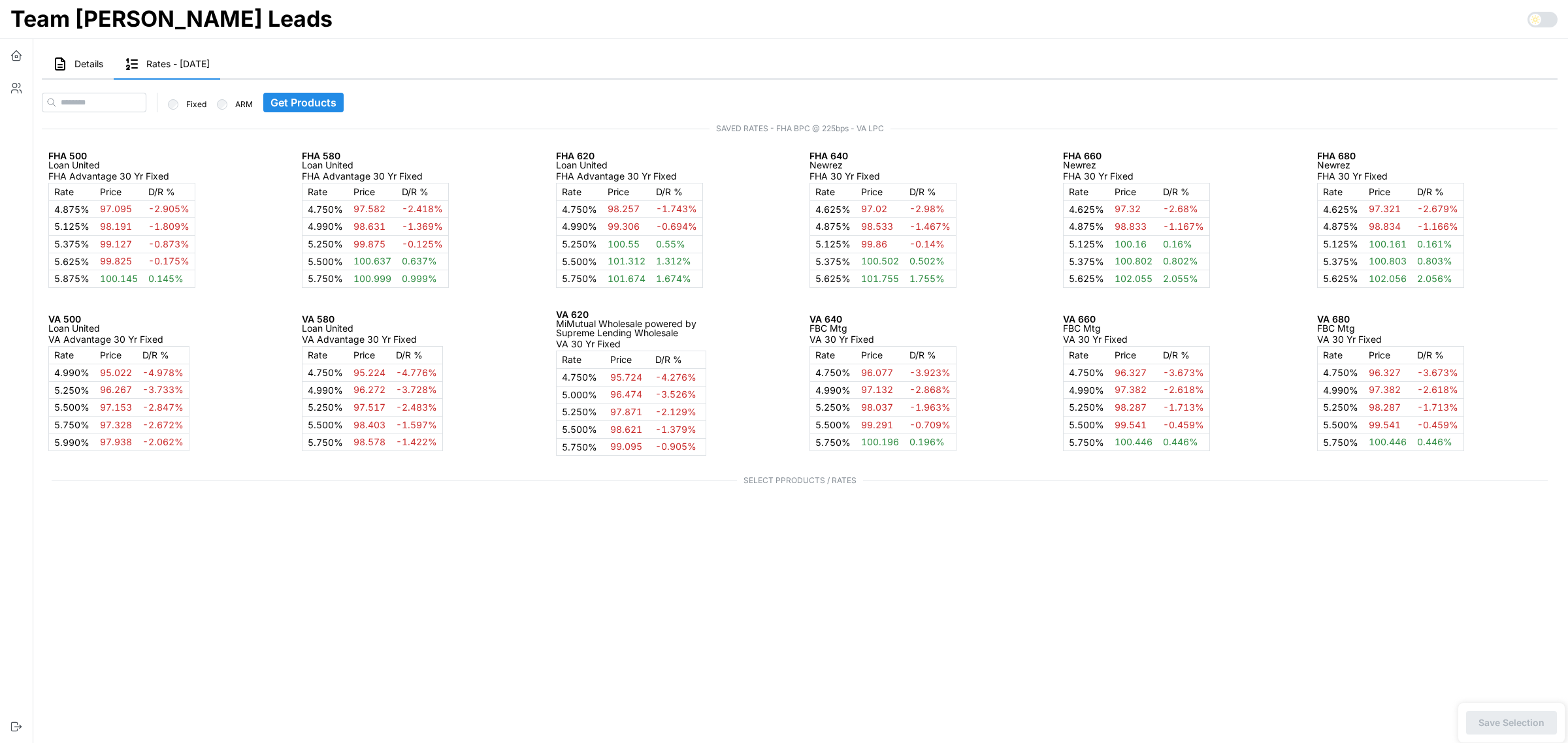
click at [75, 67] on span "Details" at bounding box center [88, 64] width 29 height 9
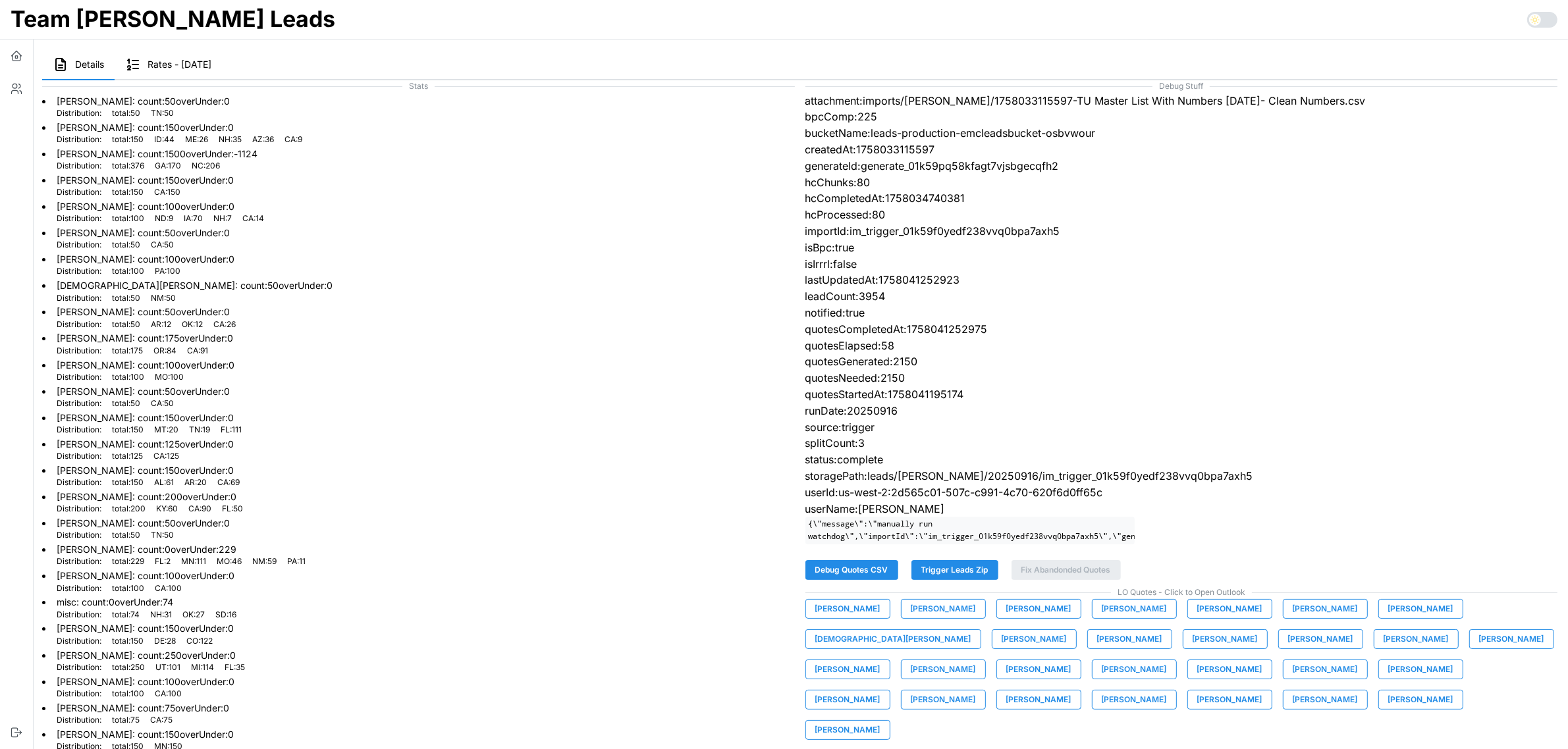
click at [1143, 618] on span "[PERSON_NAME]" at bounding box center [1134, 609] width 65 height 18
click at [20, 57] on icon "button" at bounding box center [16, 58] width 8 height 5
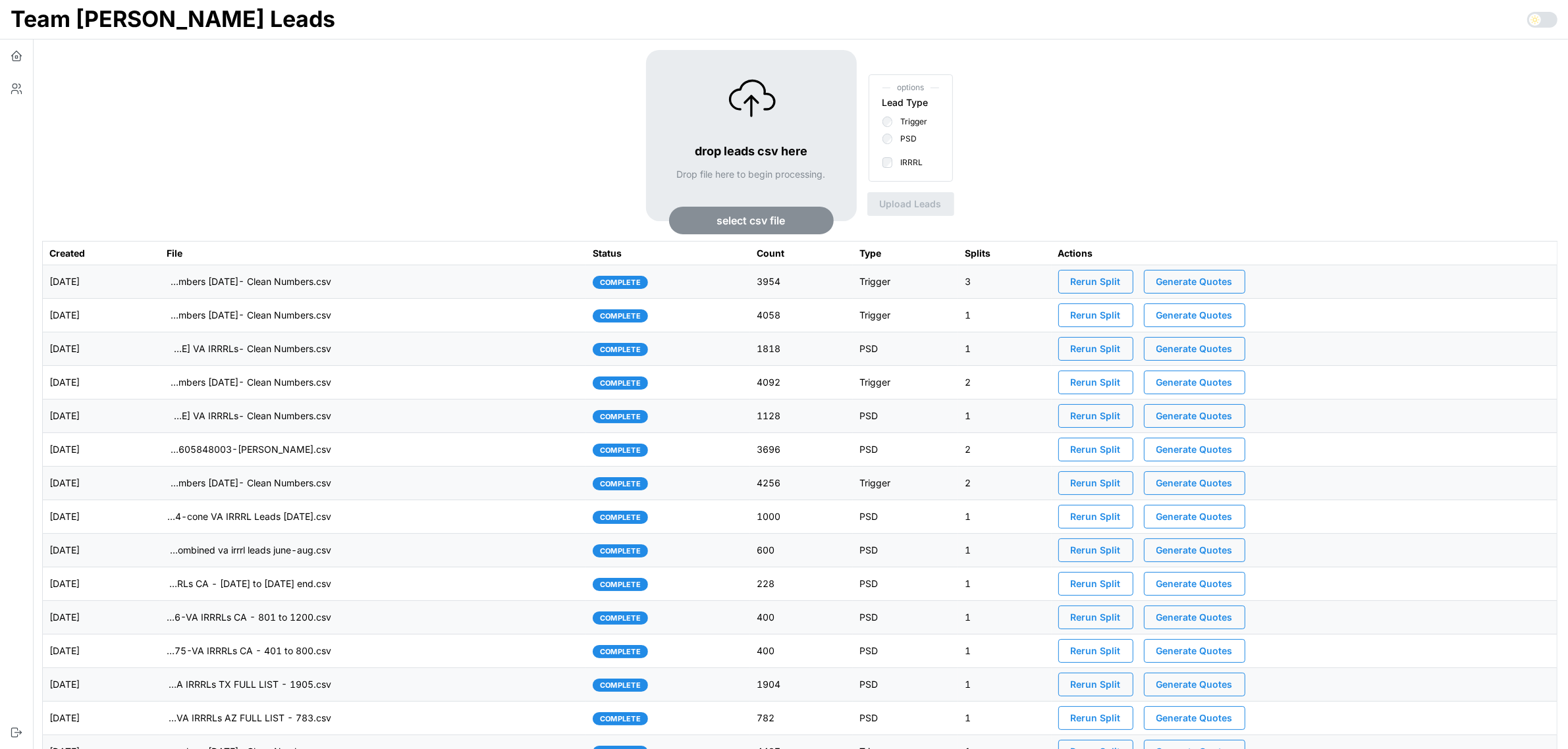
click at [456, 283] on td "imports/[PERSON_NAME]/1758033115597-TU Master List With Numbers [DATE]- Clean N…" at bounding box center [373, 282] width 426 height 33
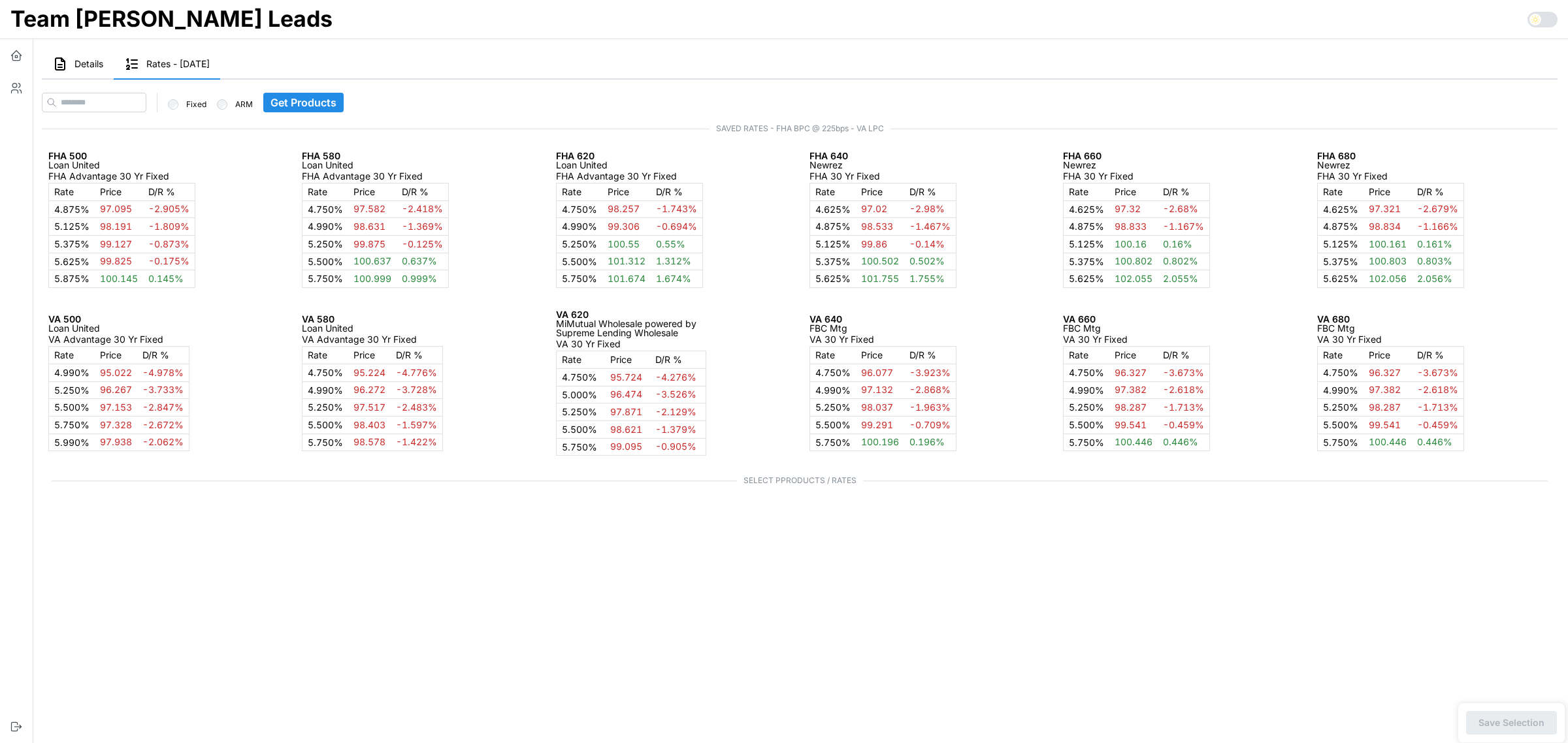
click at [79, 69] on button "Details" at bounding box center [78, 64] width 72 height 30
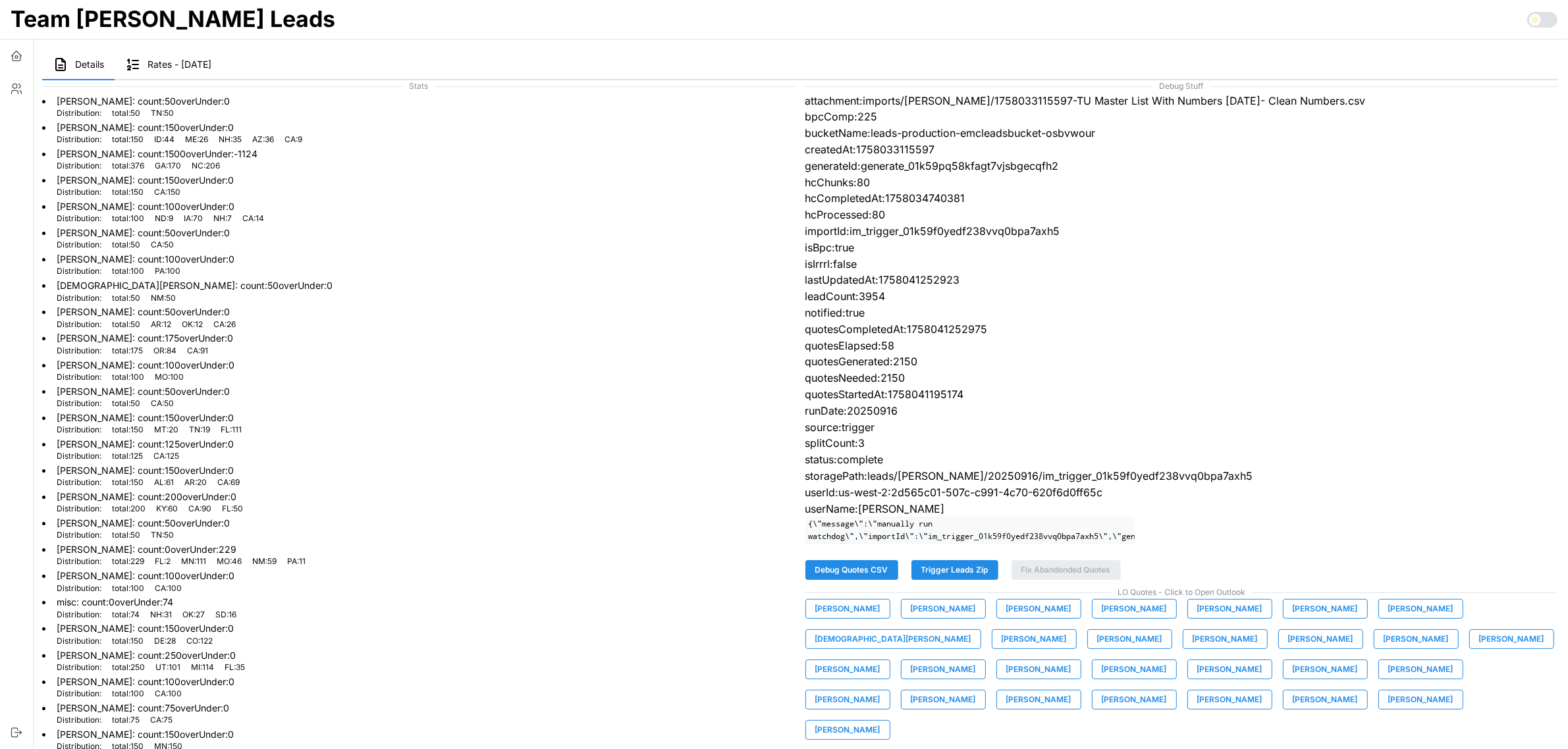
click at [819, 618] on span "[PERSON_NAME]" at bounding box center [848, 609] width 65 height 18
click at [954, 618] on span "[PERSON_NAME]" at bounding box center [943, 609] width 65 height 18
click at [1034, 618] on span "[PERSON_NAME]" at bounding box center [1039, 609] width 65 height 18
click at [1116, 618] on span "[PERSON_NAME]" at bounding box center [1134, 609] width 65 height 18
click at [1214, 618] on span "[PERSON_NAME]" at bounding box center [1230, 609] width 65 height 18
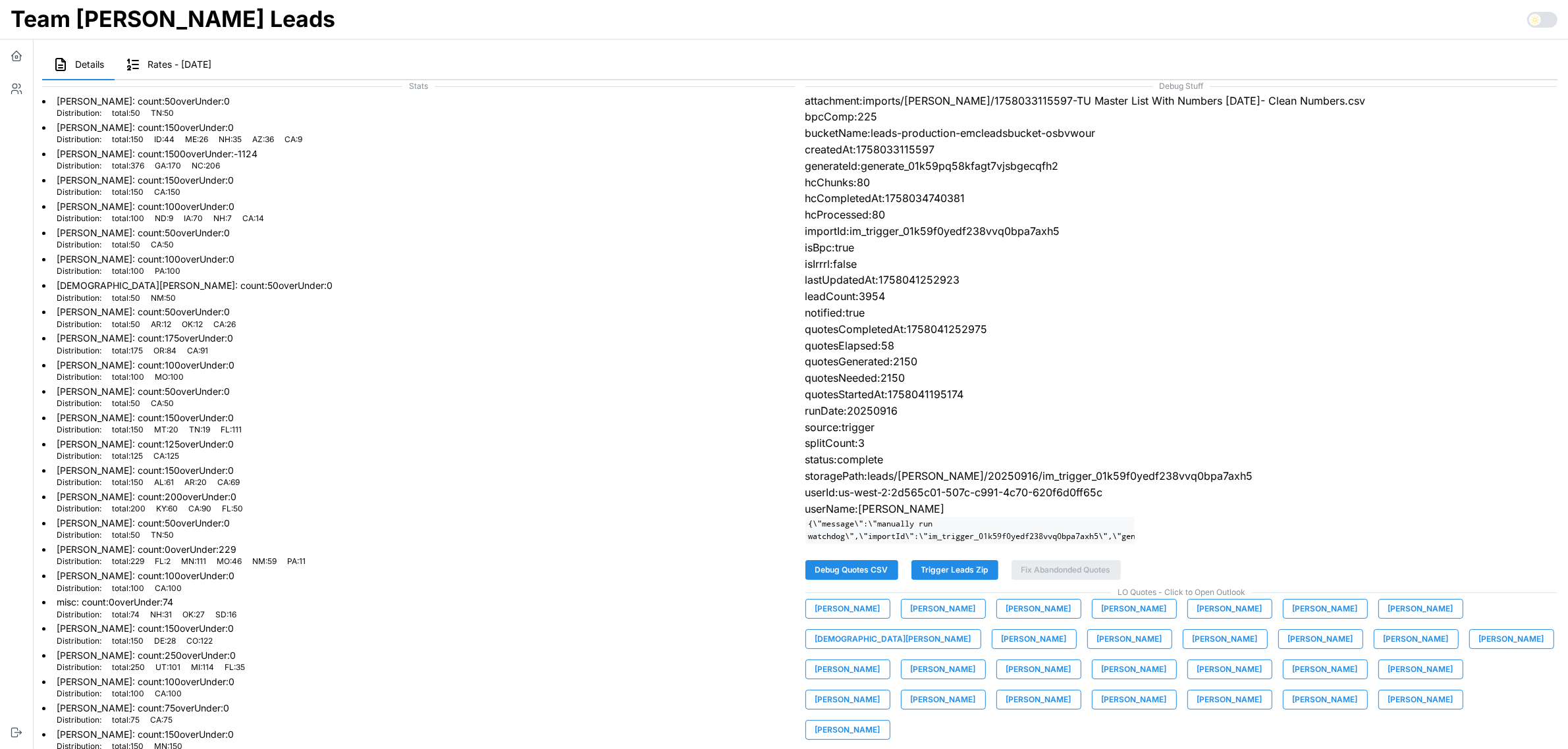
click at [1292, 617] on span "[PERSON_NAME]" at bounding box center [1325, 609] width 65 height 18
click at [1391, 618] on span "[PERSON_NAME]" at bounding box center [1420, 609] width 65 height 18
click at [971, 630] on span "[DEMOGRAPHIC_DATA][PERSON_NAME]" at bounding box center [893, 639] width 156 height 18
click at [1001, 647] on span "[PERSON_NAME]" at bounding box center [1034, 639] width 65 height 18
click at [1097, 648] on span "[PERSON_NAME]" at bounding box center [1130, 639] width 65 height 18
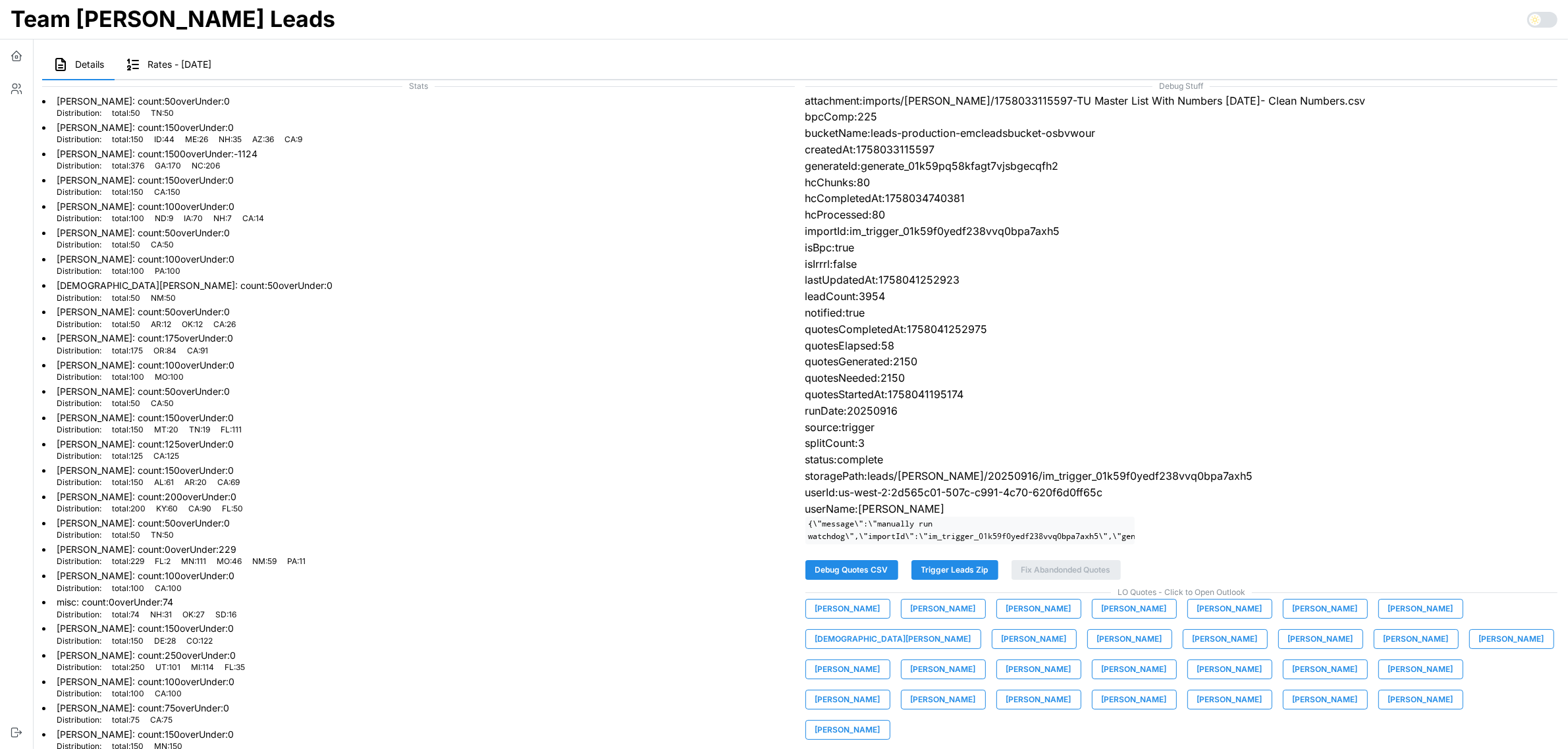
click at [1192, 648] on span "[PERSON_NAME]" at bounding box center [1225, 639] width 65 height 18
click at [1288, 648] on span "[PERSON_NAME]" at bounding box center [1320, 639] width 65 height 18
click at [1383, 648] on span "[PERSON_NAME]" at bounding box center [1415, 639] width 65 height 18
click at [1479, 648] on span "[PERSON_NAME]" at bounding box center [1511, 639] width 65 height 18
click at [880, 660] on span "[PERSON_NAME]" at bounding box center [848, 669] width 65 height 18
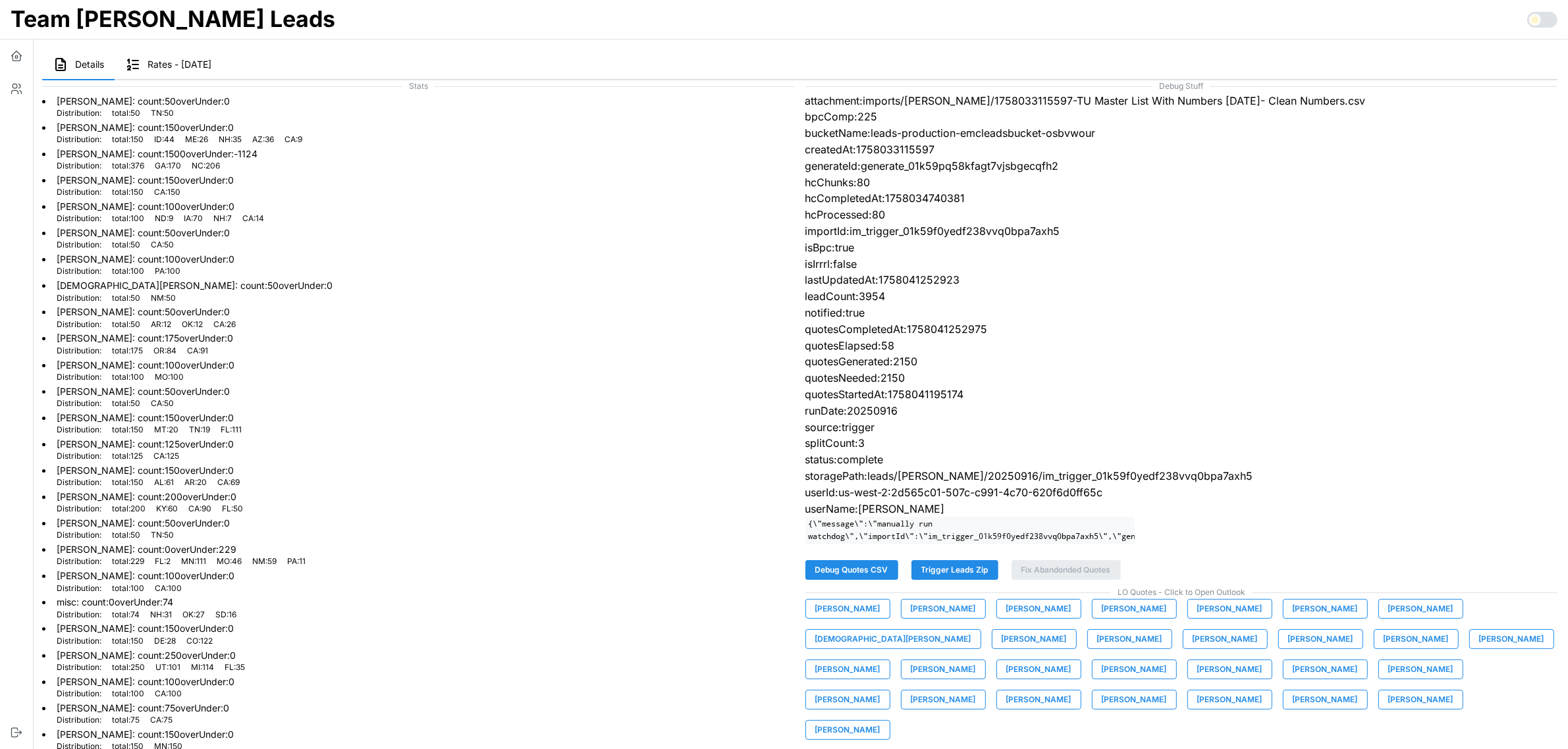
click at [976, 660] on span "[PERSON_NAME]" at bounding box center [943, 669] width 65 height 18
click at [1071, 660] on span "[PERSON_NAME]" at bounding box center [1039, 669] width 65 height 18
click at [1197, 678] on span "[PERSON_NAME]" at bounding box center [1230, 669] width 65 height 18
click at [1292, 678] on span "[PERSON_NAME]" at bounding box center [1325, 669] width 65 height 18
click at [1388, 678] on span "[PERSON_NAME]" at bounding box center [1420, 669] width 65 height 18
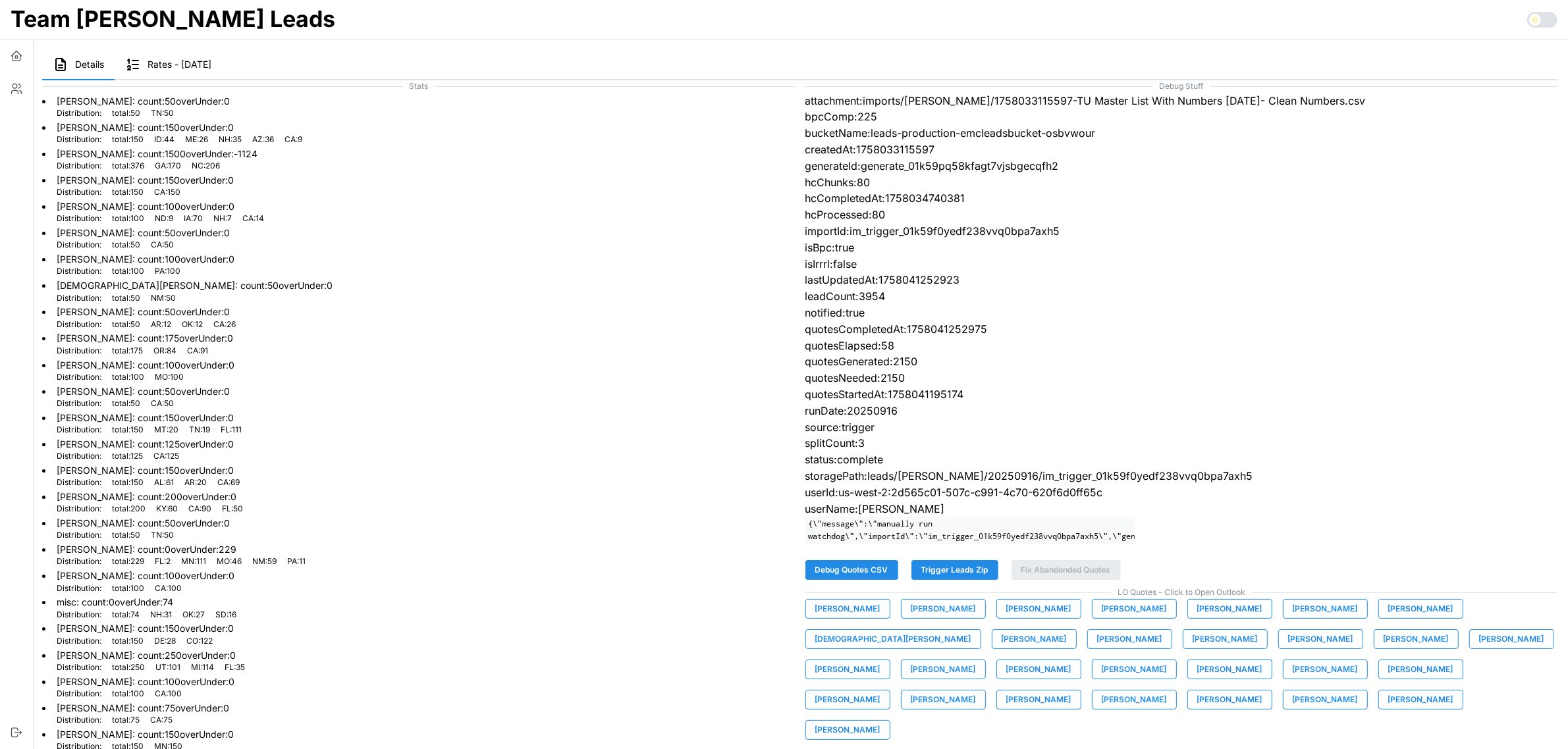
click at [880, 691] on span "[PERSON_NAME]" at bounding box center [848, 700] width 65 height 18
click at [976, 691] on span "[PERSON_NAME]" at bounding box center [943, 700] width 65 height 18
click at [1071, 691] on span "[PERSON_NAME]" at bounding box center [1039, 700] width 65 height 18
click at [1167, 691] on span "[PERSON_NAME]" at bounding box center [1134, 700] width 65 height 18
click at [1262, 691] on span "[PERSON_NAME]" at bounding box center [1230, 700] width 65 height 18
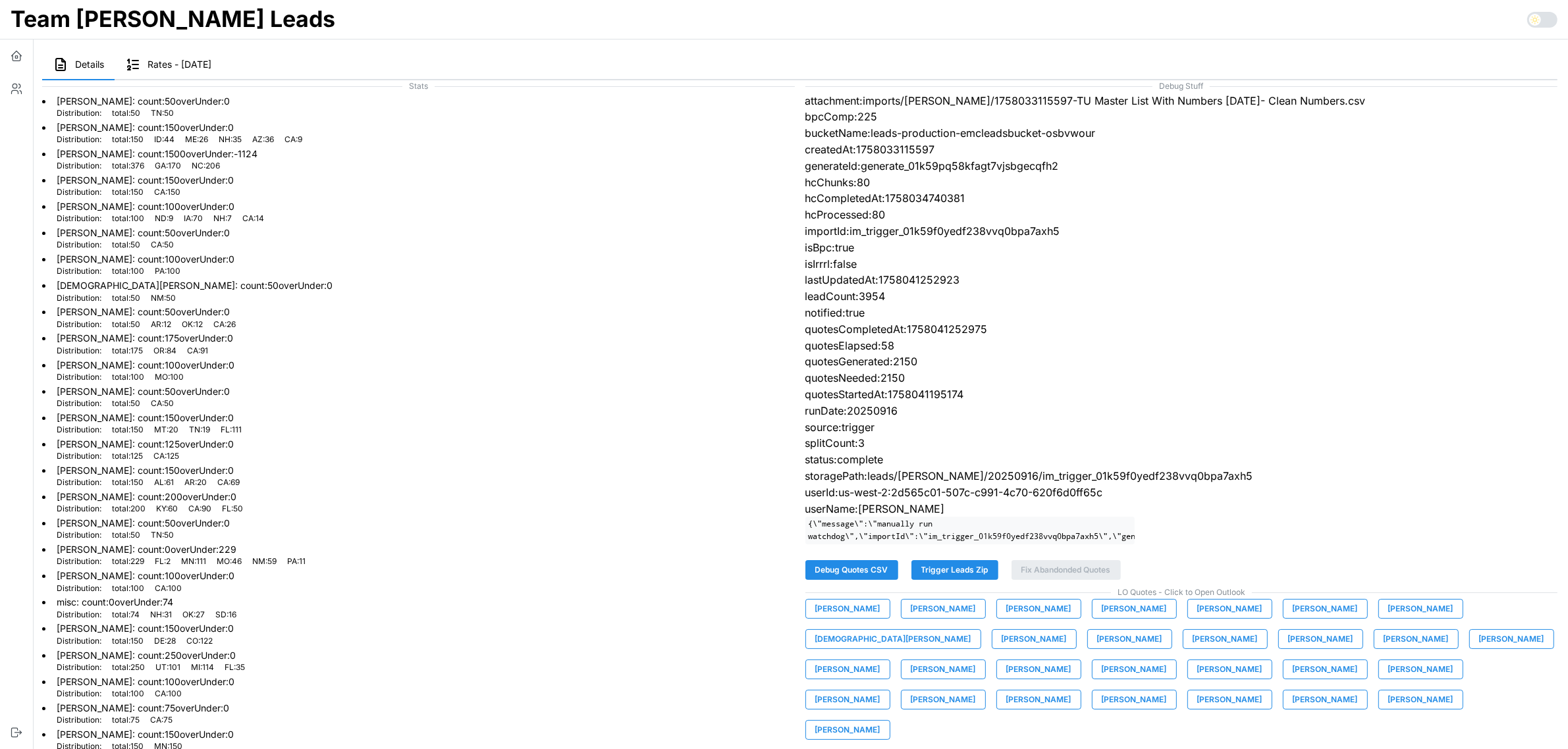
click at [1292, 709] on span "[PERSON_NAME]" at bounding box center [1325, 700] width 65 height 18
click at [1388, 709] on span "[PERSON_NAME]" at bounding box center [1420, 700] width 65 height 18
click at [880, 721] on span "[PERSON_NAME]" at bounding box center [848, 730] width 65 height 18
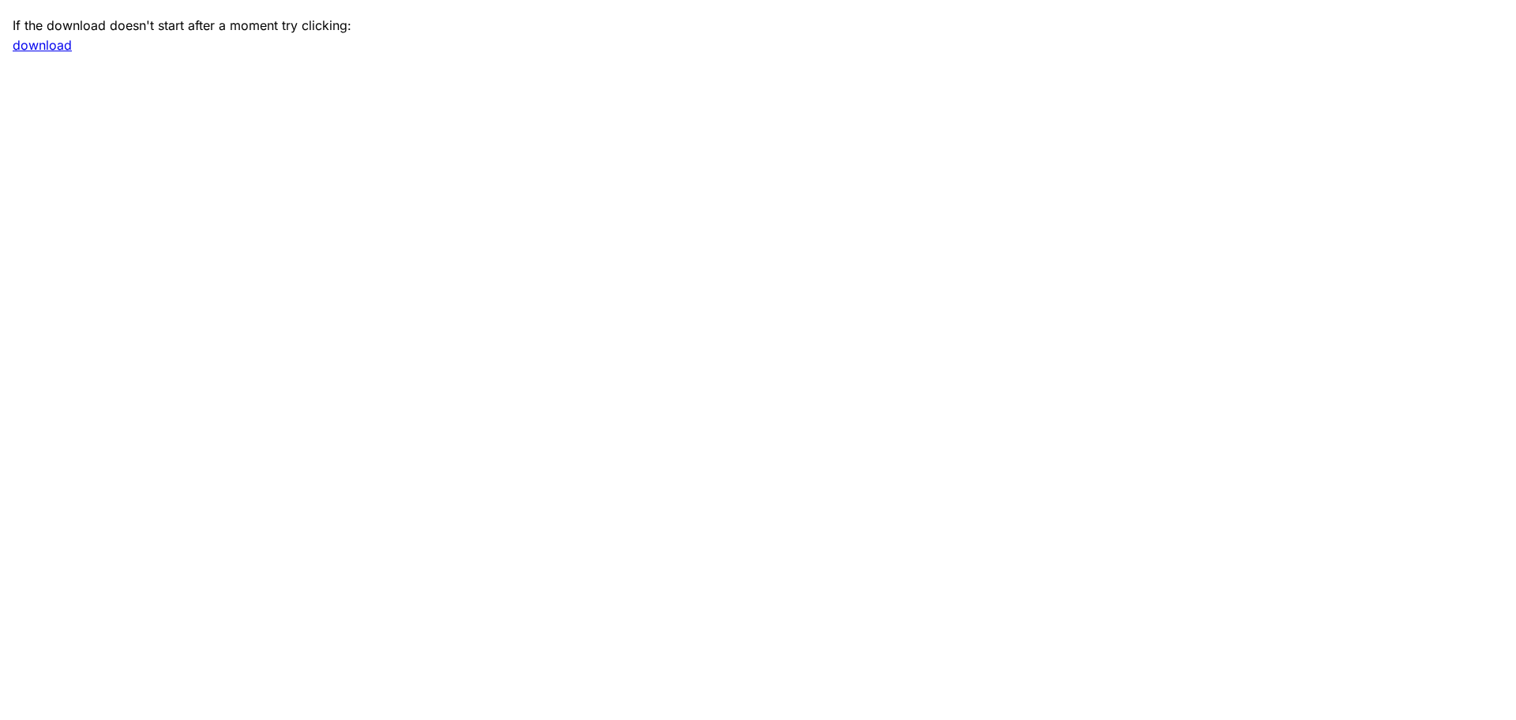
click at [1251, 235] on main "If the download doesn't start after a moment try clicking: download" at bounding box center [758, 360] width 1516 height 720
